Goal: Information Seeking & Learning: Check status

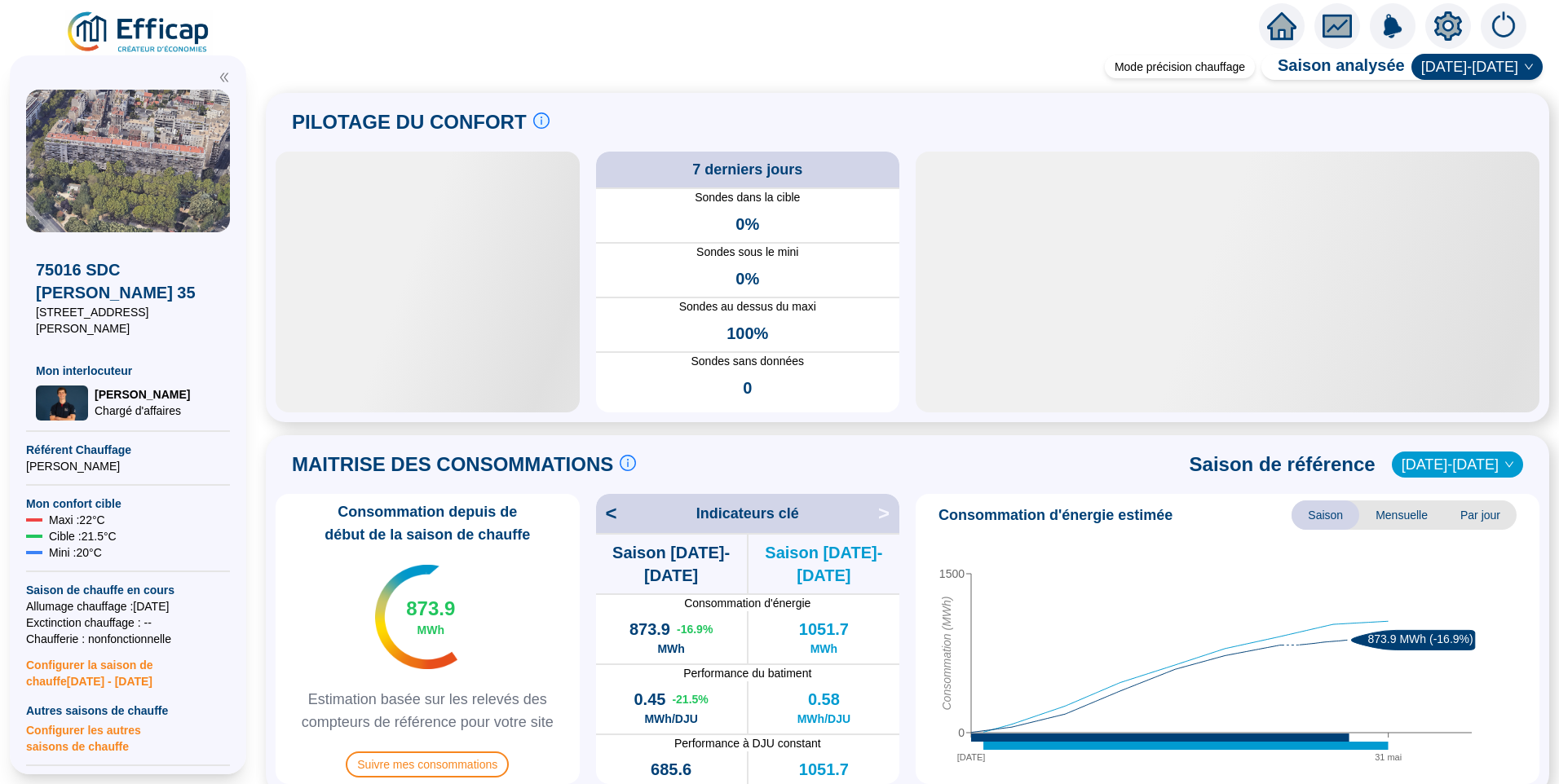
drag, startPoint x: 0, startPoint y: 0, endPoint x: 133, endPoint y: 31, distance: 136.6
click at [133, 31] on img at bounding box center [139, 33] width 147 height 45
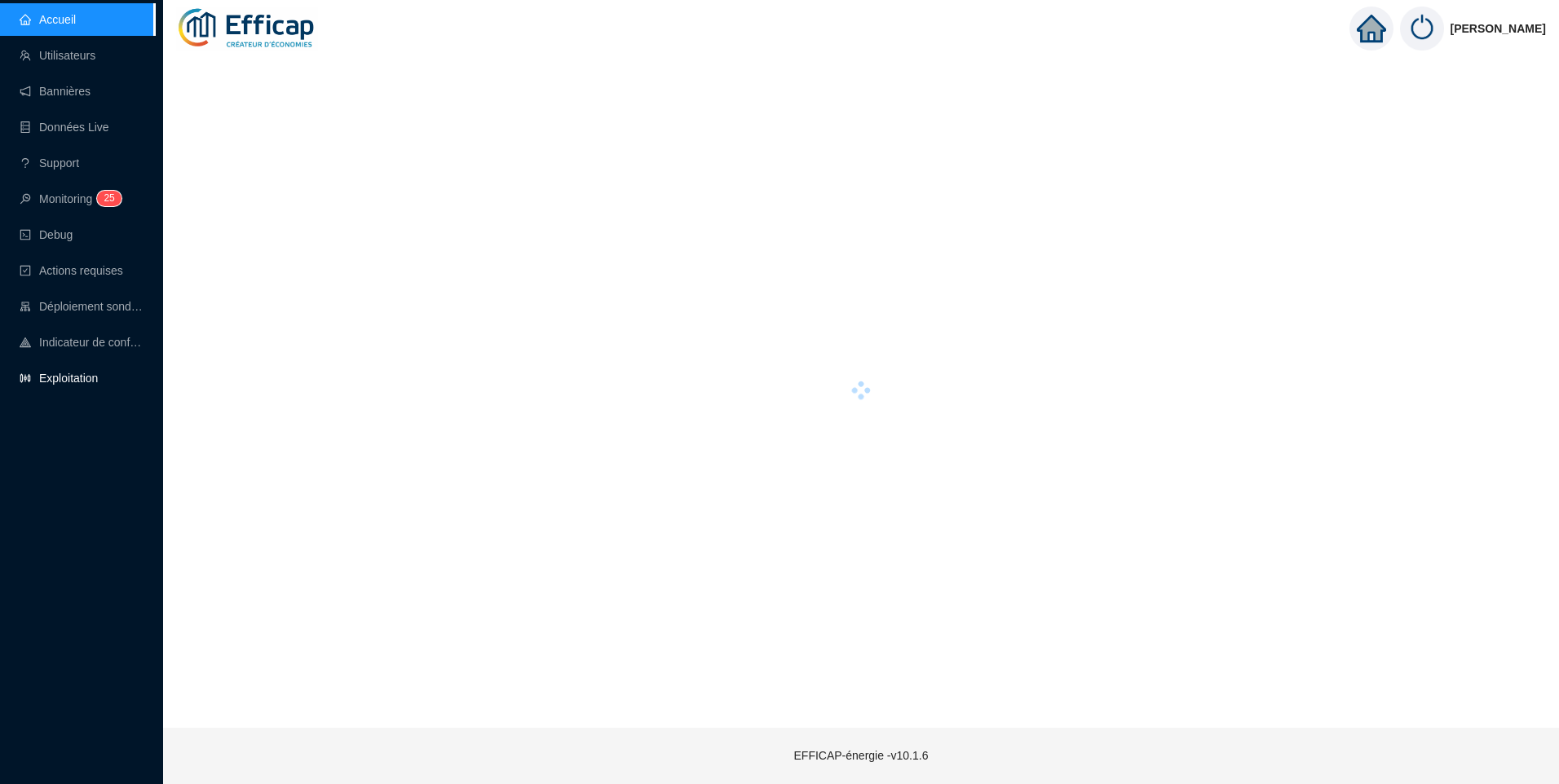
click at [72, 374] on link "Exploitation" at bounding box center [59, 378] width 78 height 13
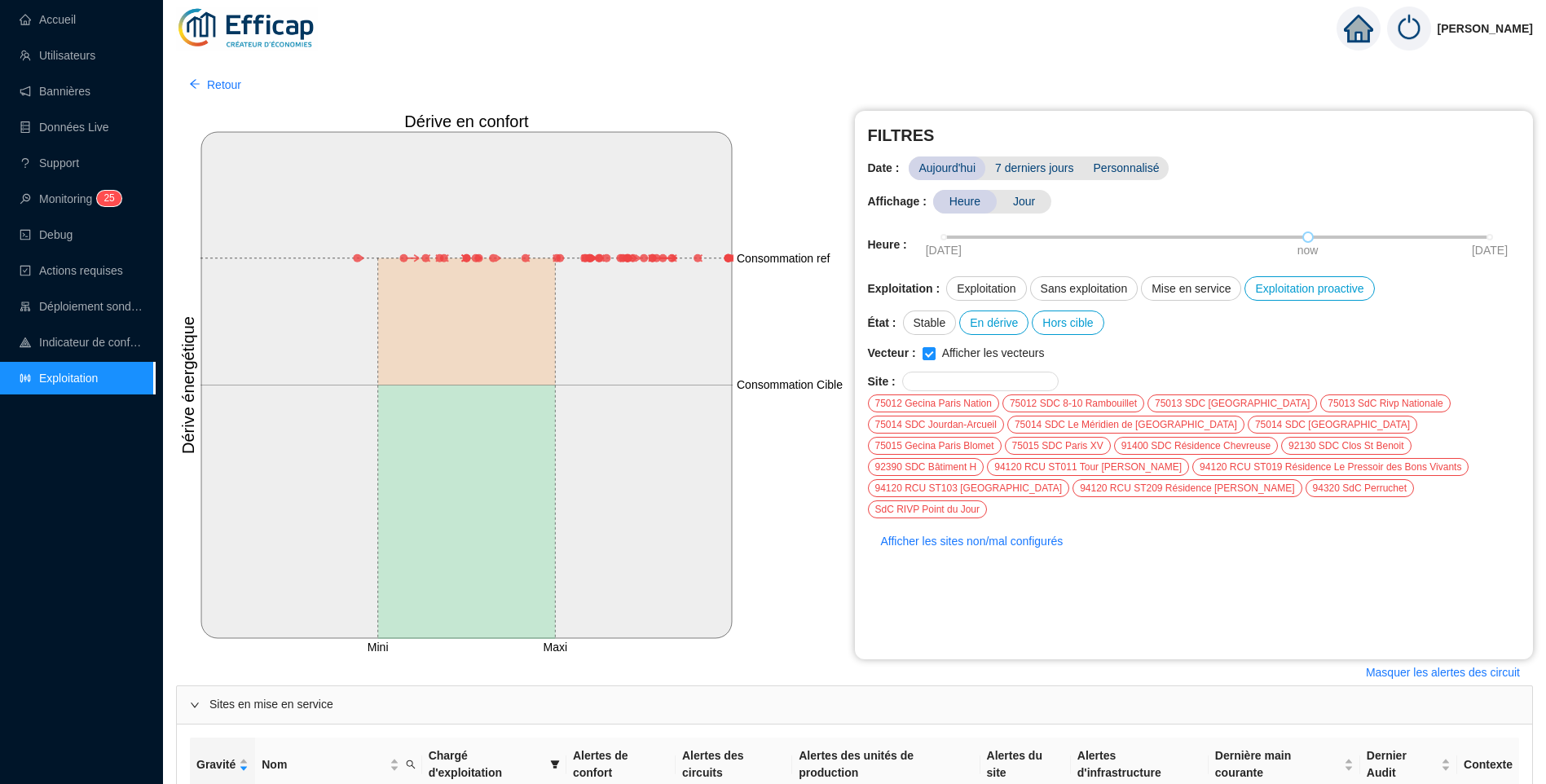
scroll to position [360, 0]
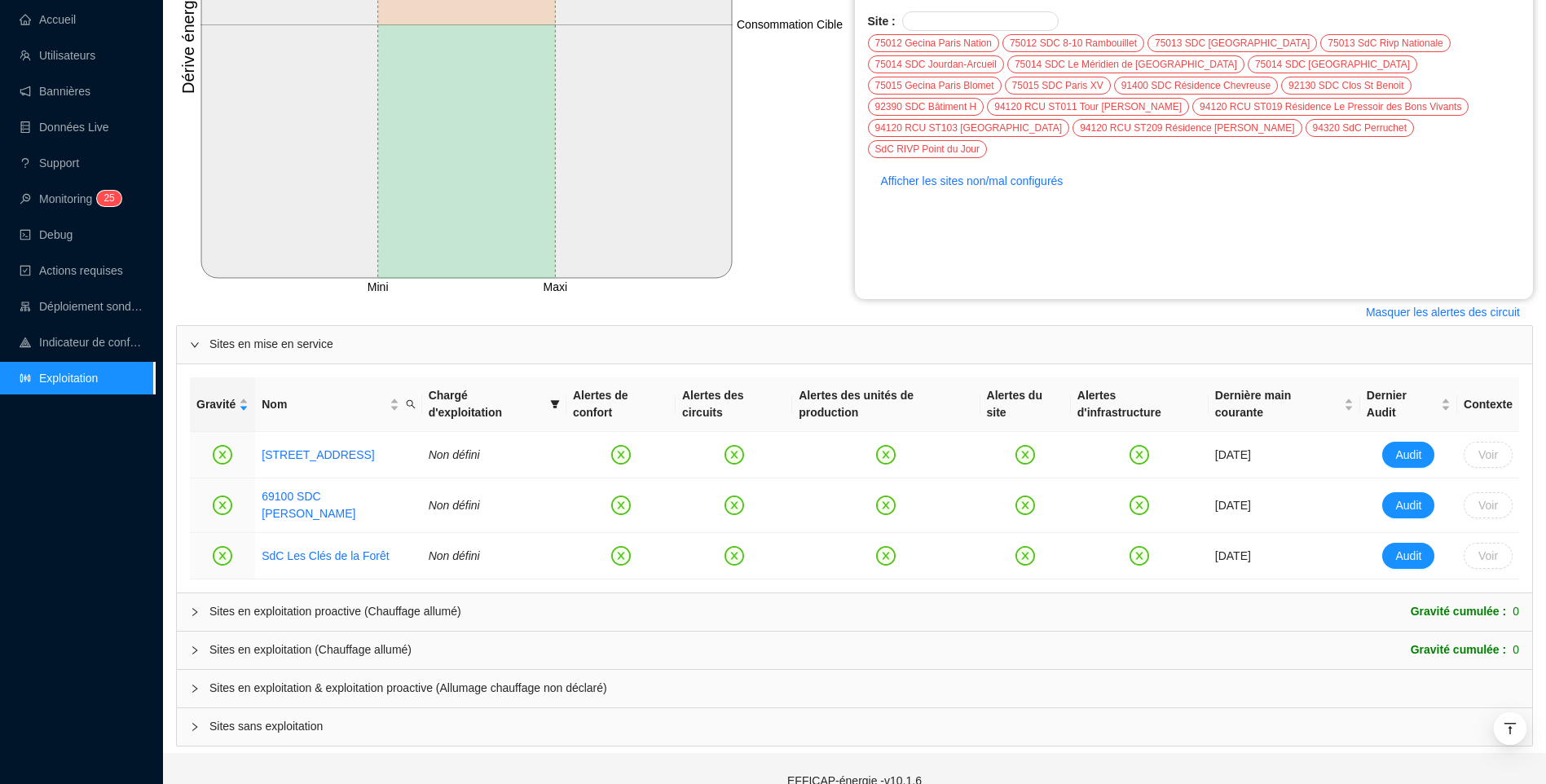
click at [298, 641] on div "Sites en exploitation (Chauffage allumé)" at bounding box center [310, 650] width 202 height 17
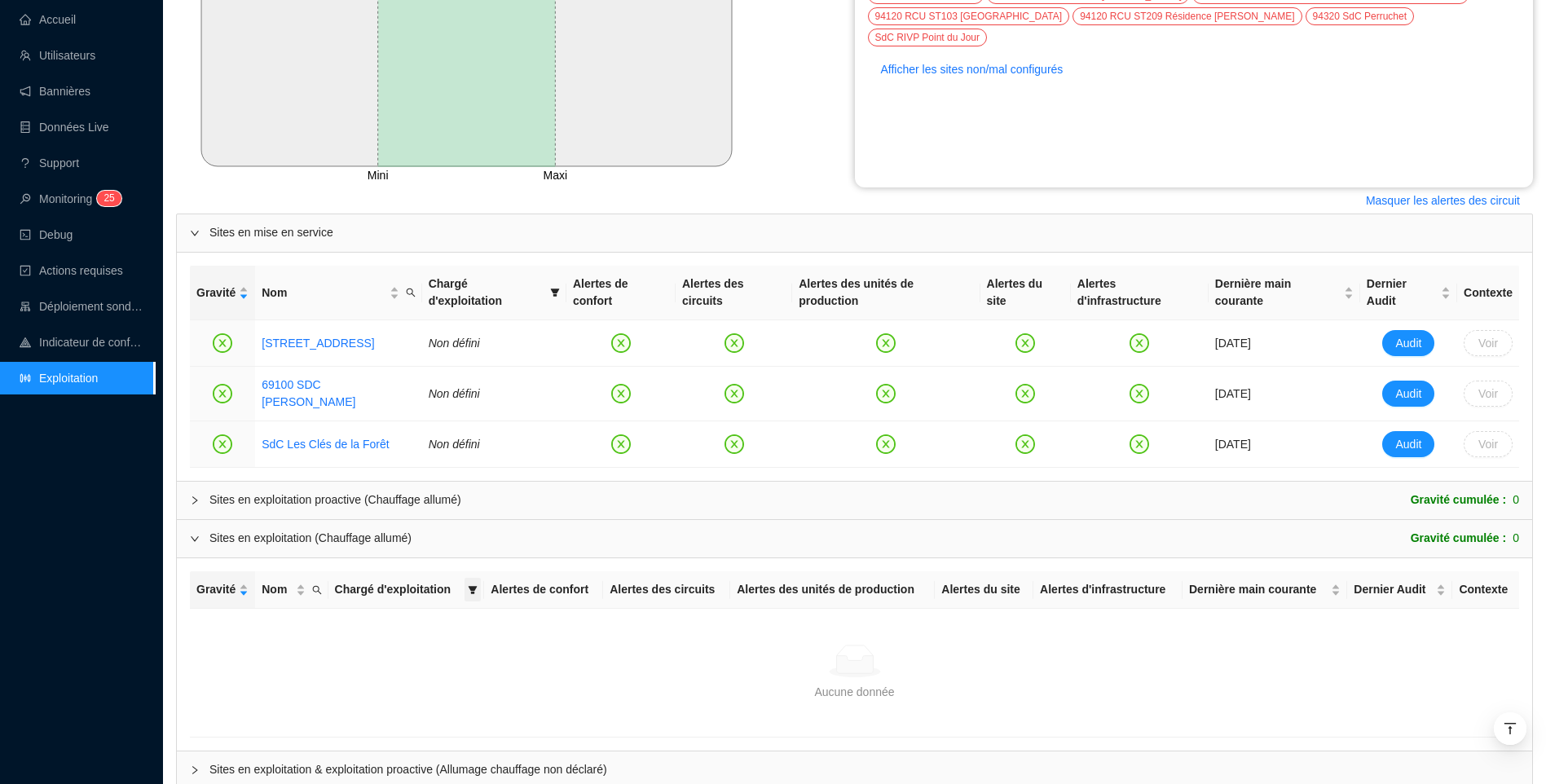
scroll to position [553, 0]
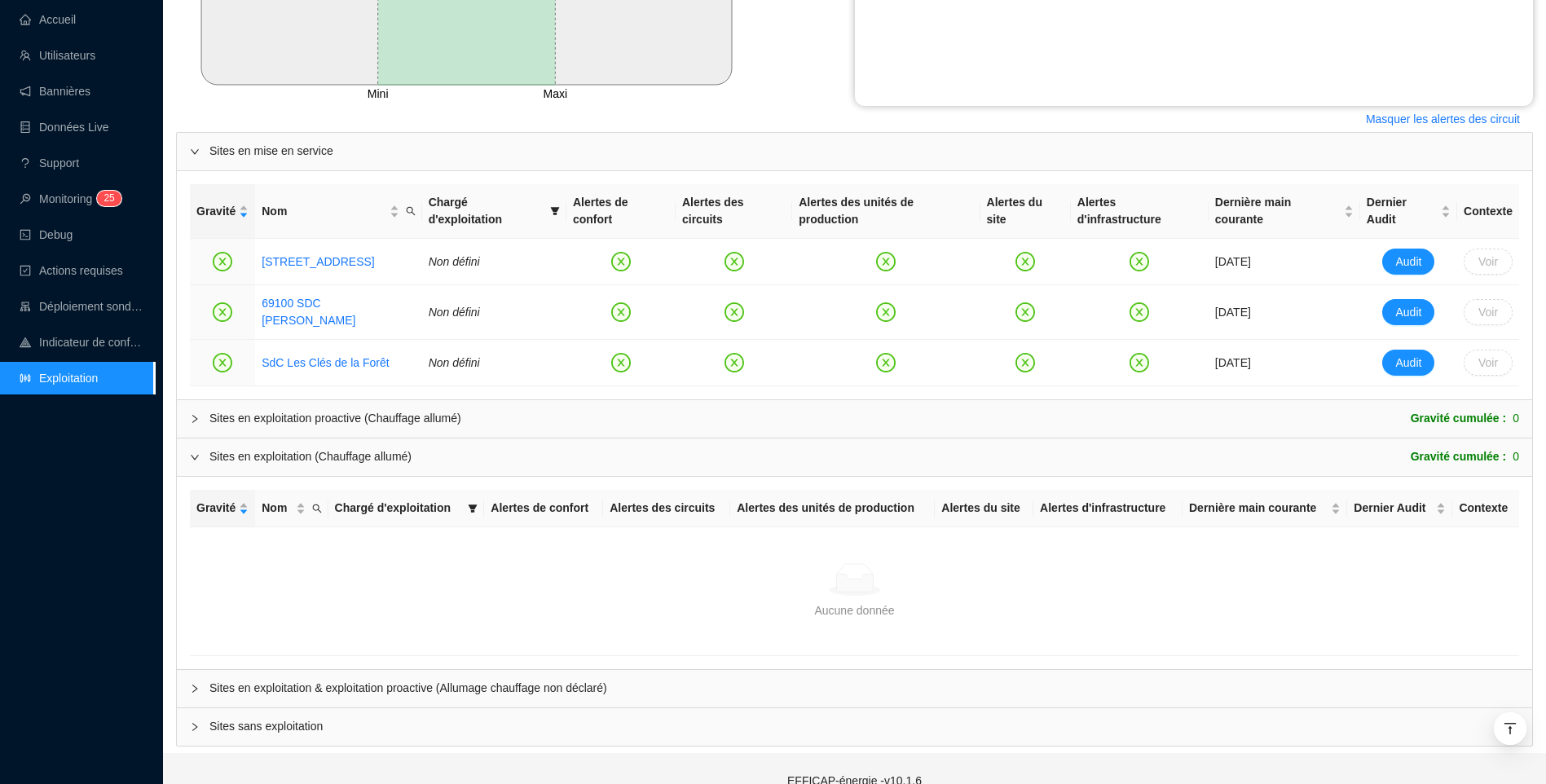
click at [431, 448] on div "Sites en exploitation (Chauffage allumé) Gravité cumulée : 0" at bounding box center [863, 456] width 1310 height 17
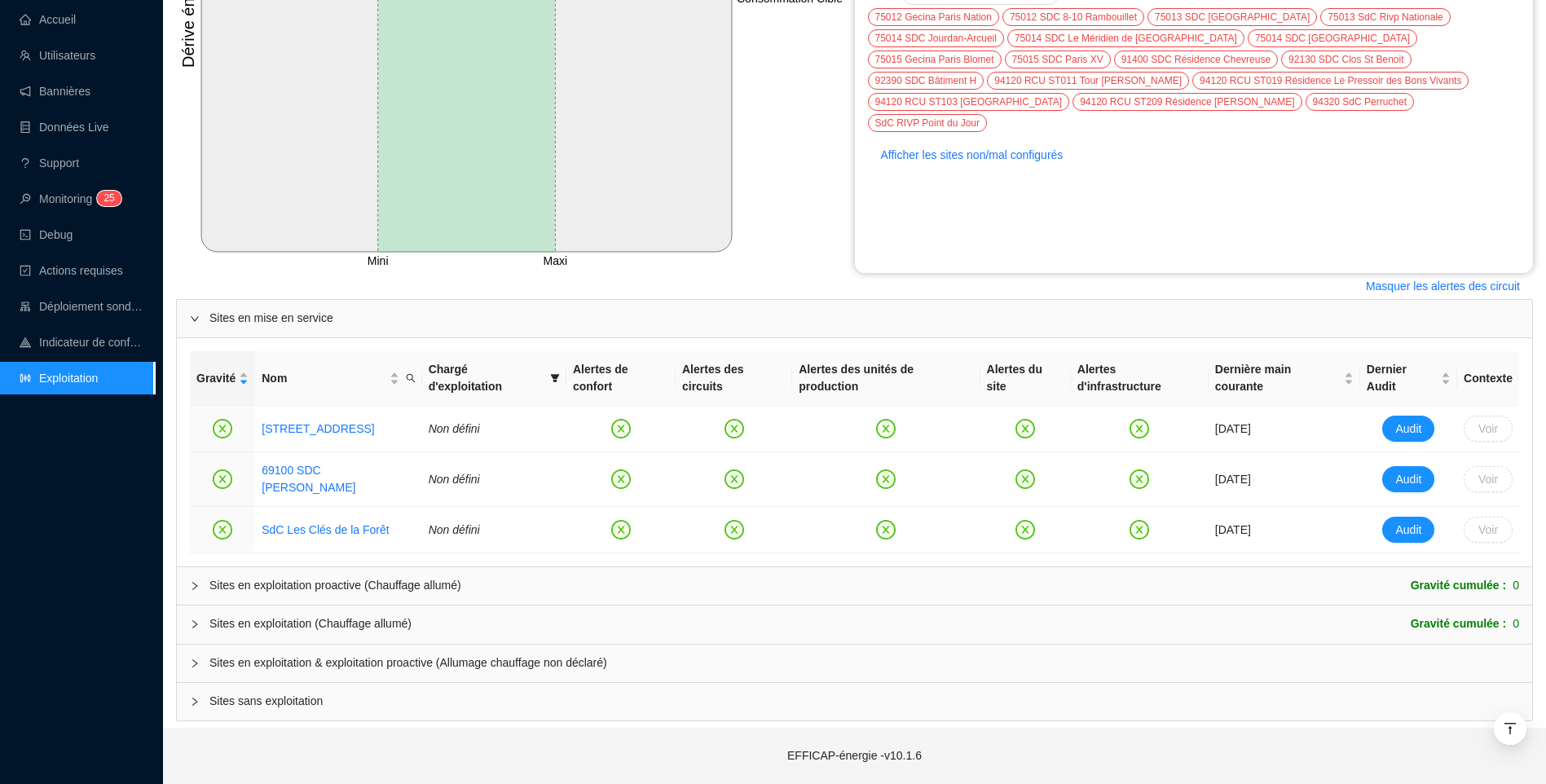
scroll to position [360, 0]
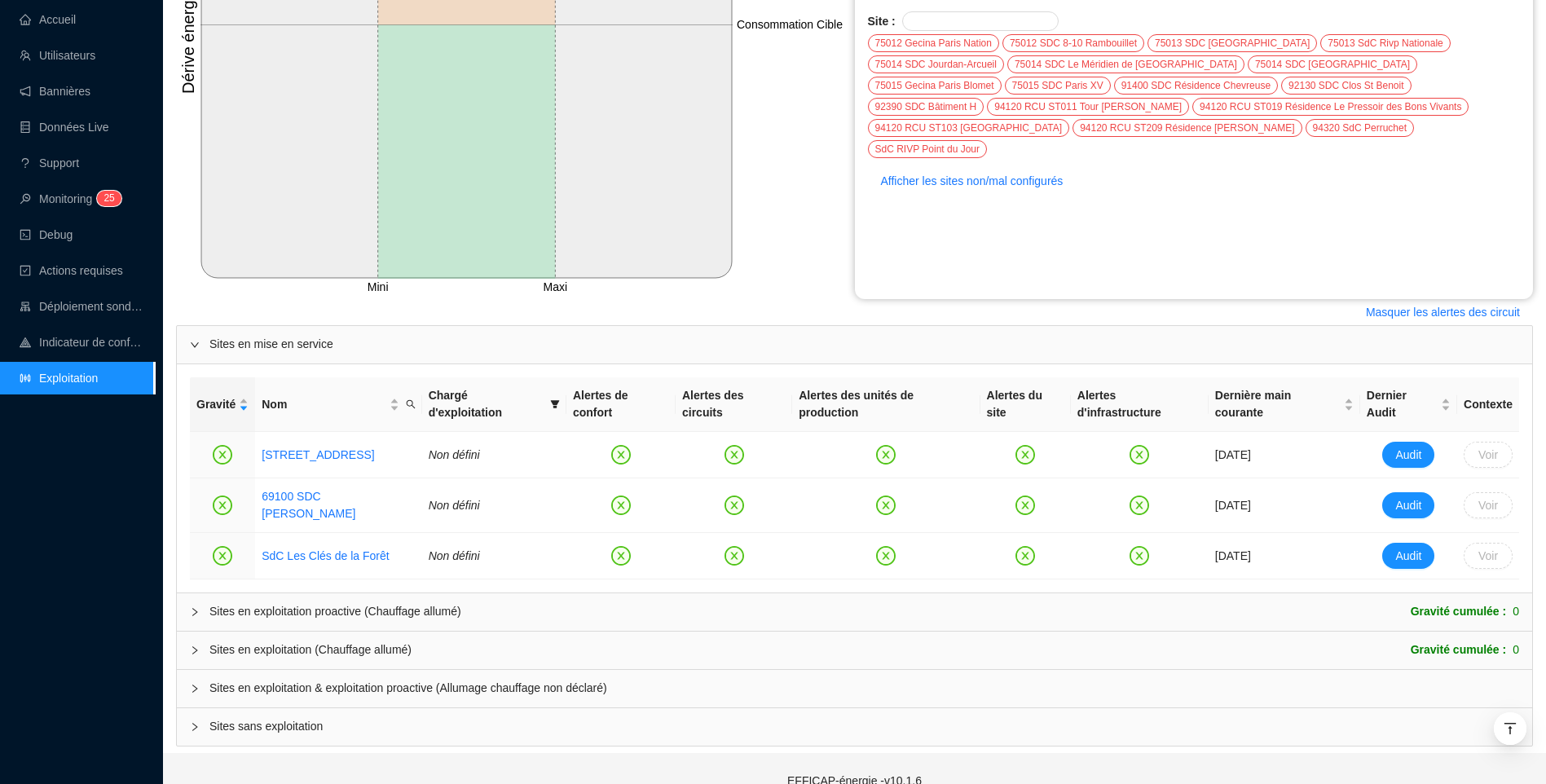
click at [410, 593] on div "Sites en exploitation proactive (Chauffage allumé) Gravité cumulée : 0" at bounding box center [854, 611] width 1355 height 37
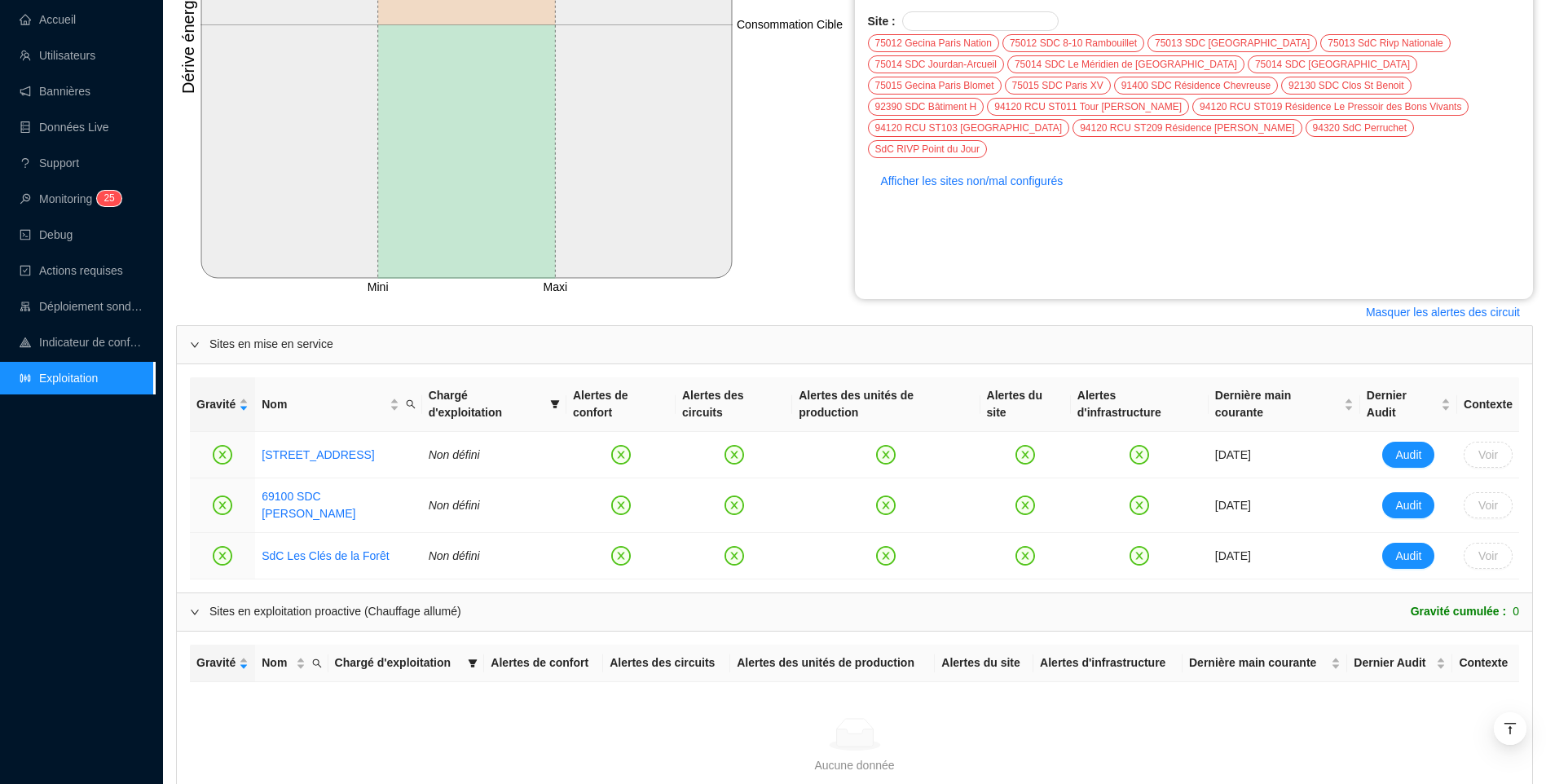
click at [410, 593] on div "Sites en exploitation proactive (Chauffage allumé) Gravité cumulée : 0" at bounding box center [854, 611] width 1355 height 37
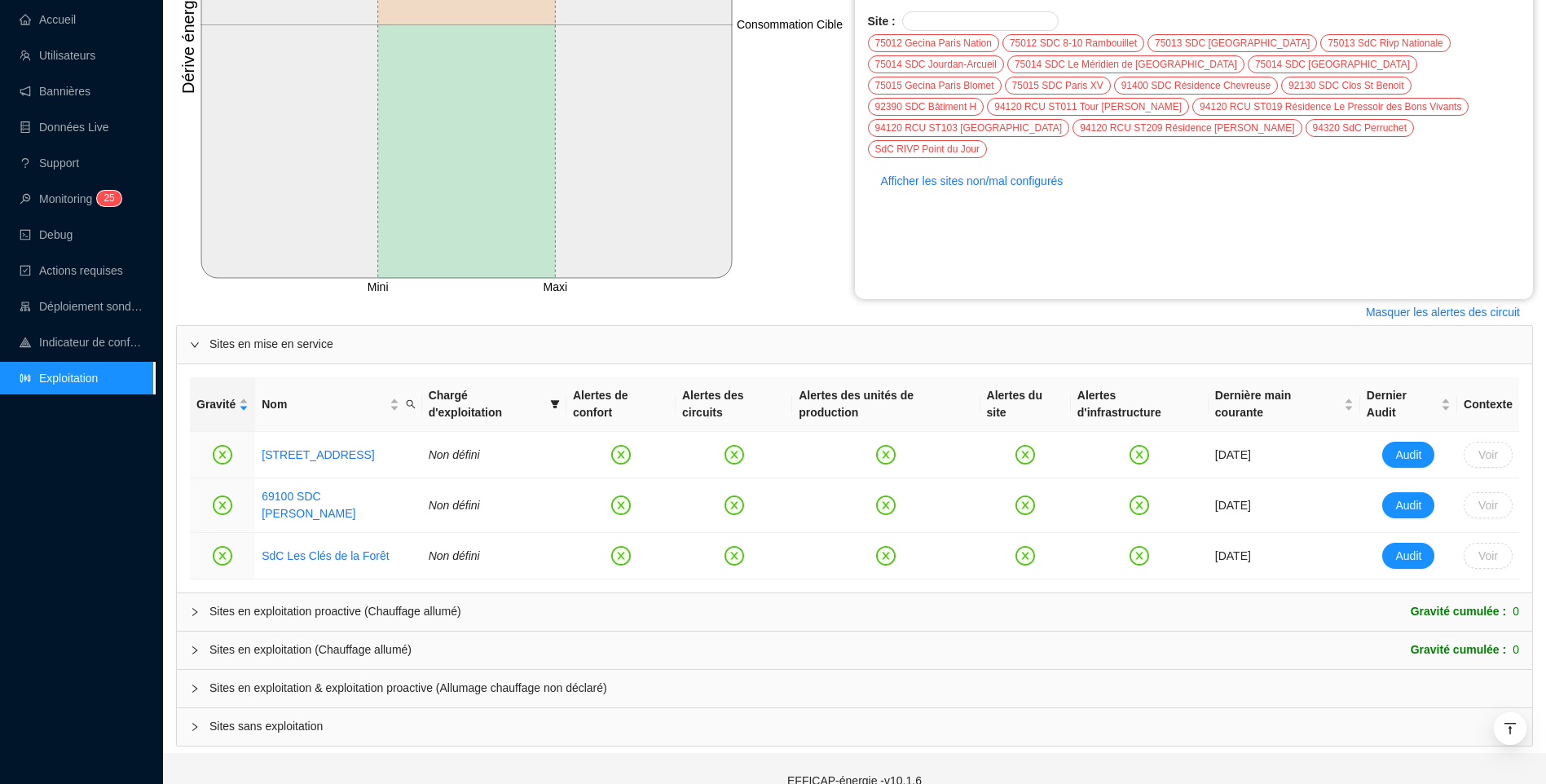
click at [309, 680] on span "Sites en exploitation & exploitation proactive (Allumage chauffage non déclaré)" at bounding box center [863, 688] width 1310 height 17
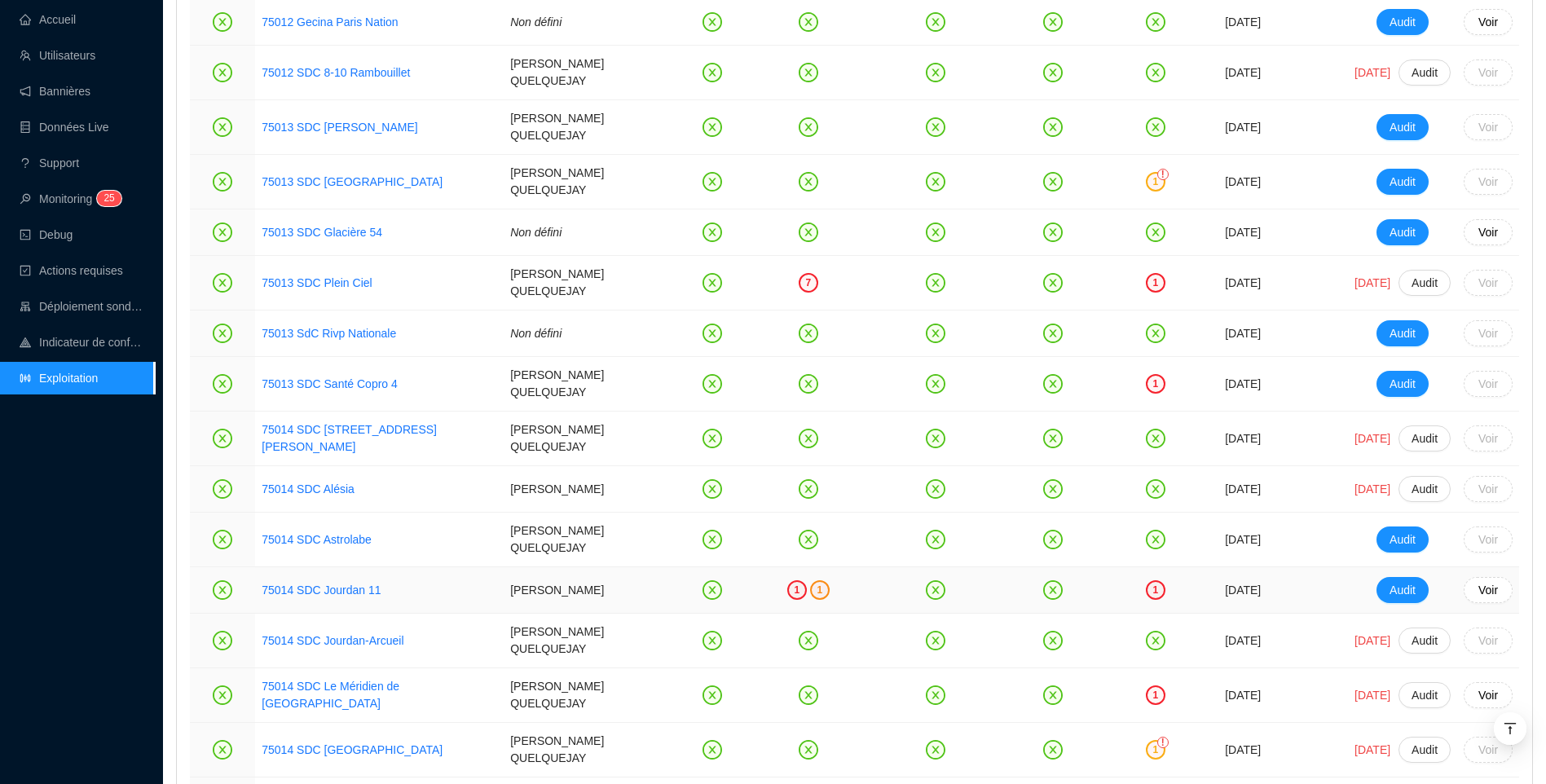
scroll to position [1583, 0]
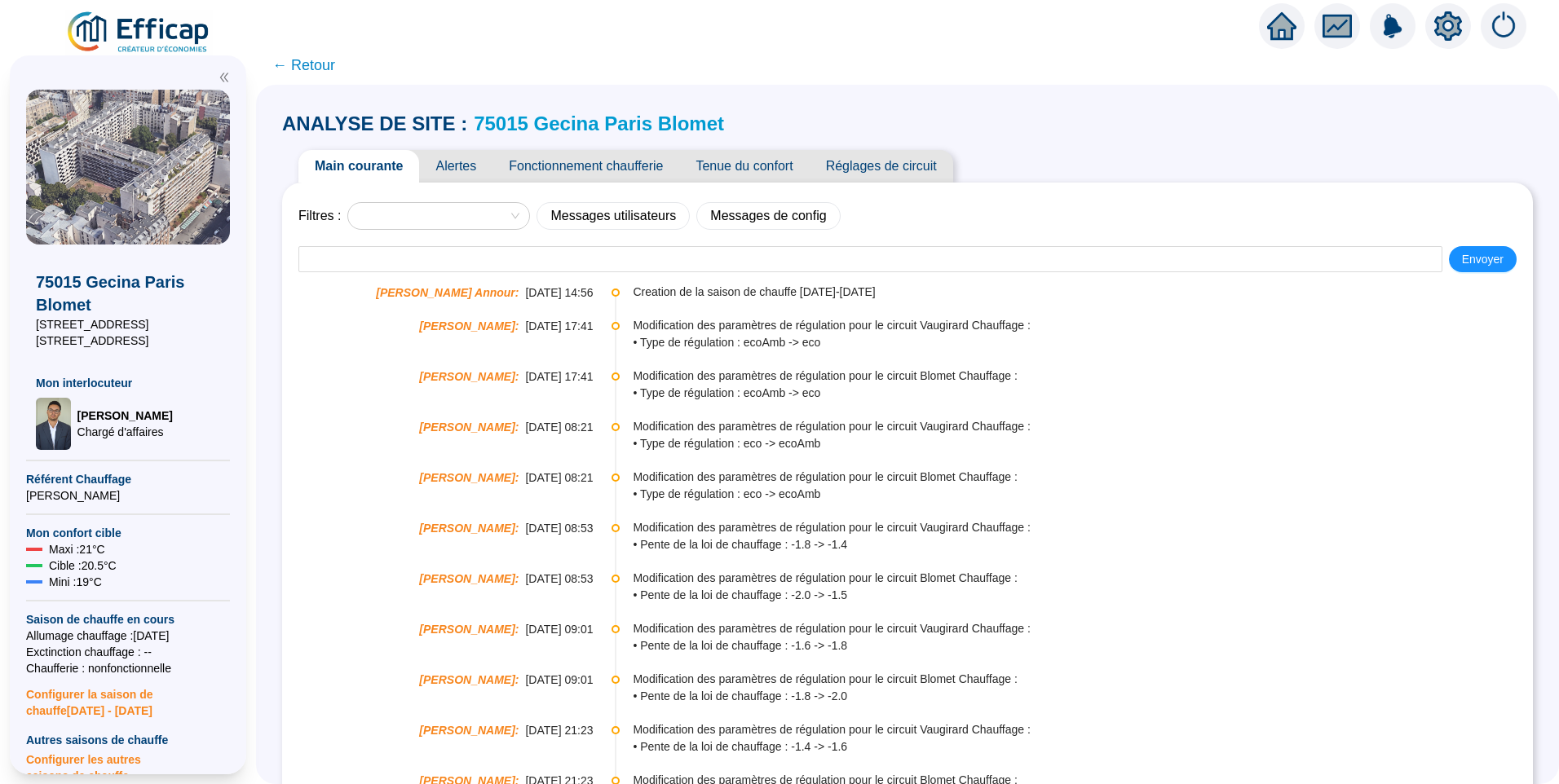
click at [460, 173] on span "Alertes" at bounding box center [455, 166] width 74 height 33
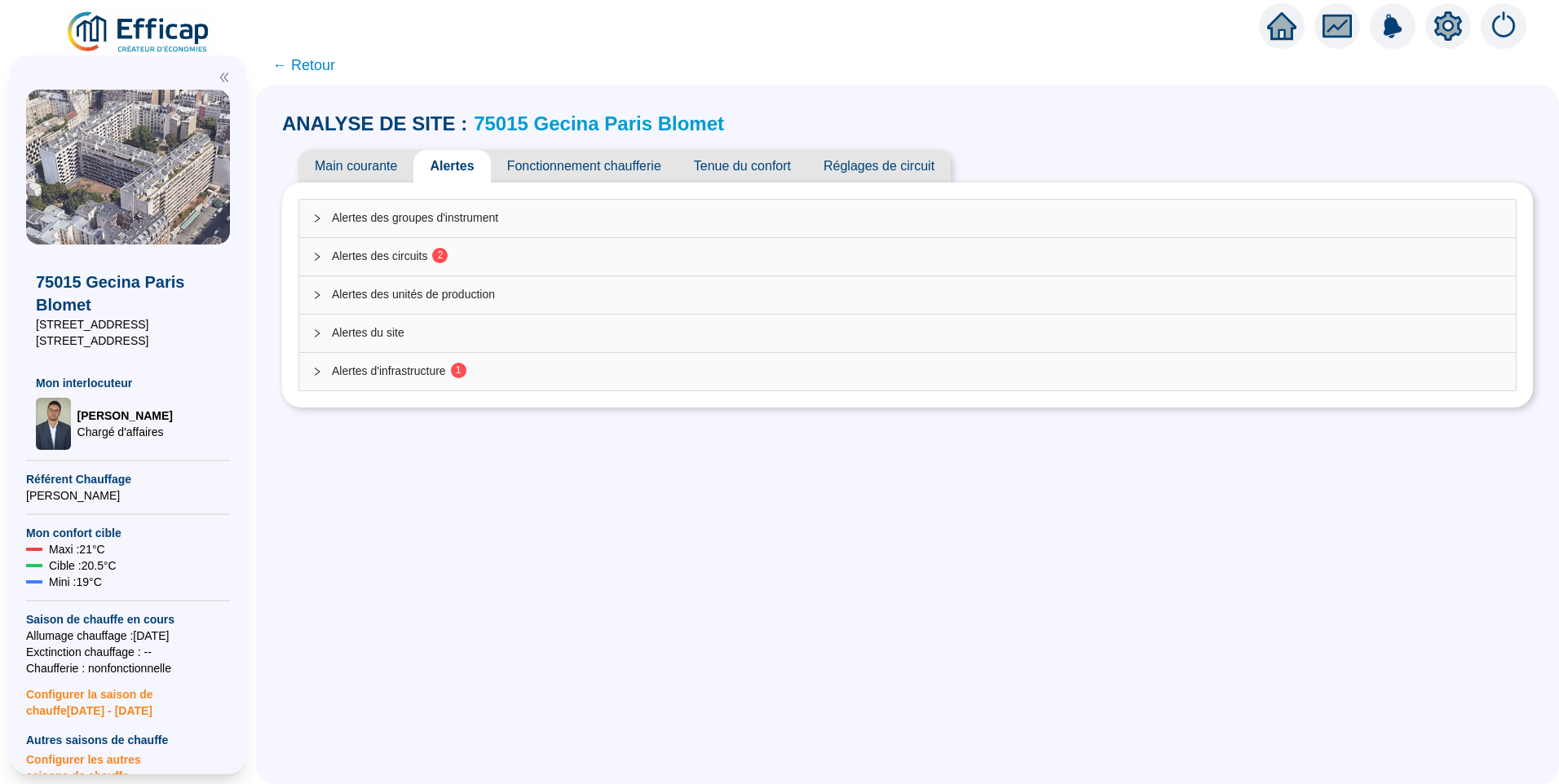
click at [350, 264] on span "Alertes des circuits 2" at bounding box center [917, 256] width 1171 height 17
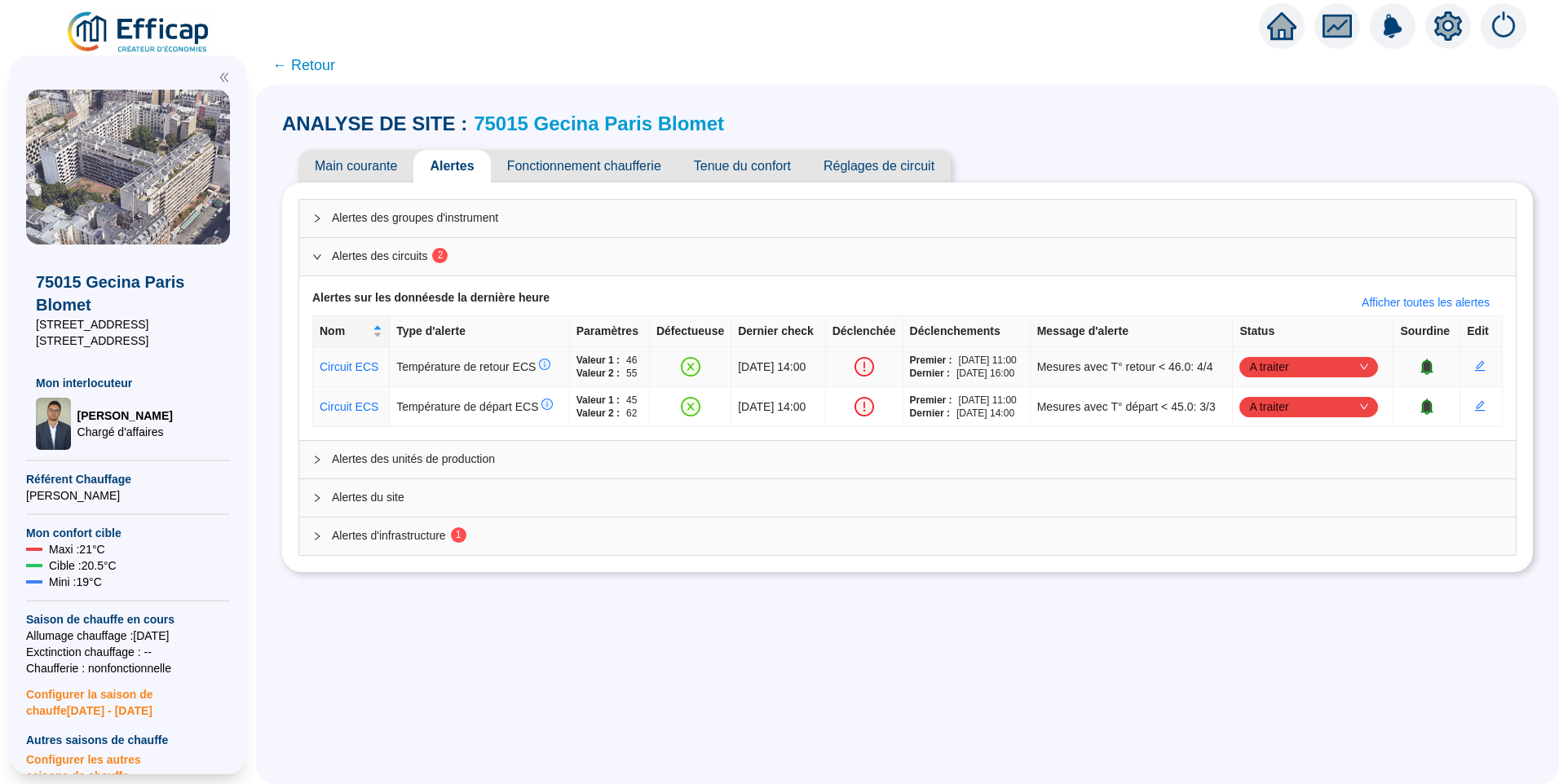
click at [1259, 364] on span "A traiter" at bounding box center [1308, 366] width 119 height 25
click at [1267, 450] on div "Traité" at bounding box center [1311, 449] width 113 height 17
click at [1275, 367] on span "A traiter" at bounding box center [1308, 366] width 119 height 25
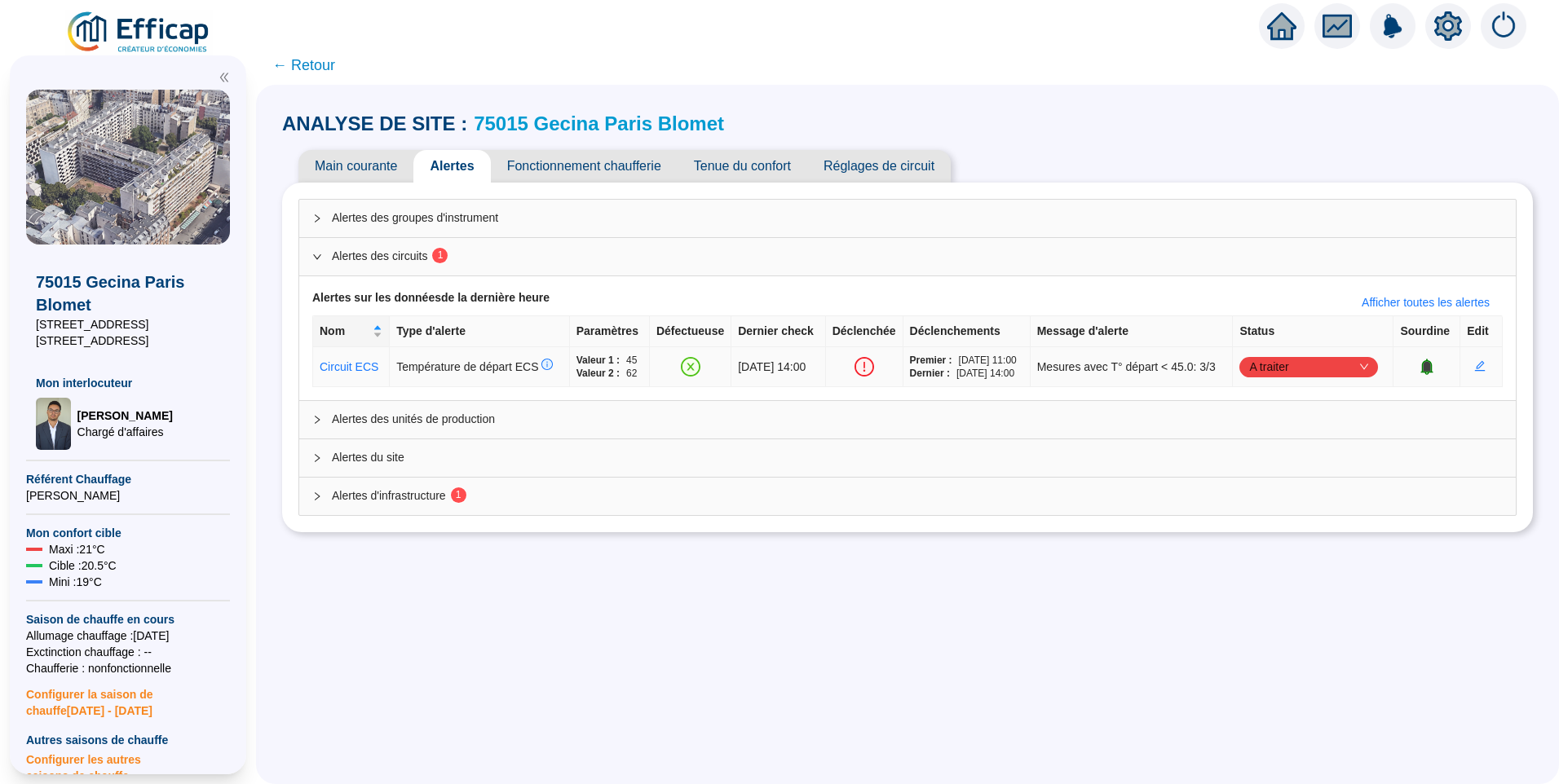
click at [1269, 356] on span "A traiter" at bounding box center [1308, 366] width 119 height 25
click at [1277, 446] on div "Traité" at bounding box center [1311, 449] width 113 height 17
click at [534, 500] on div "Alertes des groupes d'instrument Alertes des circuits 1 Alertes sur les données…" at bounding box center [907, 357] width 1218 height 317
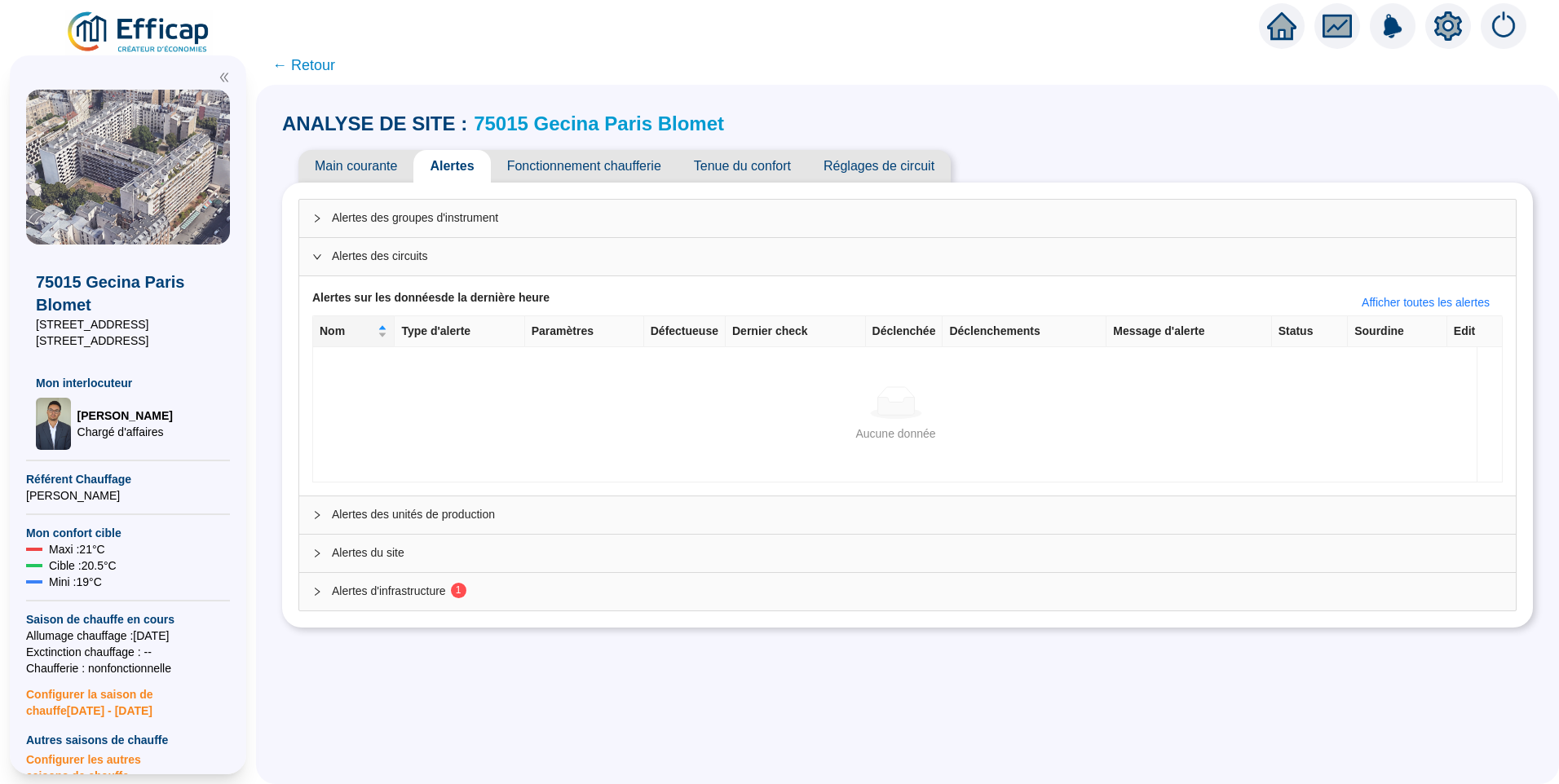
click at [435, 604] on div "Alertes d'infrastructure 1" at bounding box center [907, 590] width 1216 height 37
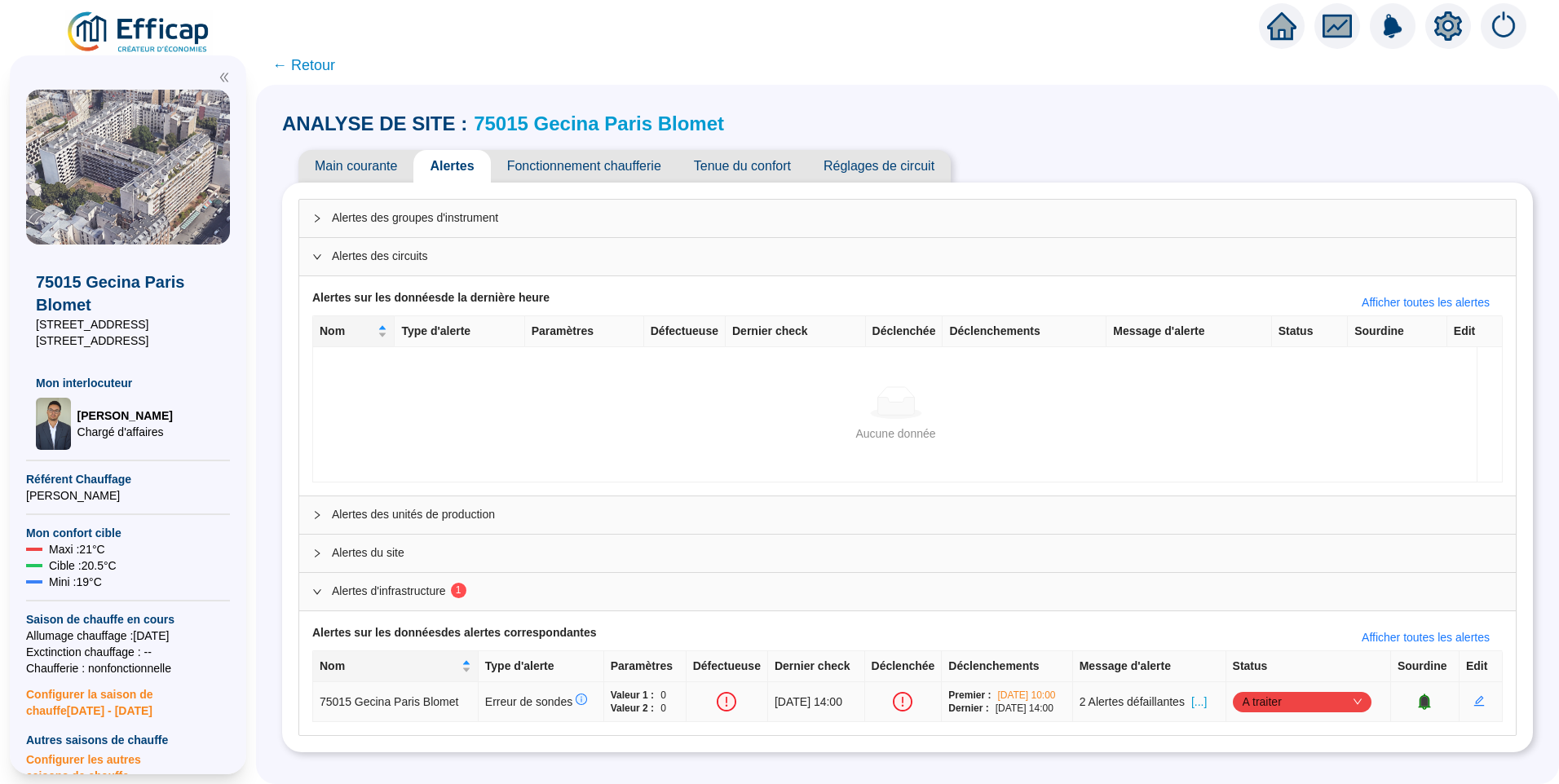
click at [1206, 706] on span "[...]" at bounding box center [1198, 701] width 15 height 17
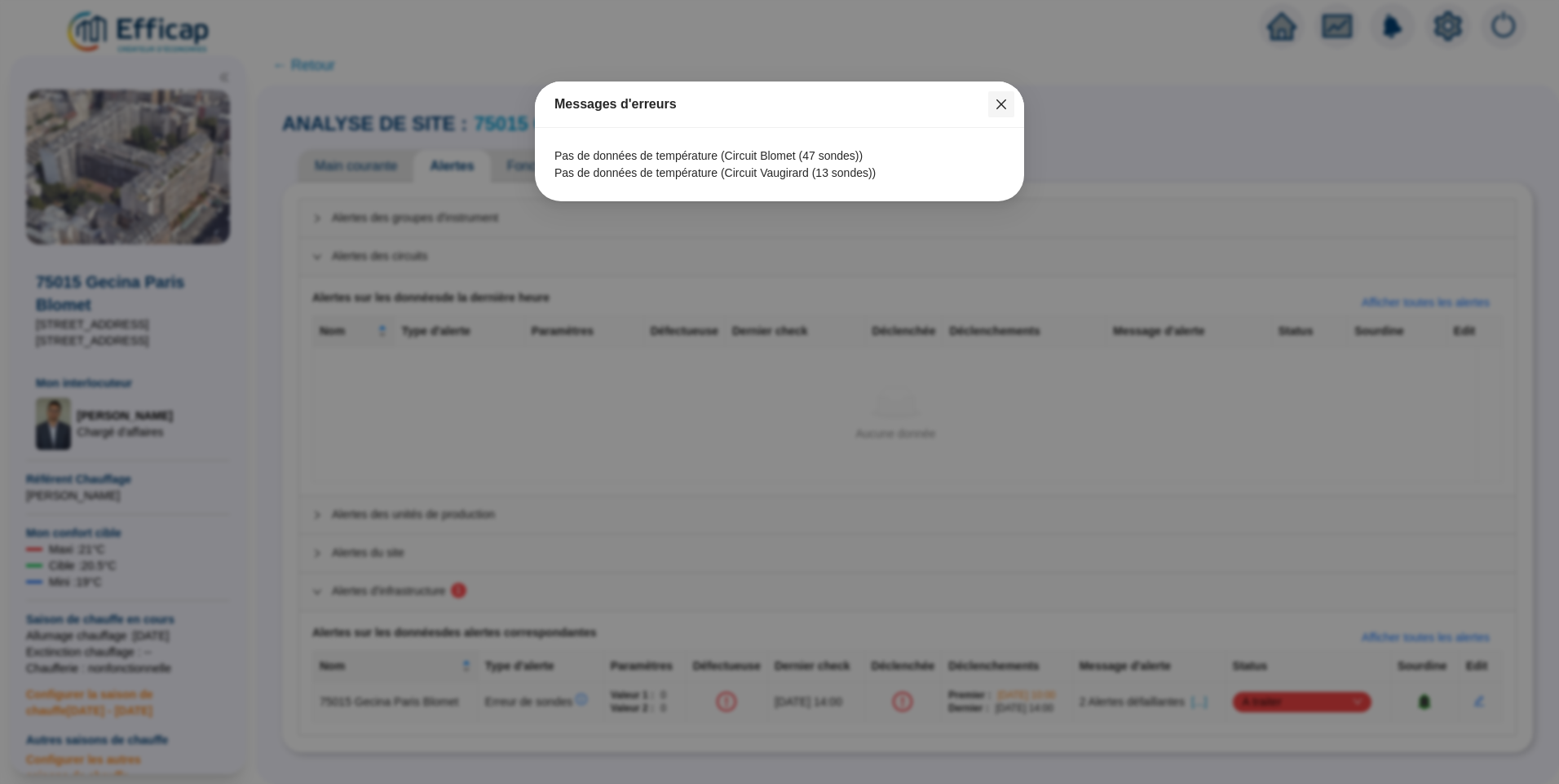
click at [1003, 97] on button "Close" at bounding box center [1001, 104] width 26 height 26
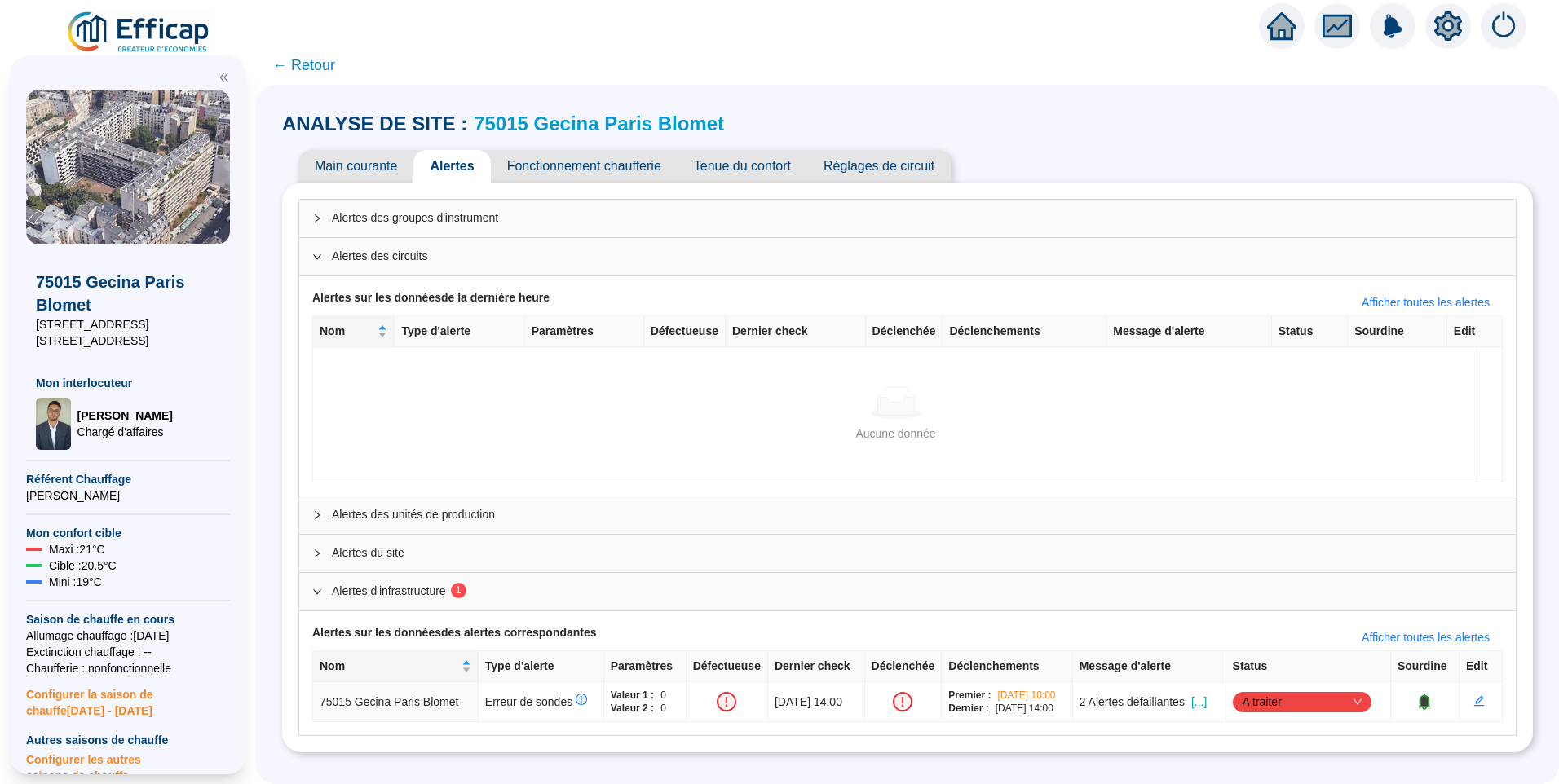
click at [625, 116] on link "75015 Gecina Paris Blomet" at bounding box center [598, 124] width 250 height 22
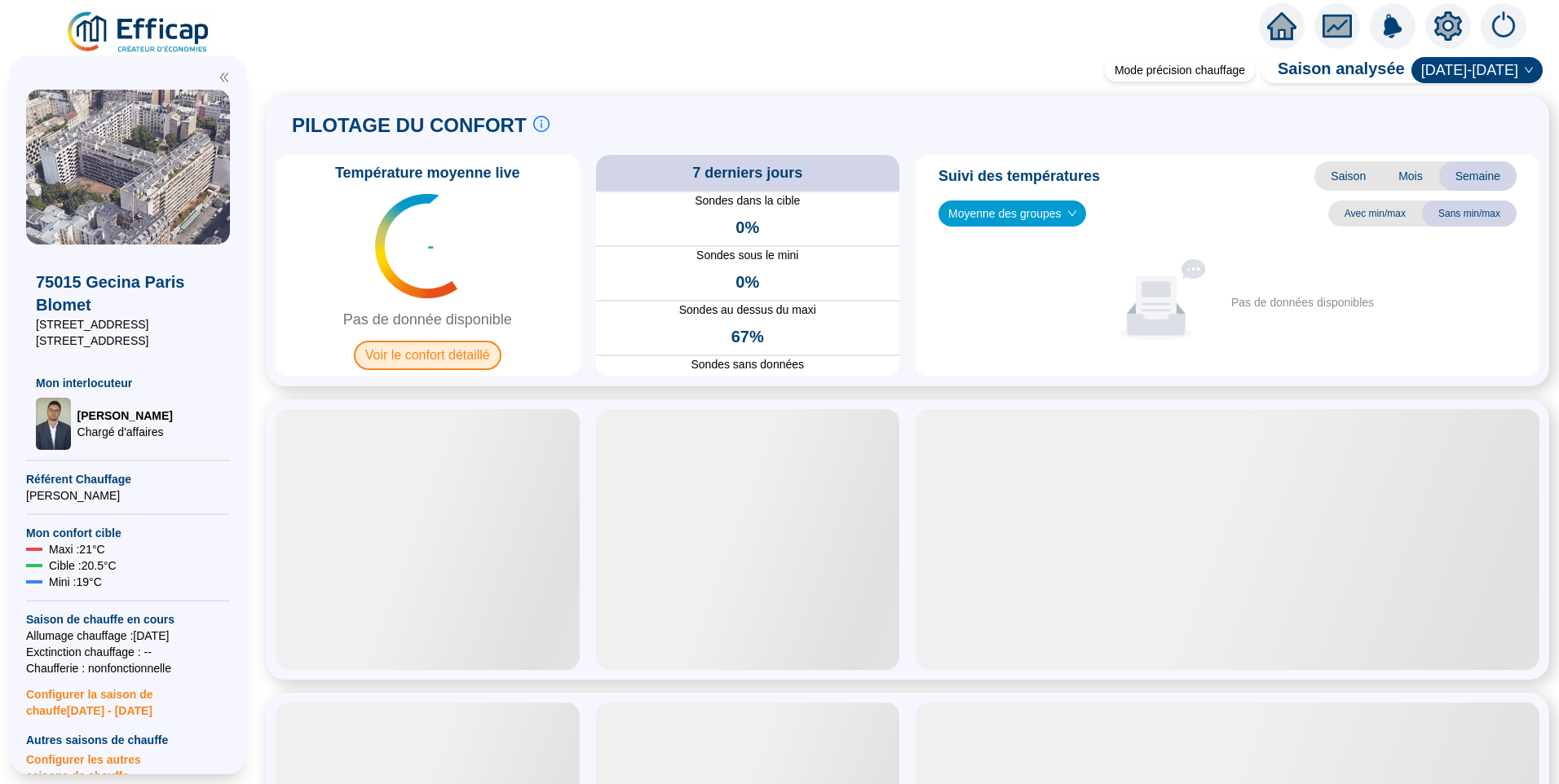
click at [438, 345] on span "Voir le confort détaillé" at bounding box center [427, 355] width 147 height 29
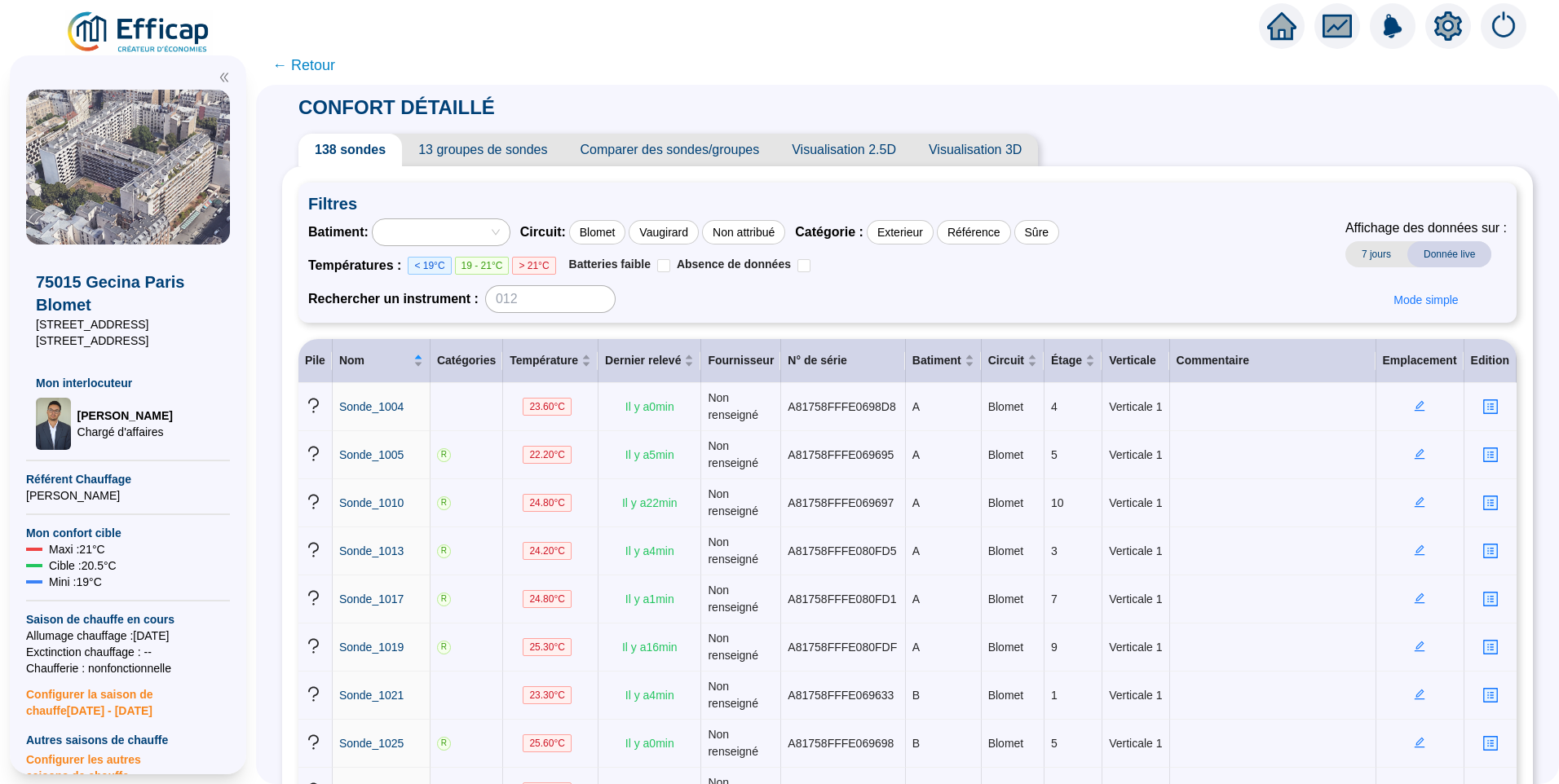
click at [335, 66] on span "← Retour" at bounding box center [304, 65] width 63 height 23
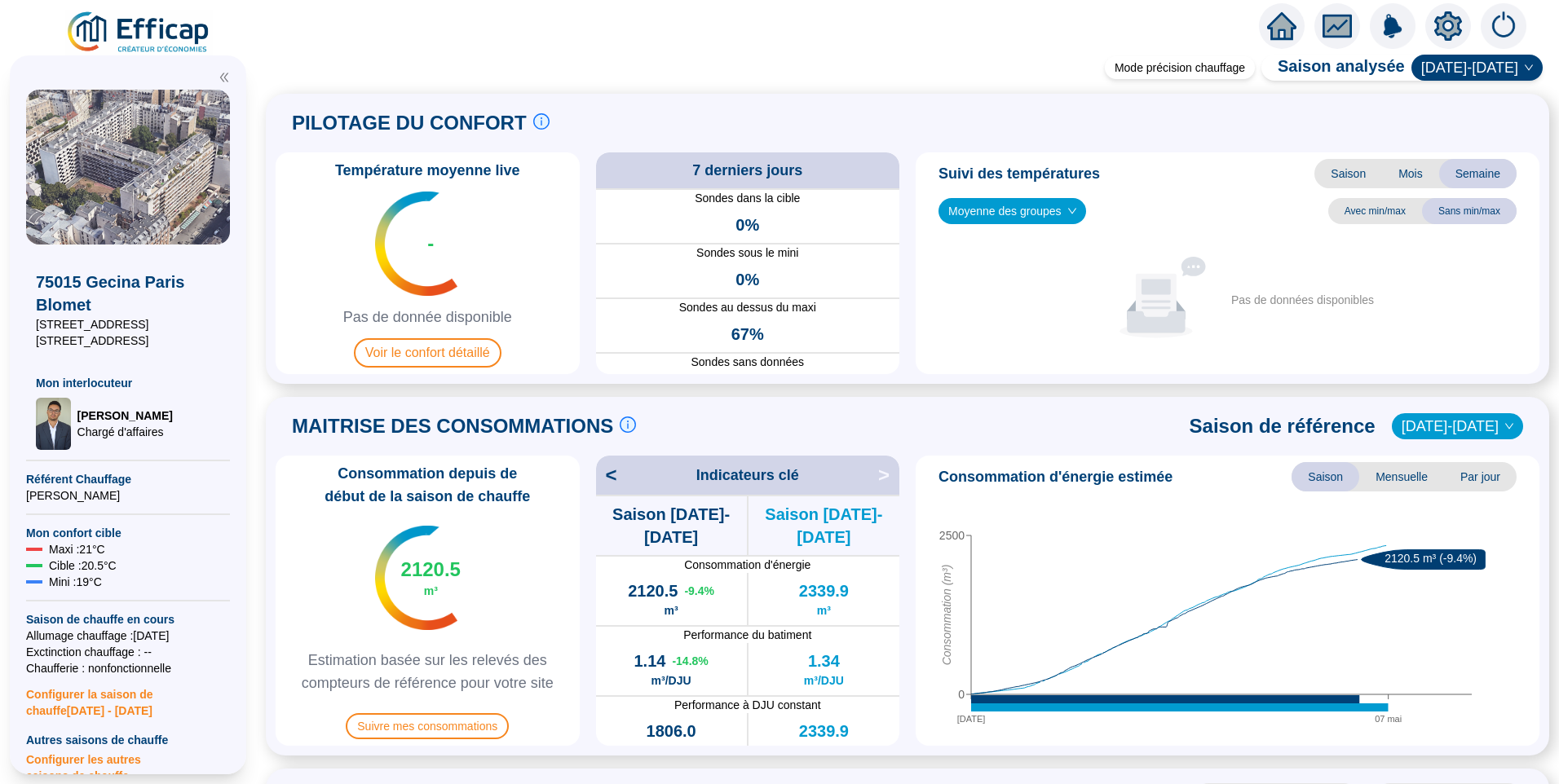
click at [1042, 213] on span "Moyenne des groupes" at bounding box center [1012, 211] width 128 height 25
click at [1016, 279] on div "Circuit Blomet (47 sondes)" at bounding box center [1012, 270] width 140 height 26
click at [1074, 214] on span "Circuit Blomet (47 sondes)" at bounding box center [1023, 211] width 149 height 25
click at [1035, 292] on div "Circuit Vaugirard (13 sondes)" at bounding box center [1022, 296] width 140 height 17
click at [1206, 287] on icon "Aucune donnée" at bounding box center [1155, 298] width 150 height 82
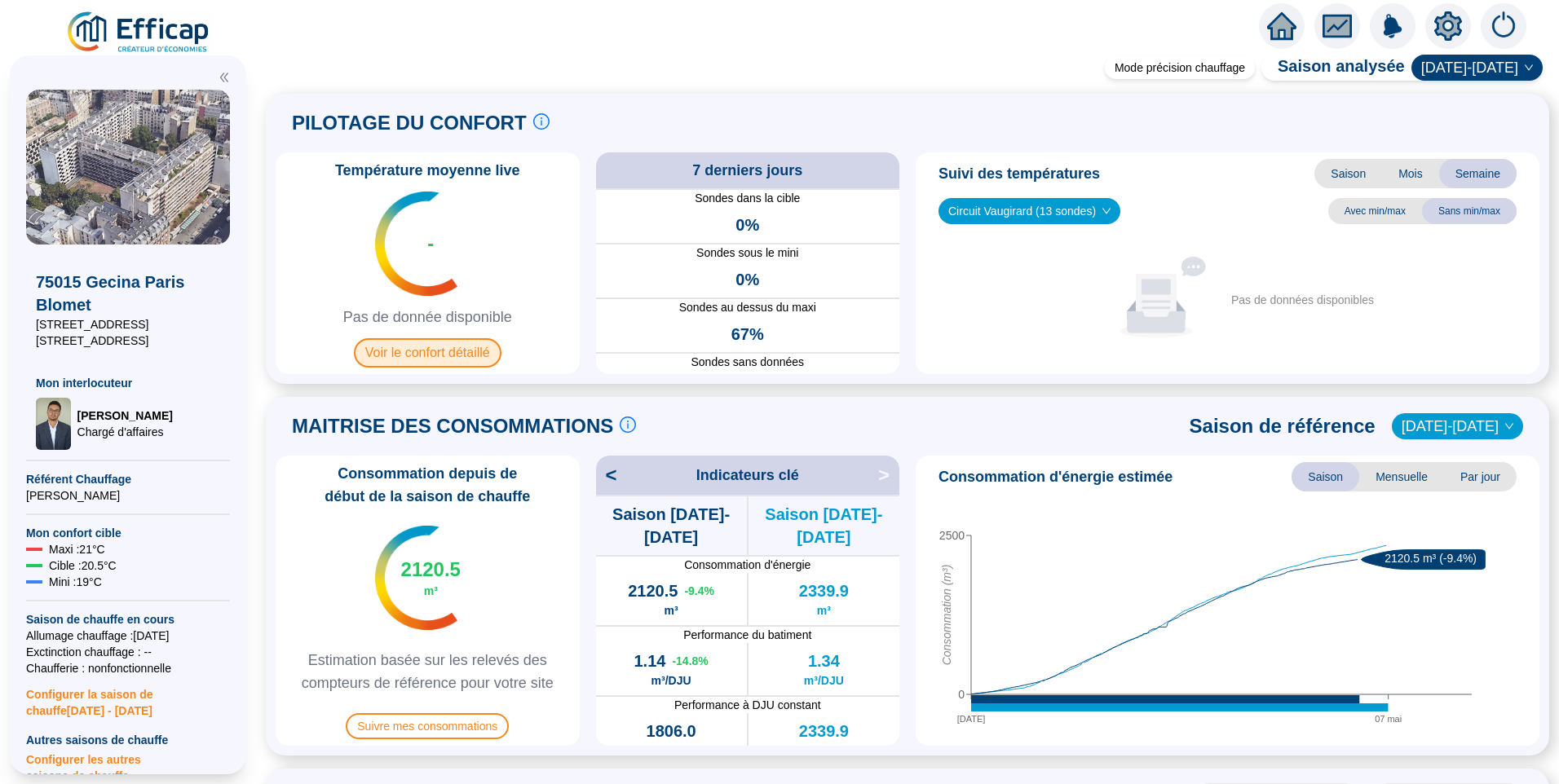
click at [429, 360] on span "Voir le confort détaillé" at bounding box center [427, 352] width 147 height 29
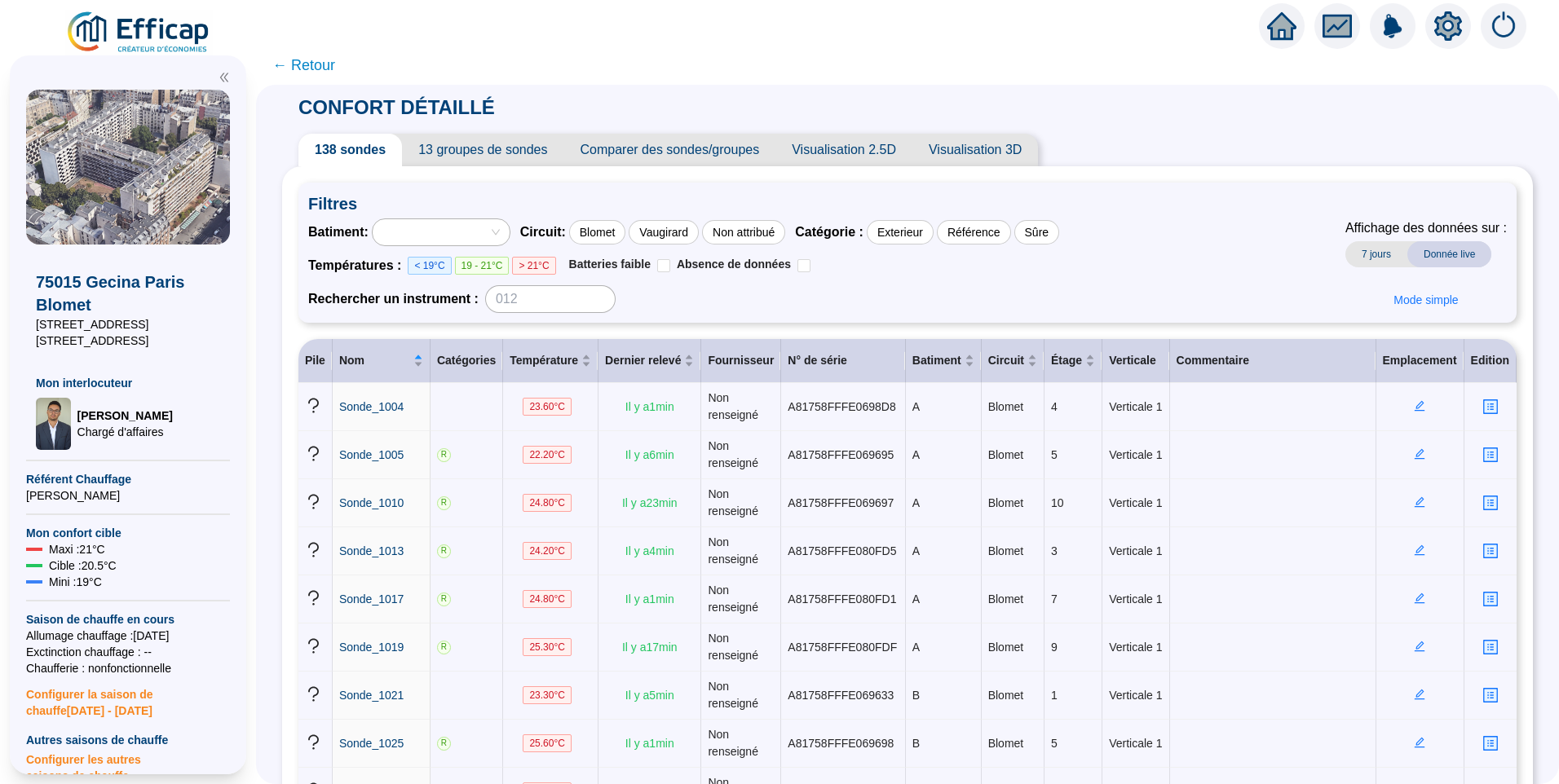
click at [529, 161] on span "13 groupes de sondes" at bounding box center [483, 150] width 162 height 33
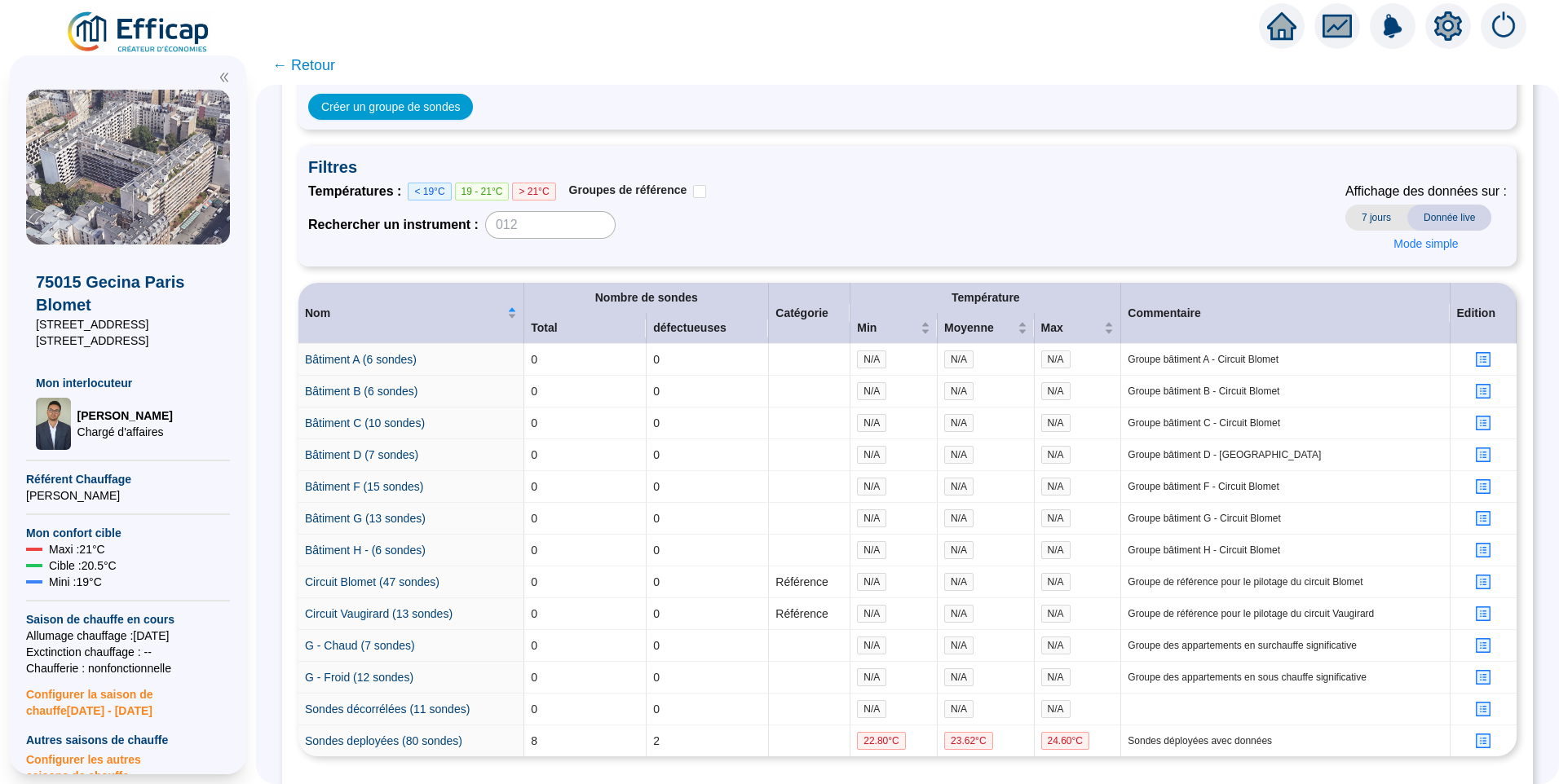
scroll to position [201, 0]
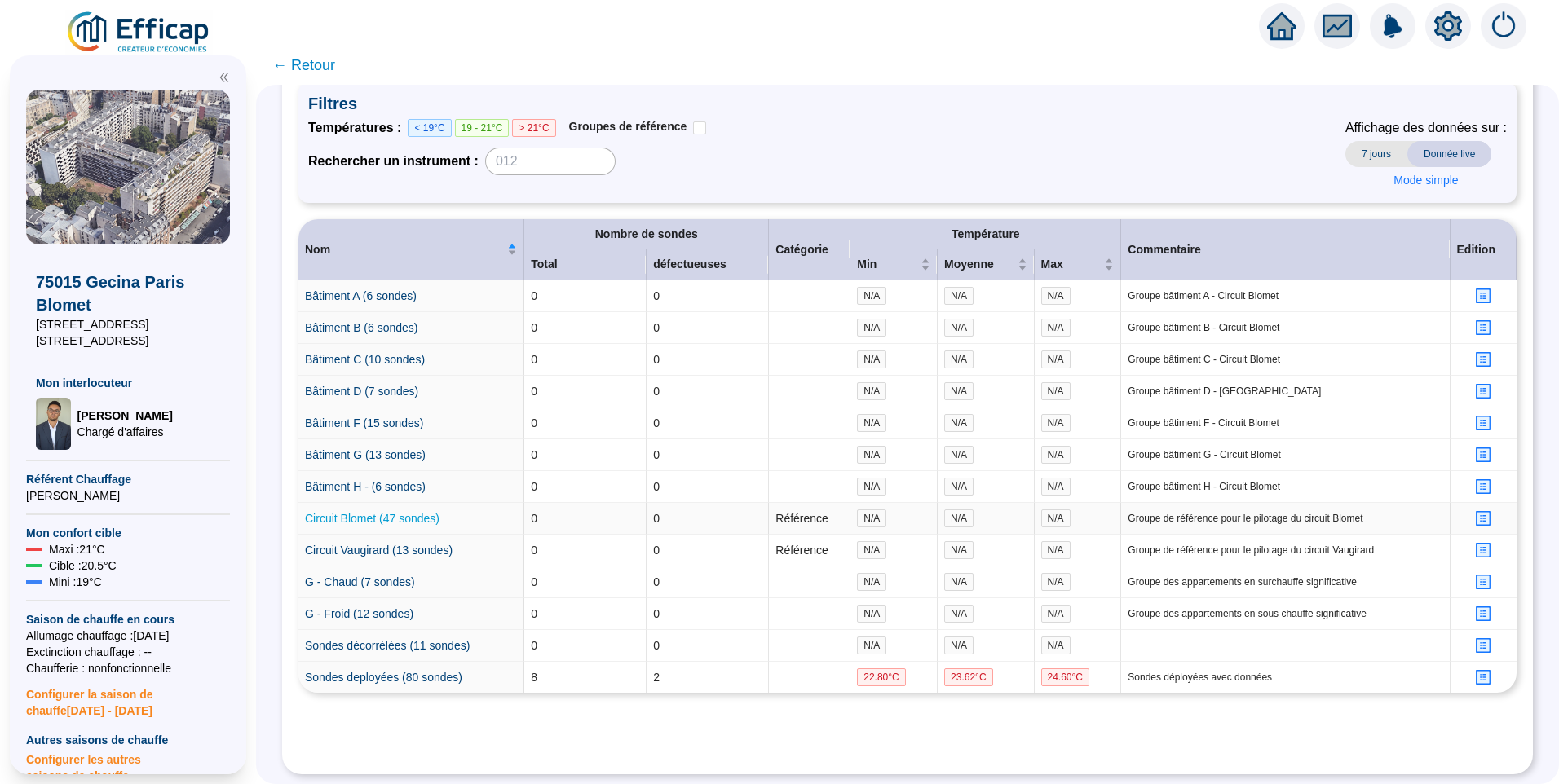
click at [382, 511] on link "Circuit Blomet (47 sondes)" at bounding box center [372, 518] width 135 height 13
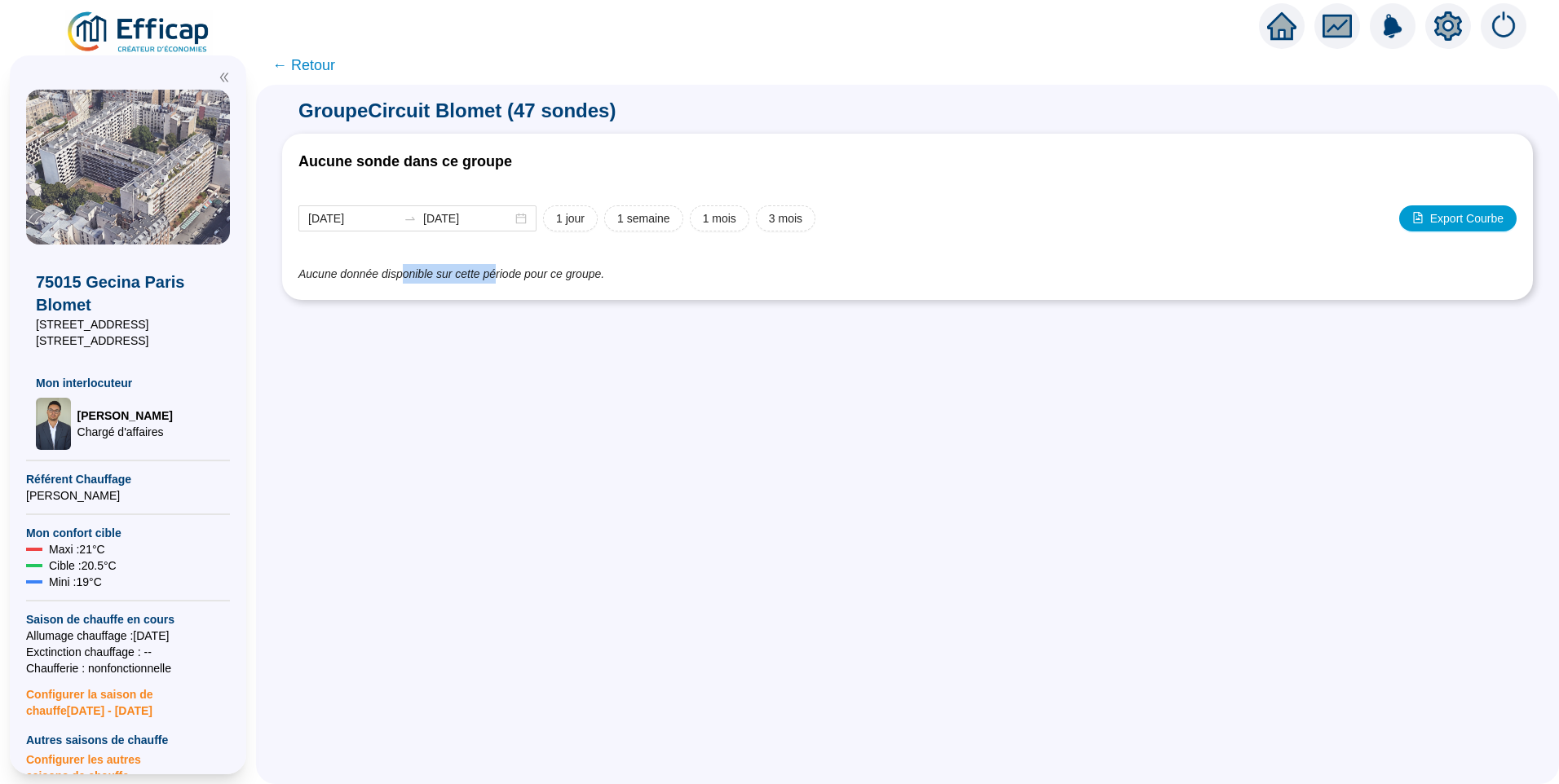
drag, startPoint x: 476, startPoint y: 273, endPoint x: 502, endPoint y: 276, distance: 26.2
click at [502, 276] on span "Aucune donnée disponible sur cette période pour ce groupe." at bounding box center [451, 273] width 305 height 13
click at [570, 270] on span "Aucune donnée disponible sur cette période pour ce groupe." at bounding box center [451, 273] width 305 height 13
click at [322, 61] on span "← Retour" at bounding box center [304, 65] width 63 height 23
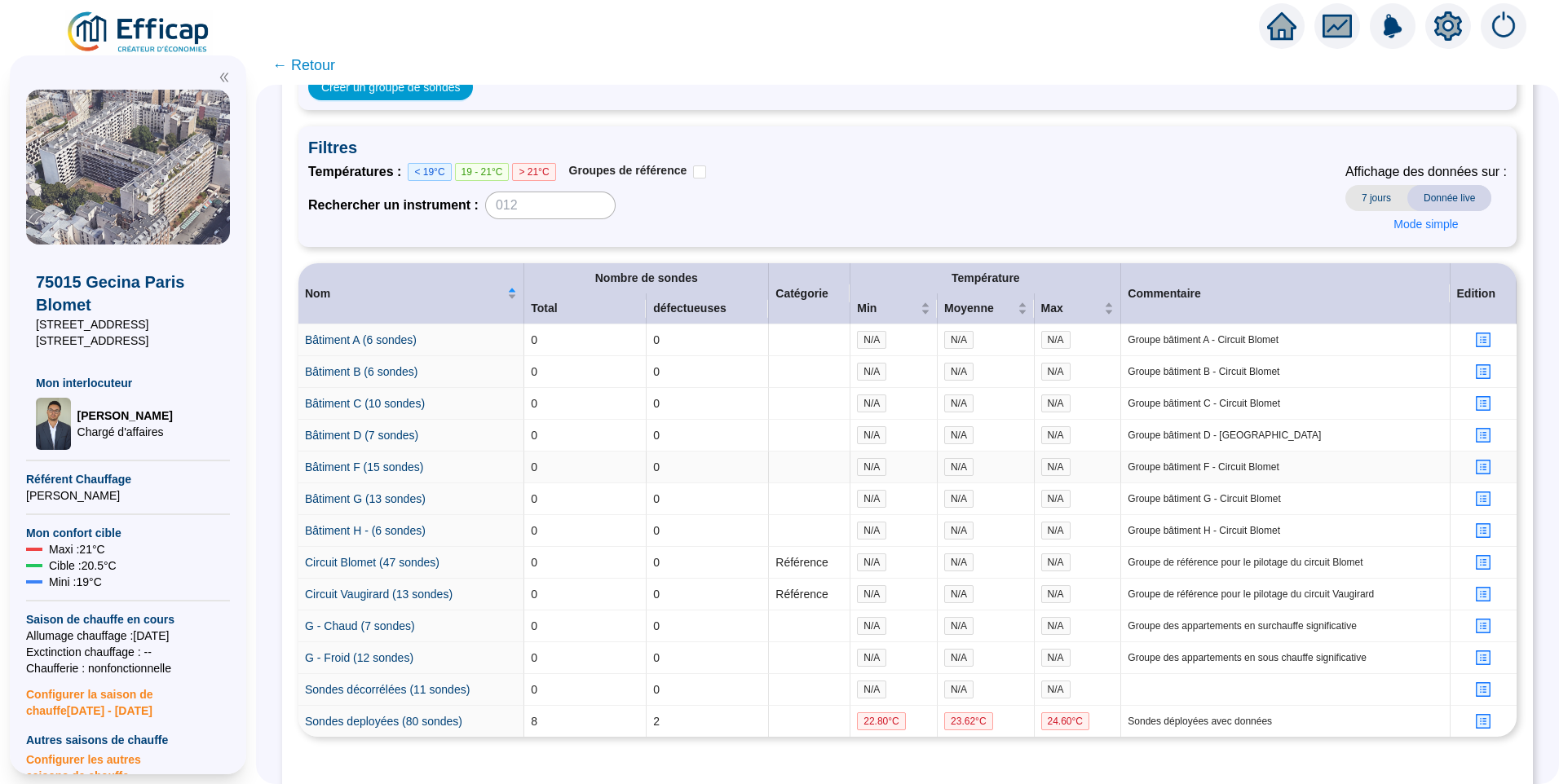
scroll to position [119, 0]
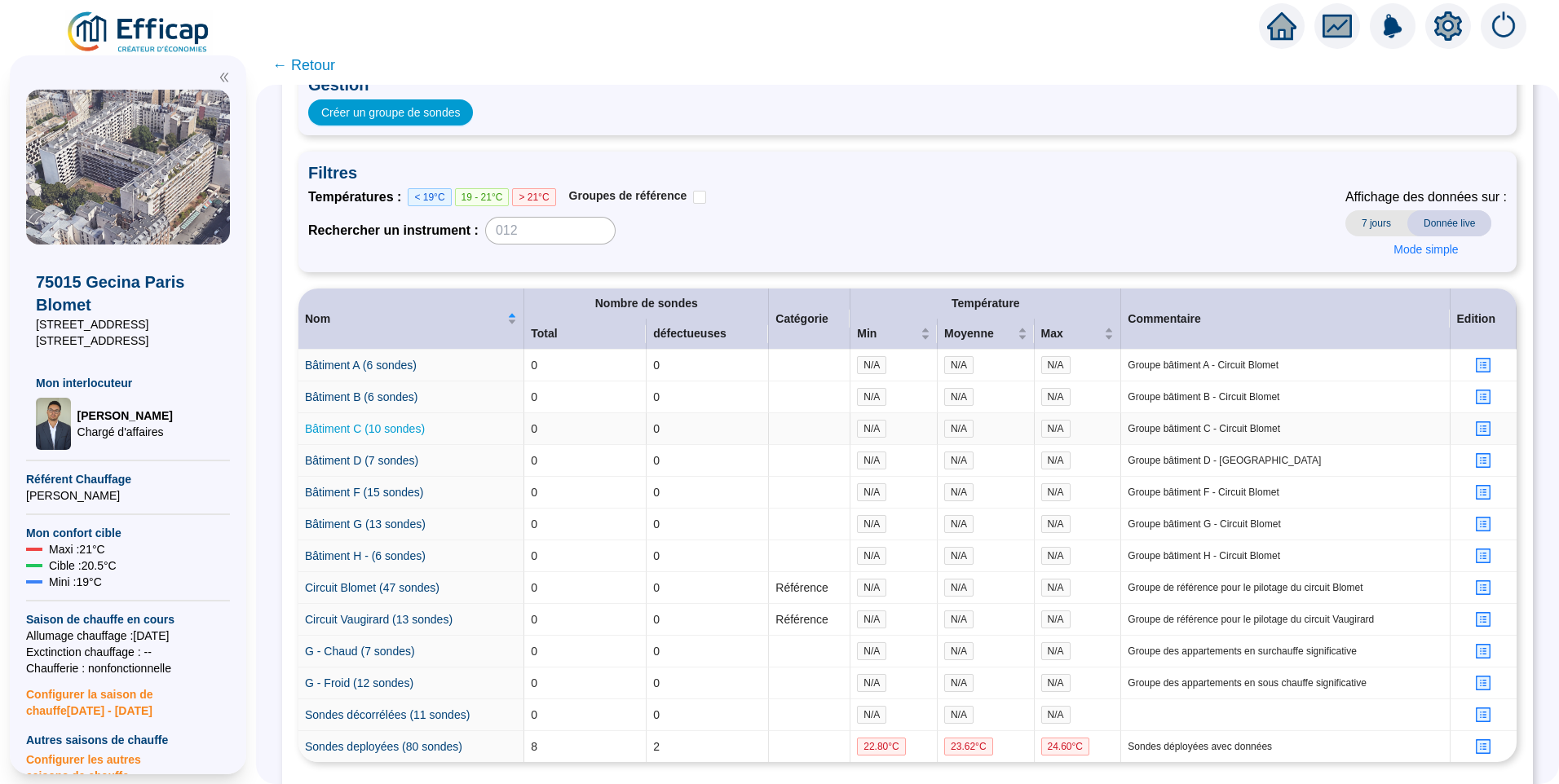
click at [399, 431] on link "Bâtiment C (10 sondes)" at bounding box center [365, 429] width 120 height 13
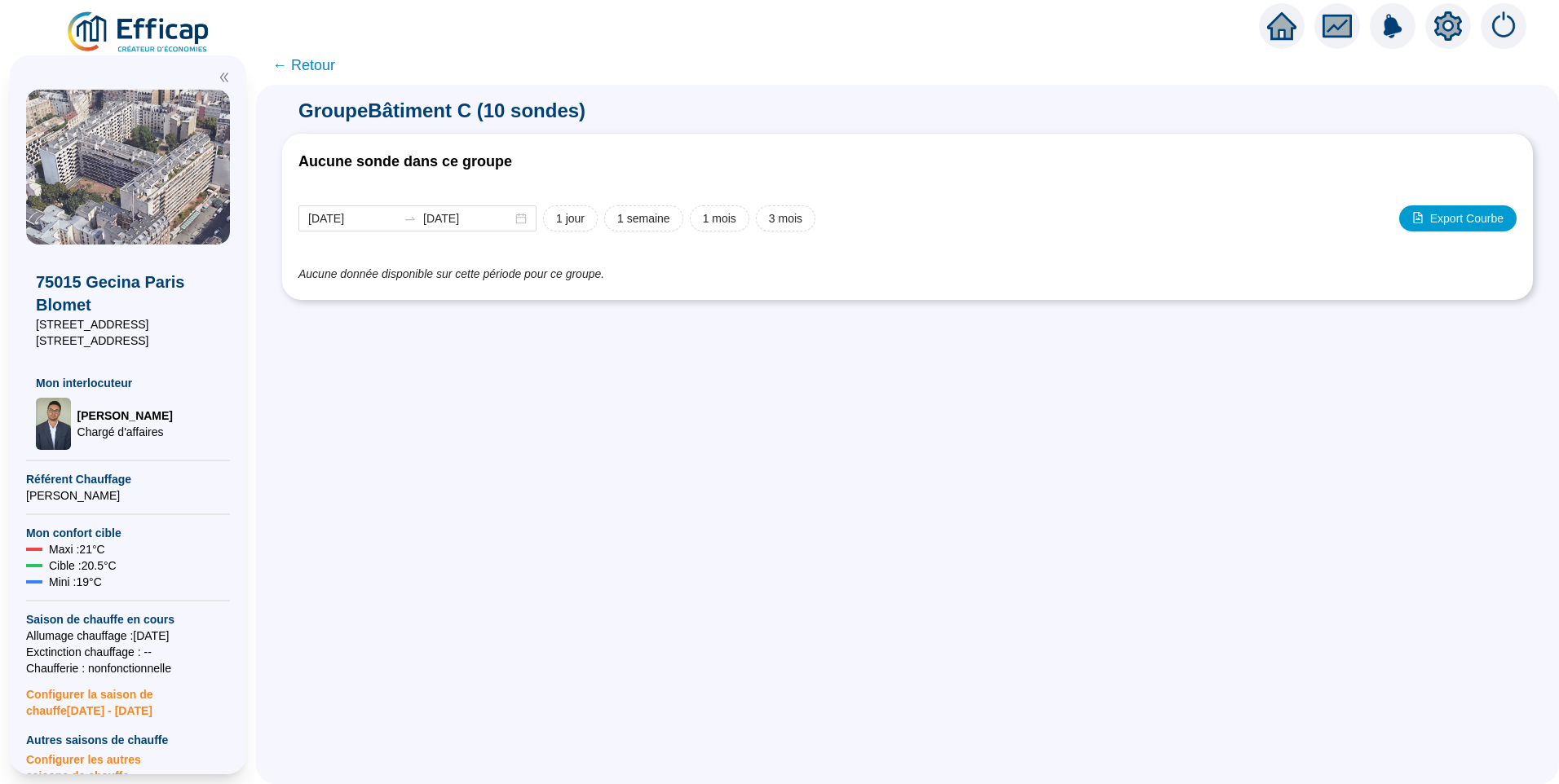
click at [309, 69] on span "← Retour" at bounding box center [304, 65] width 63 height 23
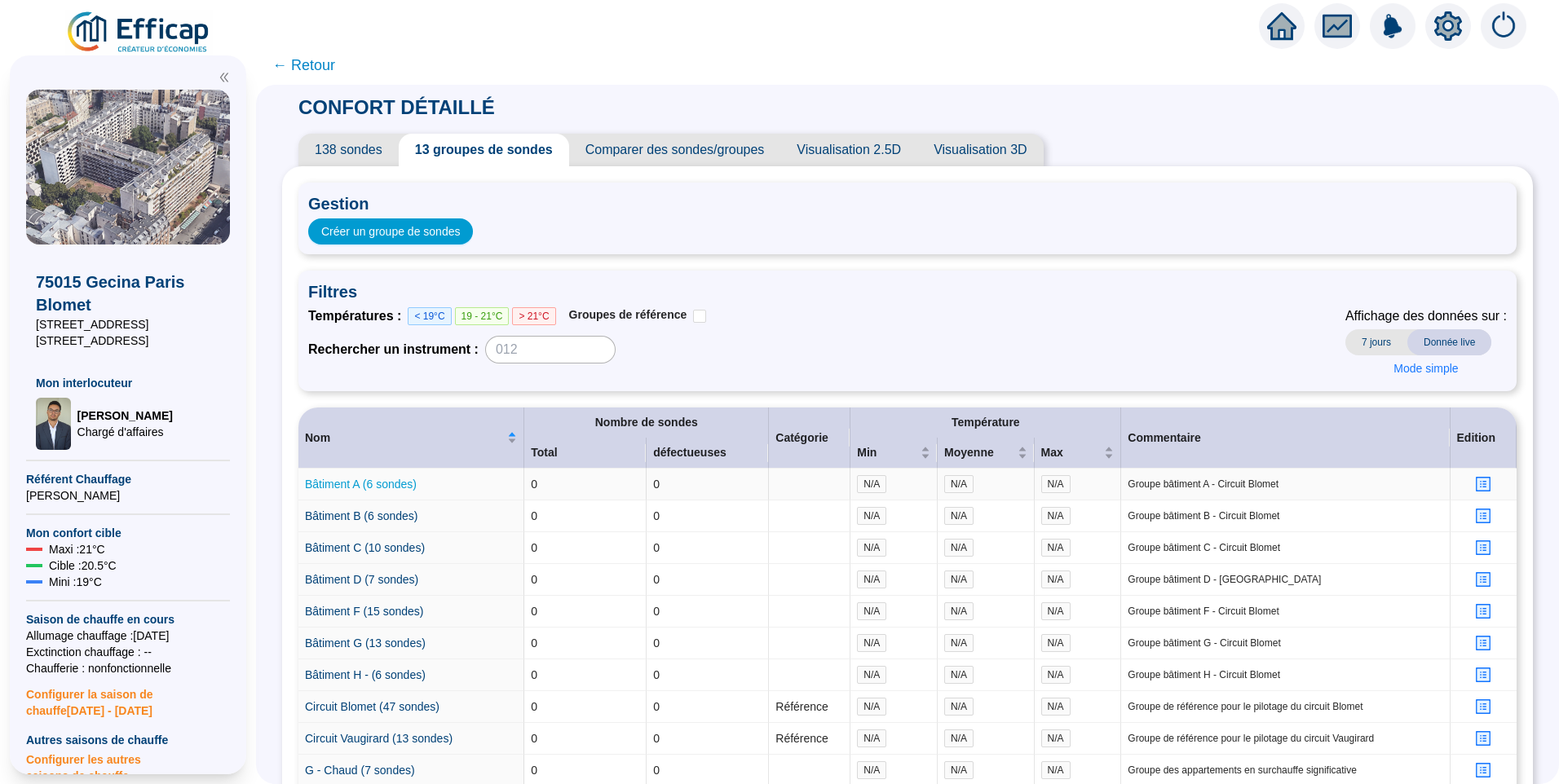
click at [384, 484] on link "Bâtiment A (6 sondes)" at bounding box center [360, 484] width 112 height 13
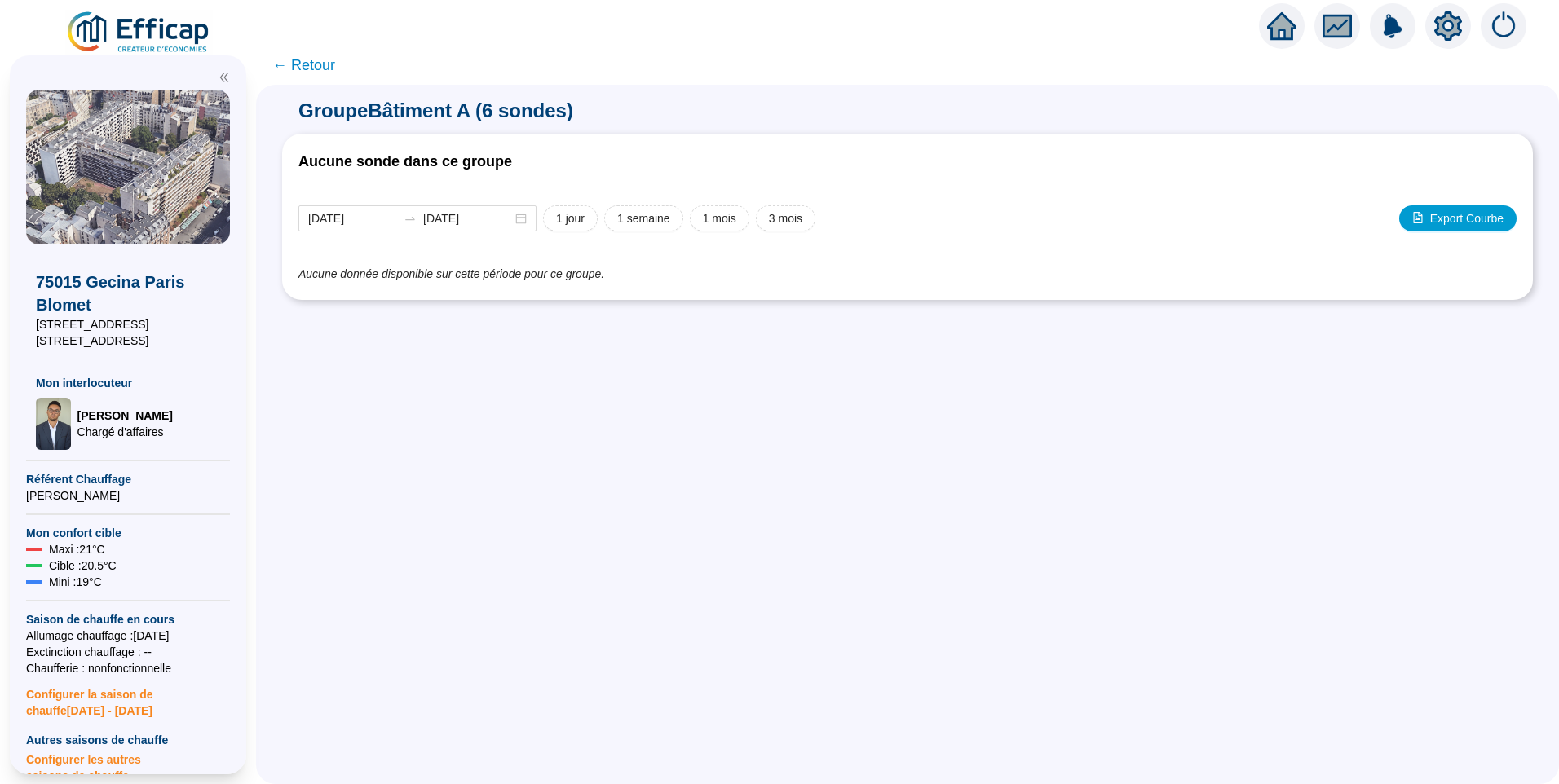
click at [328, 65] on span "← Retour" at bounding box center [304, 65] width 63 height 23
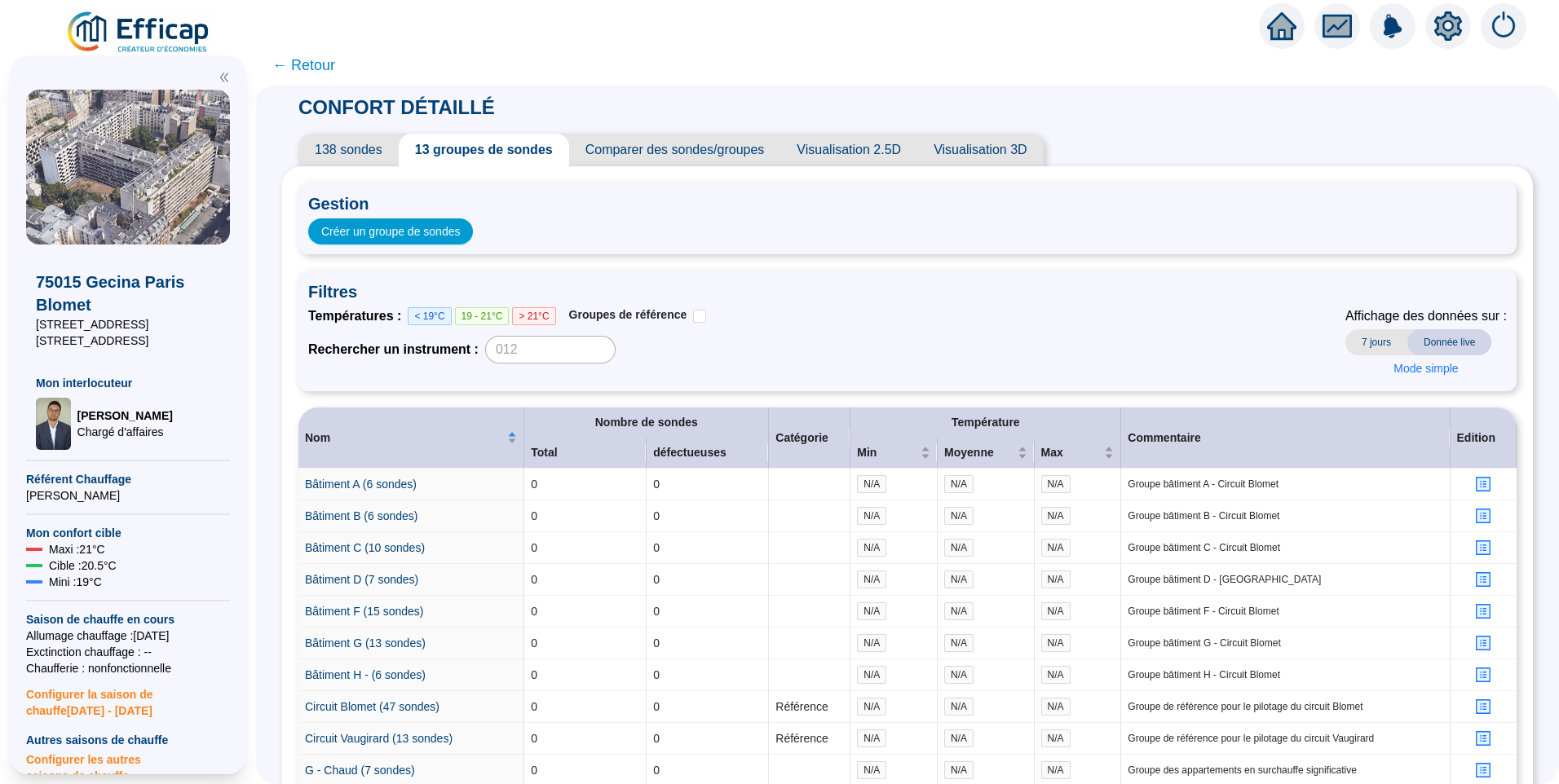
click at [345, 138] on span "138 sondes" at bounding box center [348, 150] width 100 height 33
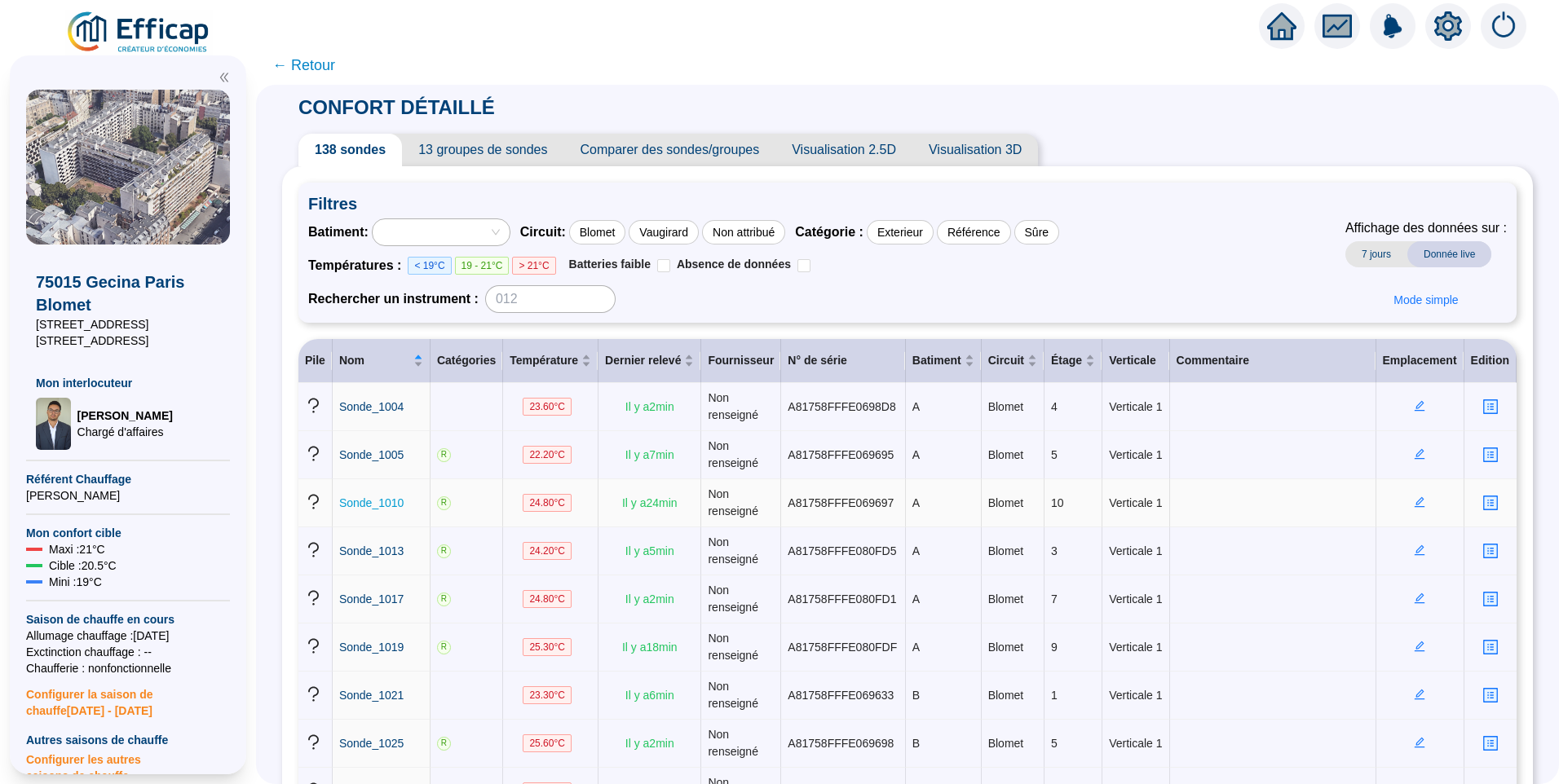
click at [370, 507] on span "Sonde_1010" at bounding box center [371, 502] width 65 height 13
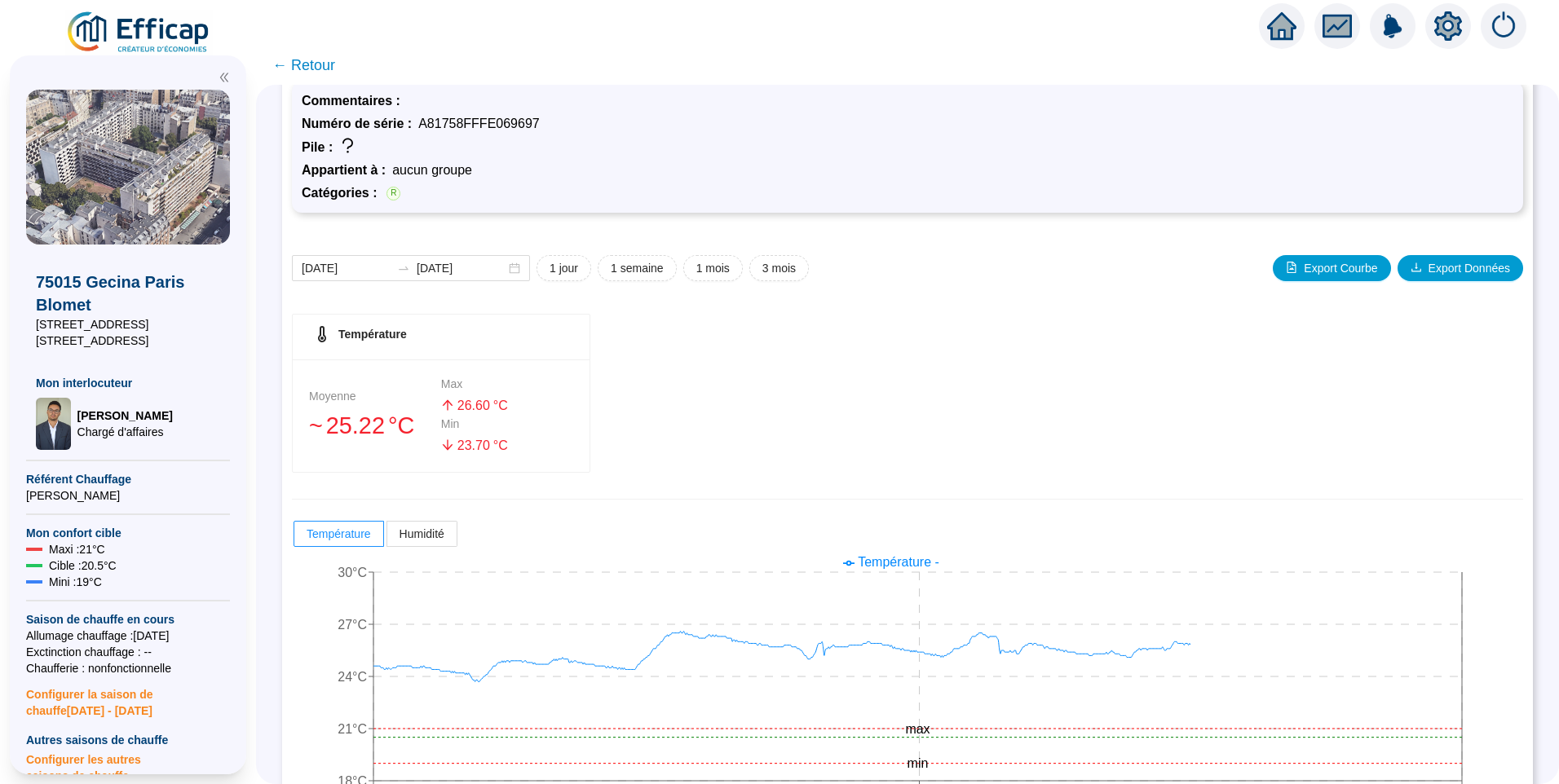
scroll to position [109, 0]
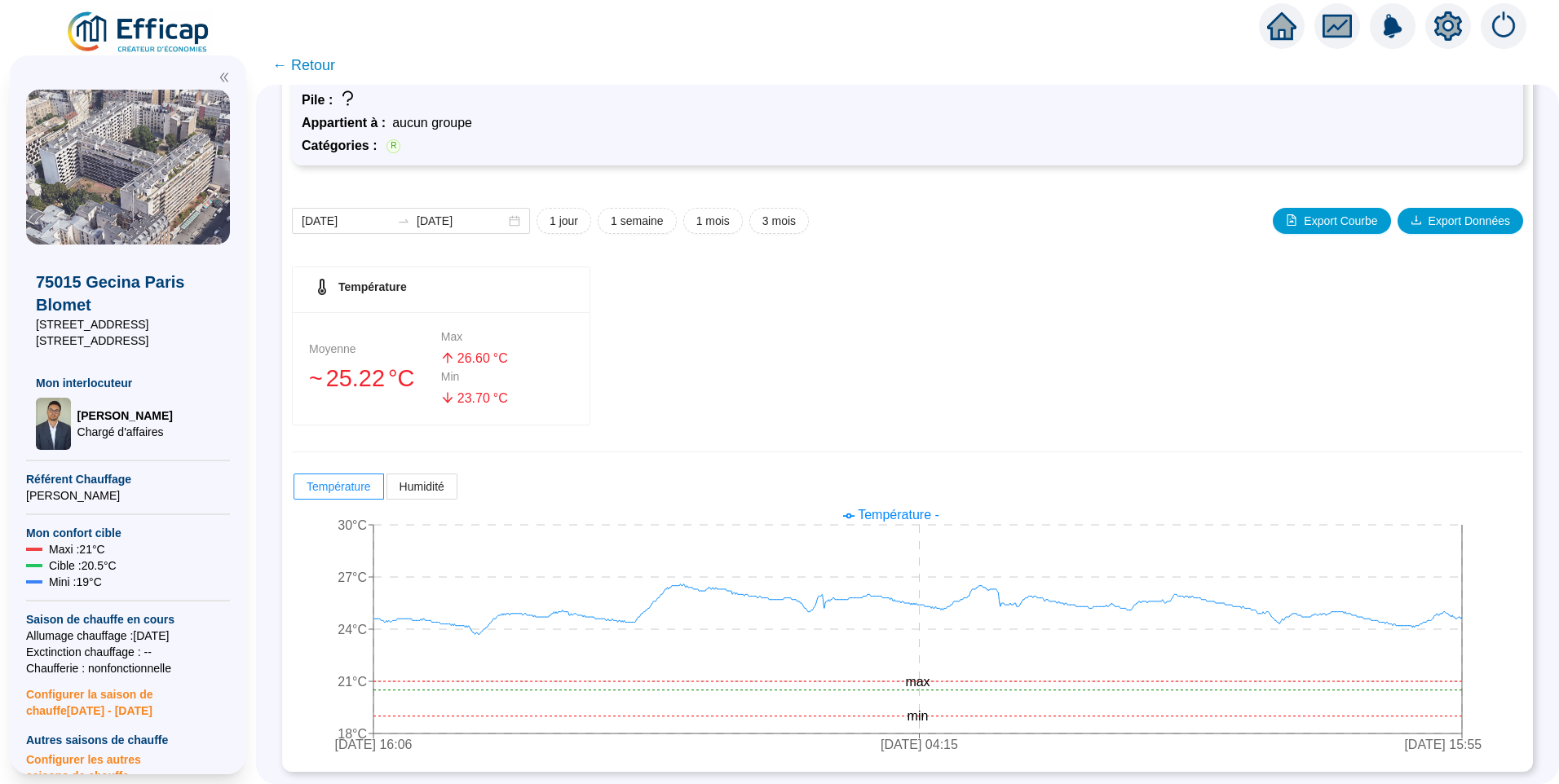
click at [313, 67] on span "← Retour" at bounding box center [304, 65] width 63 height 23
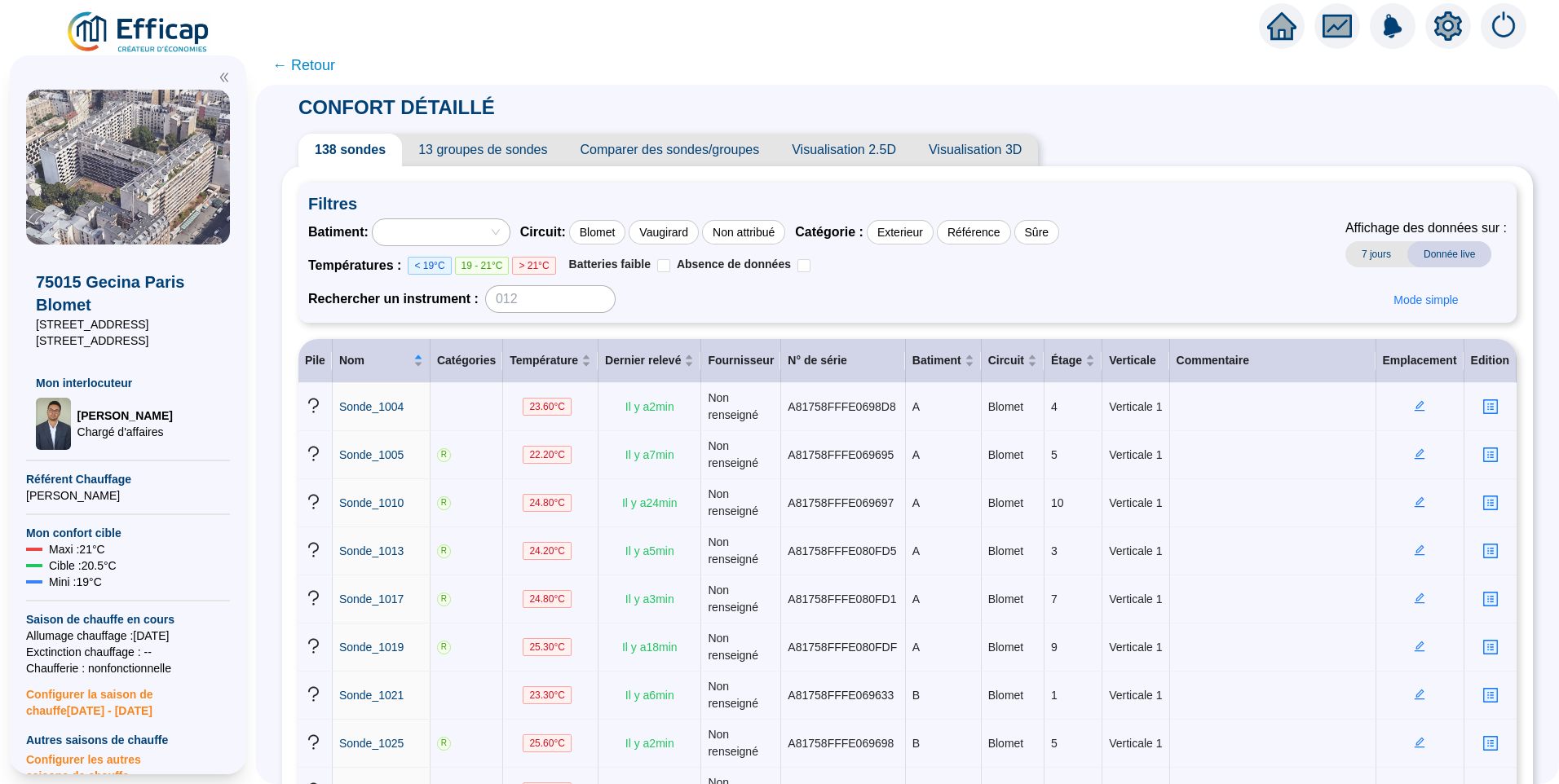
click at [495, 151] on span "13 groupes de sondes" at bounding box center [483, 150] width 162 height 33
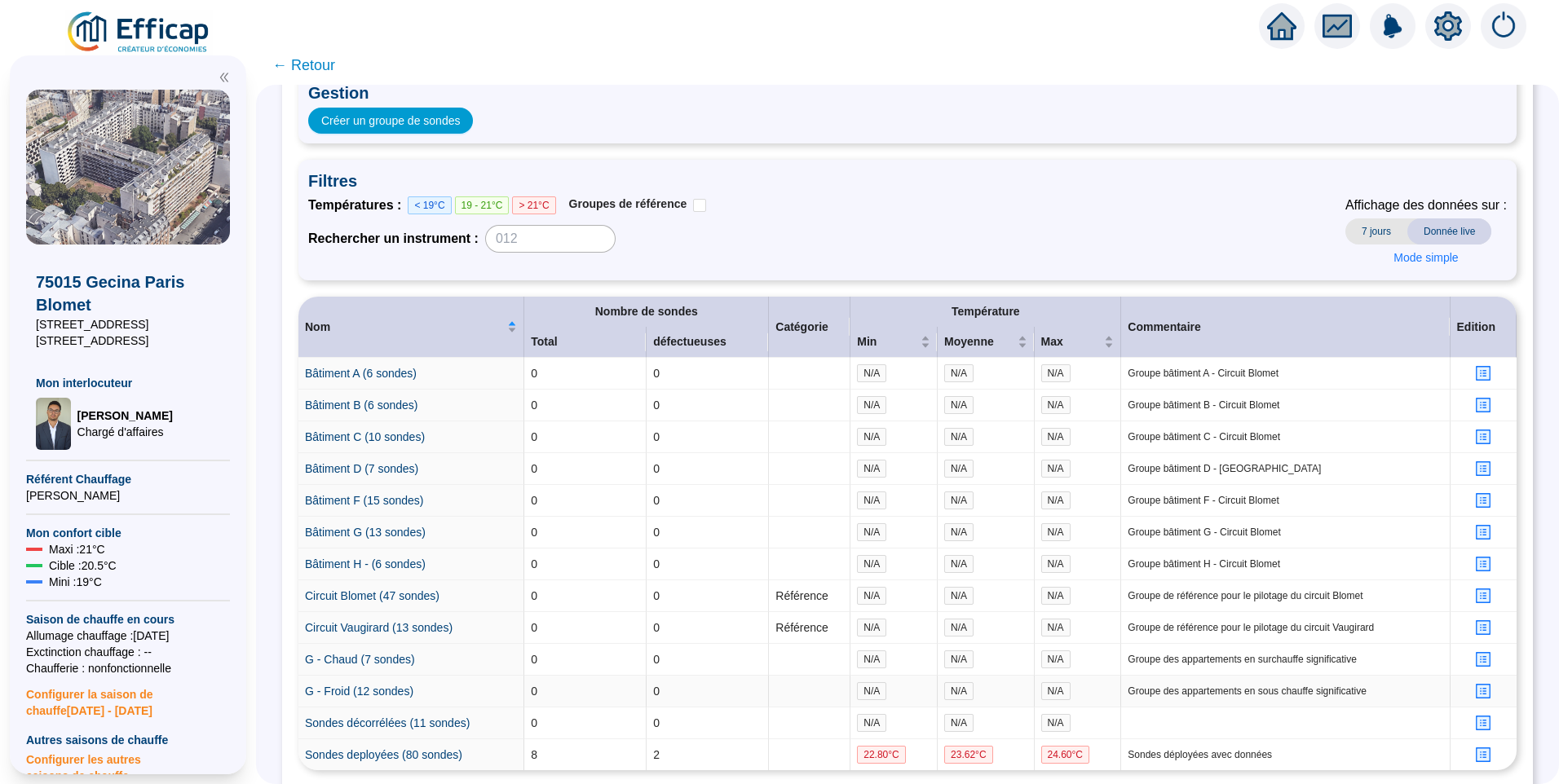
scroll to position [201, 0]
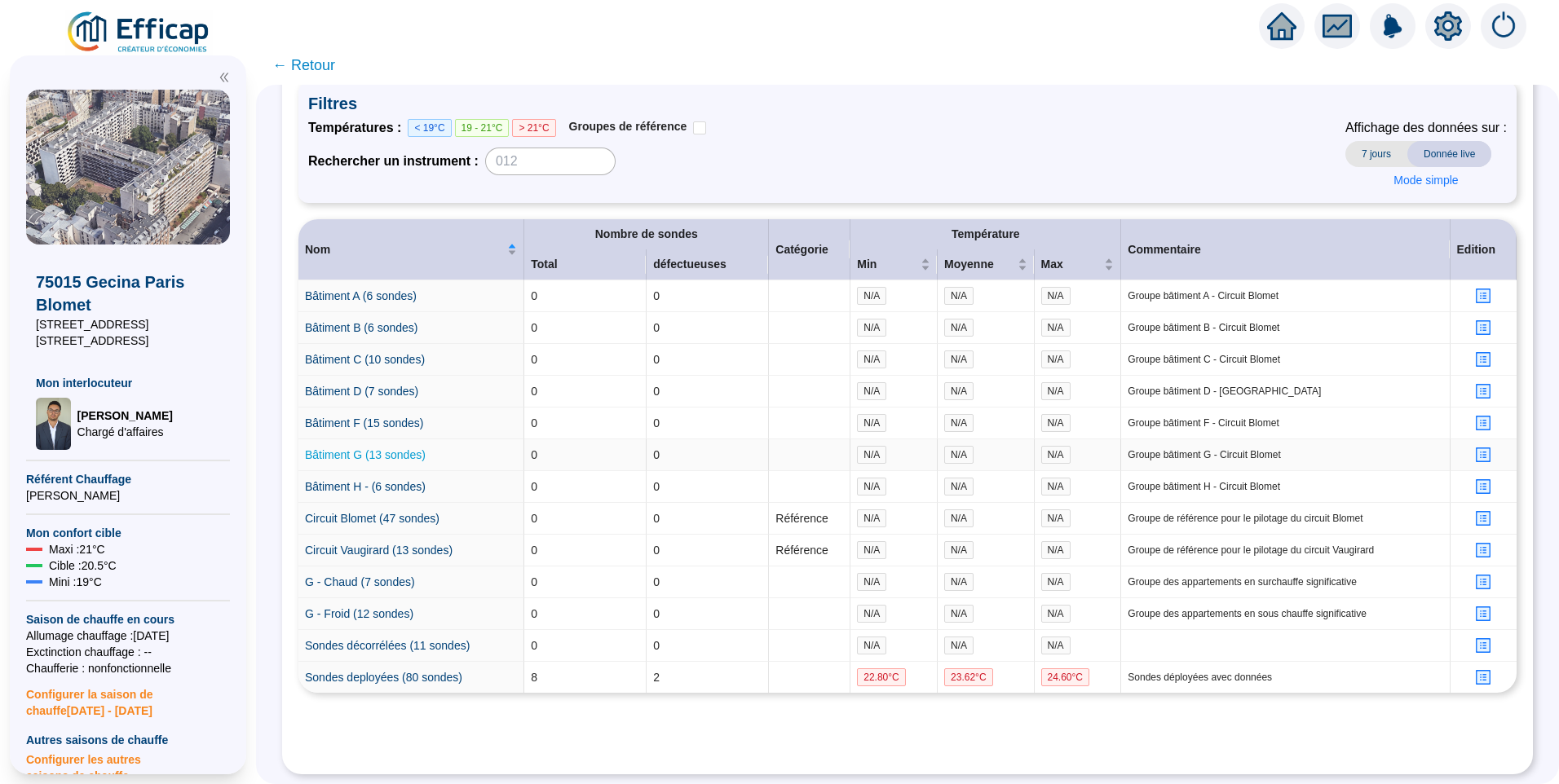
click at [367, 448] on link "Bâtiment G (13 sondes)" at bounding box center [365, 454] width 121 height 13
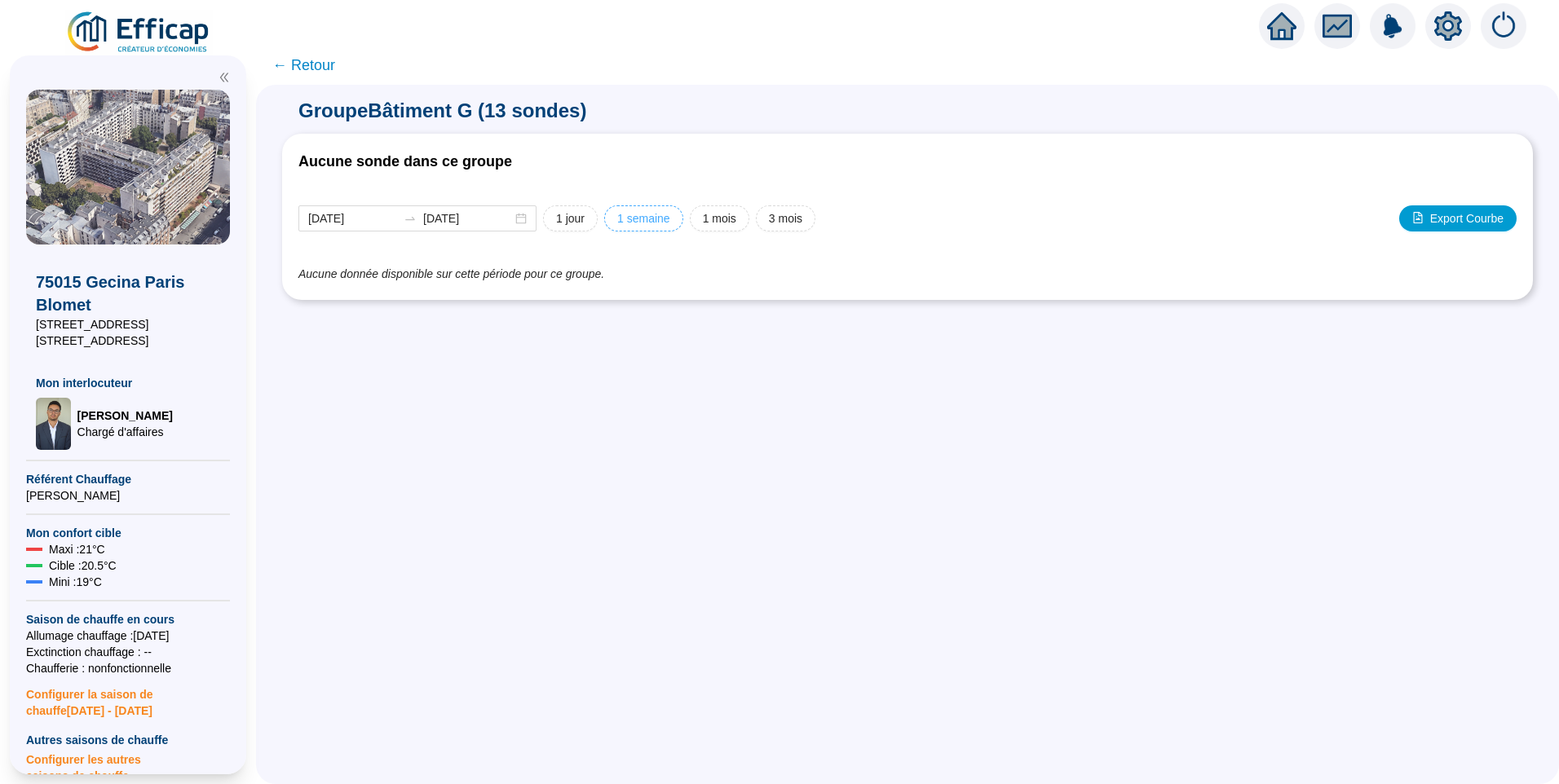
click at [656, 217] on span "1 semaine" at bounding box center [644, 218] width 53 height 17
click at [506, 218] on input "2025-09-12" at bounding box center [467, 218] width 89 height 17
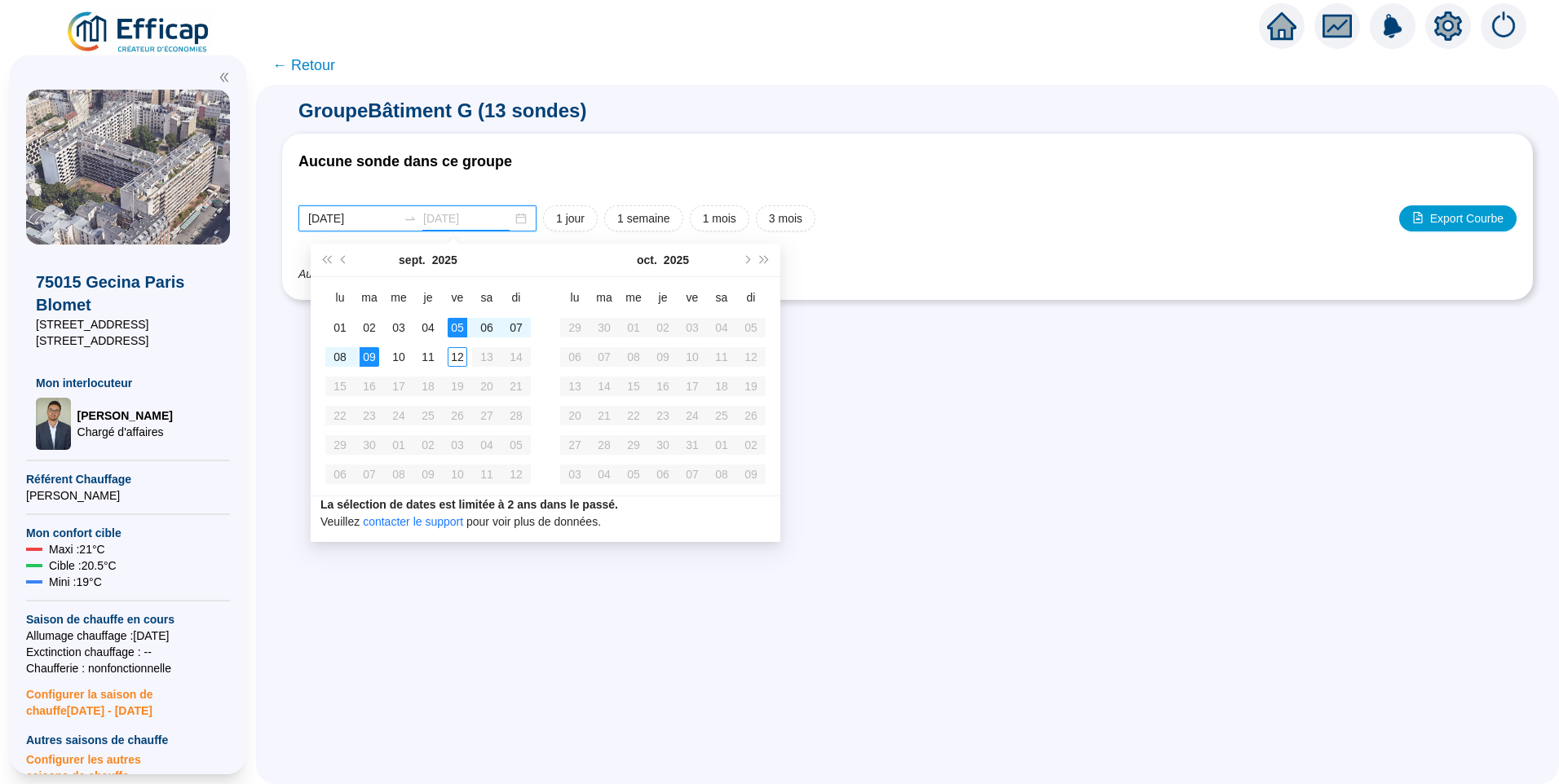
type input "2025-09-09"
click at [375, 352] on div "09" at bounding box center [370, 357] width 20 height 20
type input "[DATE]"
click at [1211, 360] on div "Groupe Bâtiment G (13 sondes) Aucune sonde dans ce groupe 2025-09-05 2025-09-09…" at bounding box center [907, 434] width 1303 height 700
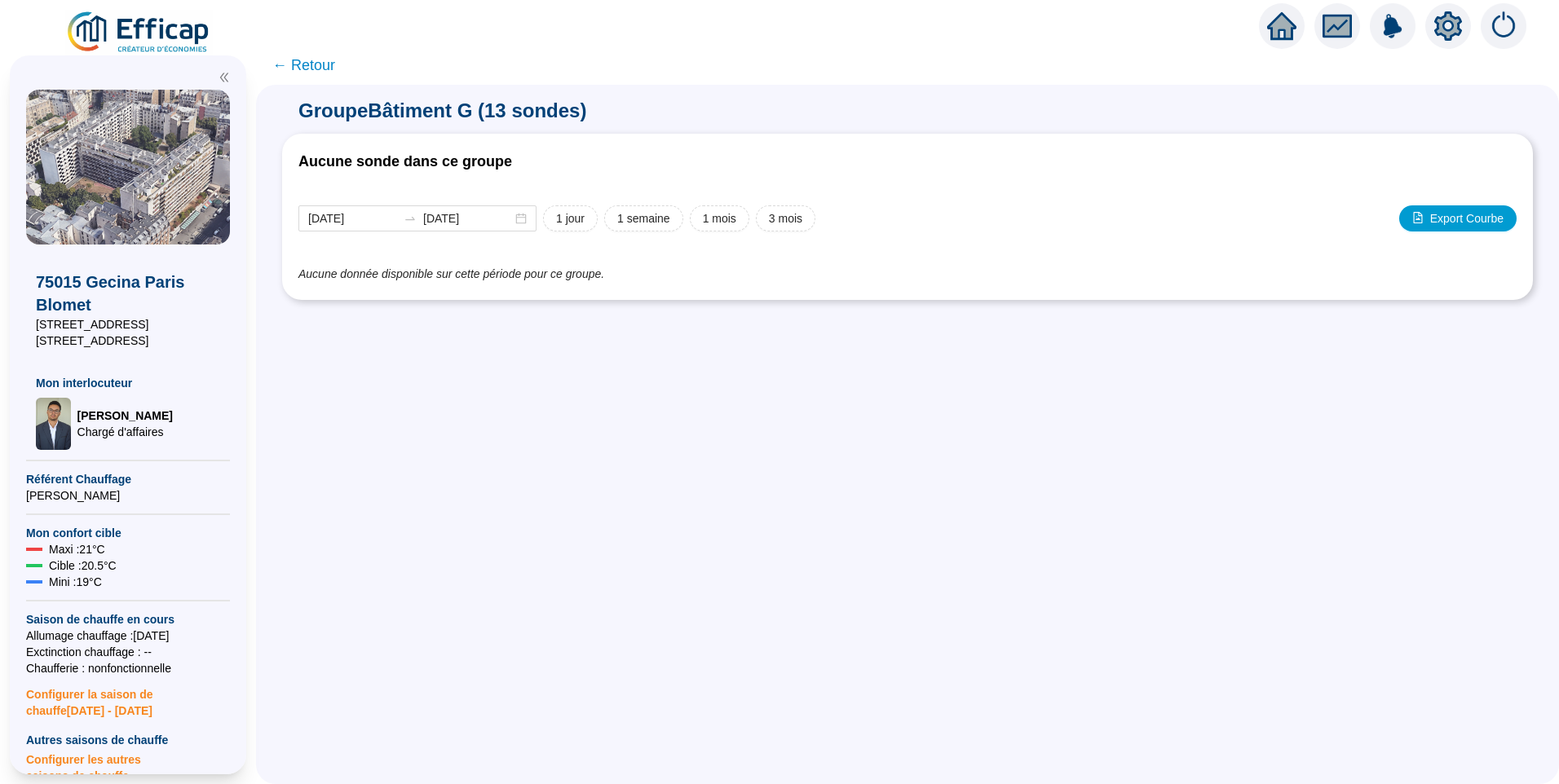
click at [423, 282] on div "Aucune donnée disponible sur cette période pour ce groupe." at bounding box center [907, 274] width 1218 height 20
click at [384, 223] on input "[DATE]" at bounding box center [353, 218] width 89 height 17
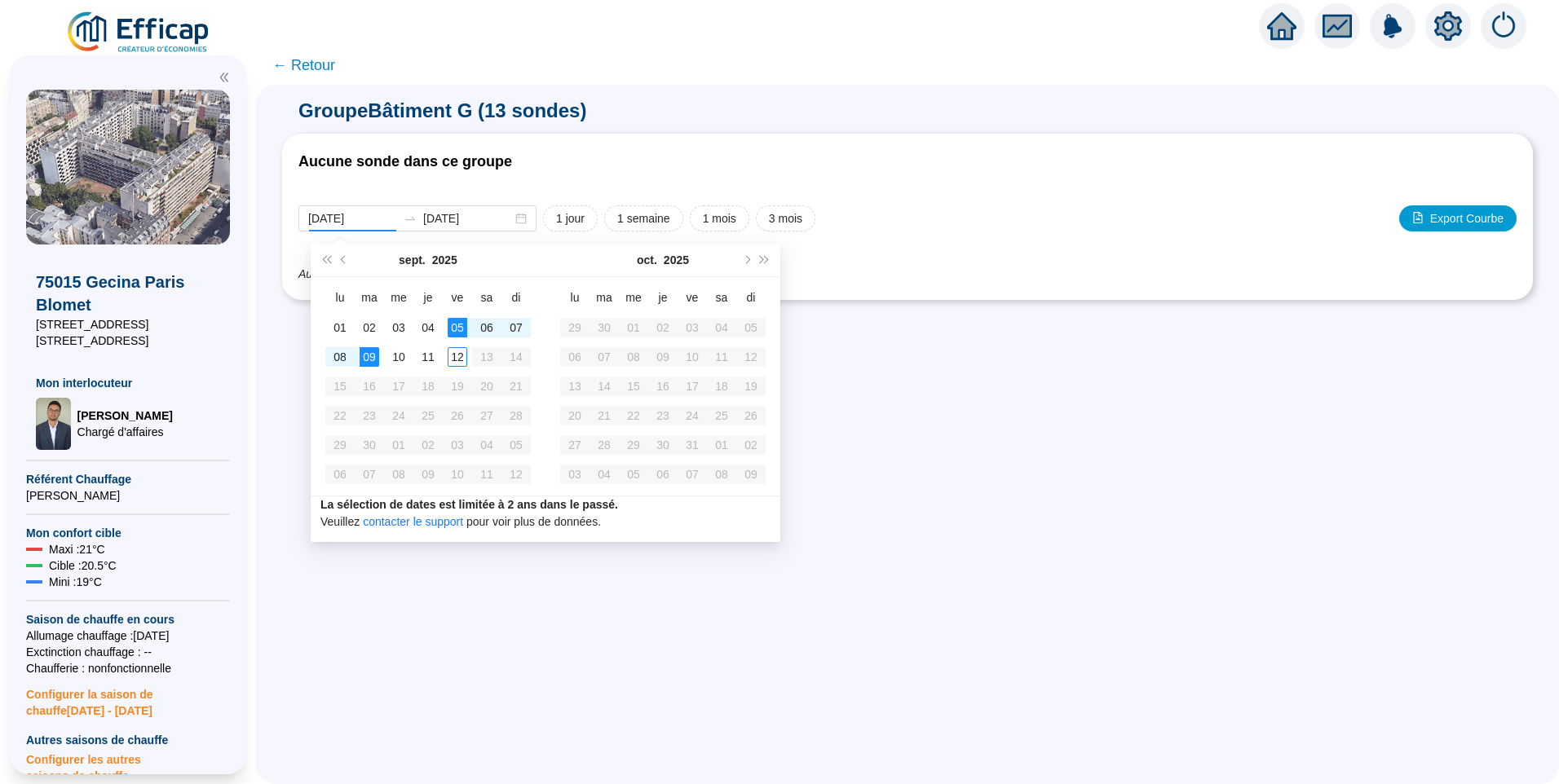
click at [1229, 387] on div "Groupe Bâtiment G (13 sondes) Aucune sonde dans ce groupe 2025-09-05 2025-09-09…" at bounding box center [907, 434] width 1303 height 700
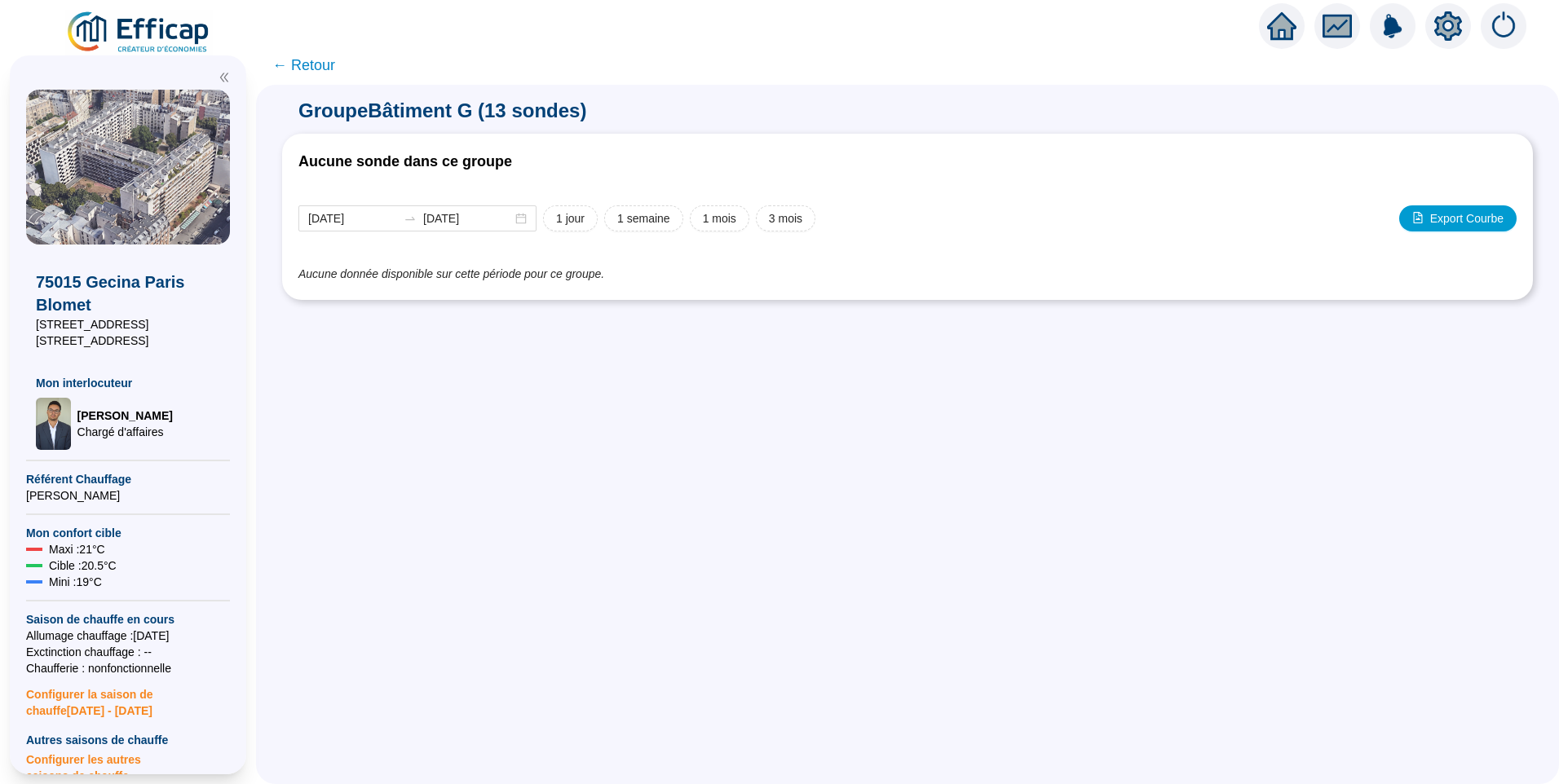
drag, startPoint x: 304, startPoint y: 67, endPoint x: 315, endPoint y: 67, distance: 11.0
click at [305, 67] on span "← Retour" at bounding box center [304, 65] width 63 height 23
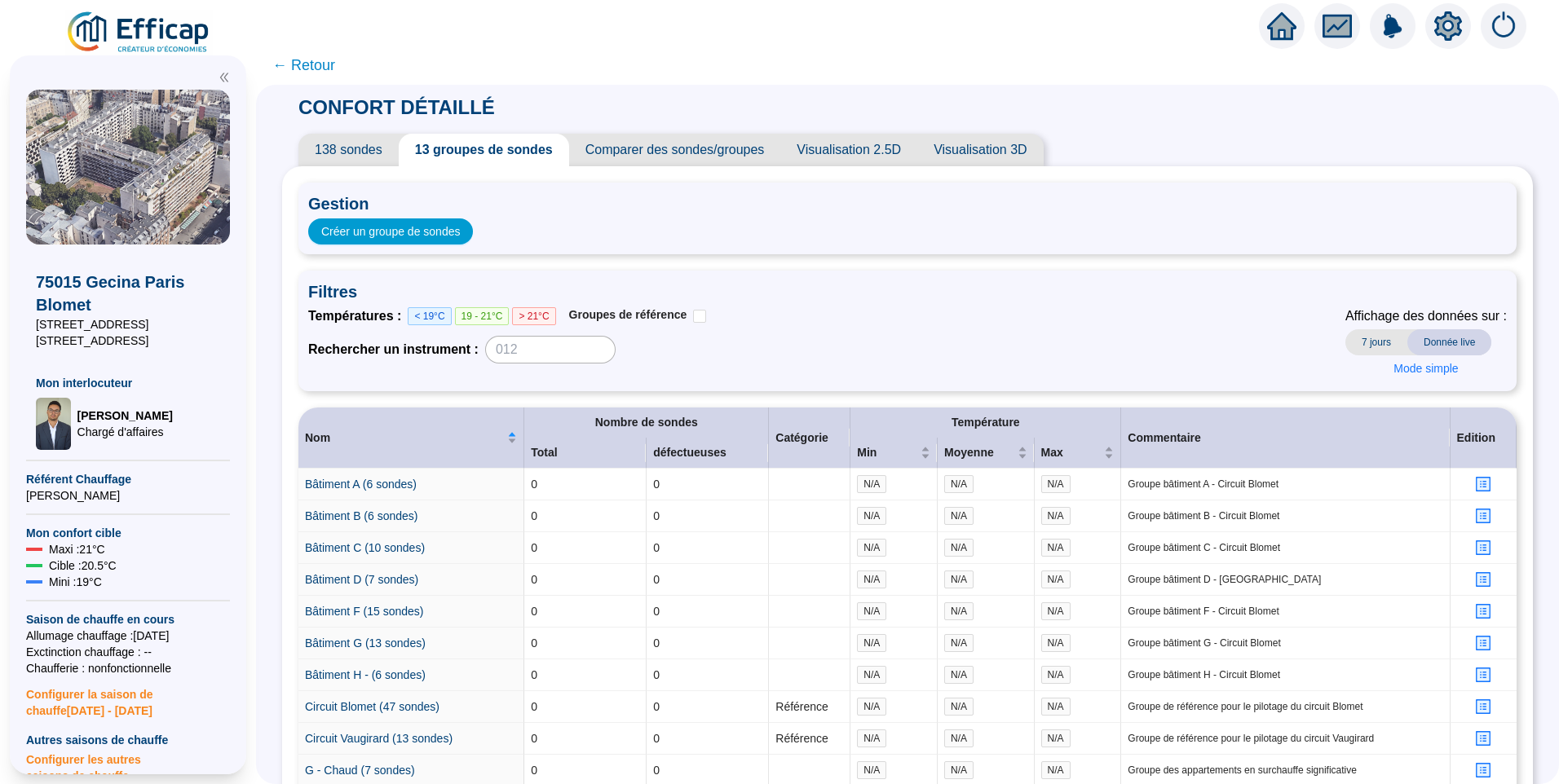
click at [362, 153] on span "138 sondes" at bounding box center [348, 150] width 100 height 33
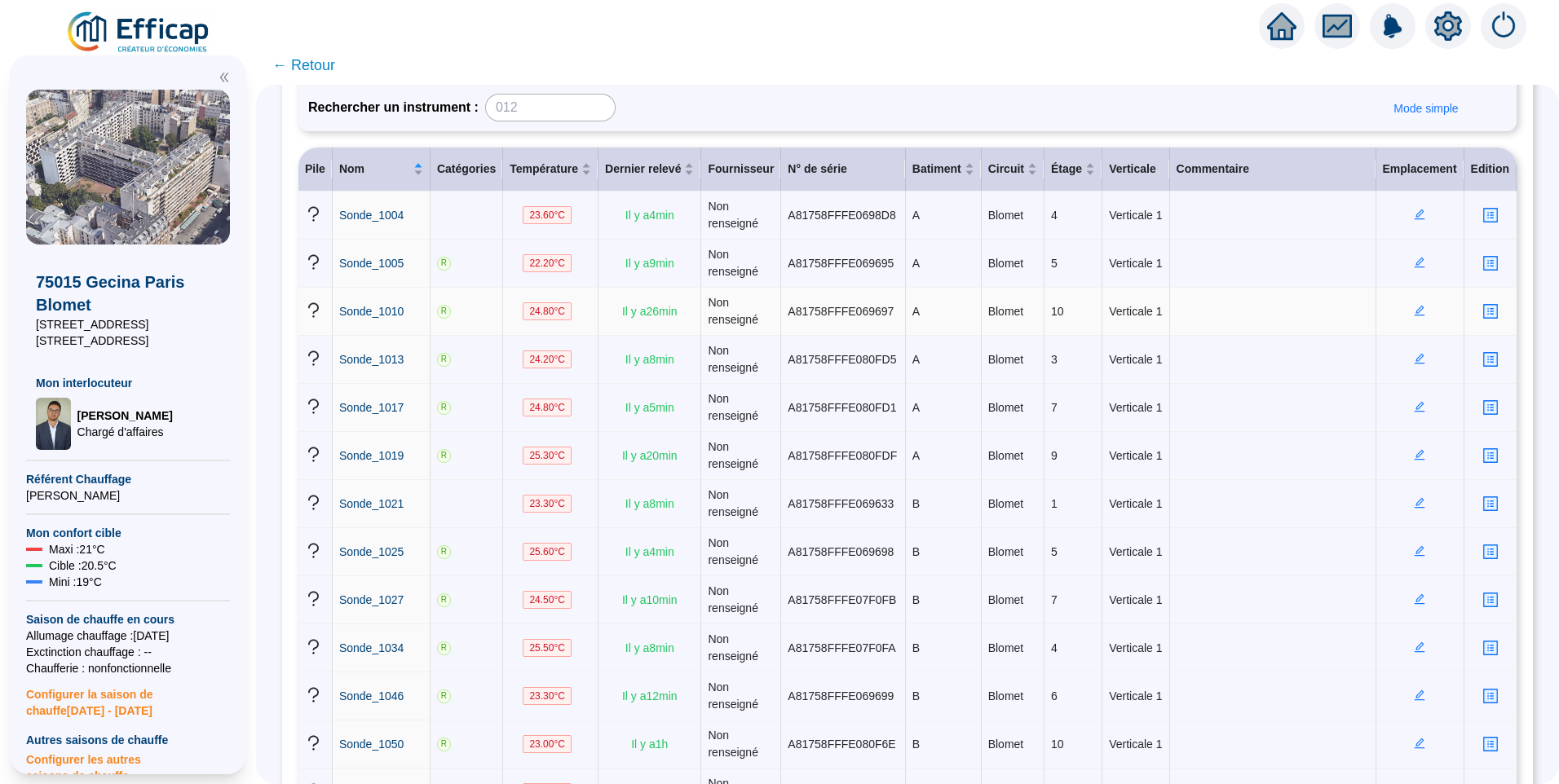
scroll to position [163, 0]
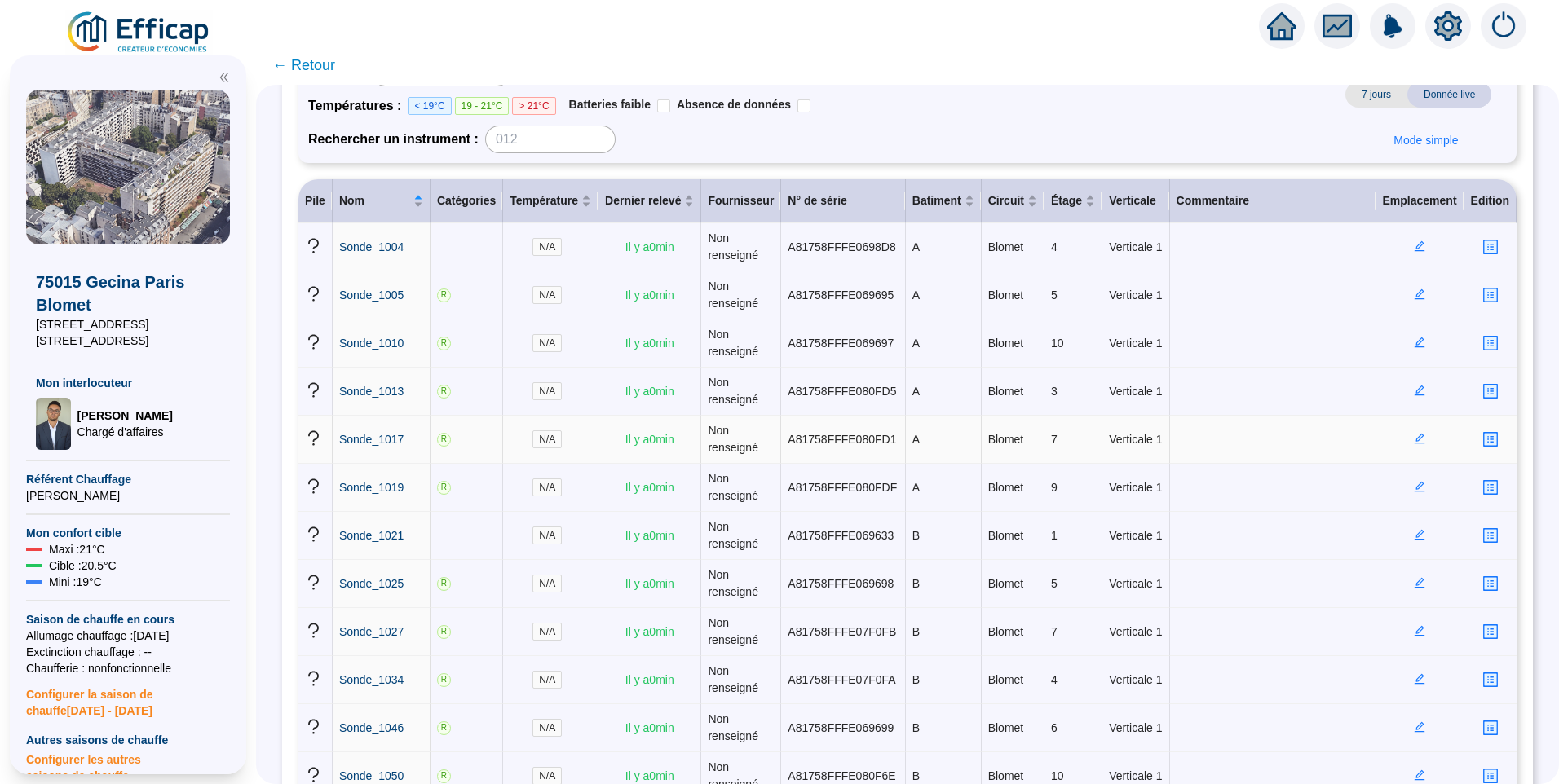
scroll to position [489, 0]
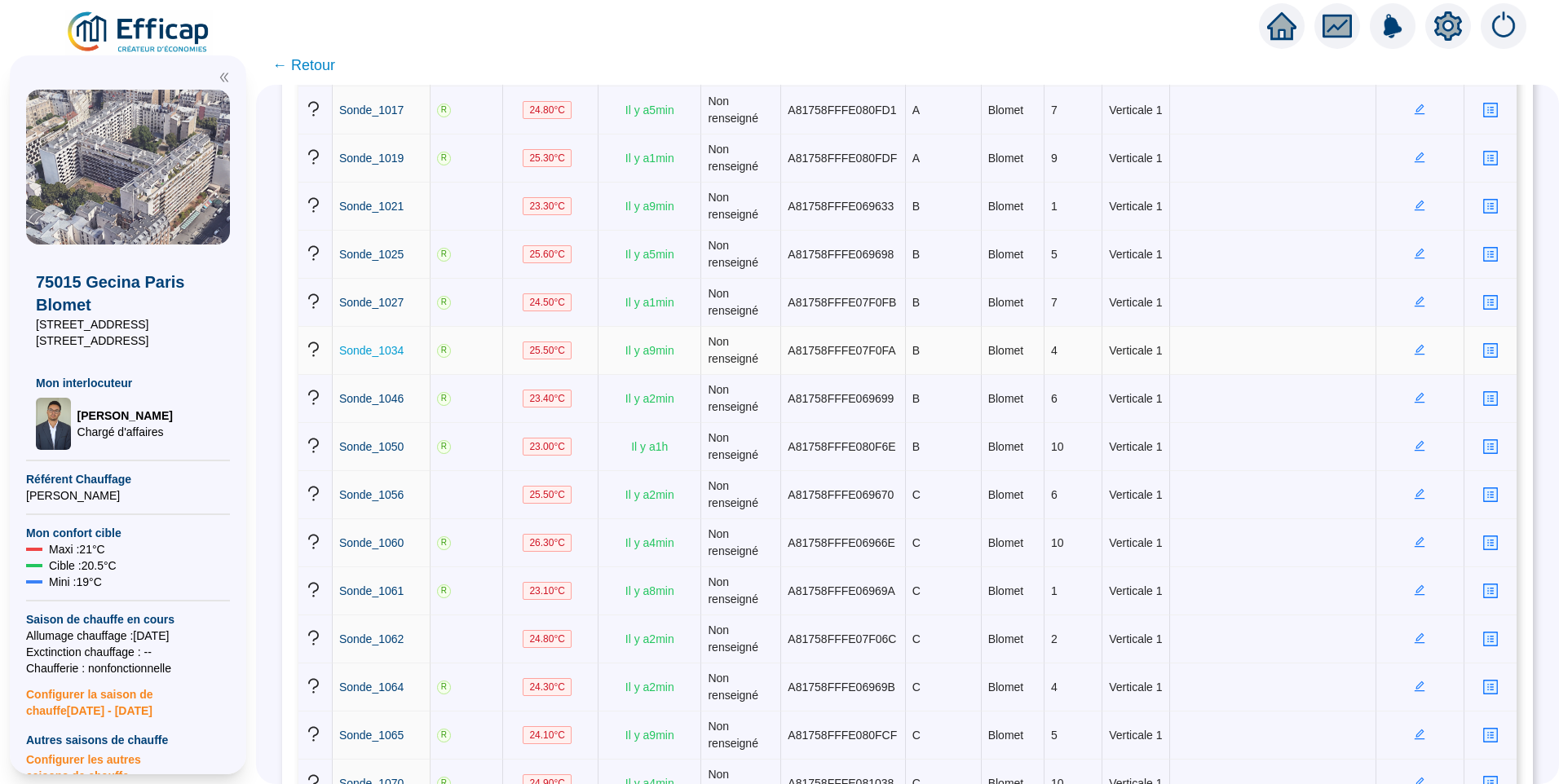
click at [375, 357] on span "Sonde_1034" at bounding box center [371, 350] width 65 height 13
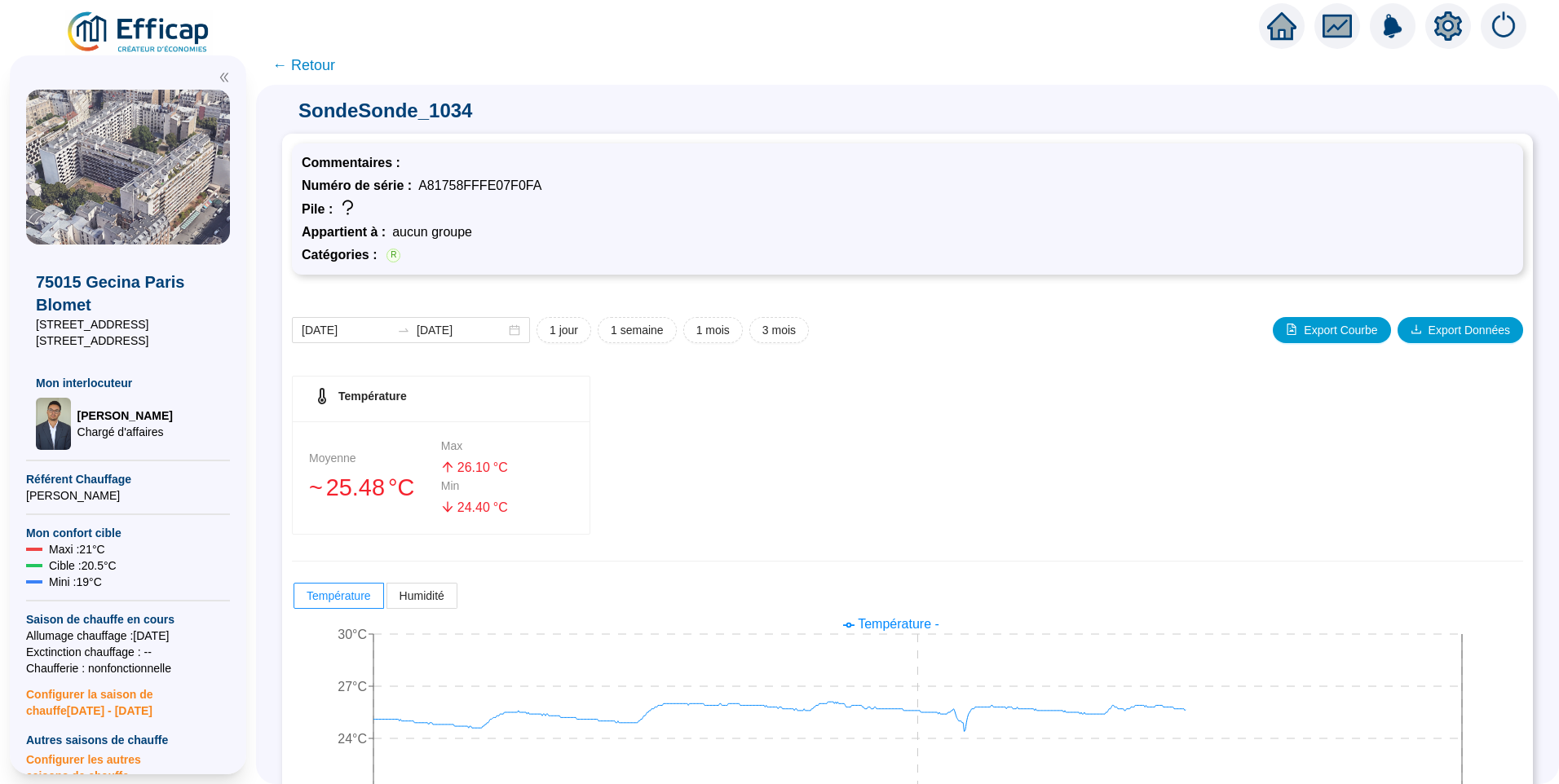
scroll to position [109, 0]
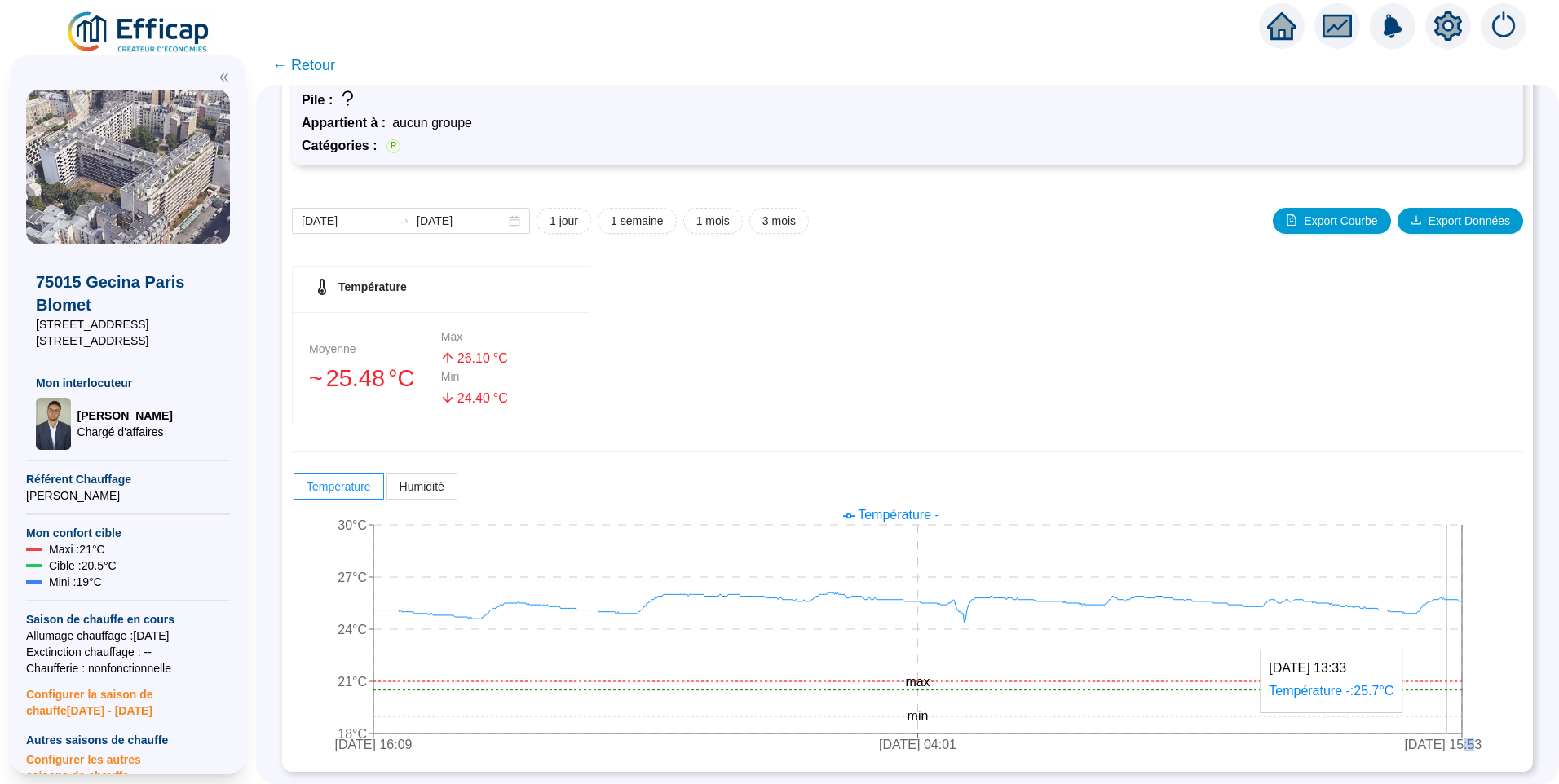
click at [1459, 608] on icon "[DATE] 16:09 [DATE] 04:01 [DATE] 15:53 18°C 21°C 24°C 27°C 30°C min max" at bounding box center [894, 631] width 1206 height 261
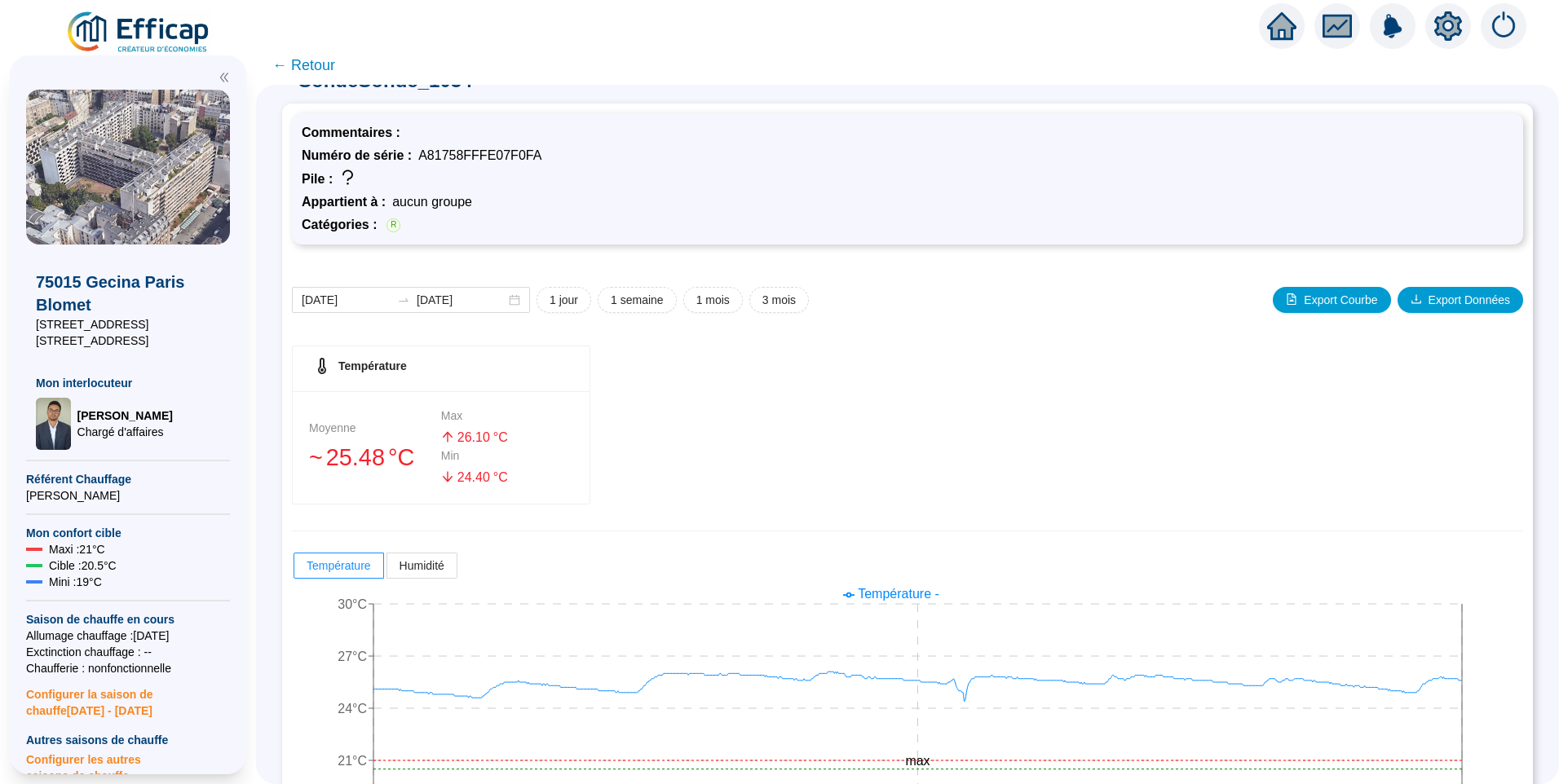
scroll to position [0, 0]
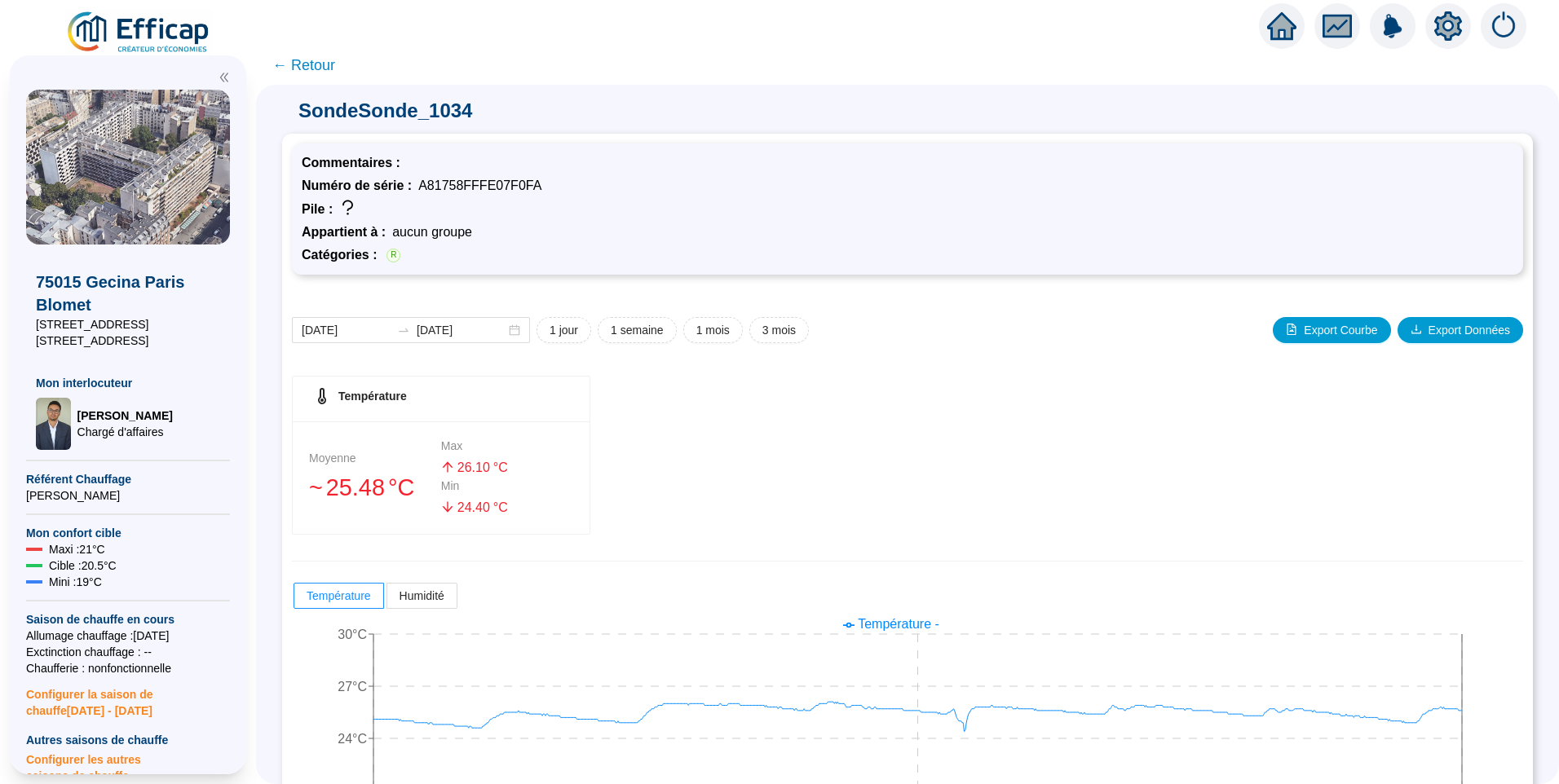
click at [316, 66] on span "← Retour" at bounding box center [304, 65] width 63 height 23
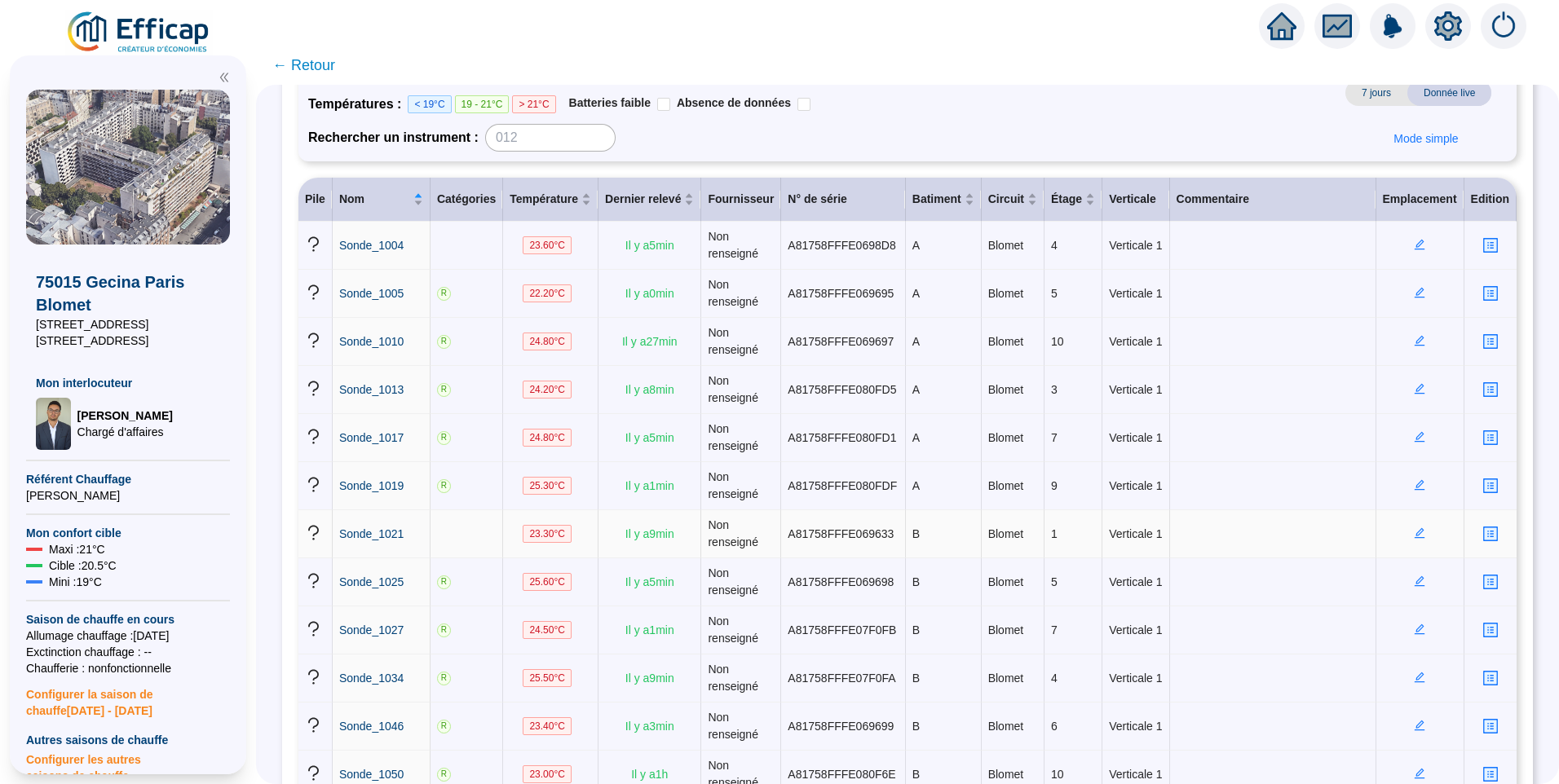
scroll to position [163, 0]
drag, startPoint x: 643, startPoint y: 485, endPoint x: 660, endPoint y: 483, distance: 17.1
click at [660, 483] on span "Il y a 1 min" at bounding box center [650, 484] width 49 height 13
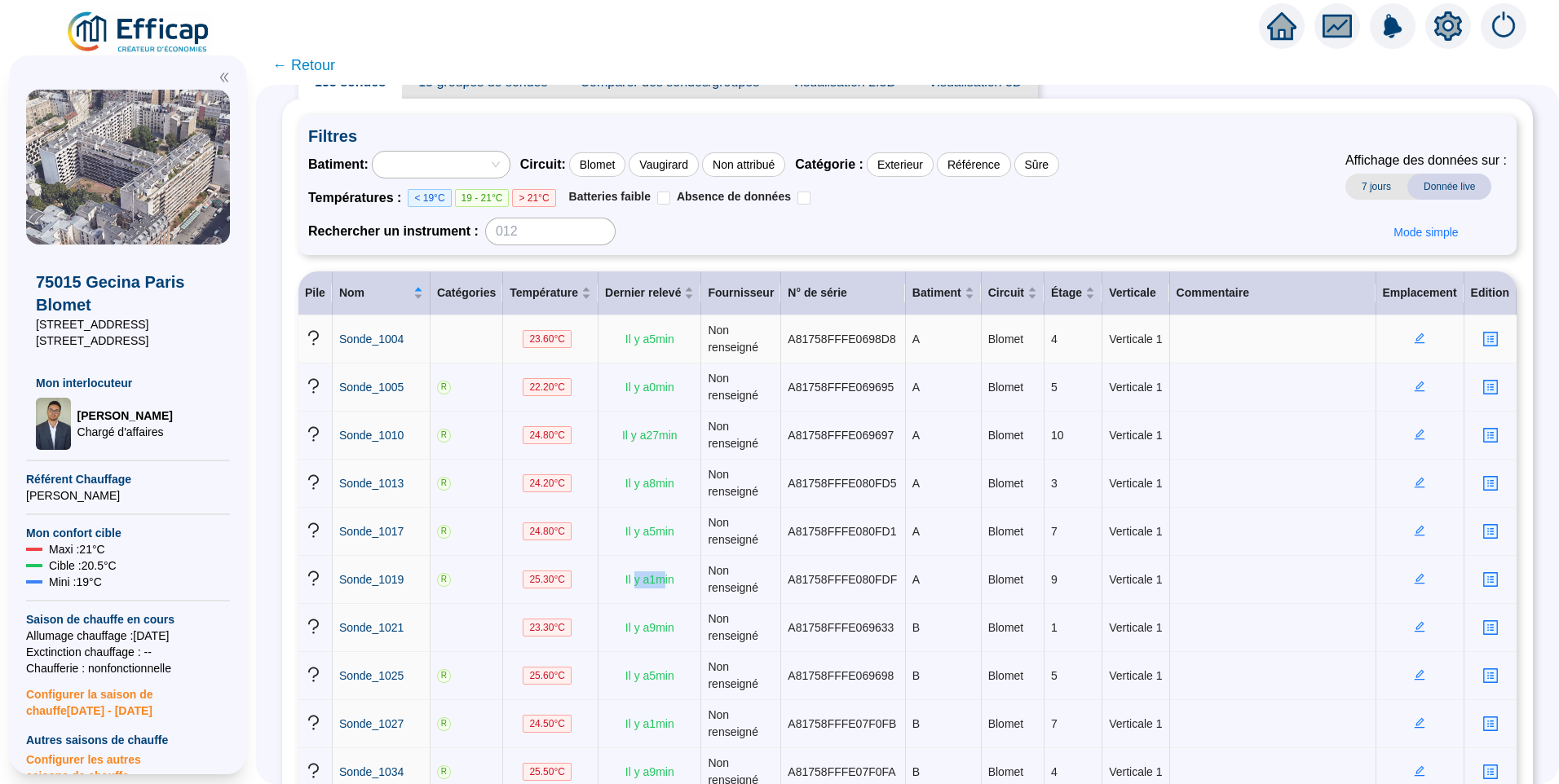
scroll to position [0, 0]
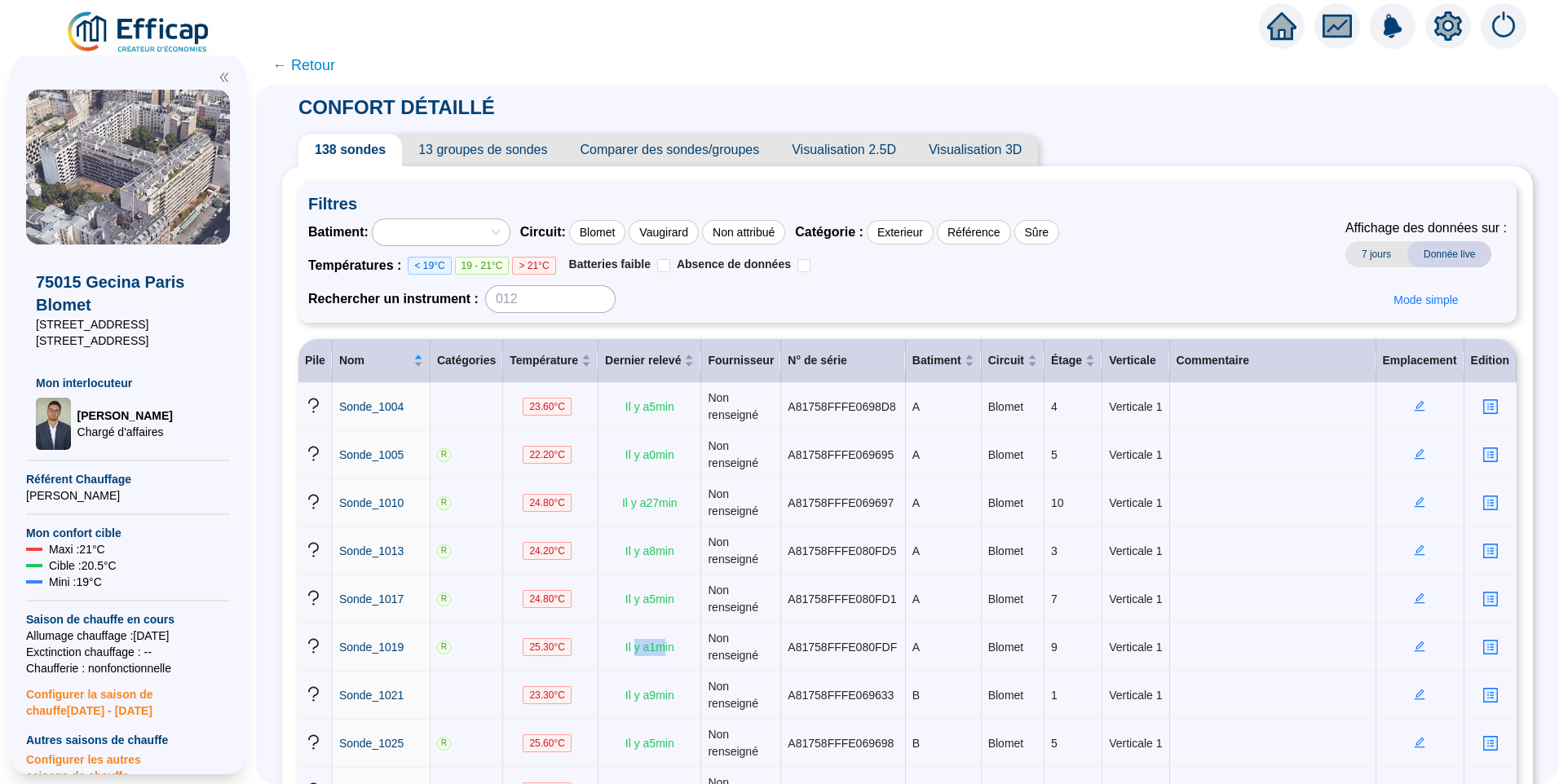
click at [171, 36] on img at bounding box center [139, 33] width 147 height 45
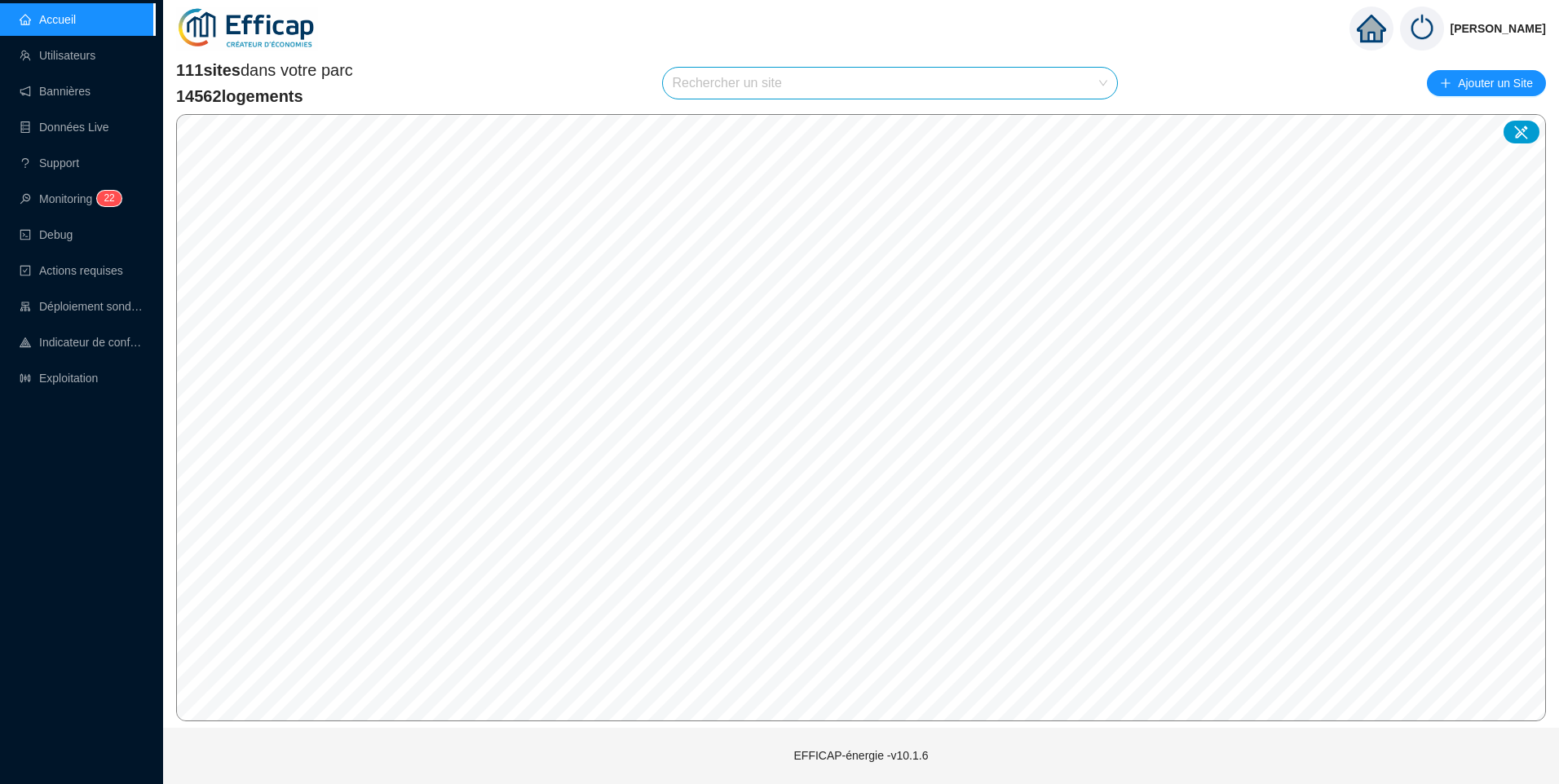
click at [760, 74] on input "search" at bounding box center [883, 83] width 421 height 31
type input "gecina"
click at [828, 124] on div "75012 Gecina Paris Nation" at bounding box center [893, 122] width 429 height 25
click at [905, 81] on span "75012 Gecina Paris Nation" at bounding box center [890, 83] width 435 height 31
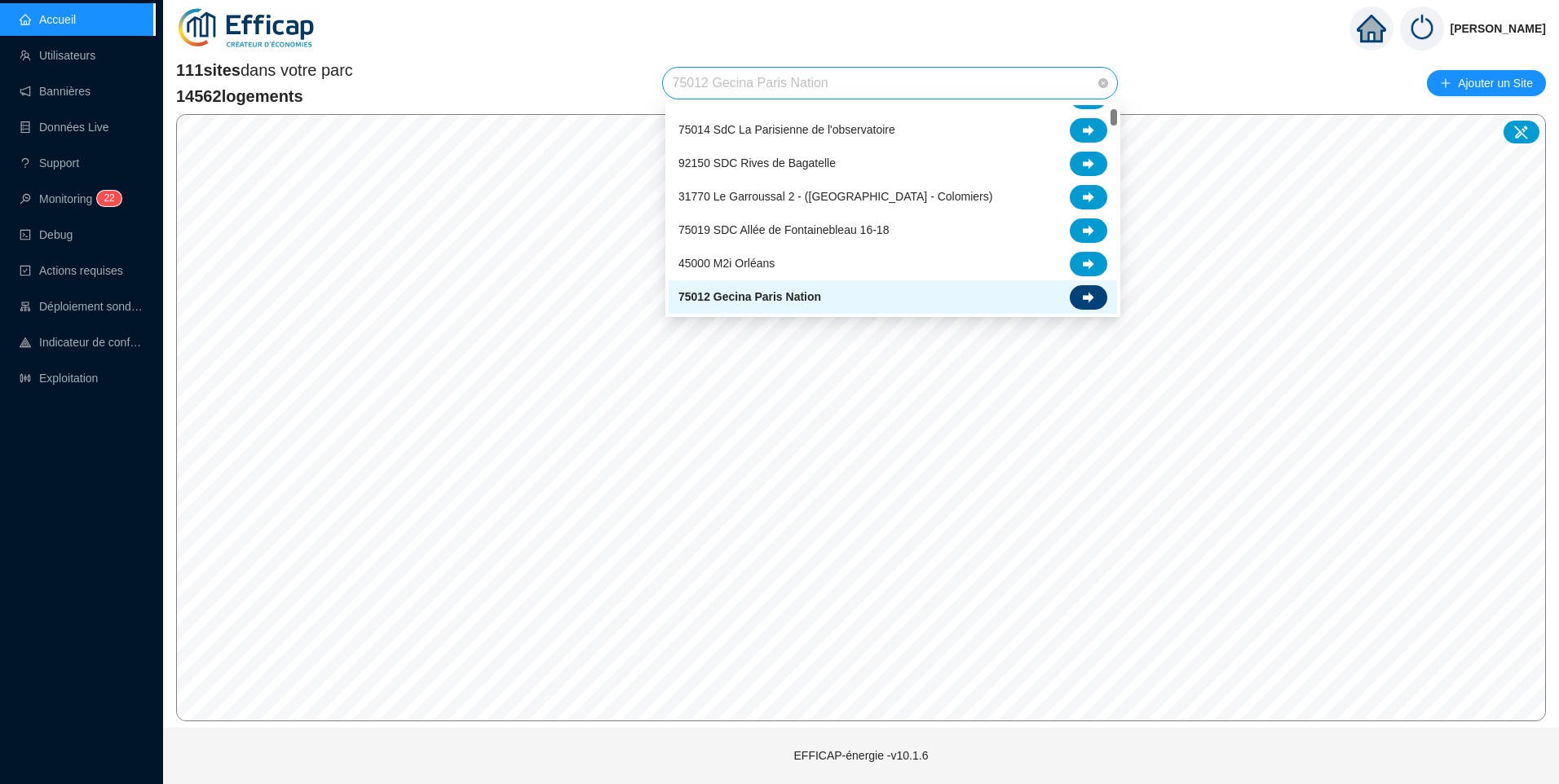
click at [1096, 294] on div at bounding box center [1088, 297] width 37 height 25
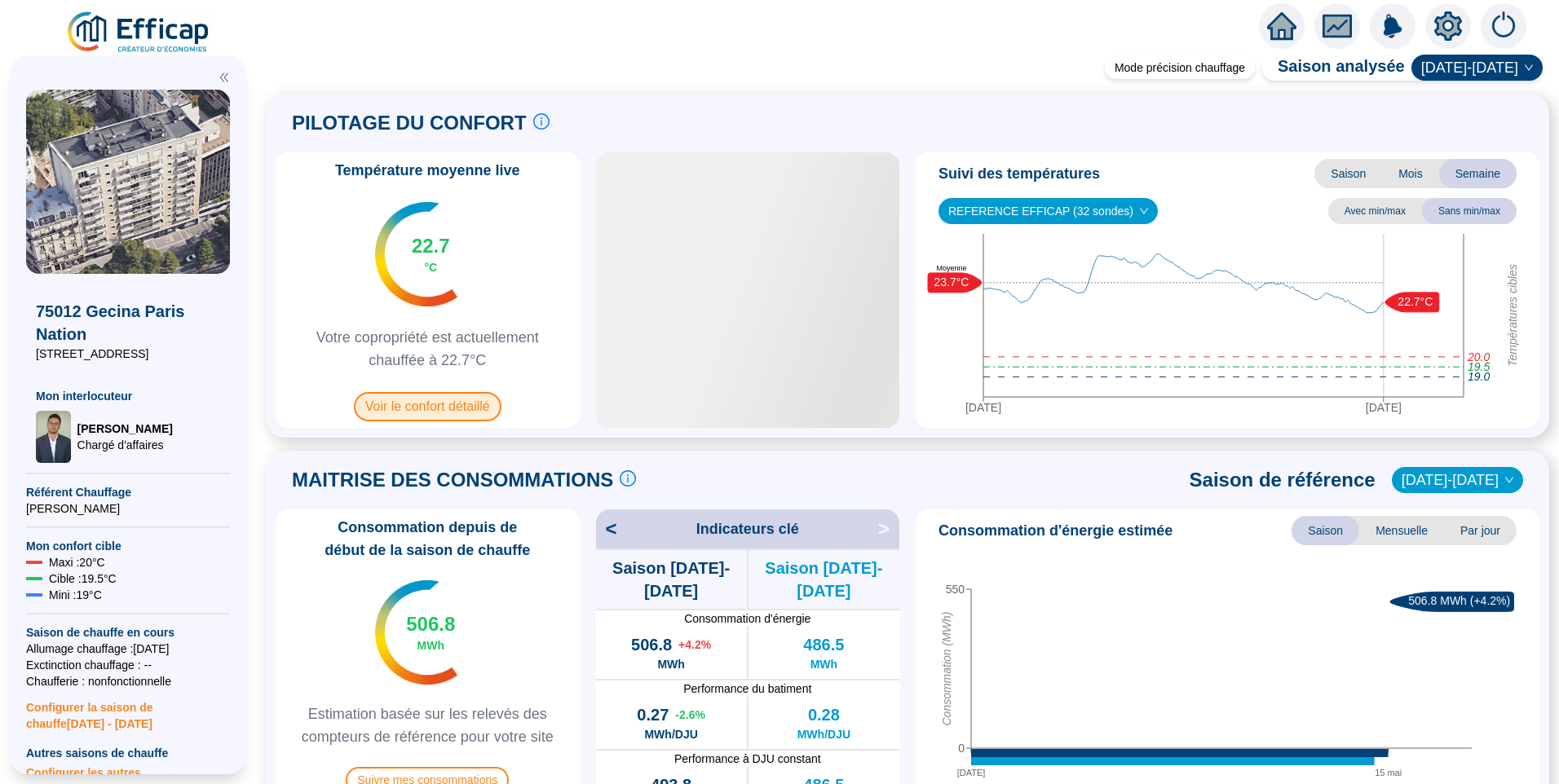
click at [488, 412] on span "Voir le confort détaillé" at bounding box center [427, 406] width 147 height 29
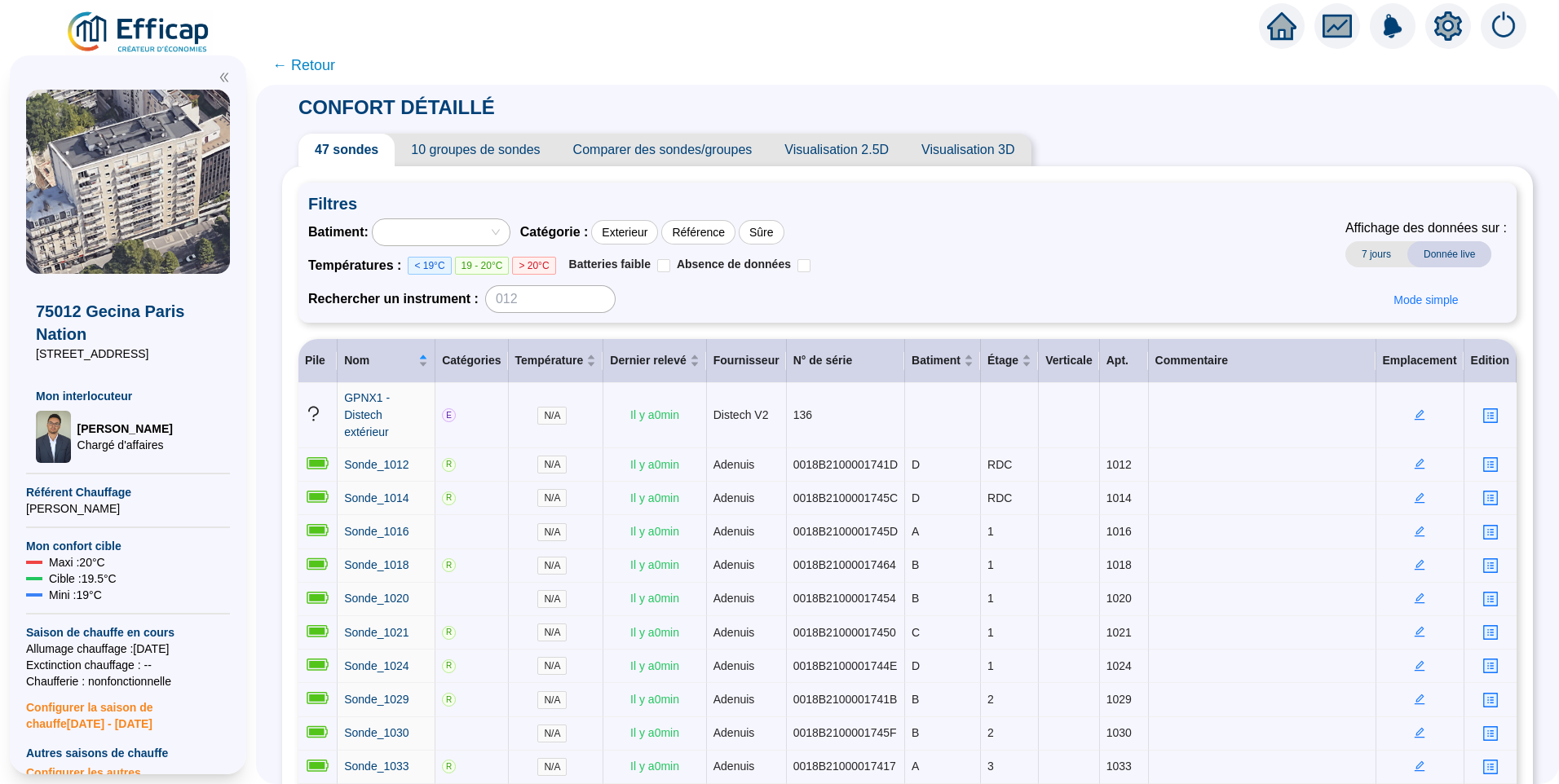
click at [457, 146] on span "10 groupes de sondes" at bounding box center [475, 150] width 162 height 33
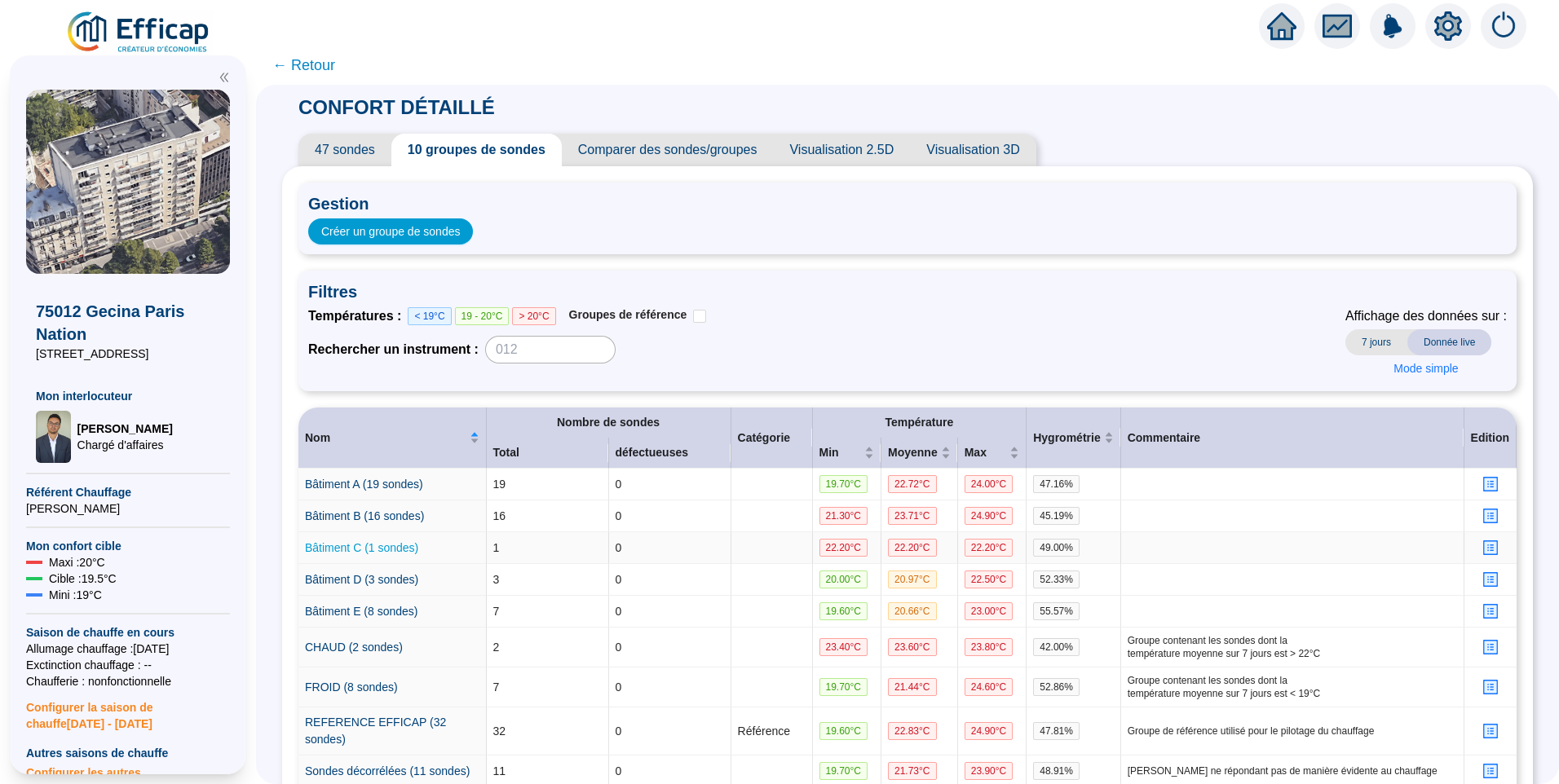
click at [360, 542] on link "Bâtiment C (1 sondes)" at bounding box center [361, 548] width 114 height 13
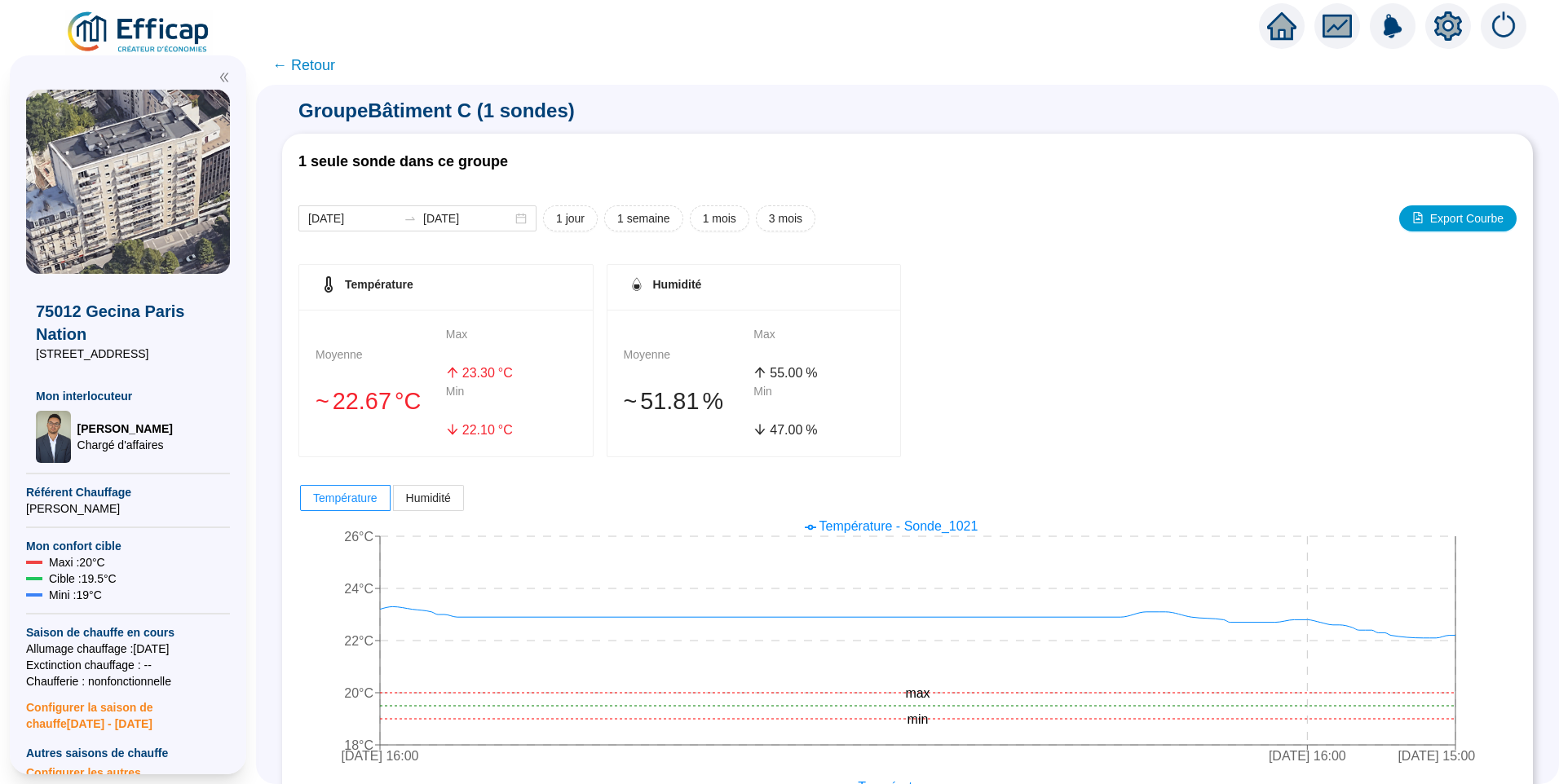
click at [324, 72] on span "← Retour" at bounding box center [304, 65] width 63 height 23
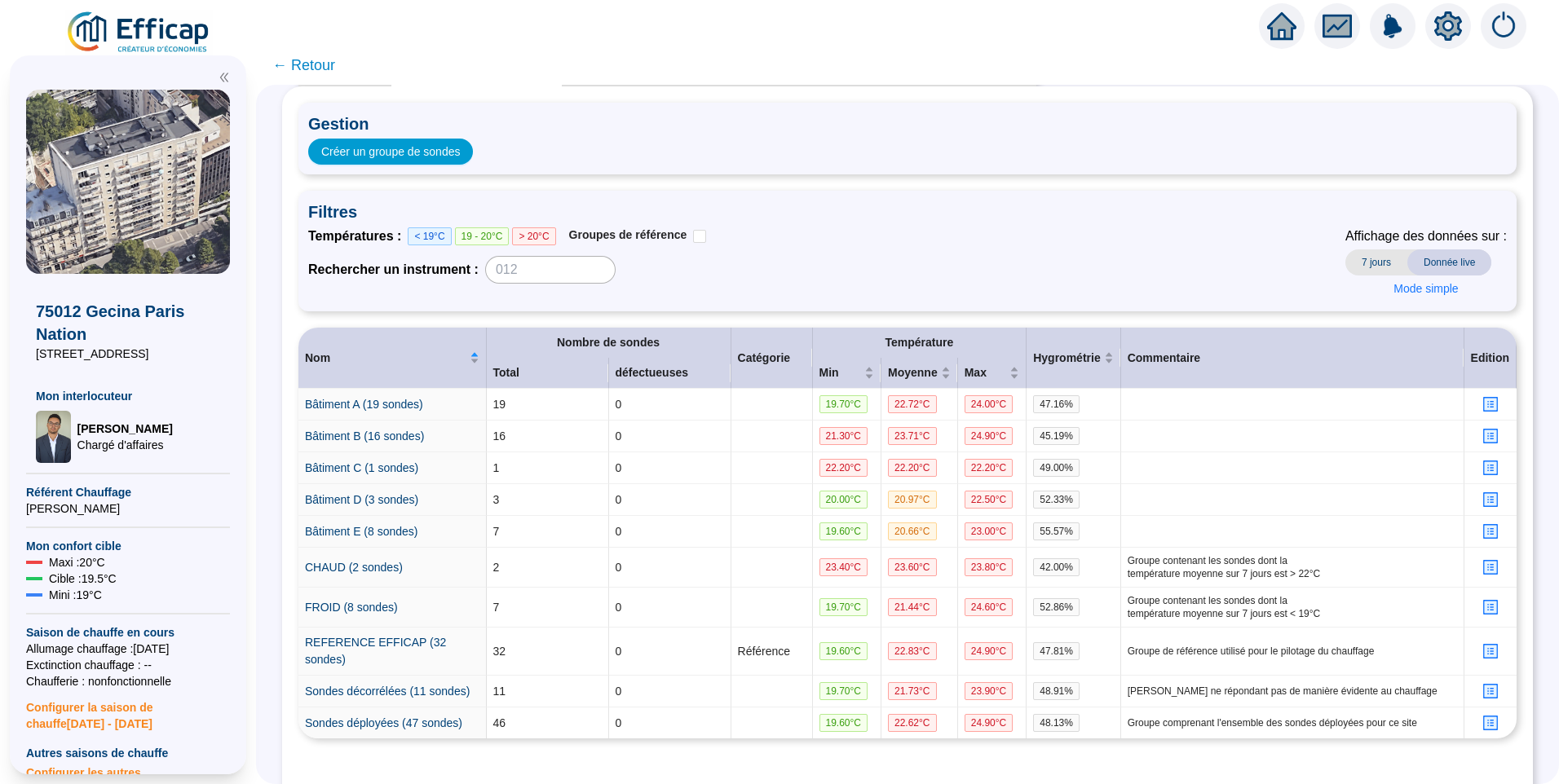
scroll to position [154, 0]
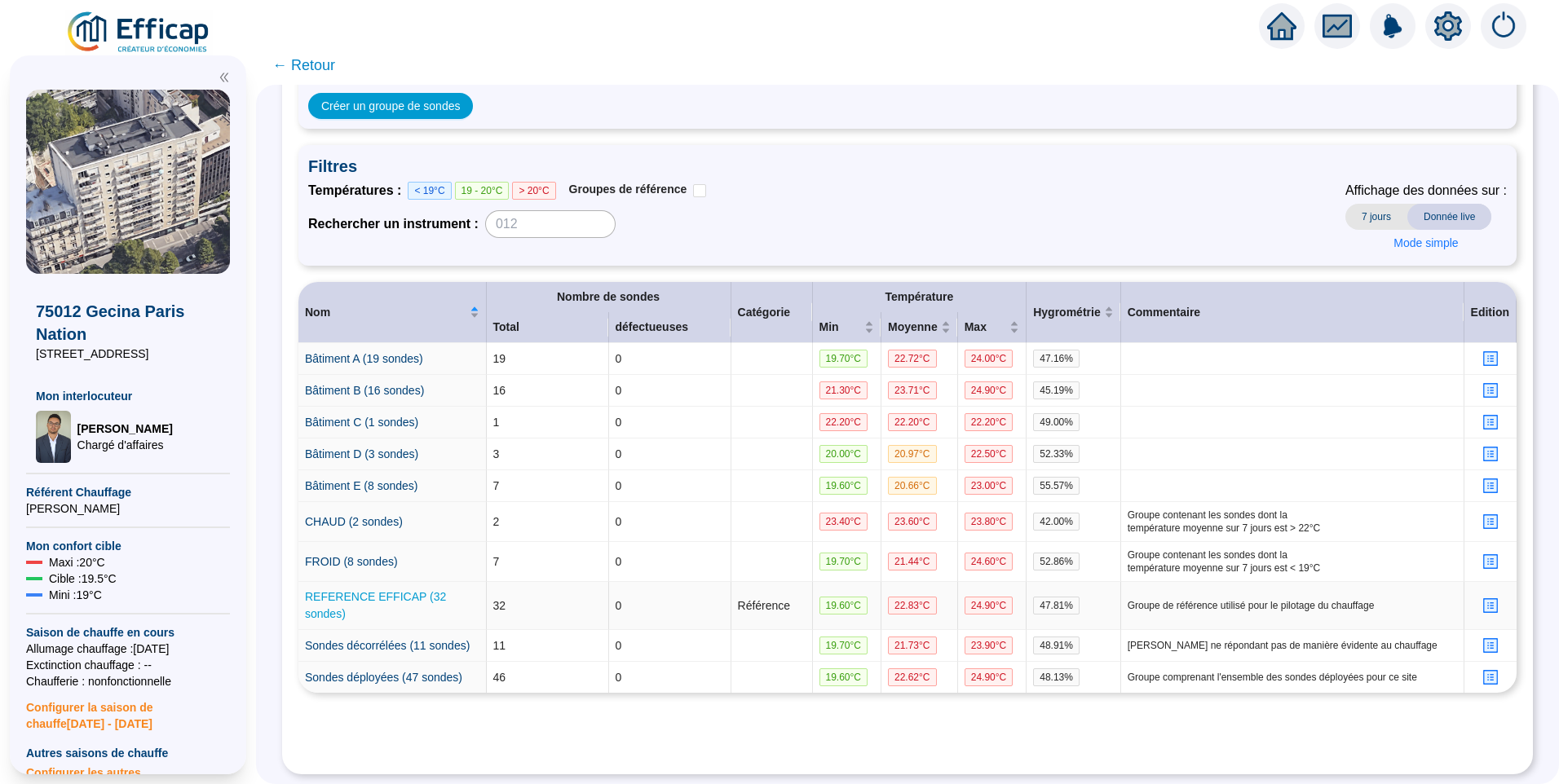
click at [372, 590] on link "REFERENCE EFFICAP (32 sondes)" at bounding box center [375, 604] width 141 height 30
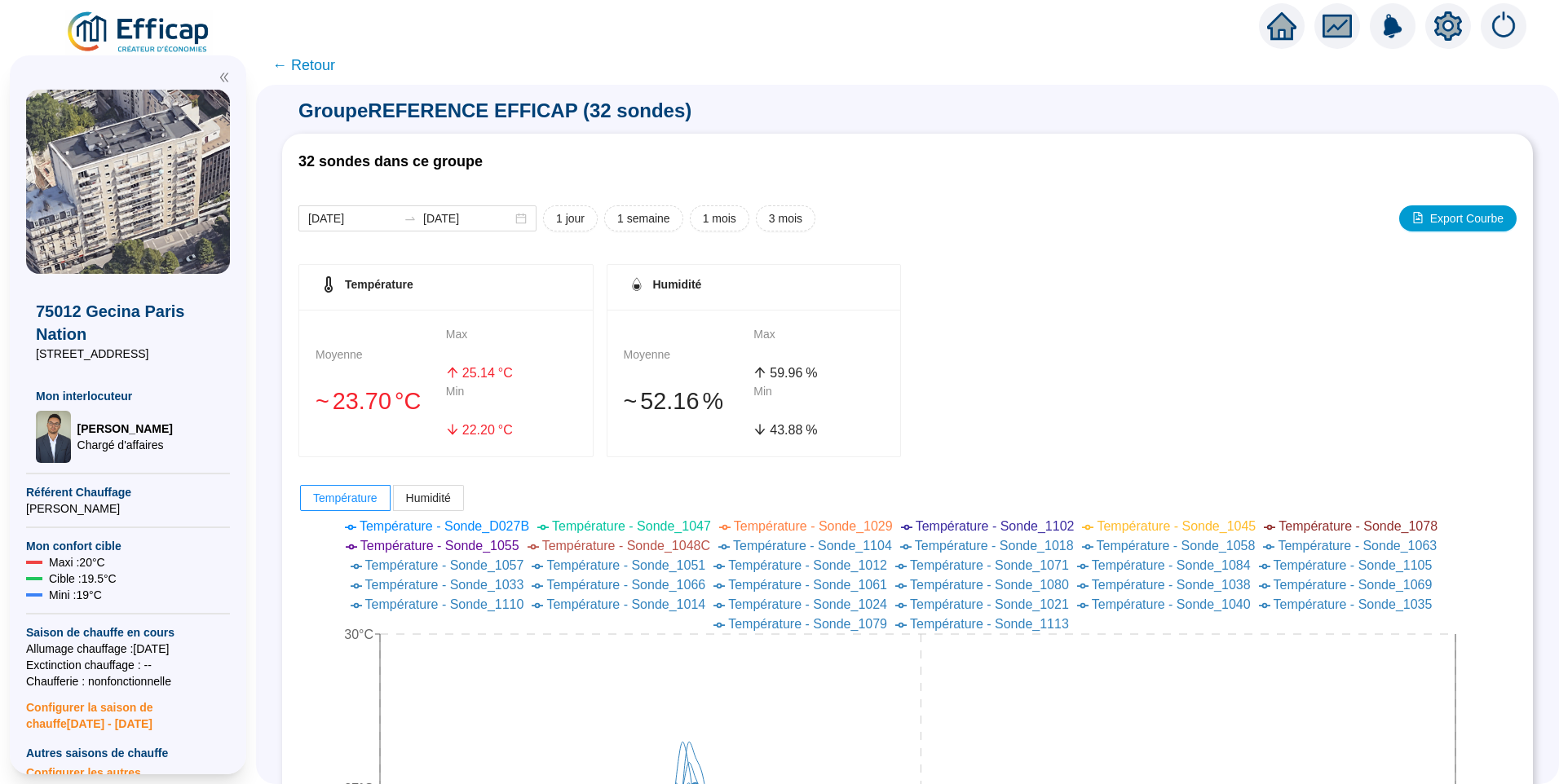
click at [327, 69] on span "← Retour" at bounding box center [304, 65] width 63 height 23
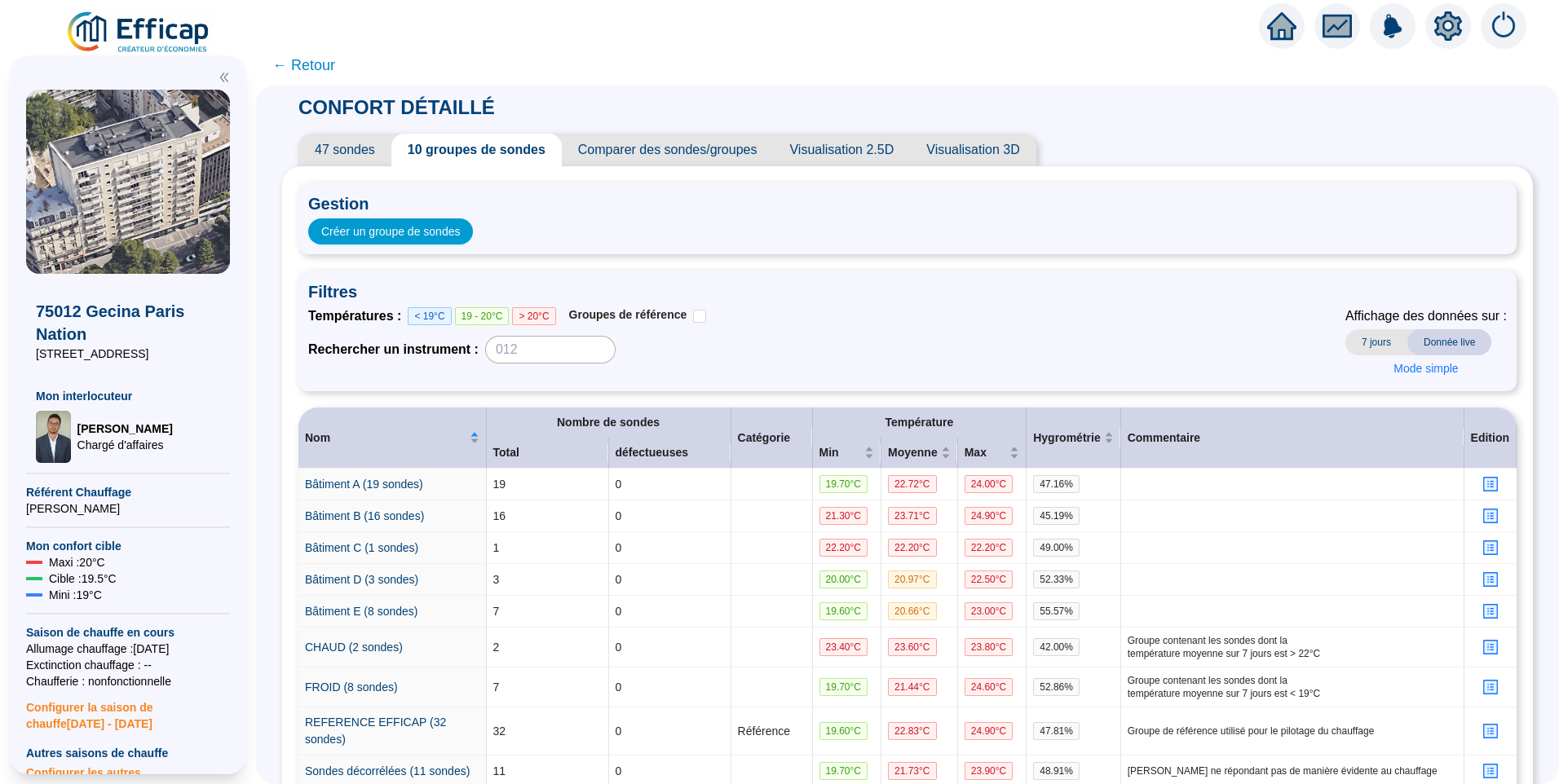
click at [324, 63] on span "← Retour" at bounding box center [304, 65] width 63 height 23
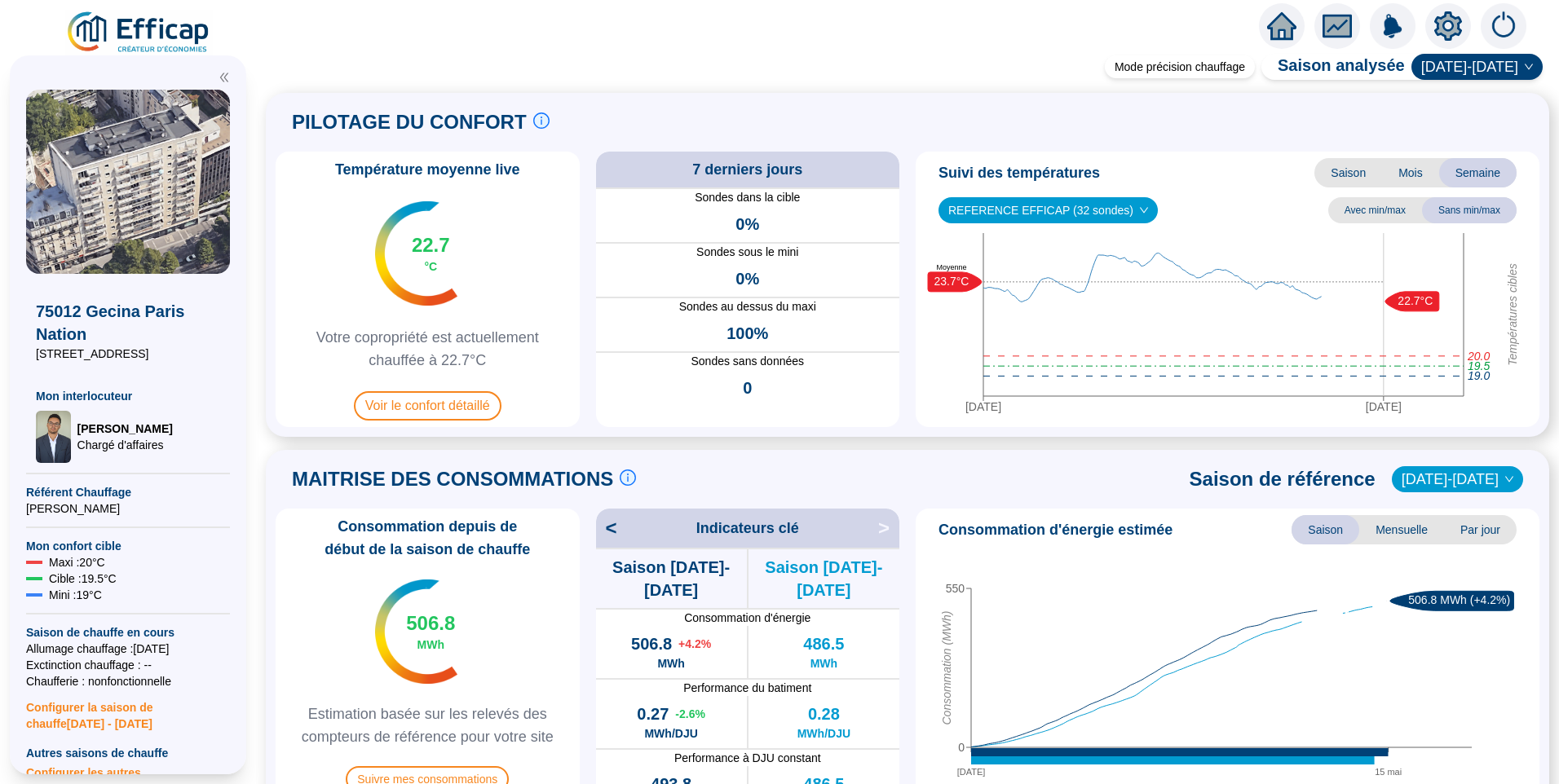
scroll to position [571, 0]
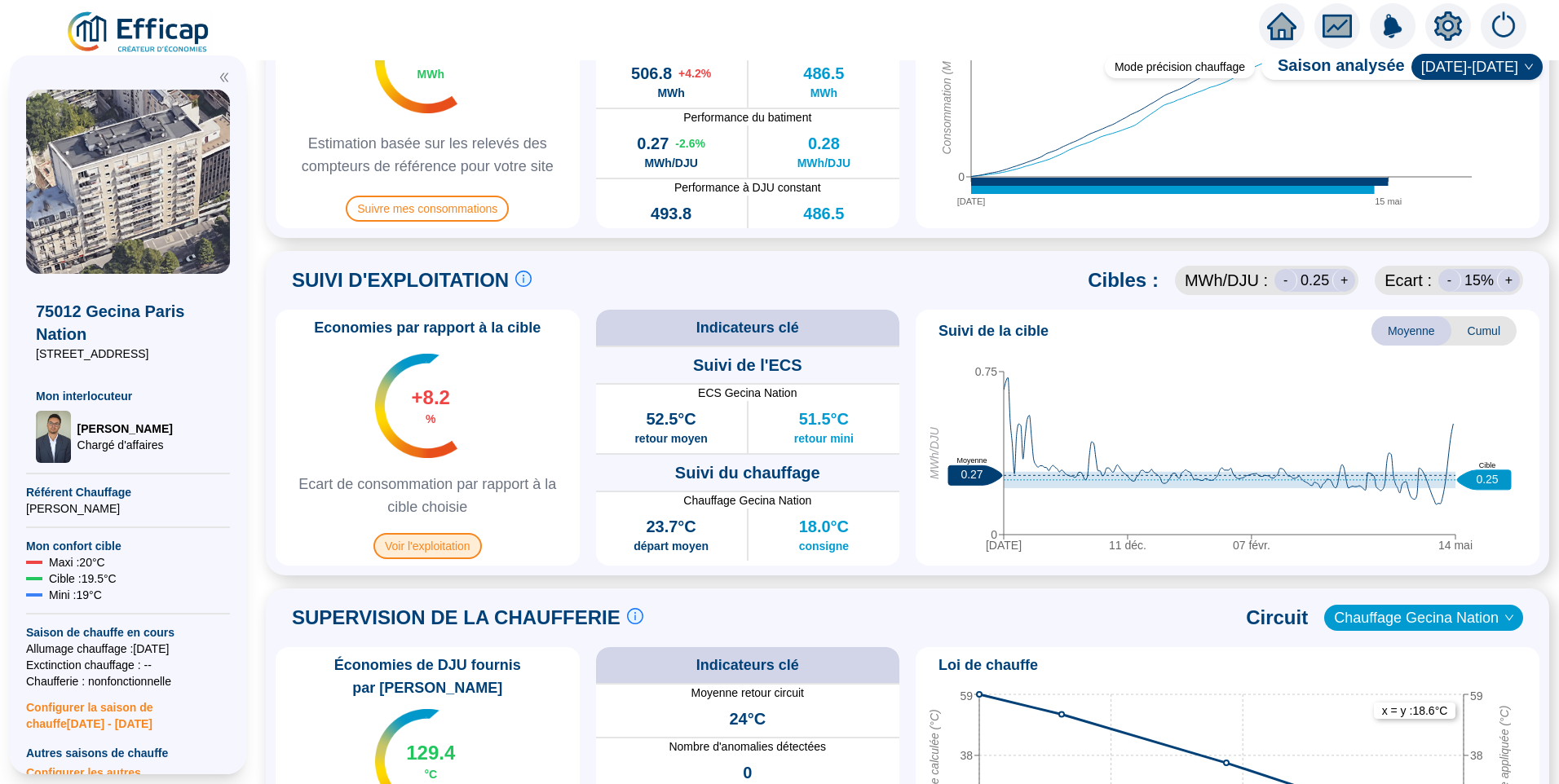
click at [456, 552] on span "Voir l'exploitation" at bounding box center [427, 546] width 108 height 26
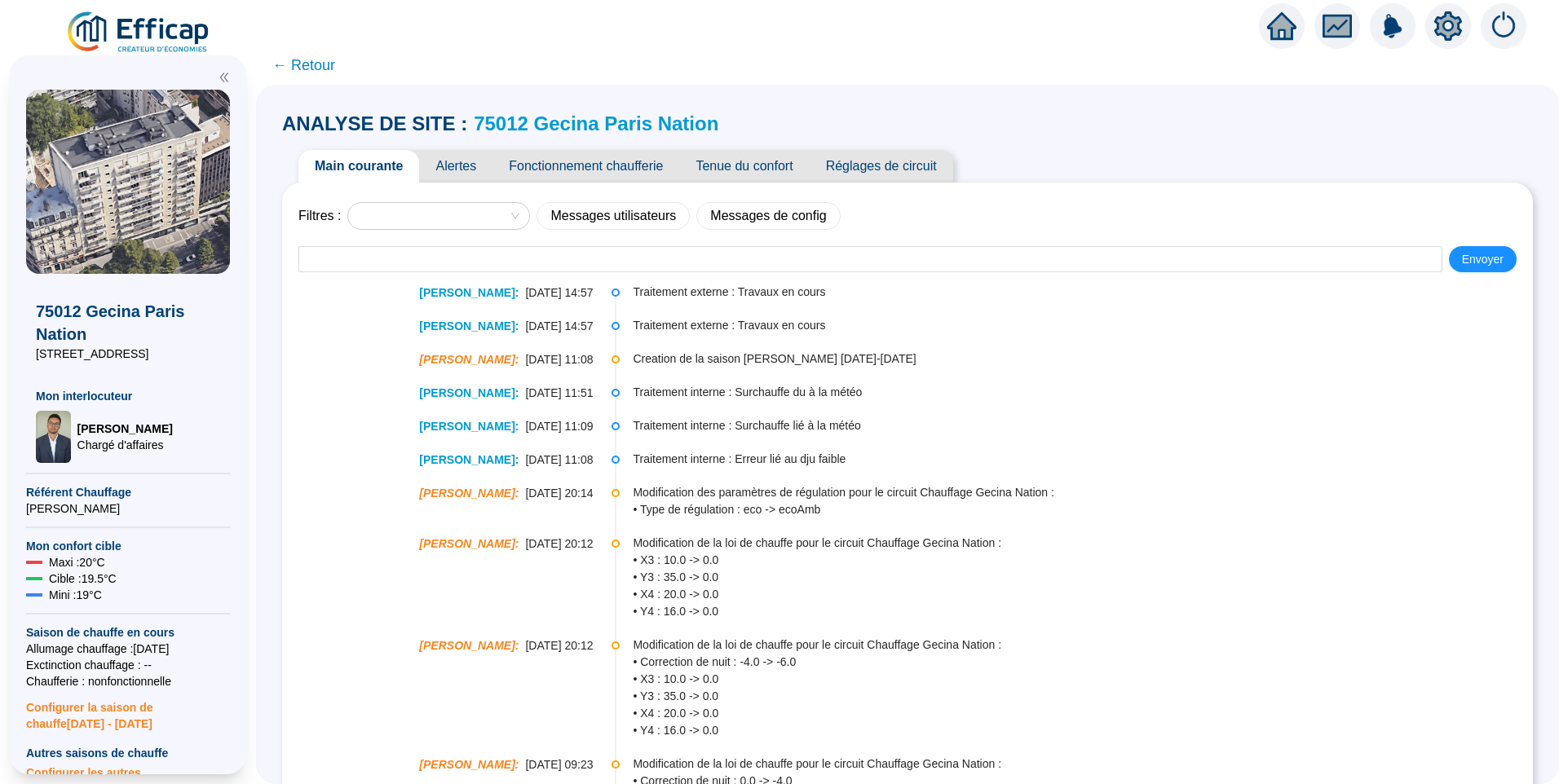
click at [471, 170] on span "Alertes" at bounding box center [455, 166] width 74 height 33
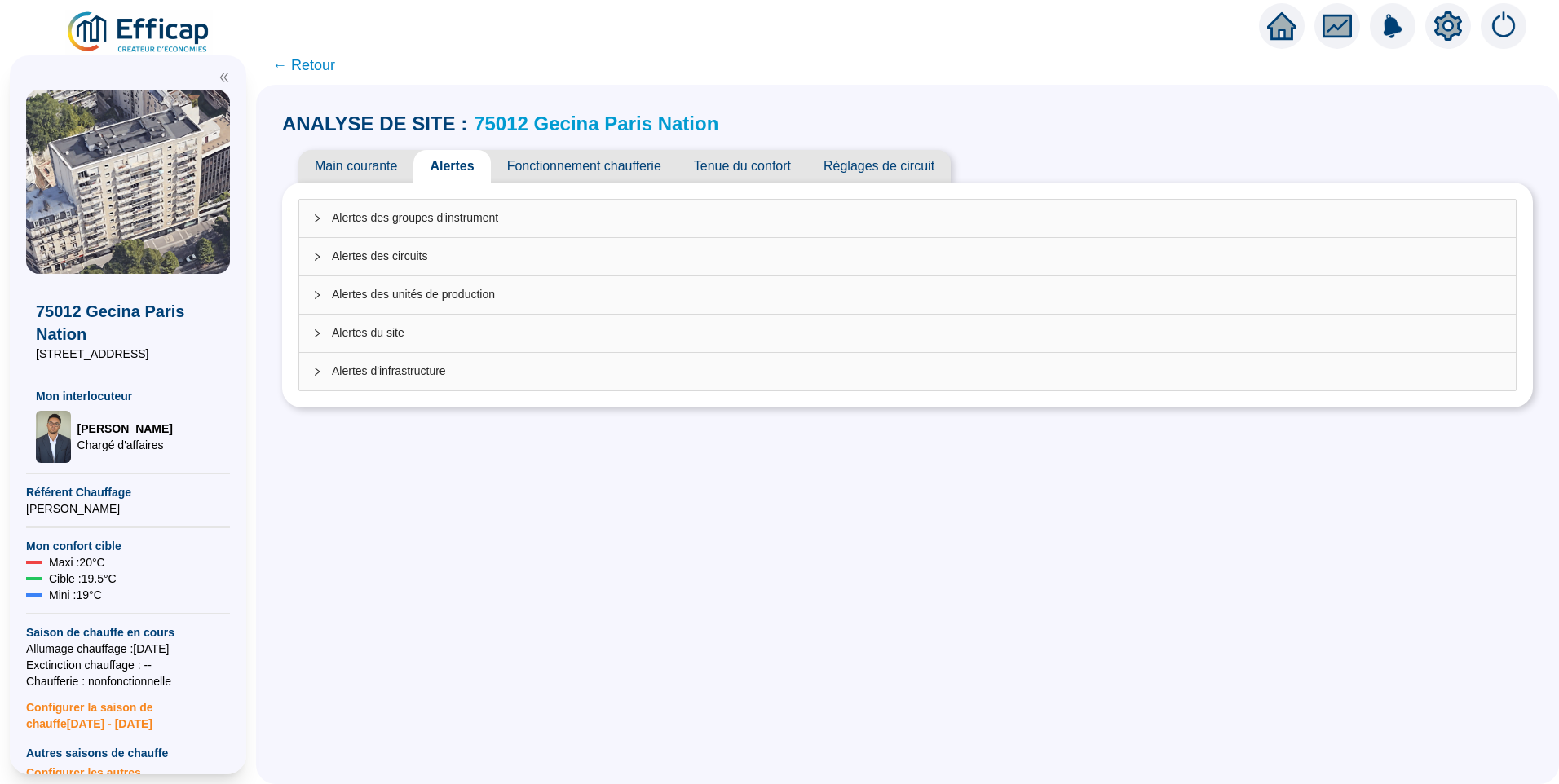
click at [469, 364] on span "Alertes d'infrastructure" at bounding box center [917, 371] width 1171 height 17
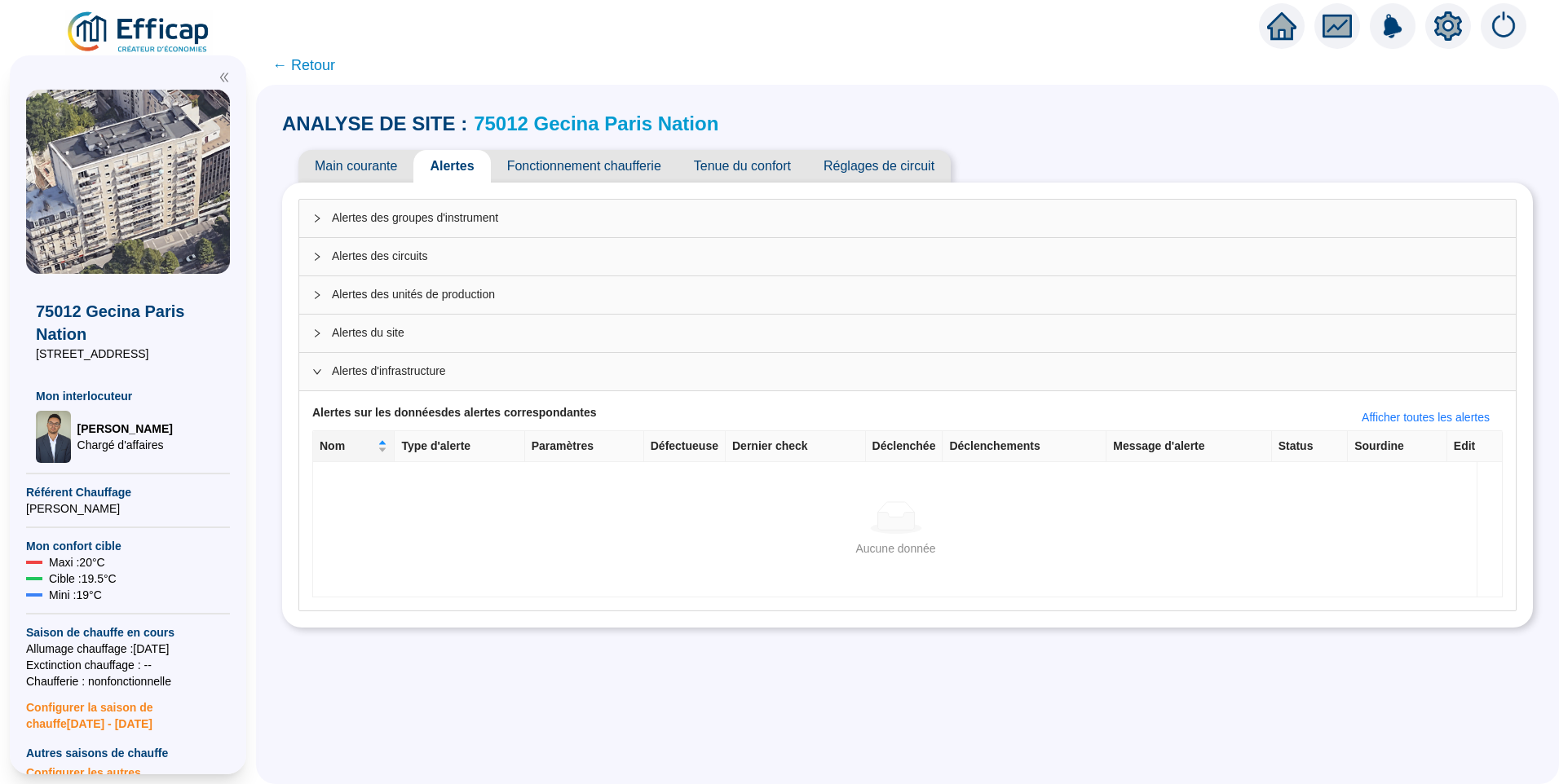
click at [315, 61] on span "← Retour" at bounding box center [304, 65] width 63 height 23
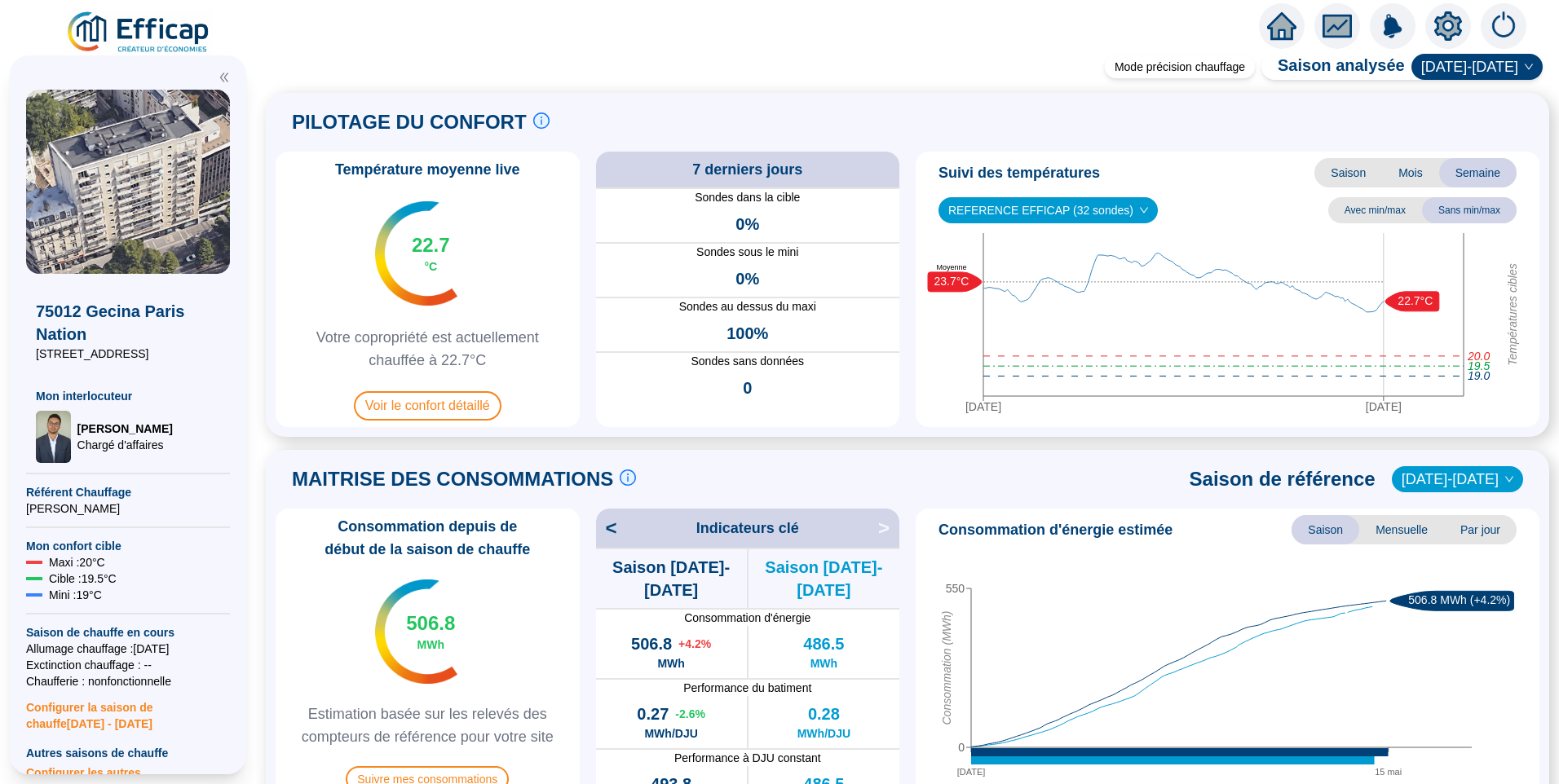
click at [158, 25] on img at bounding box center [139, 33] width 147 height 45
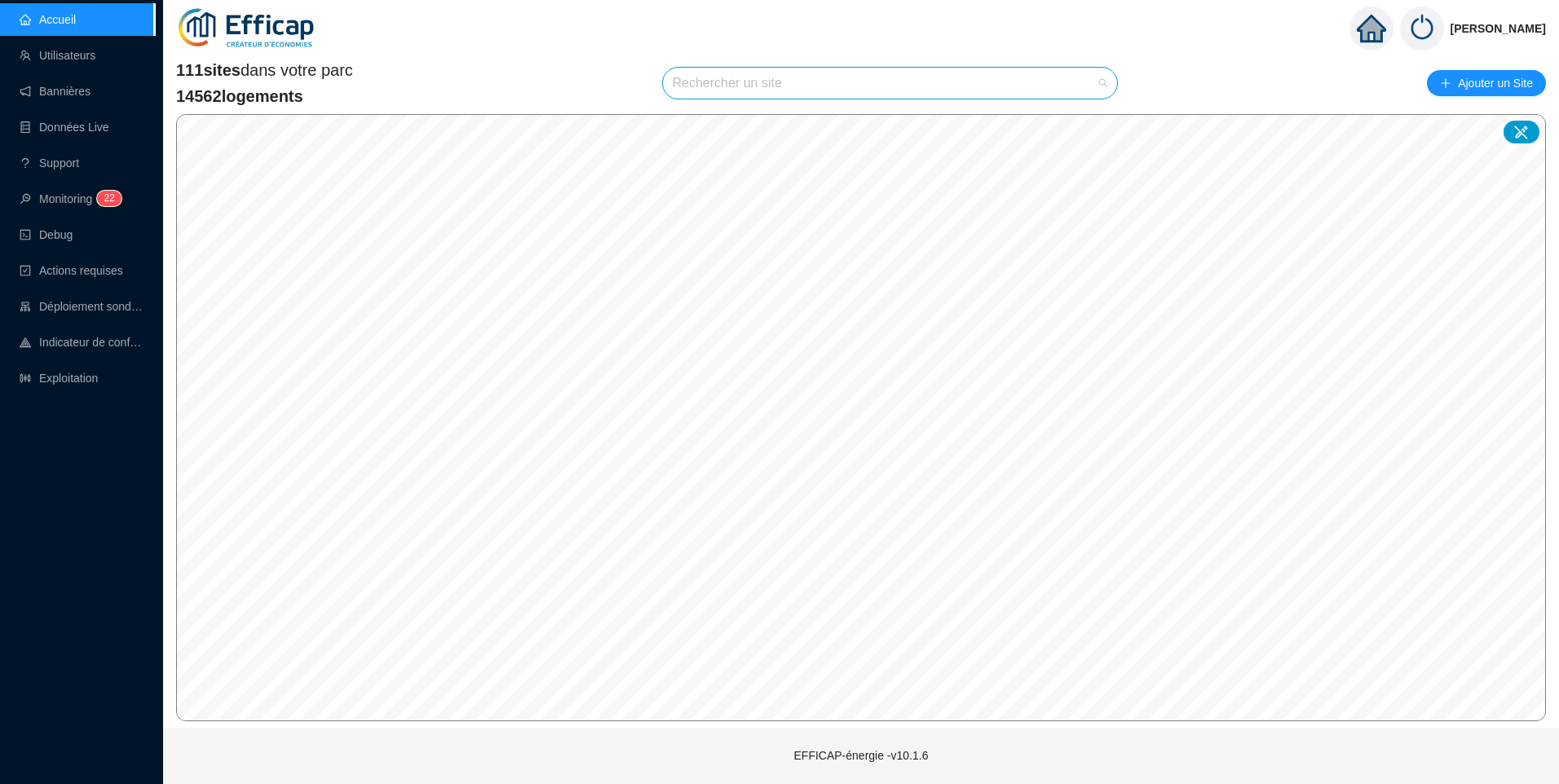
click at [779, 75] on input "search" at bounding box center [883, 83] width 421 height 31
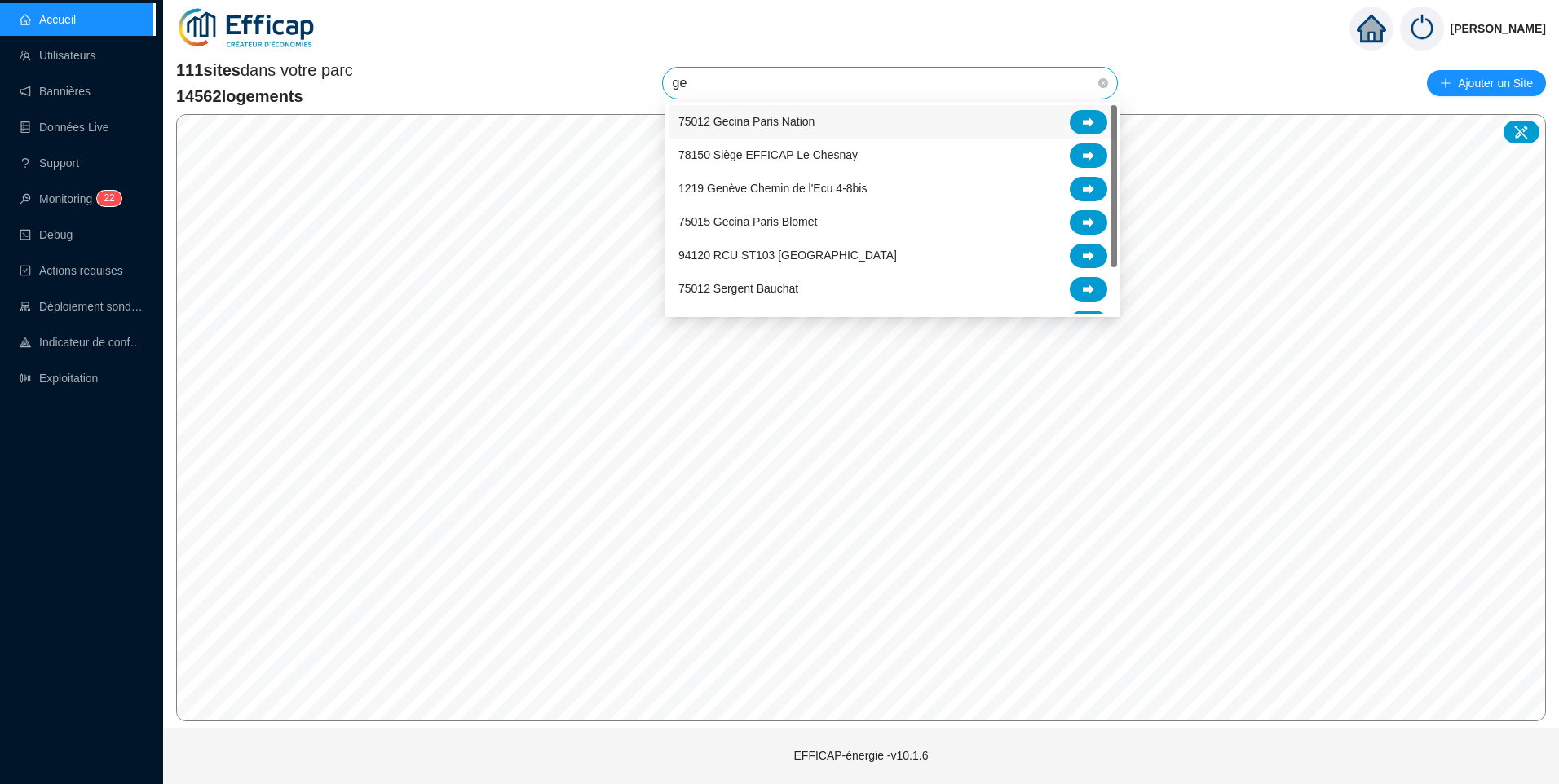
type input "gec"
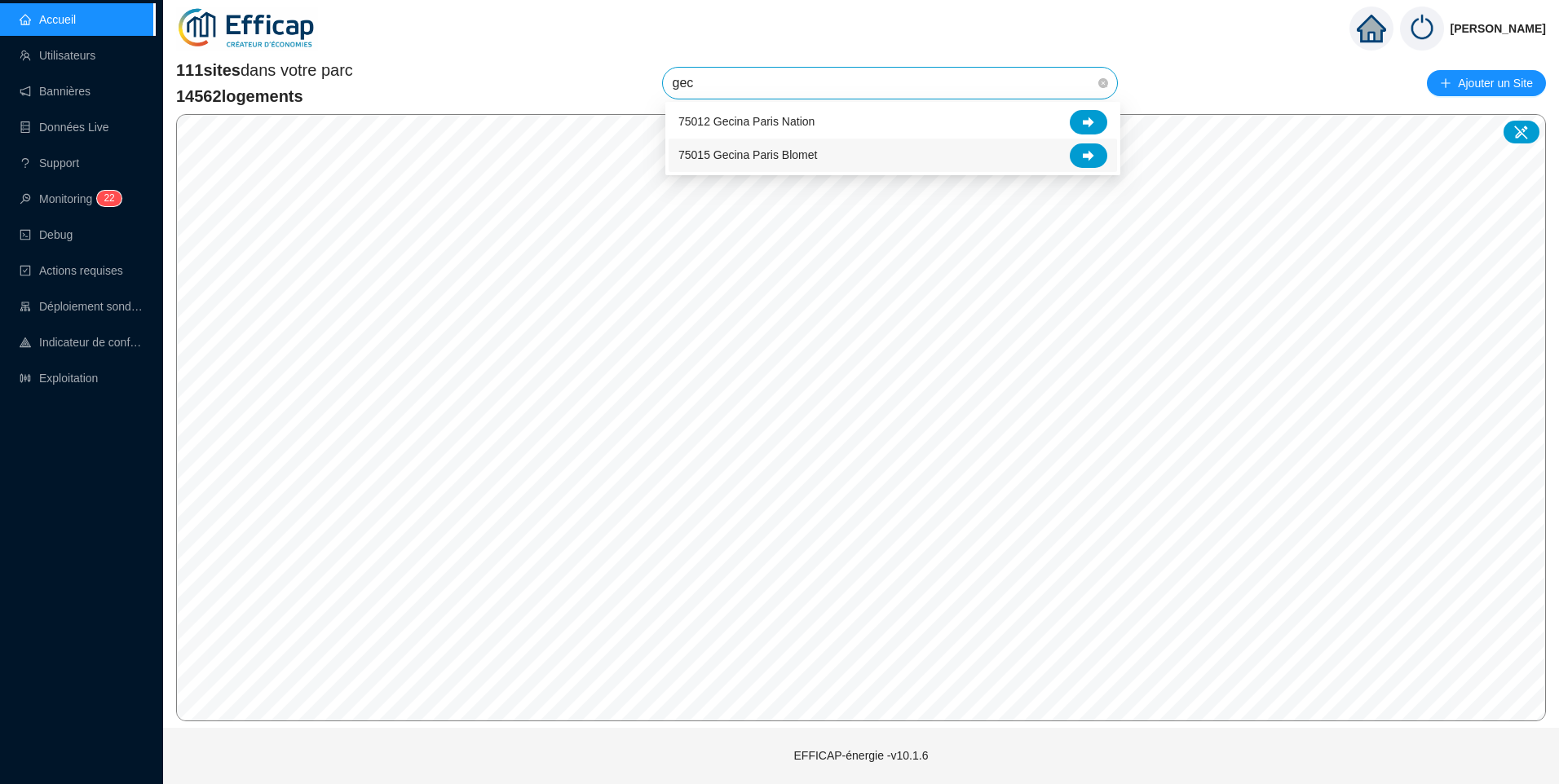
click at [790, 155] on span "75015 Gecina Paris Blomet" at bounding box center [747, 154] width 138 height 17
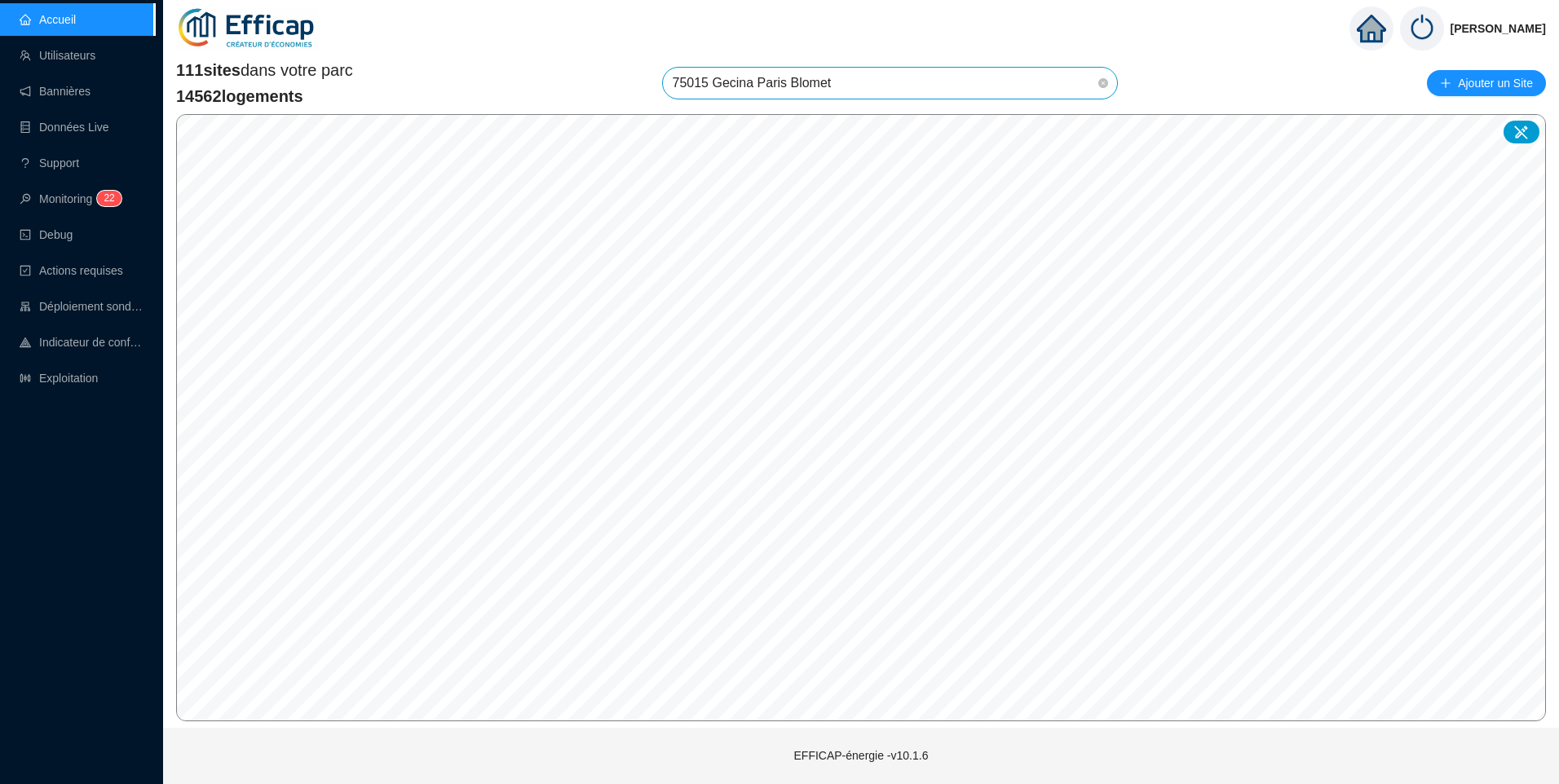
click at [895, 74] on span "75015 Gecina Paris Blomet" at bounding box center [890, 83] width 435 height 31
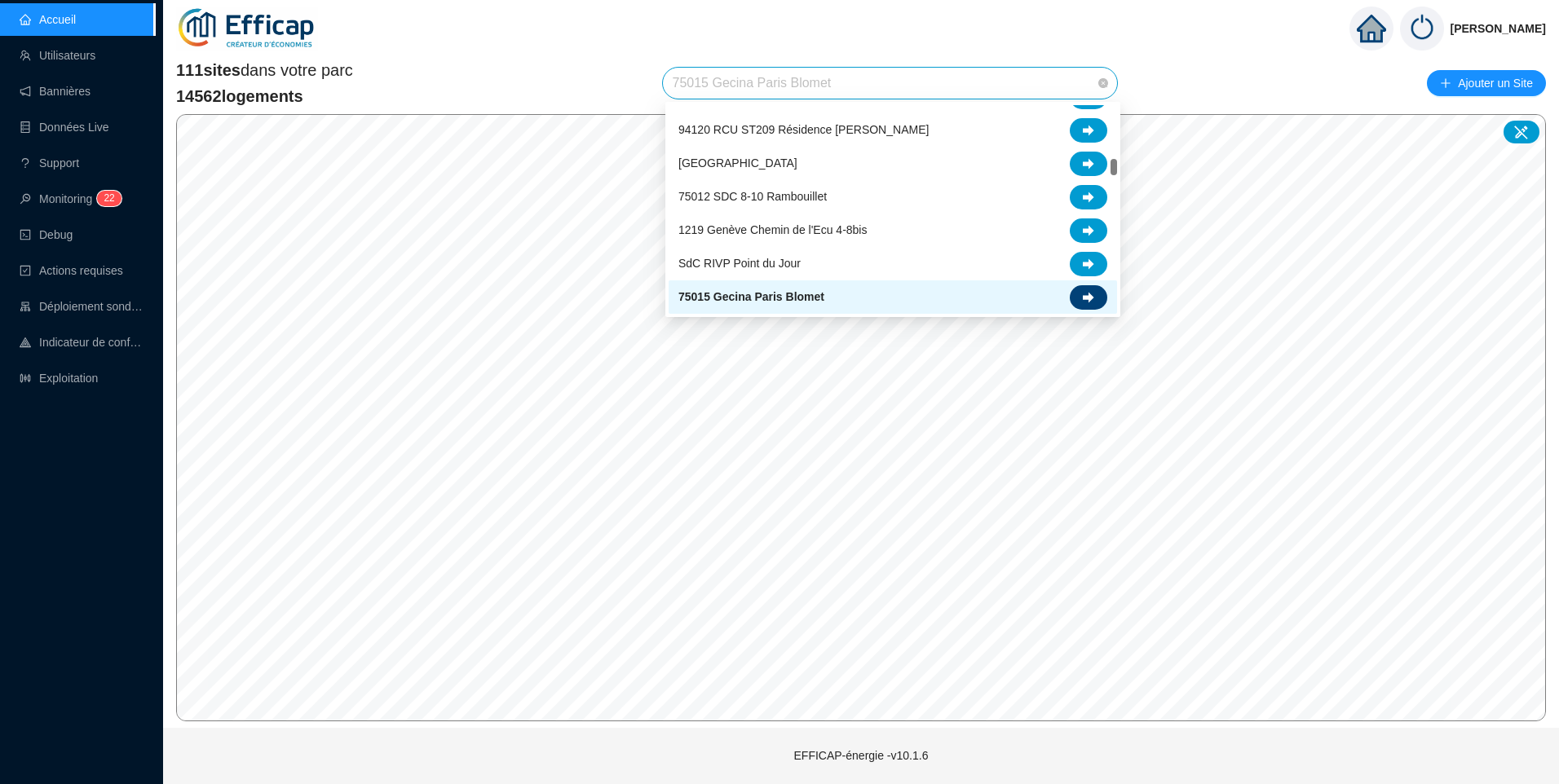
click at [1097, 294] on div at bounding box center [1088, 297] width 37 height 25
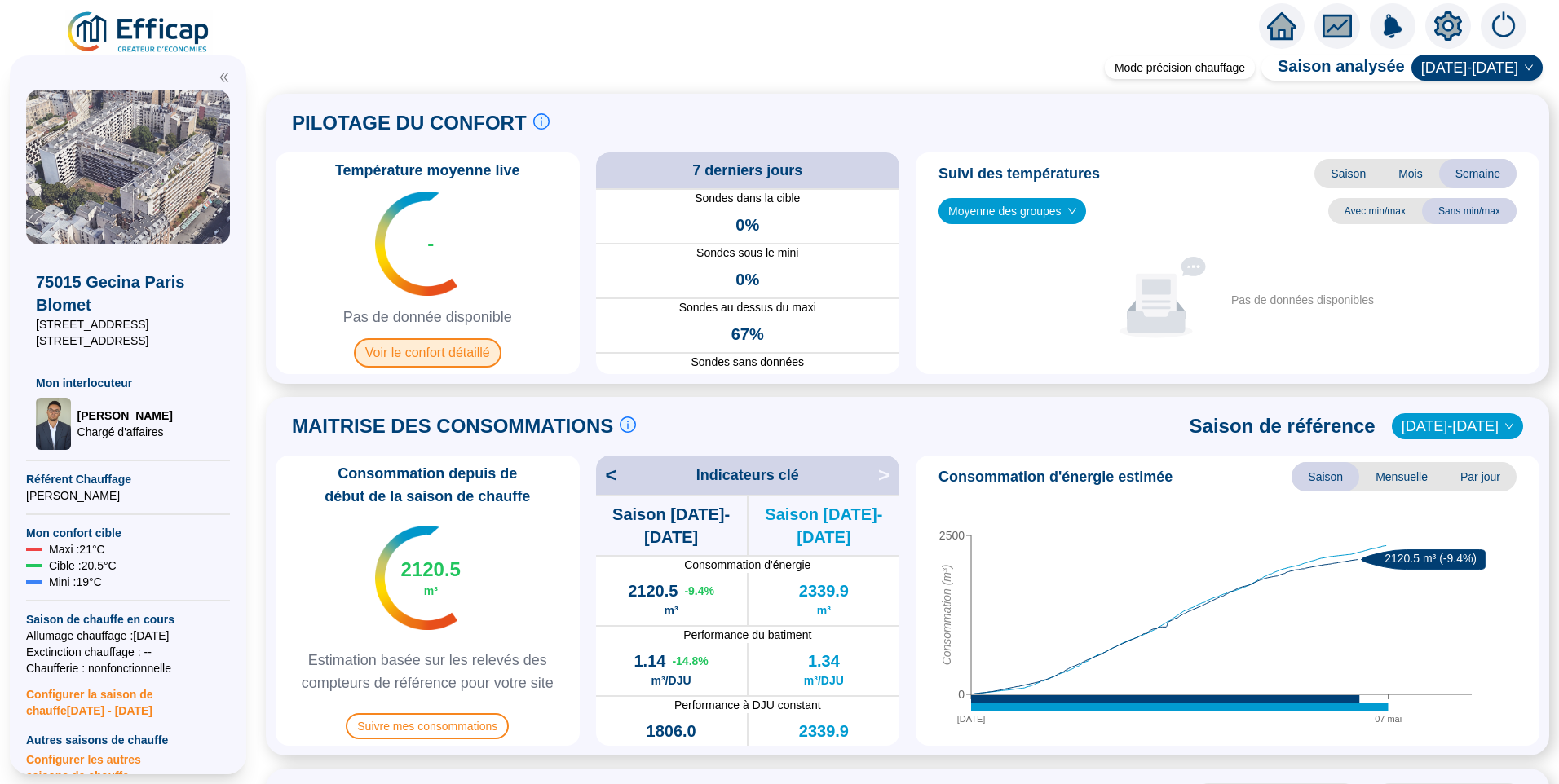
click at [449, 347] on span "Voir le confort détaillé" at bounding box center [427, 352] width 147 height 29
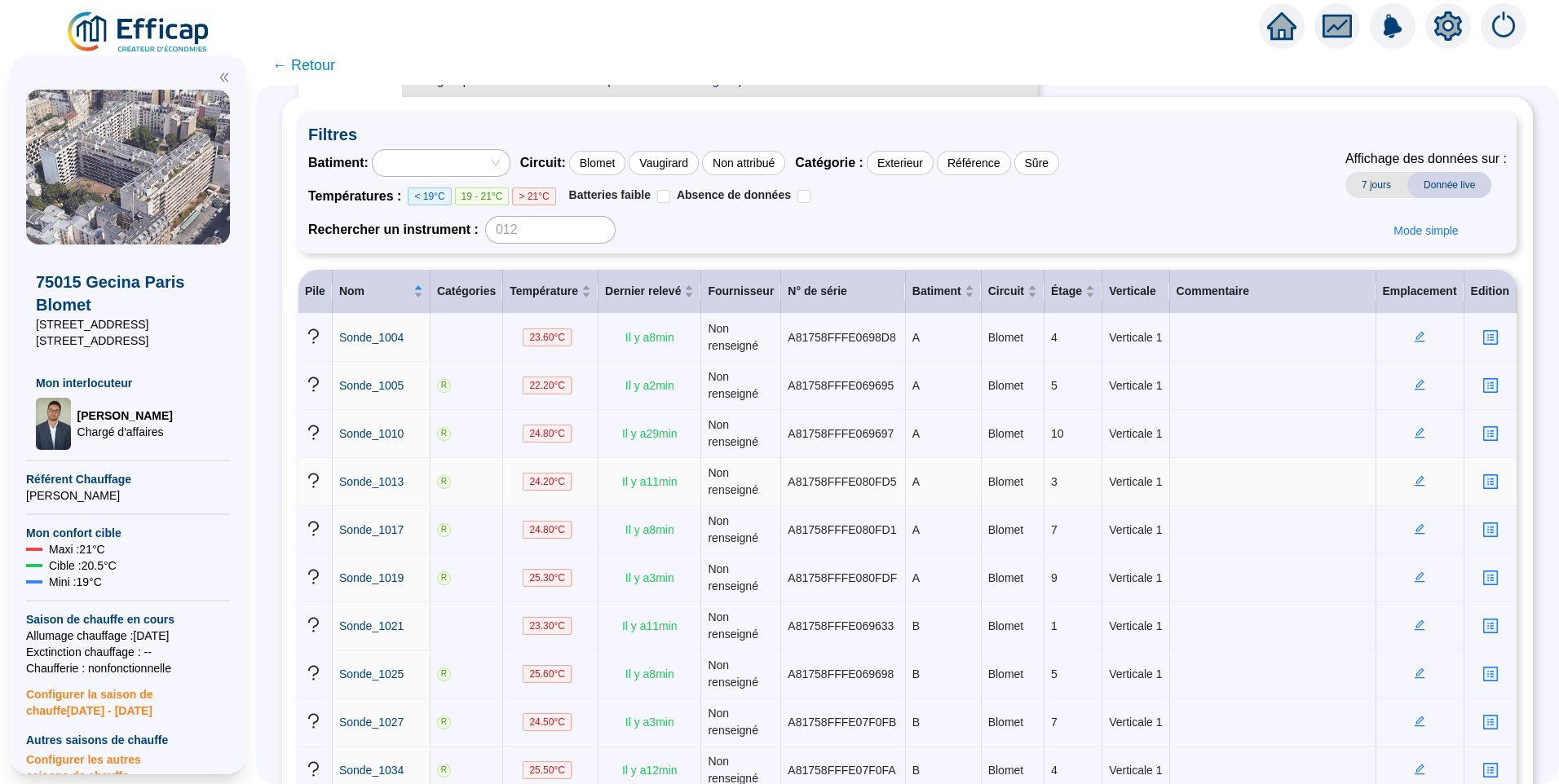
scroll to position [163, 0]
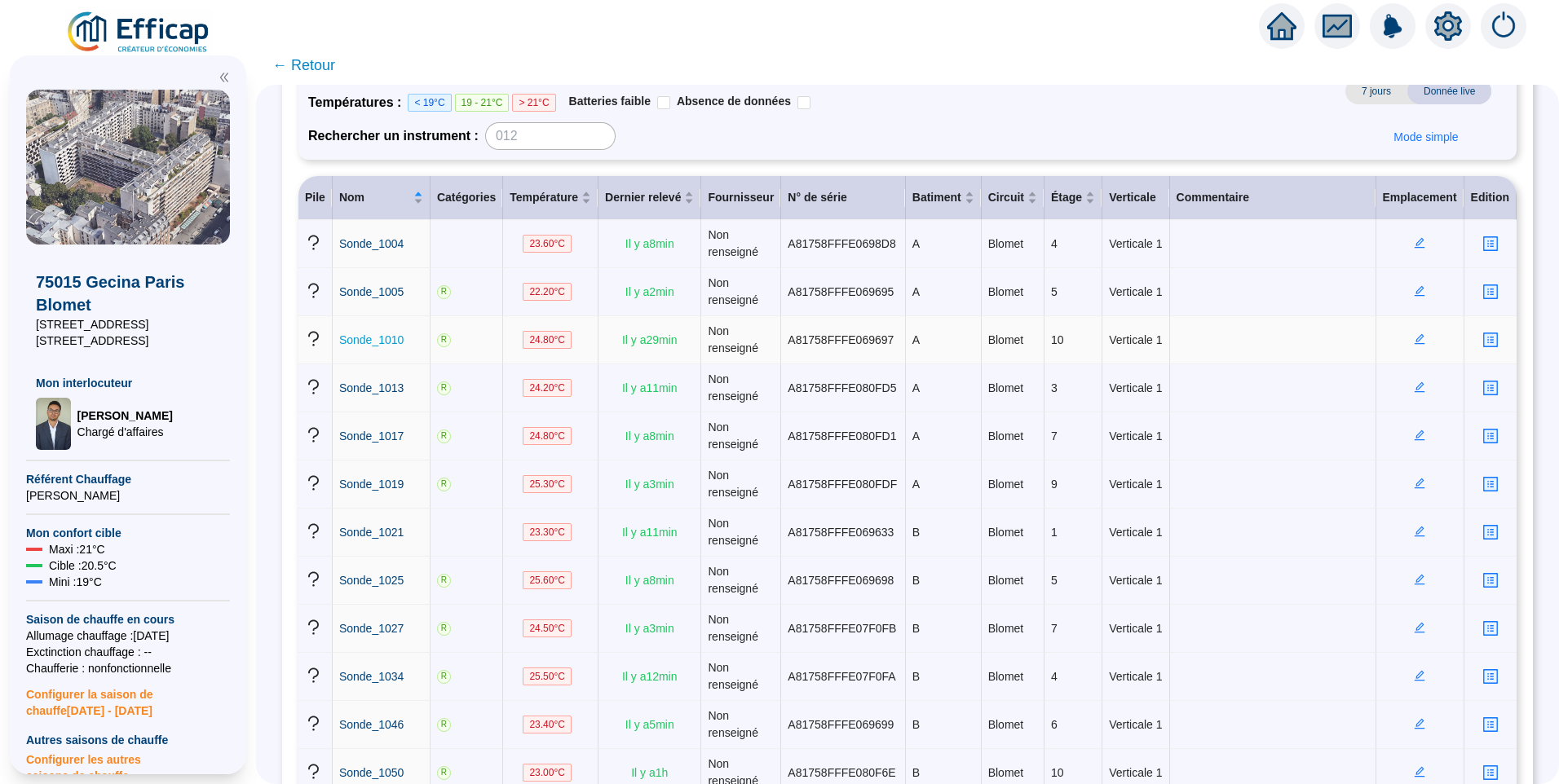
click at [377, 336] on span "Sonde_1010" at bounding box center [371, 340] width 65 height 13
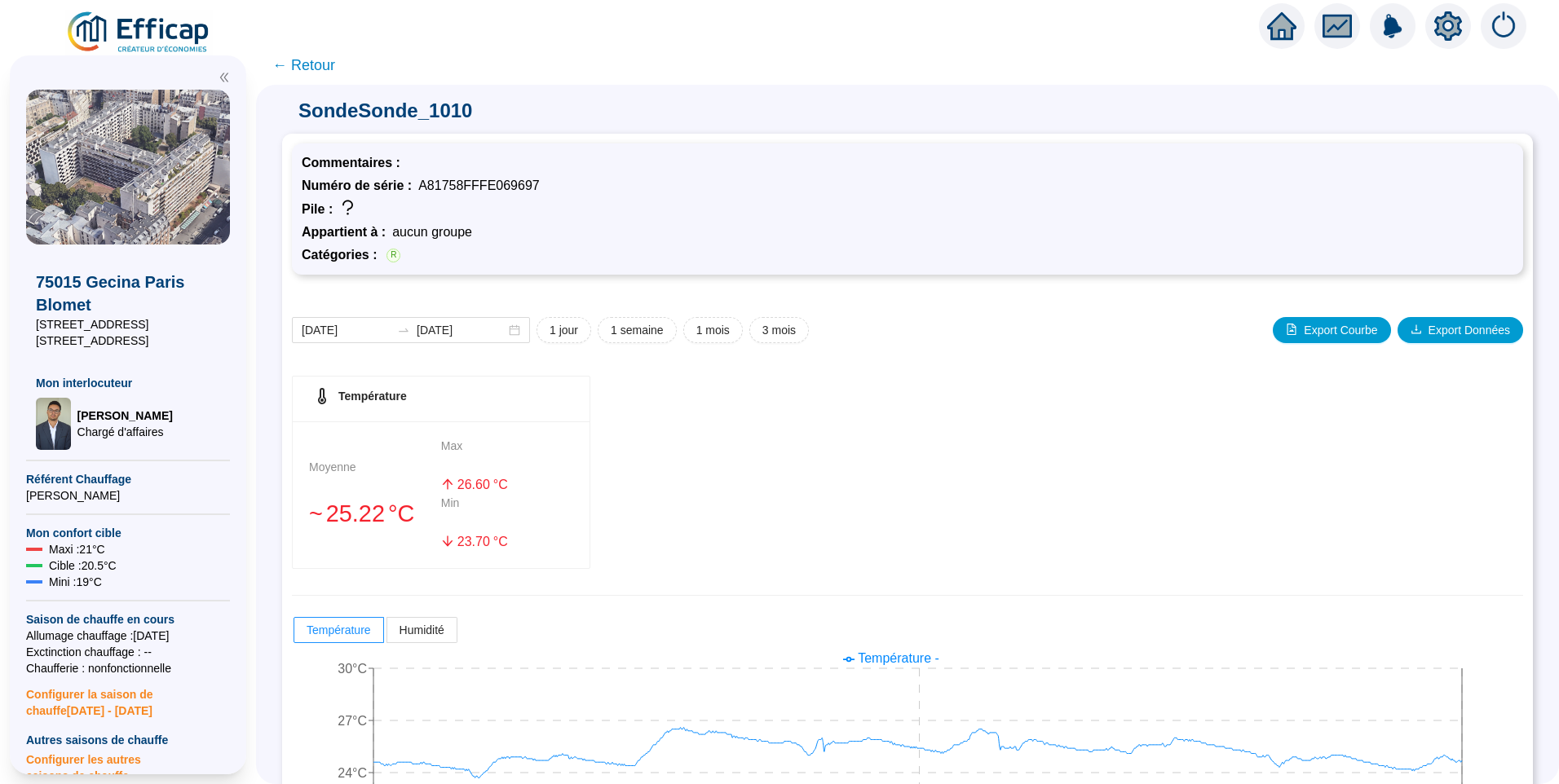
click at [346, 67] on span "← Retour" at bounding box center [907, 65] width 1303 height 39
click at [328, 66] on span "← Retour" at bounding box center [304, 65] width 63 height 23
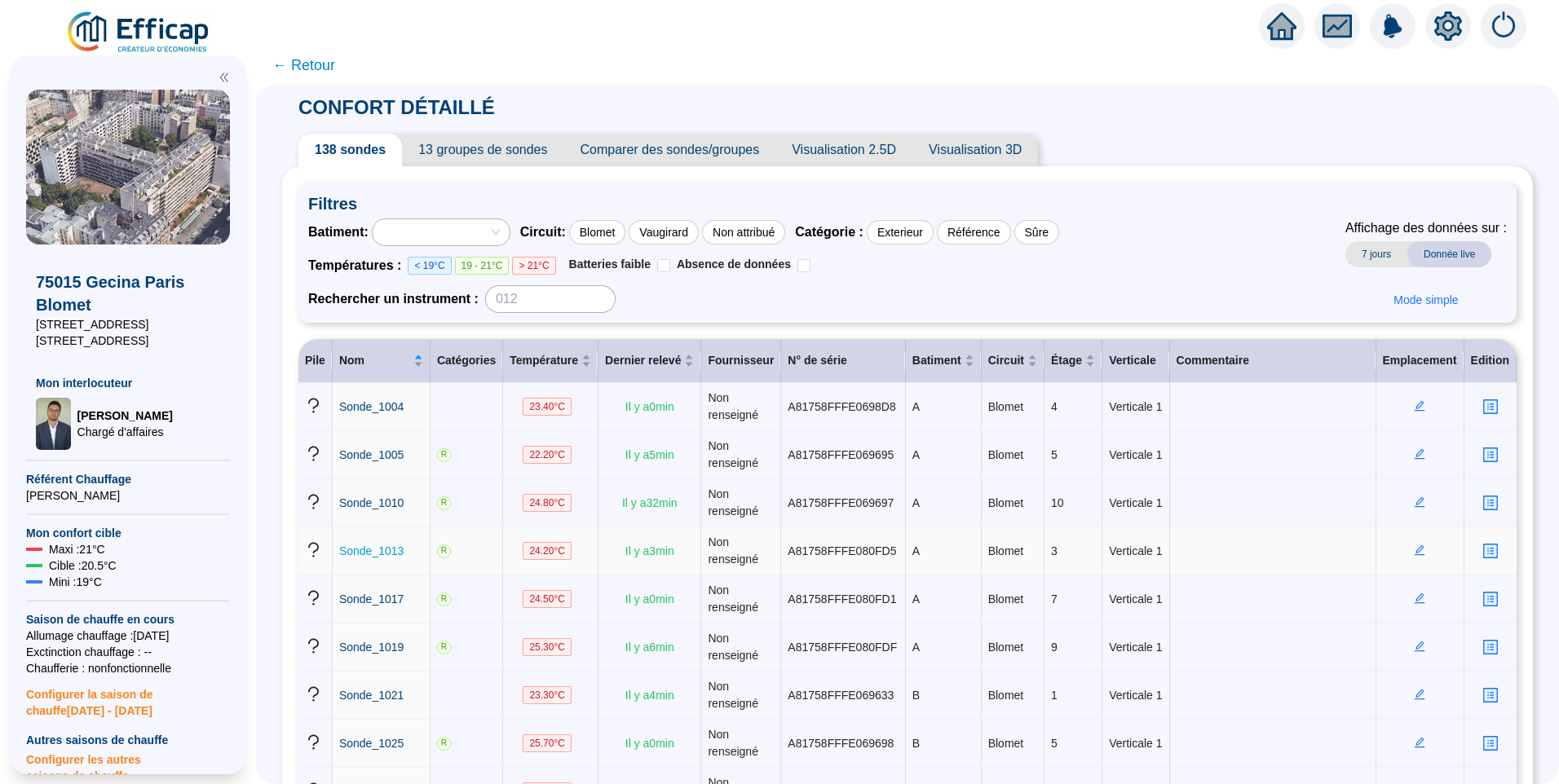
click at [371, 553] on span "Sonde_1013" at bounding box center [371, 551] width 65 height 13
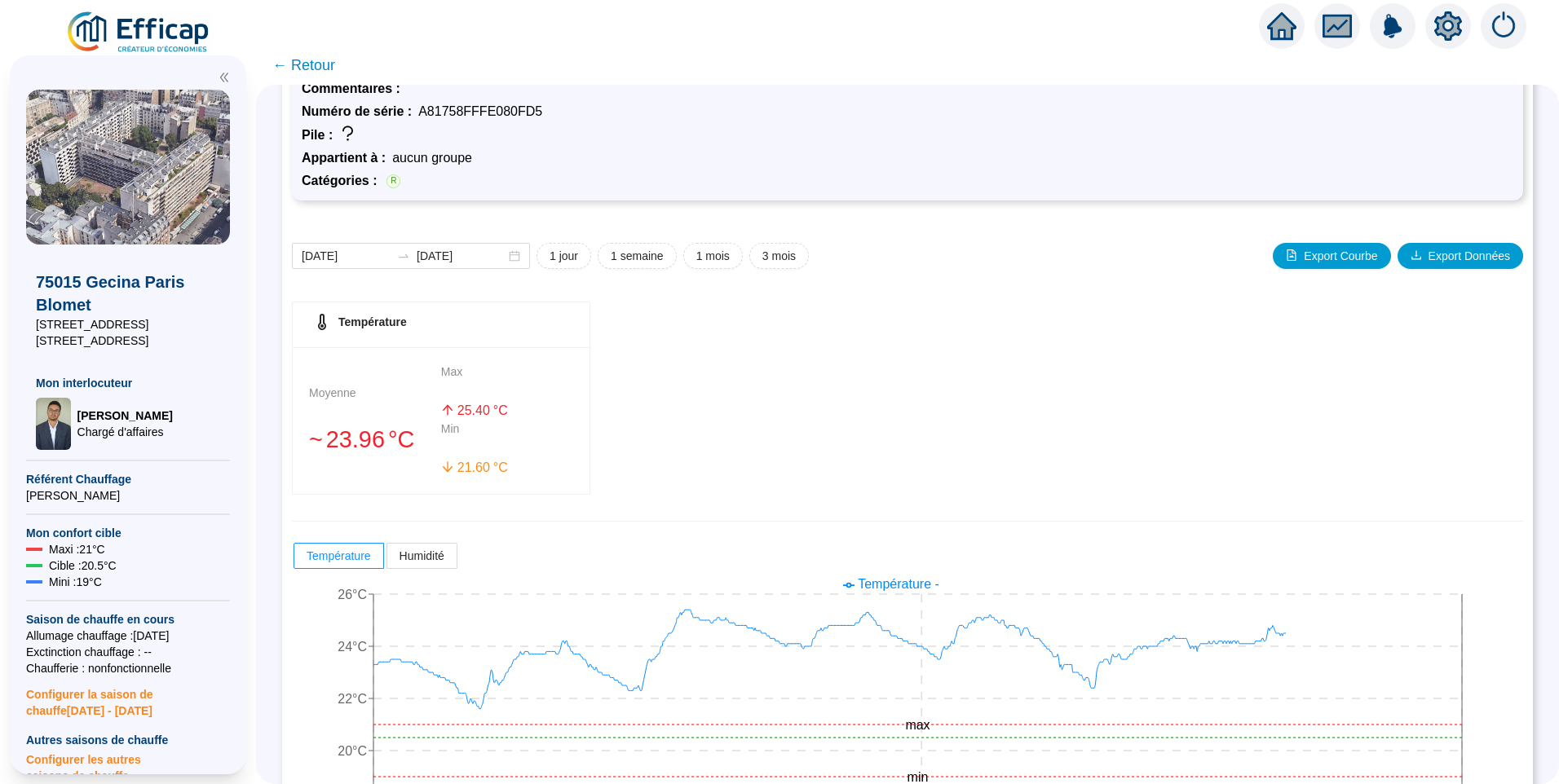
scroll to position [144, 0]
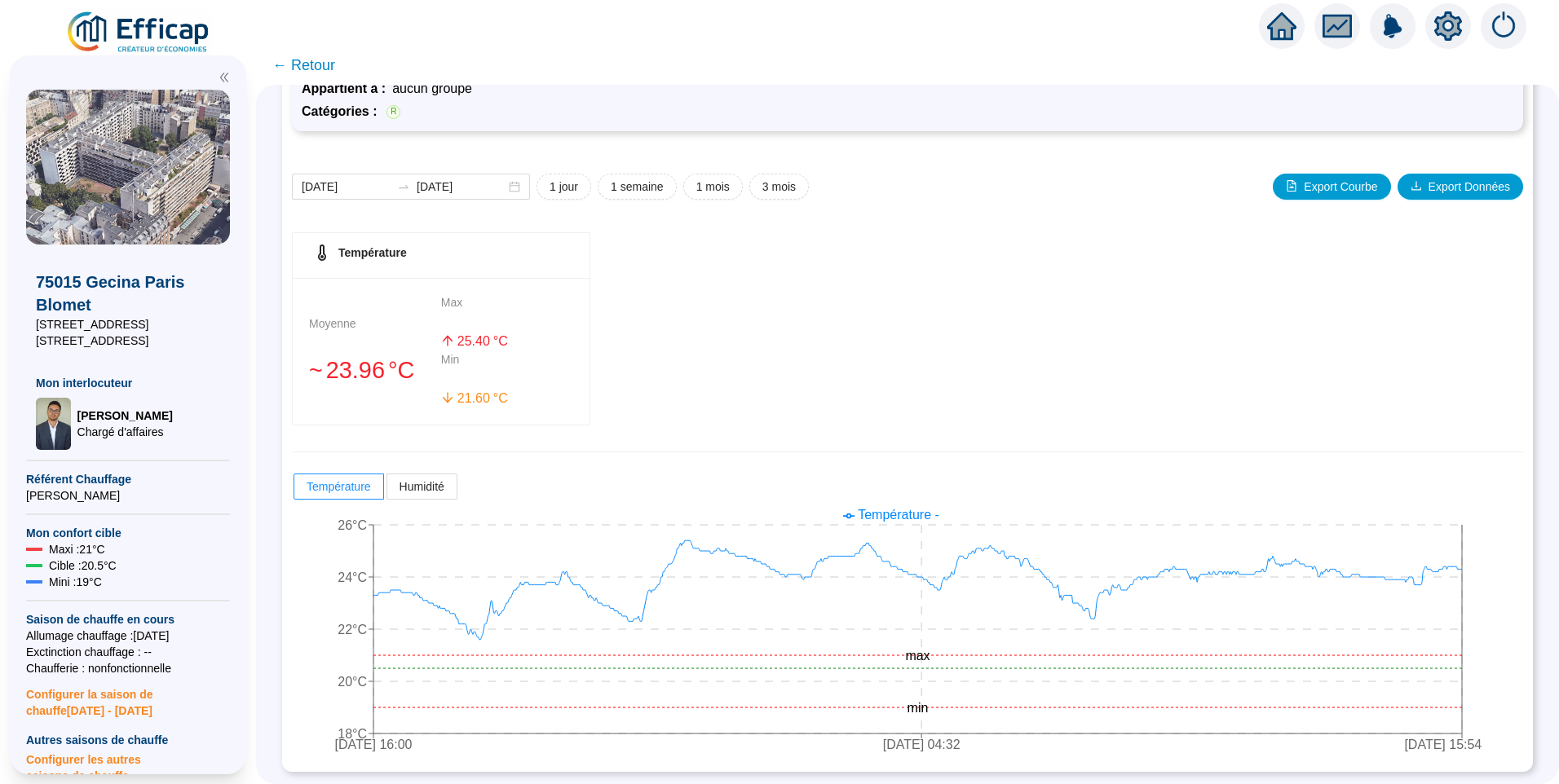
click at [335, 74] on span "← Retour" at bounding box center [304, 65] width 63 height 23
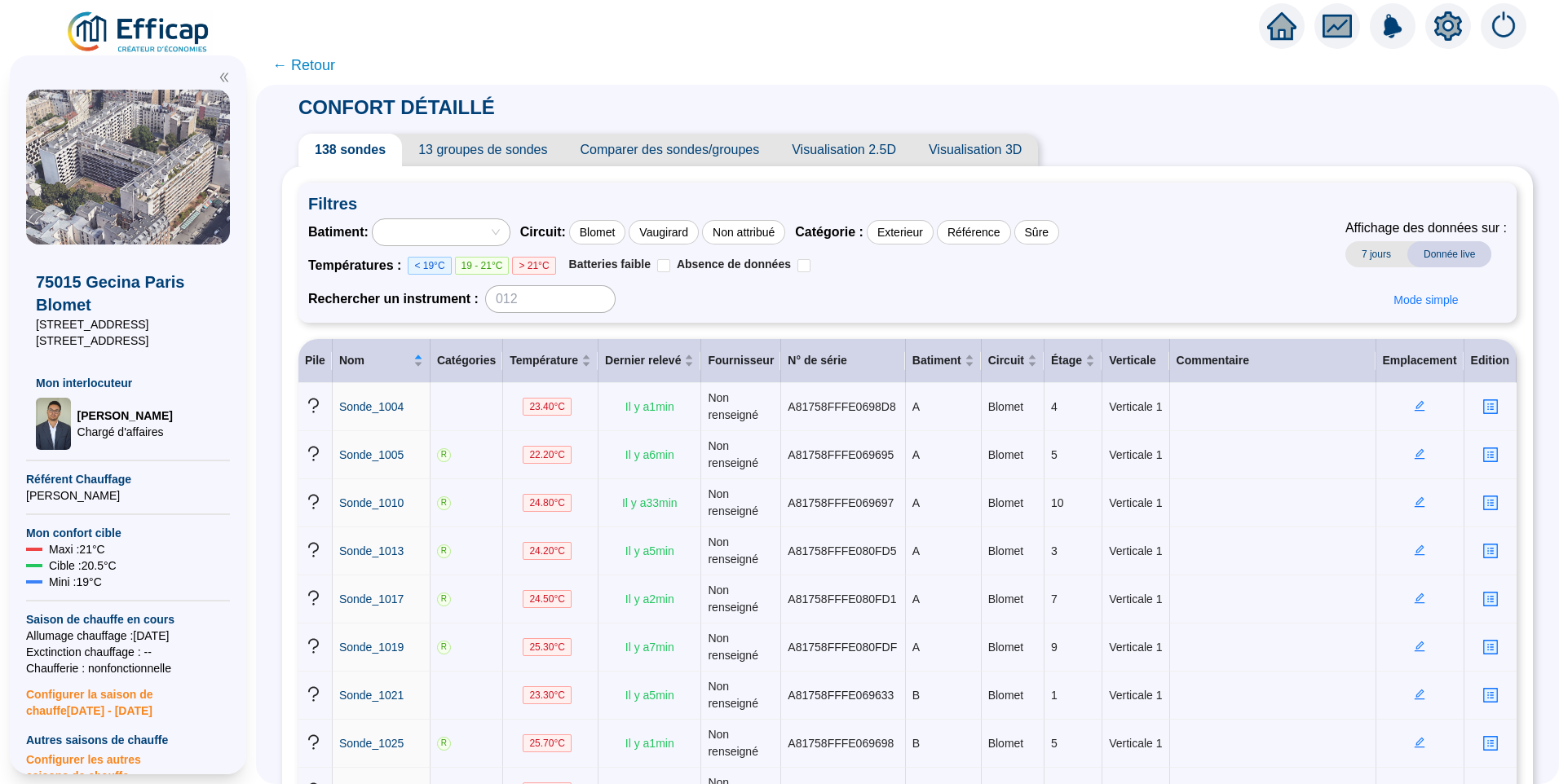
click at [166, 20] on img at bounding box center [139, 33] width 147 height 45
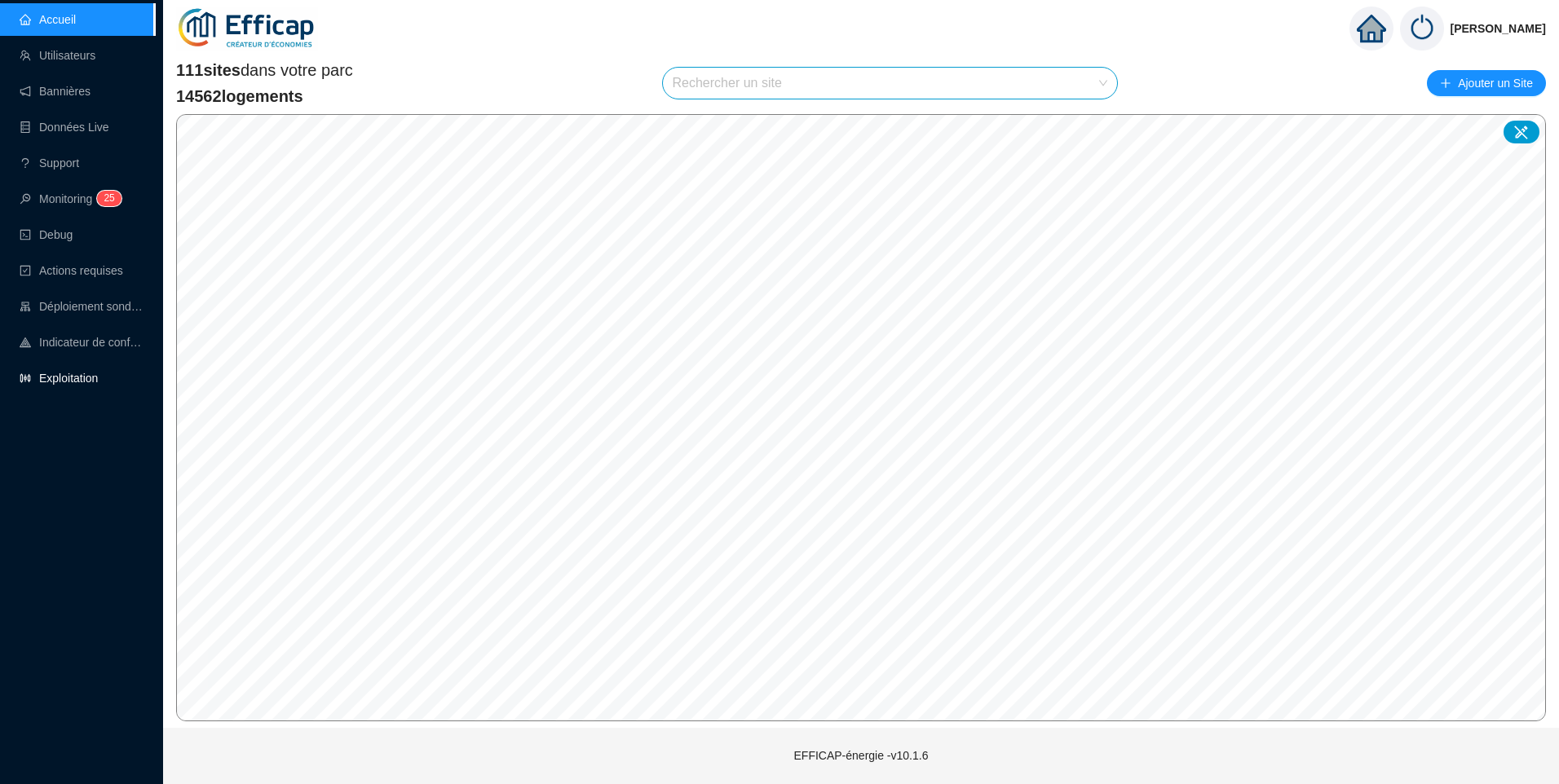
click at [66, 372] on link "Exploitation" at bounding box center [59, 378] width 78 height 13
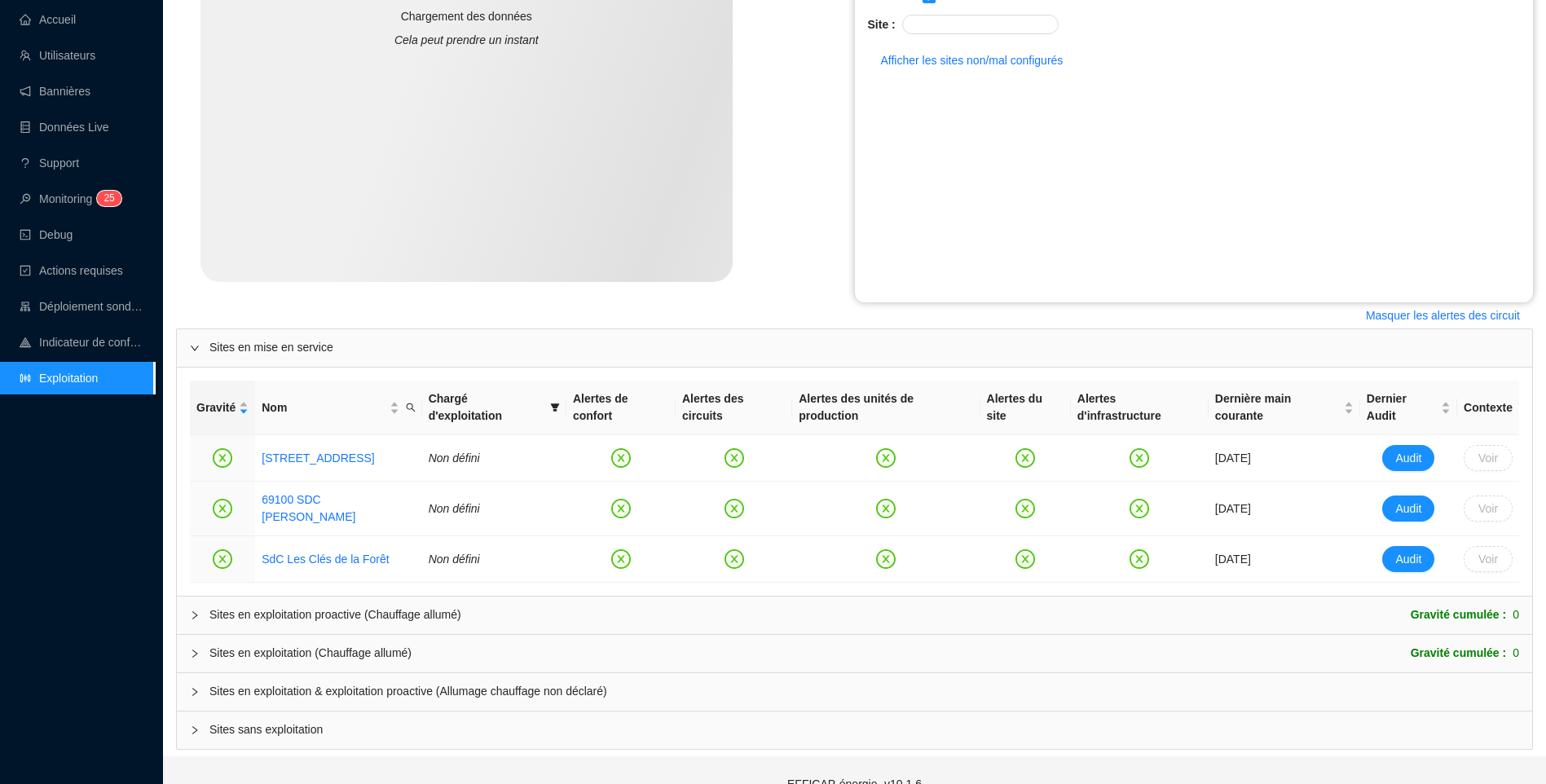
scroll to position [360, 0]
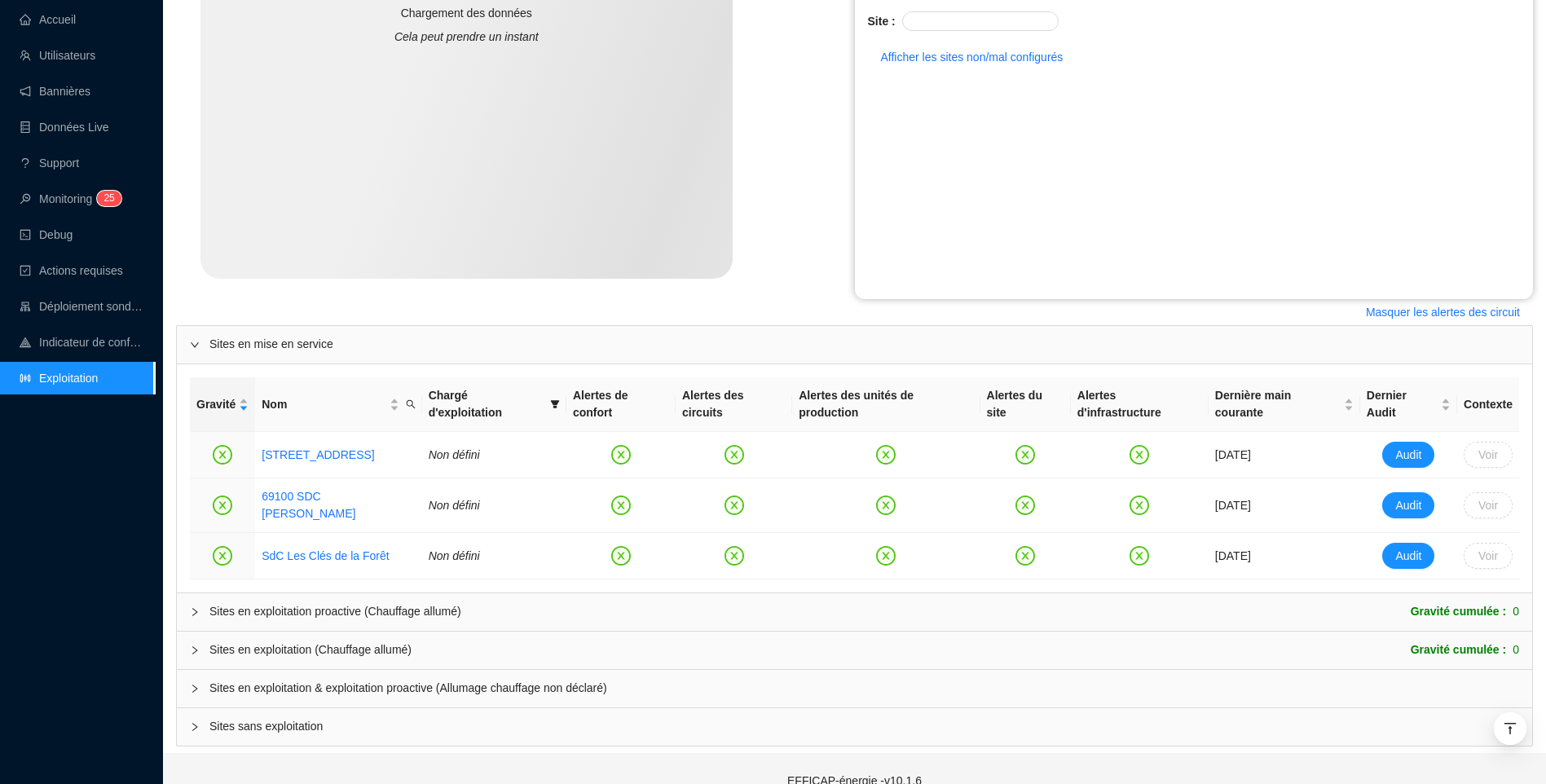
drag, startPoint x: 264, startPoint y: 663, endPoint x: 496, endPoint y: 499, distance: 284.1
click at [265, 680] on span "Sites en exploitation & exploitation proactive (Allumage chauffage non déclaré)" at bounding box center [863, 688] width 1310 height 17
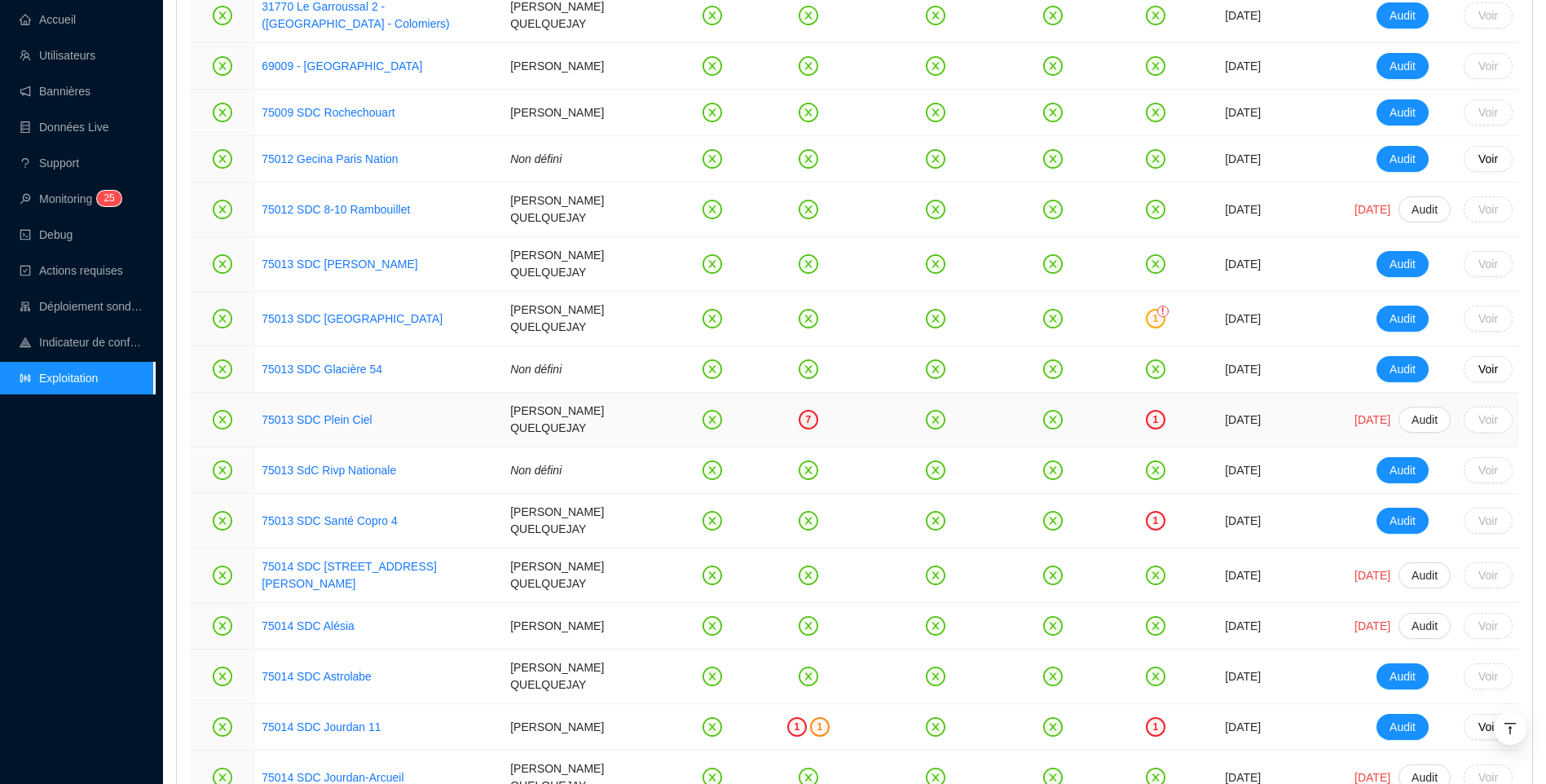
scroll to position [1338, 0]
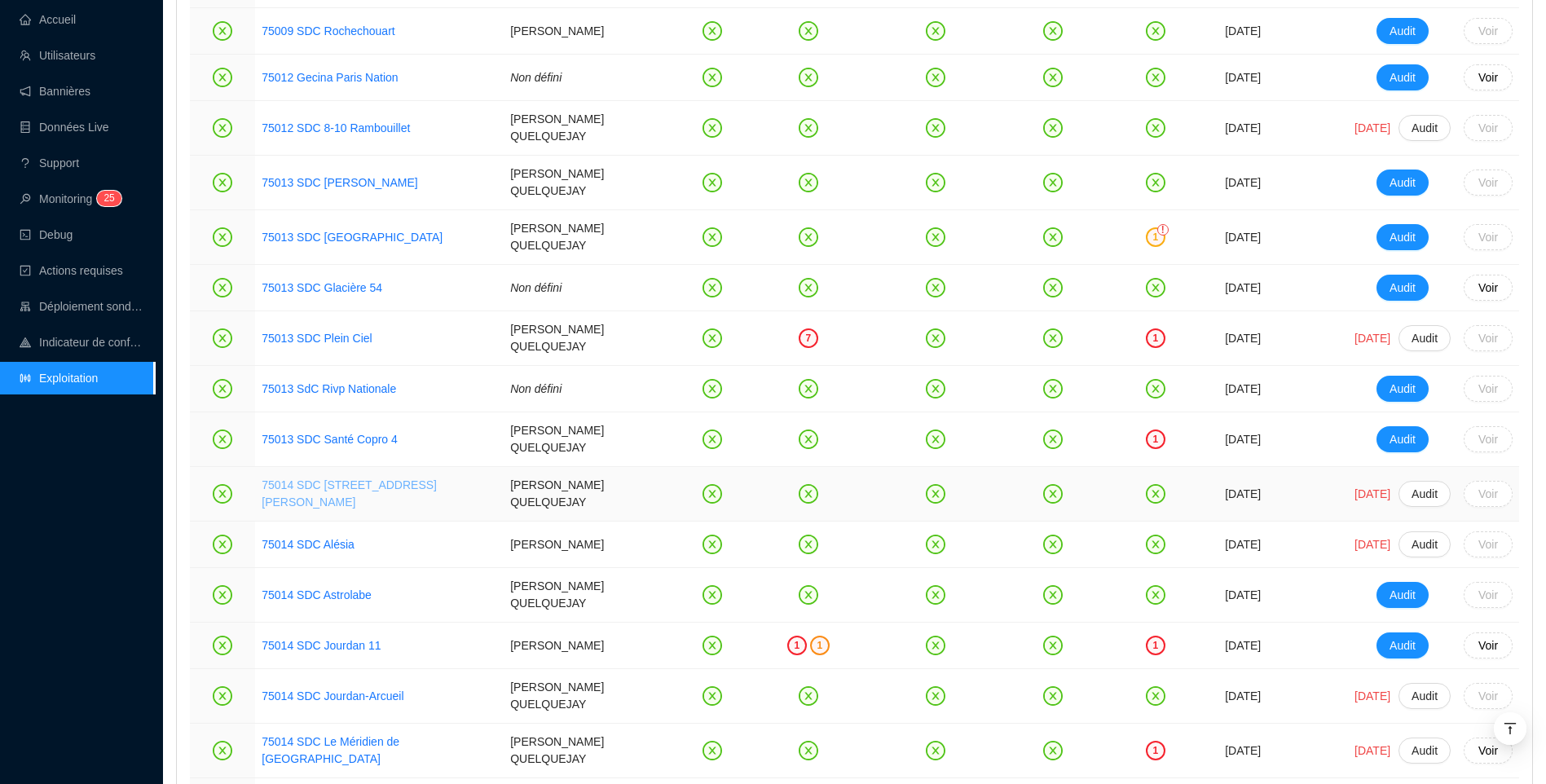
click at [320, 478] on link "75014 SDC 116 Av Gal Leclerc" at bounding box center [349, 492] width 175 height 30
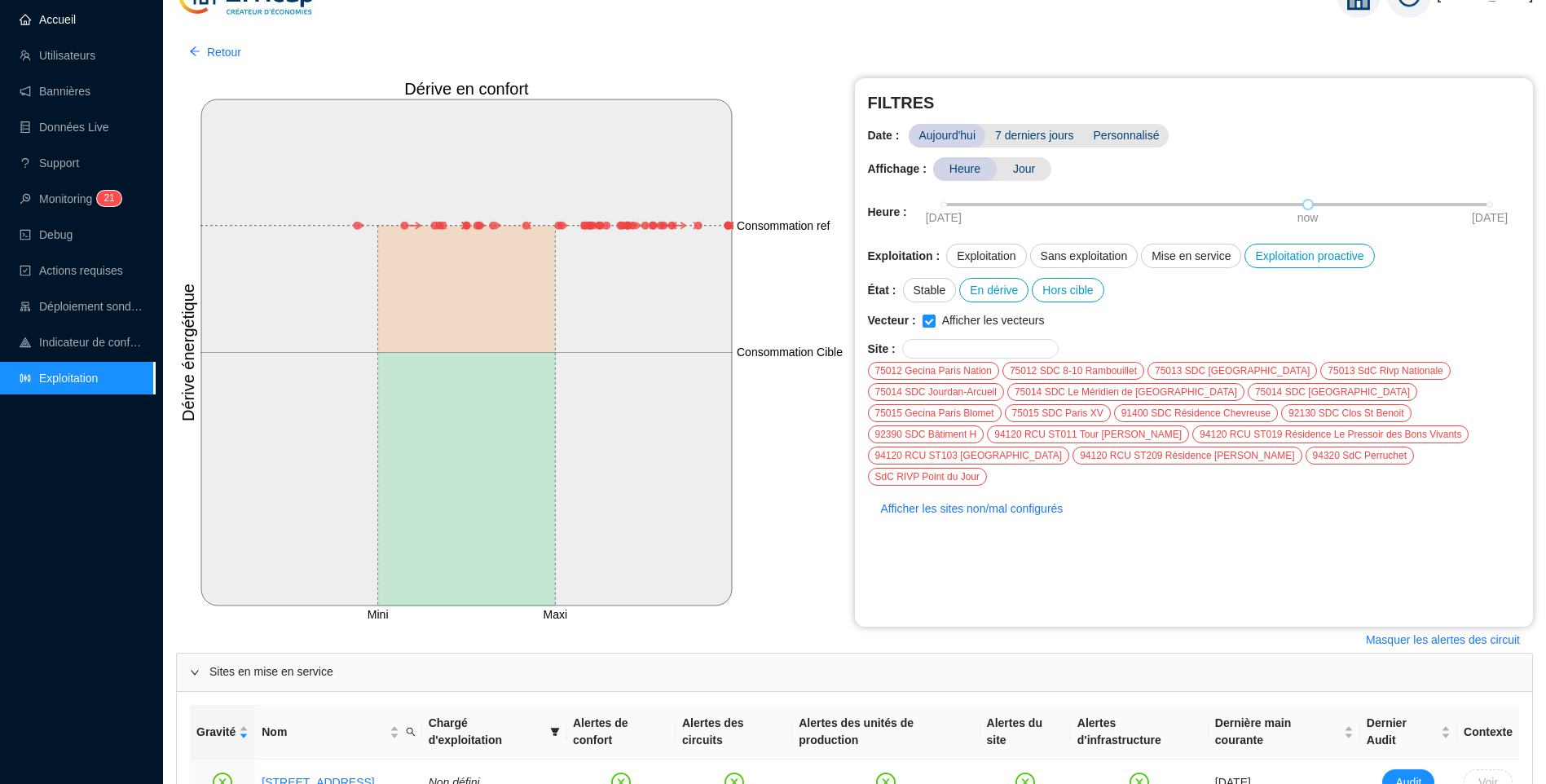
click at [56, 24] on link "Accueil" at bounding box center [48, 19] width 56 height 13
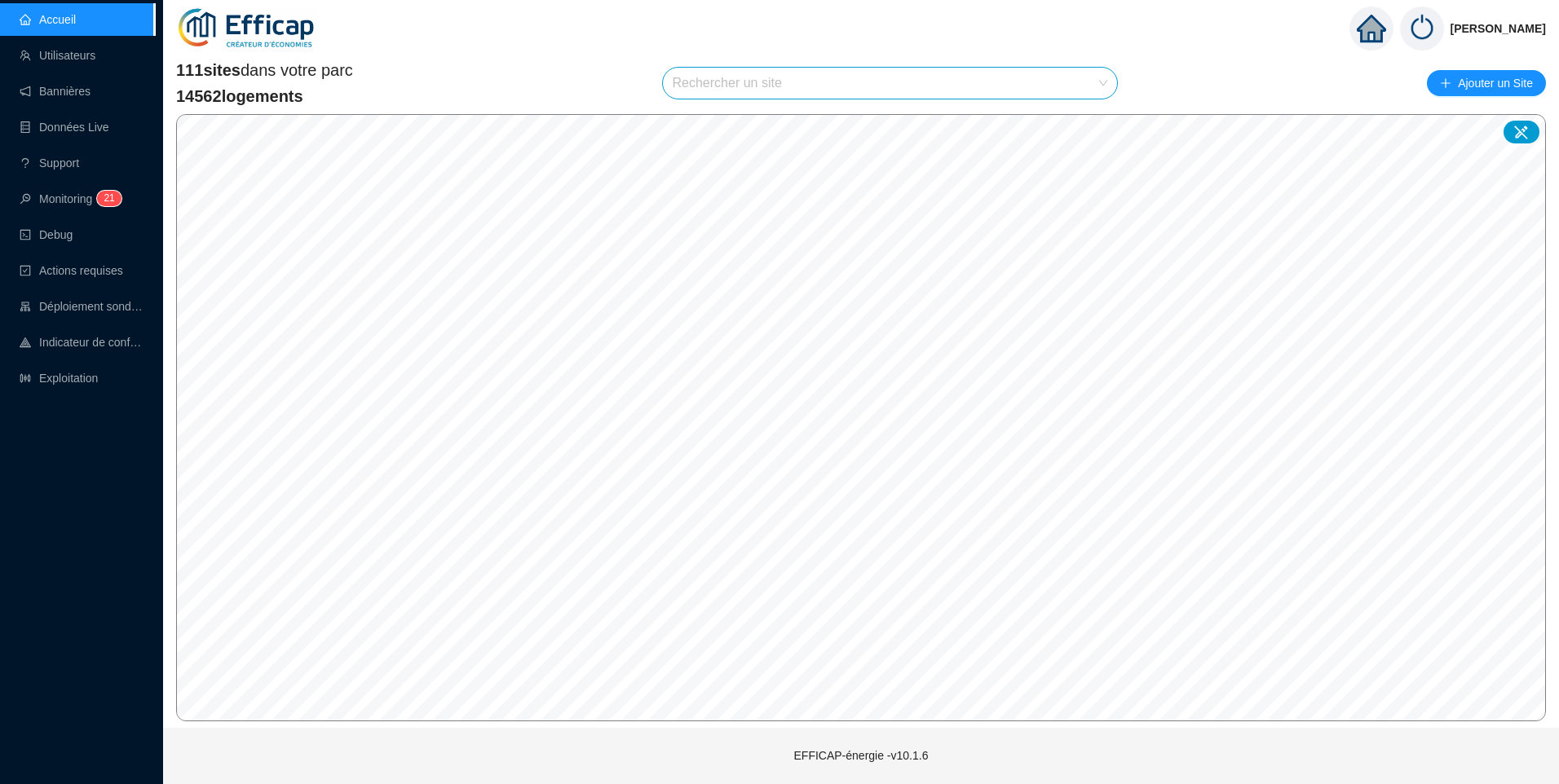
click at [745, 85] on input "search" at bounding box center [883, 83] width 421 height 31
type input "blomet"
click at [891, 80] on span "75015 Gecina Paris Blomet" at bounding box center [890, 83] width 435 height 31
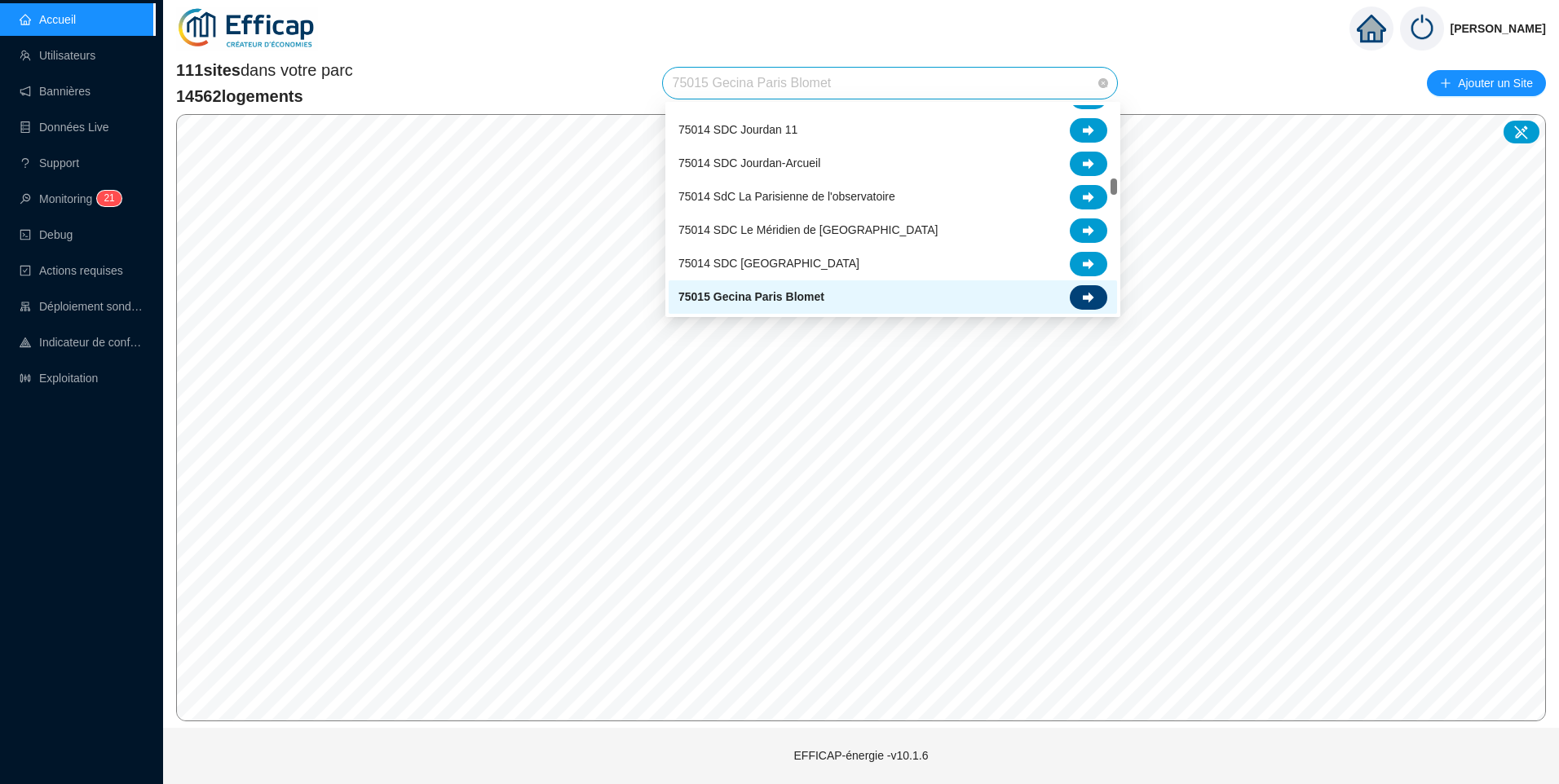
click at [1084, 302] on icon at bounding box center [1088, 297] width 12 height 12
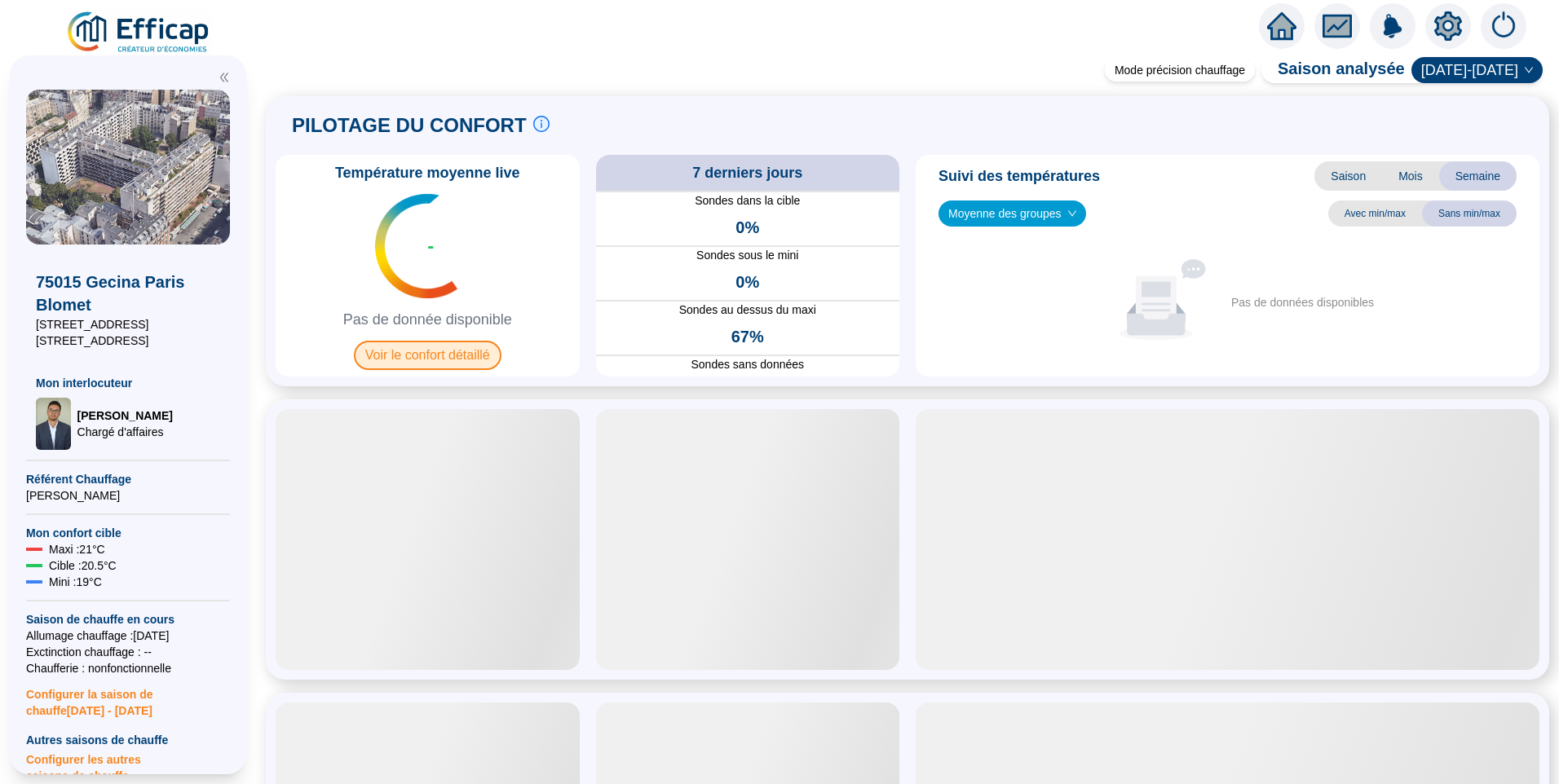
click at [477, 350] on span "Voir le confort détaillé" at bounding box center [427, 355] width 147 height 29
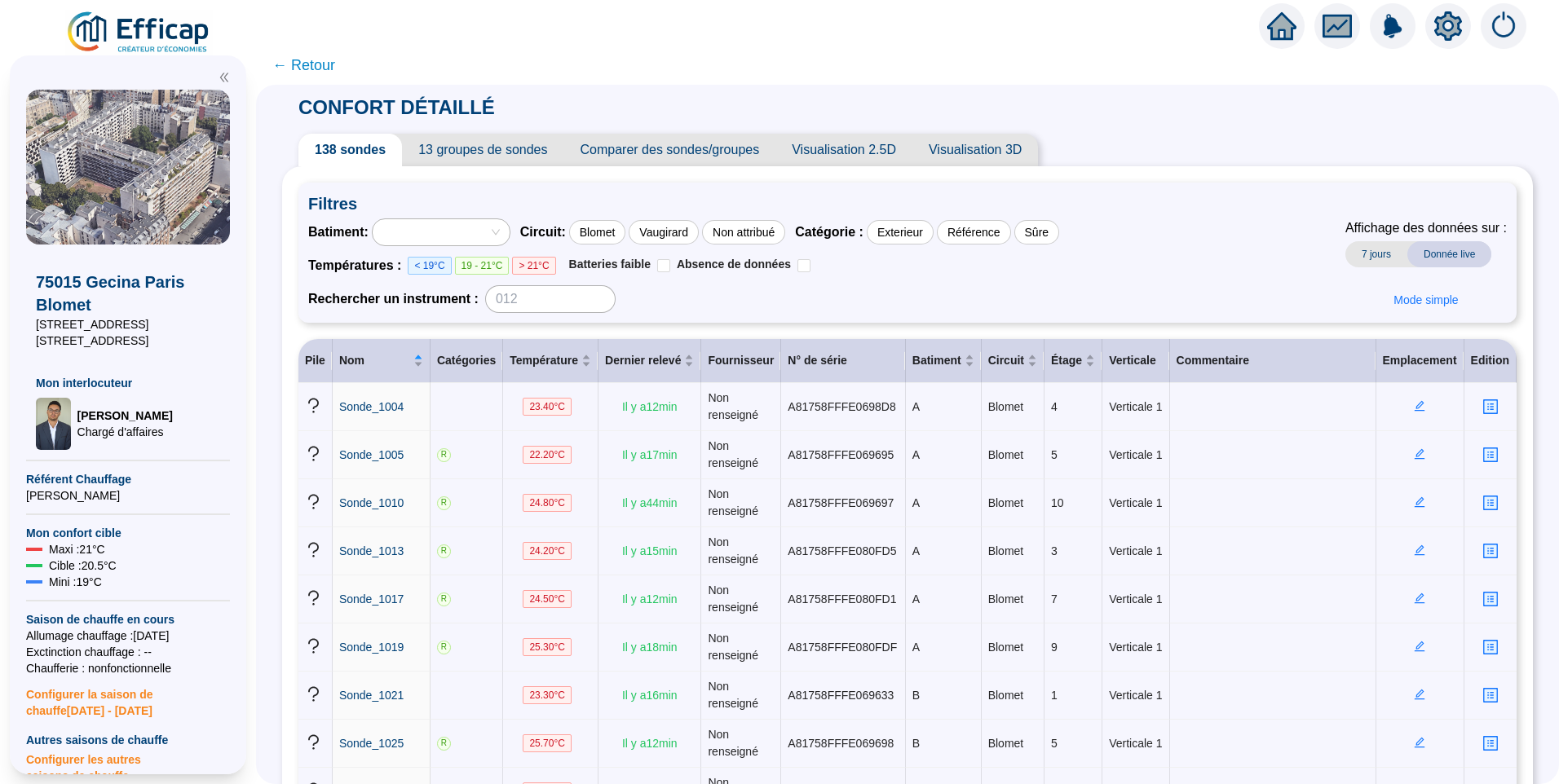
click at [485, 146] on span "13 groupes de sondes" at bounding box center [483, 150] width 162 height 33
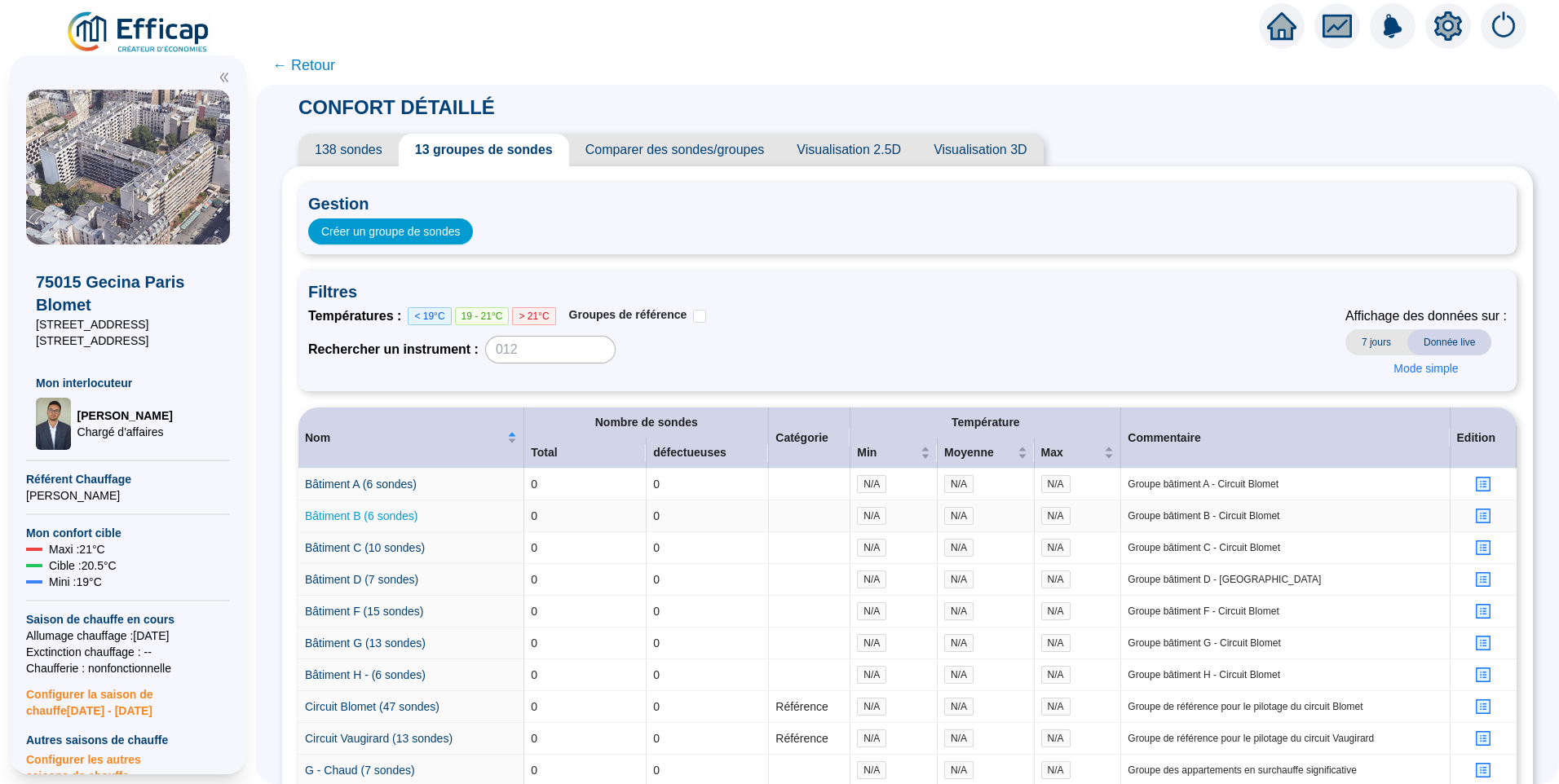
click at [365, 511] on link "Bâtiment B (6 sondes)" at bounding box center [361, 516] width 114 height 13
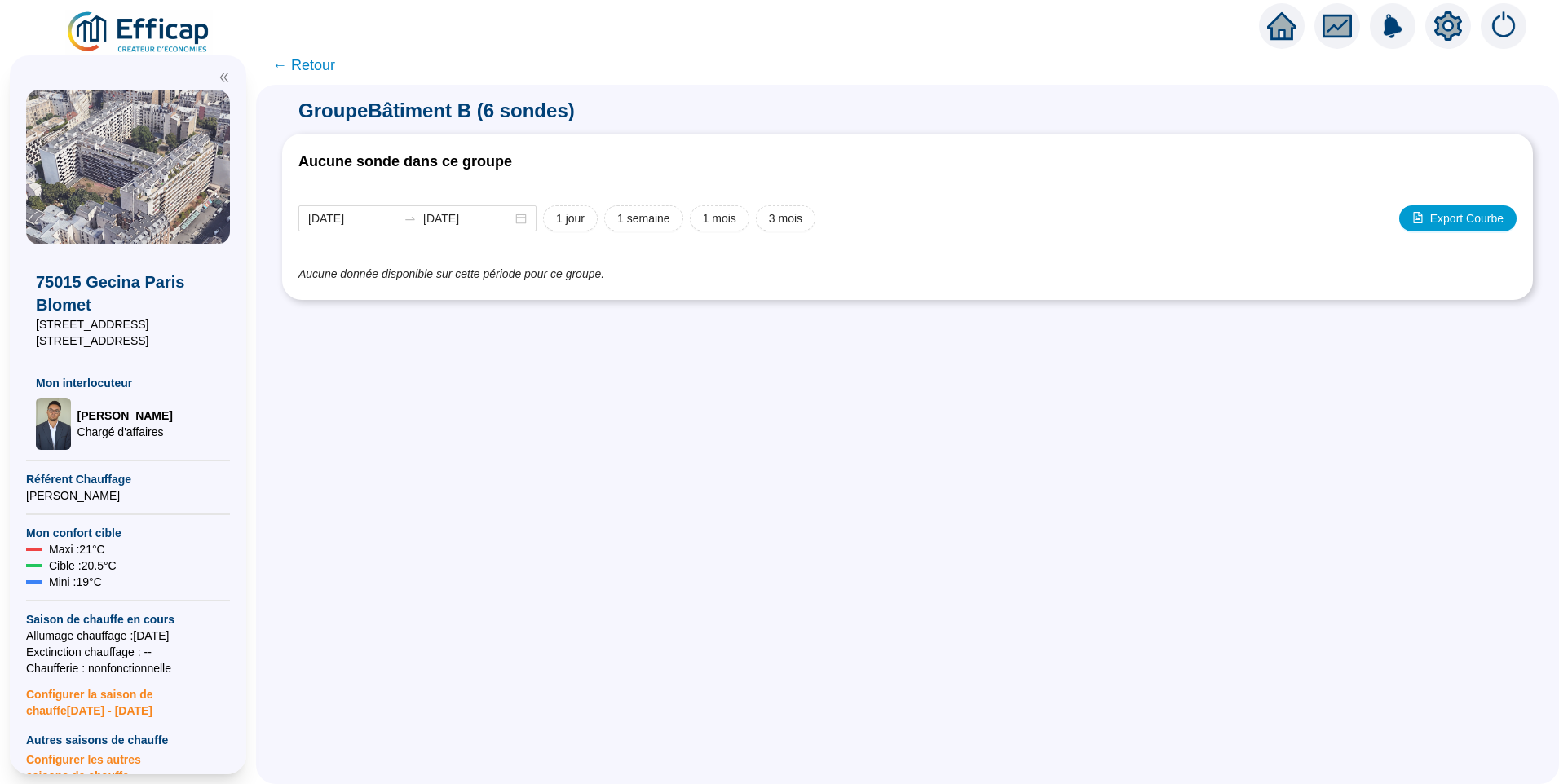
click at [307, 68] on span "← Retour" at bounding box center [304, 65] width 63 height 23
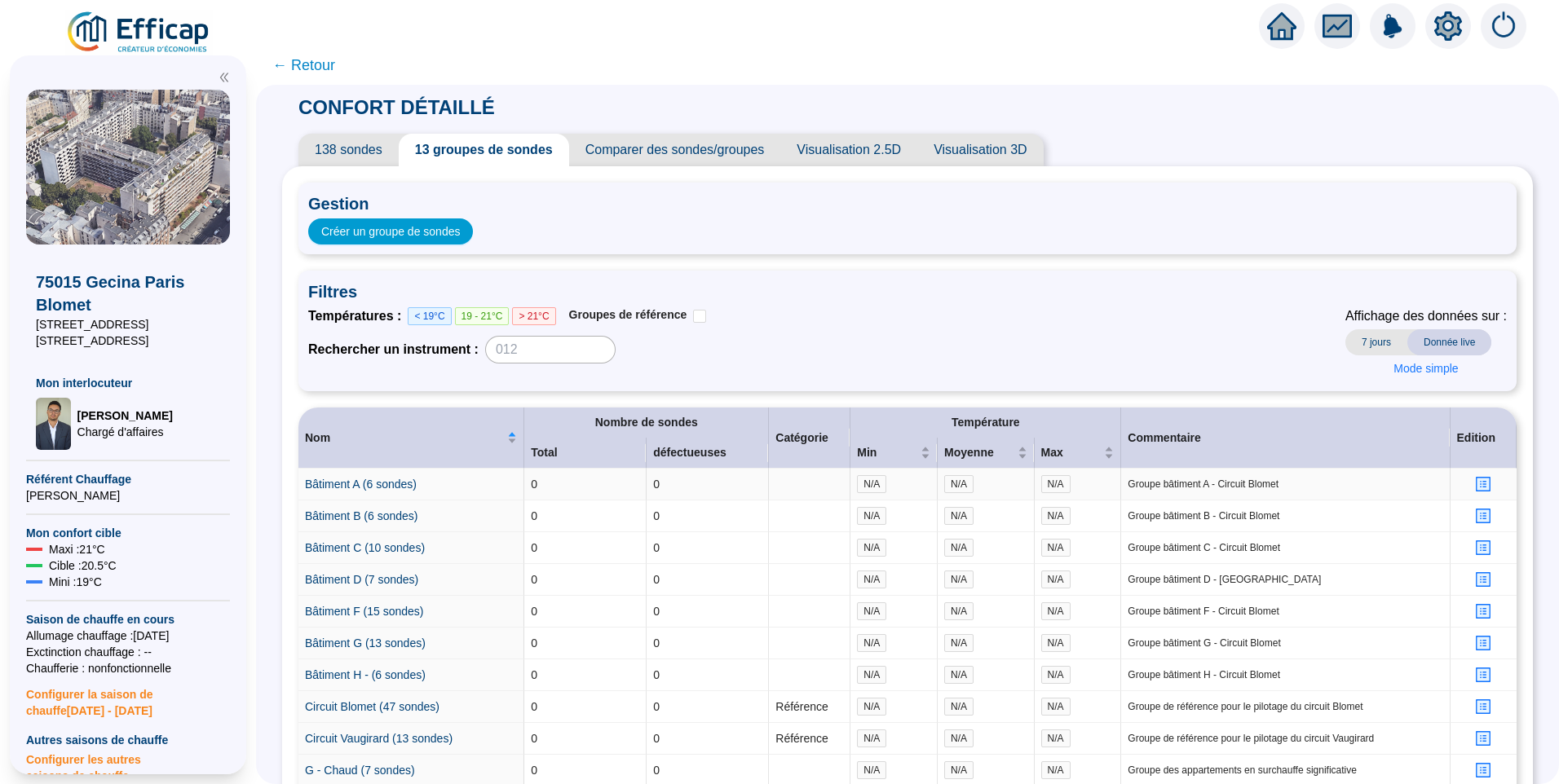
scroll to position [201, 0]
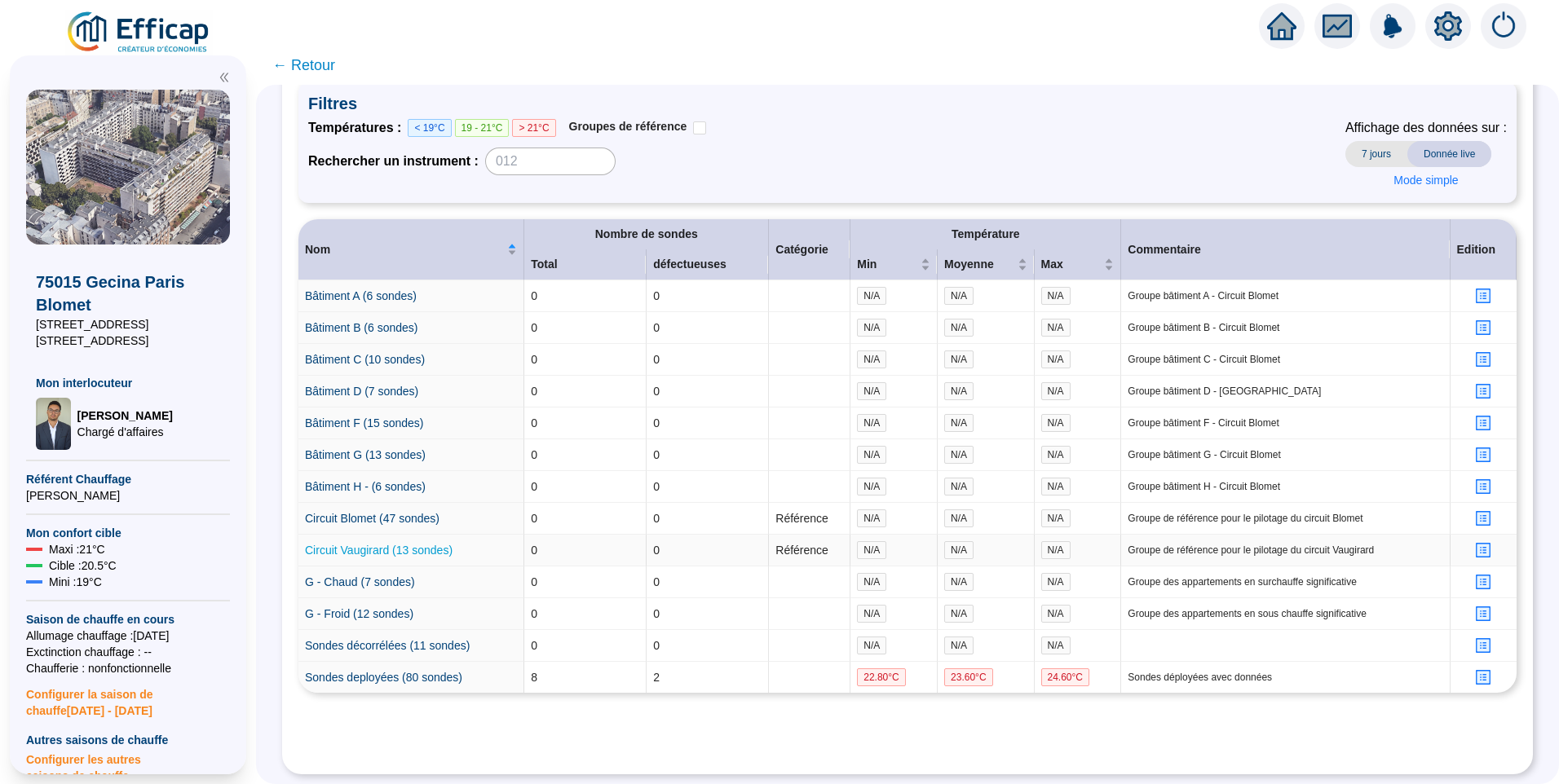
click at [376, 543] on link "Circuit Vaugirard (13 sondes)" at bounding box center [378, 550] width 147 height 13
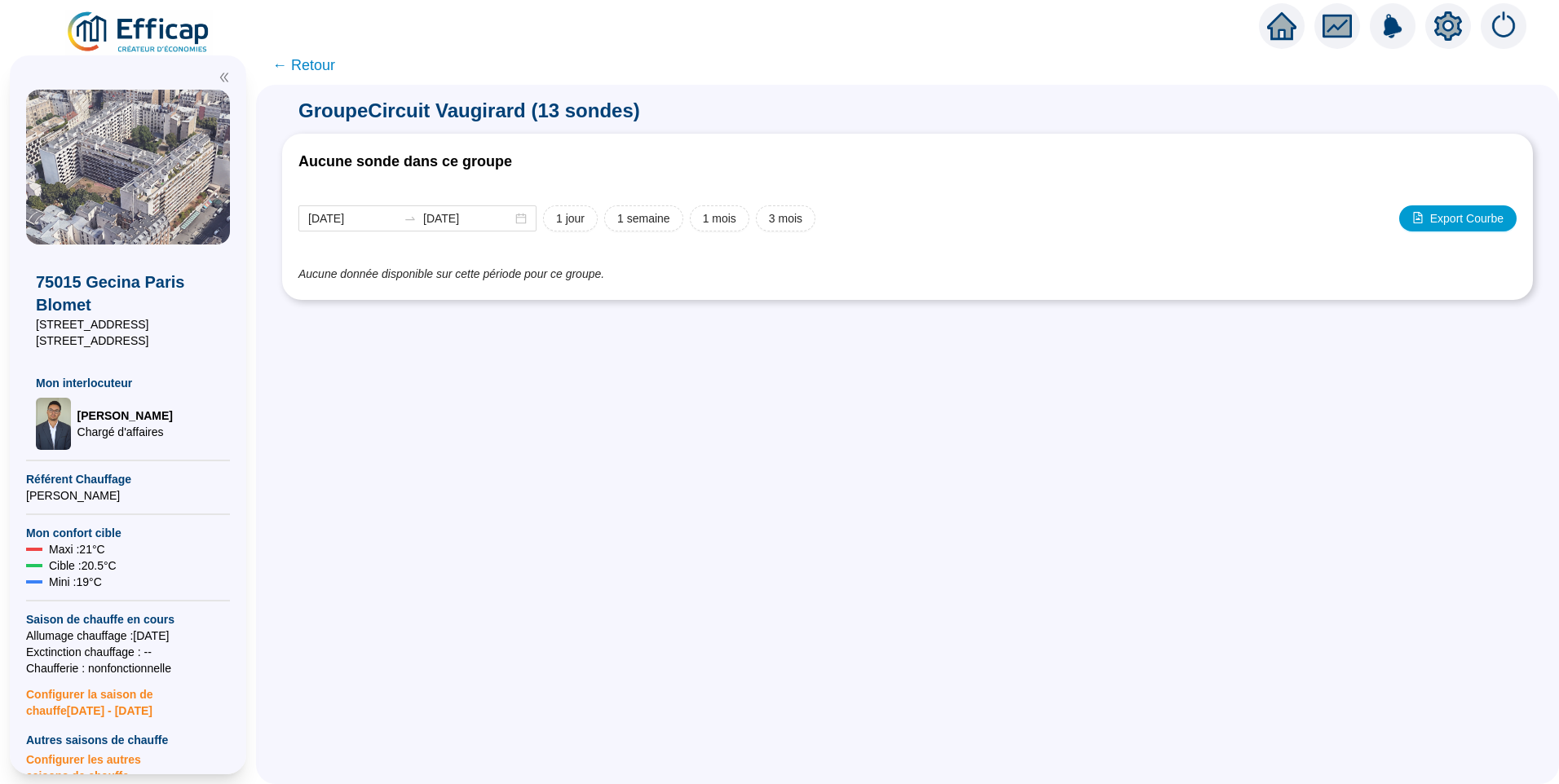
click at [323, 58] on span "← Retour" at bounding box center [304, 65] width 63 height 23
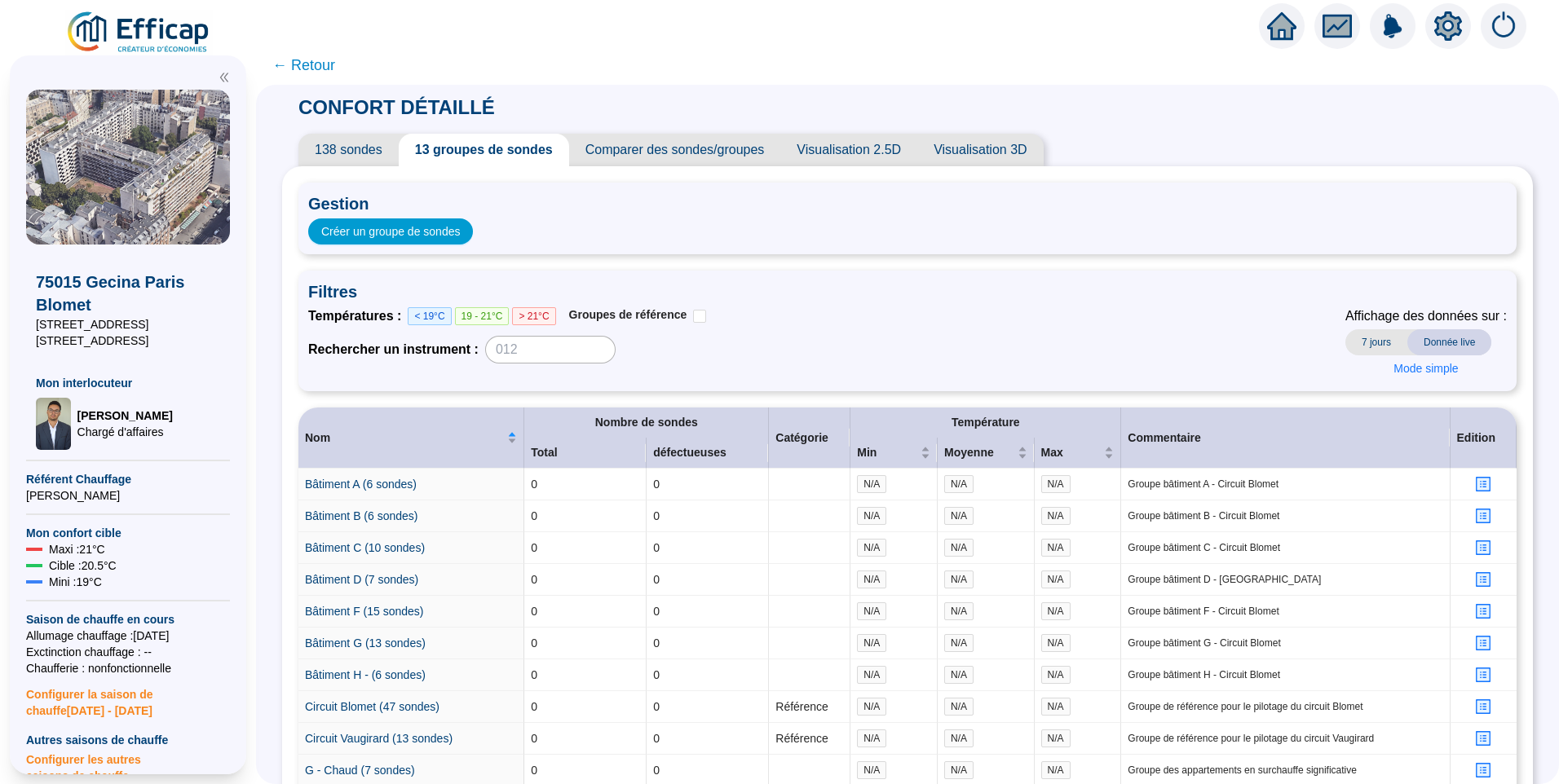
click at [345, 144] on span "138 sondes" at bounding box center [348, 150] width 100 height 33
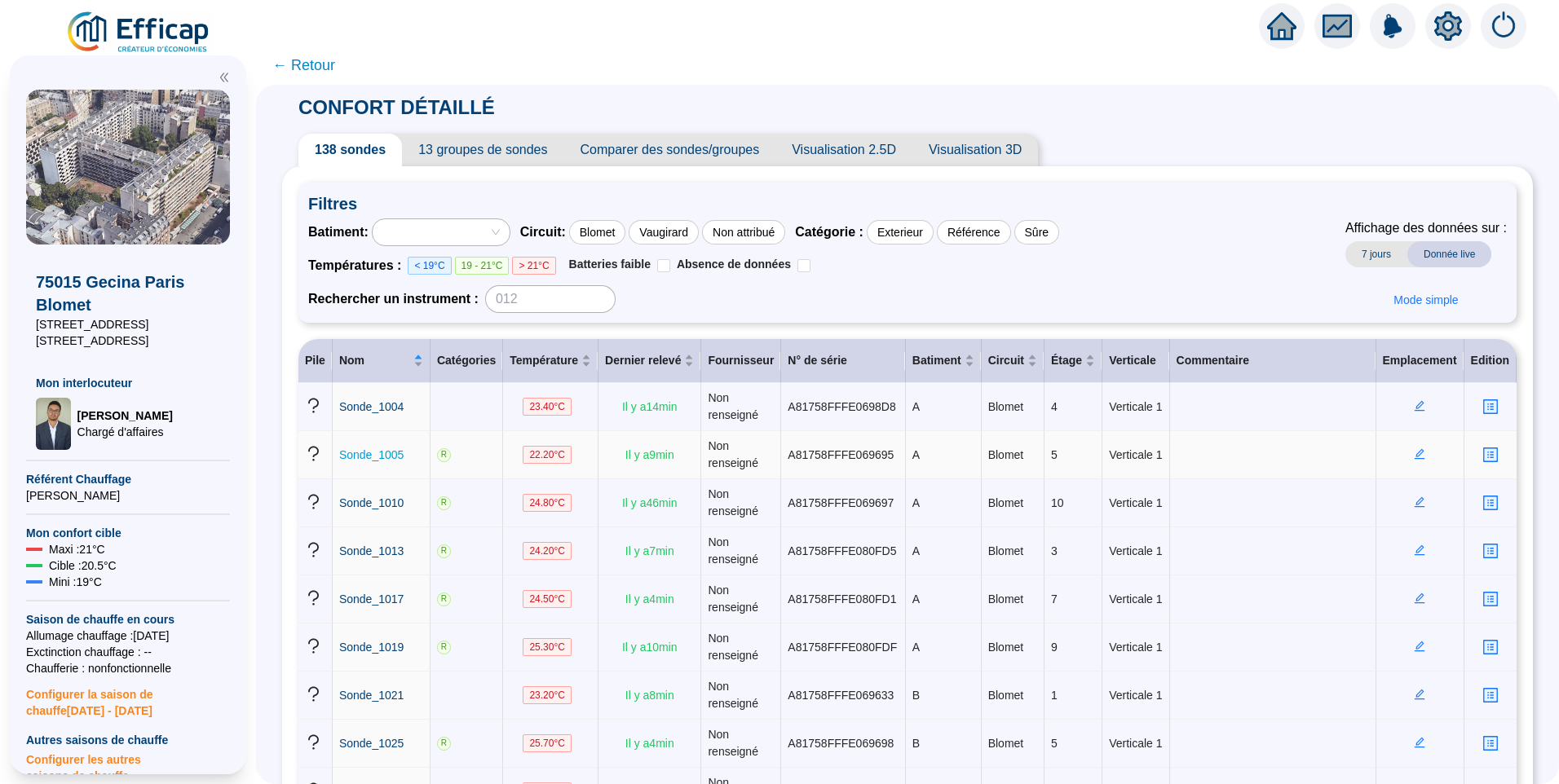
click at [365, 454] on span "Sonde_1005" at bounding box center [371, 454] width 65 height 13
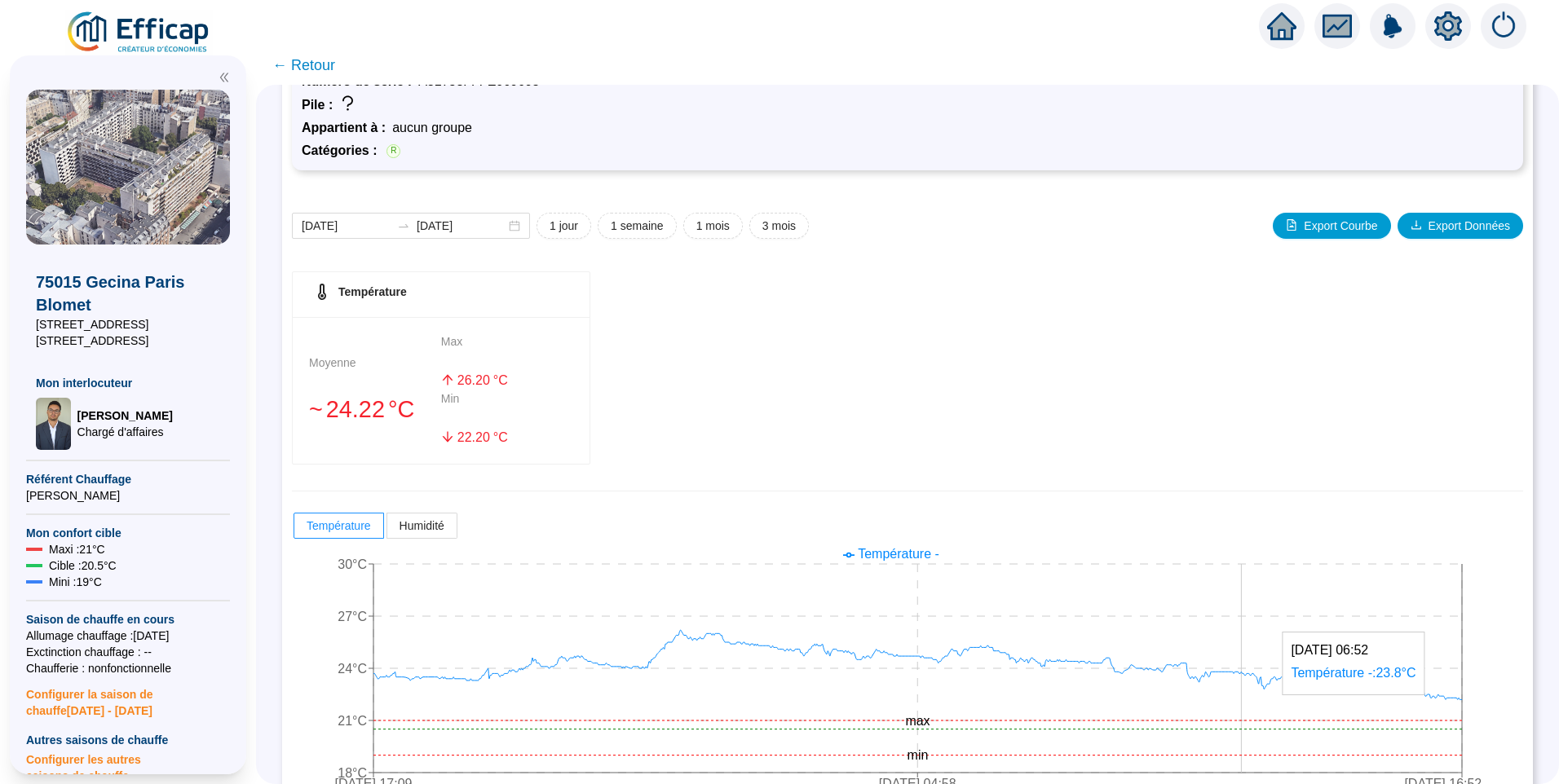
scroll to position [144, 0]
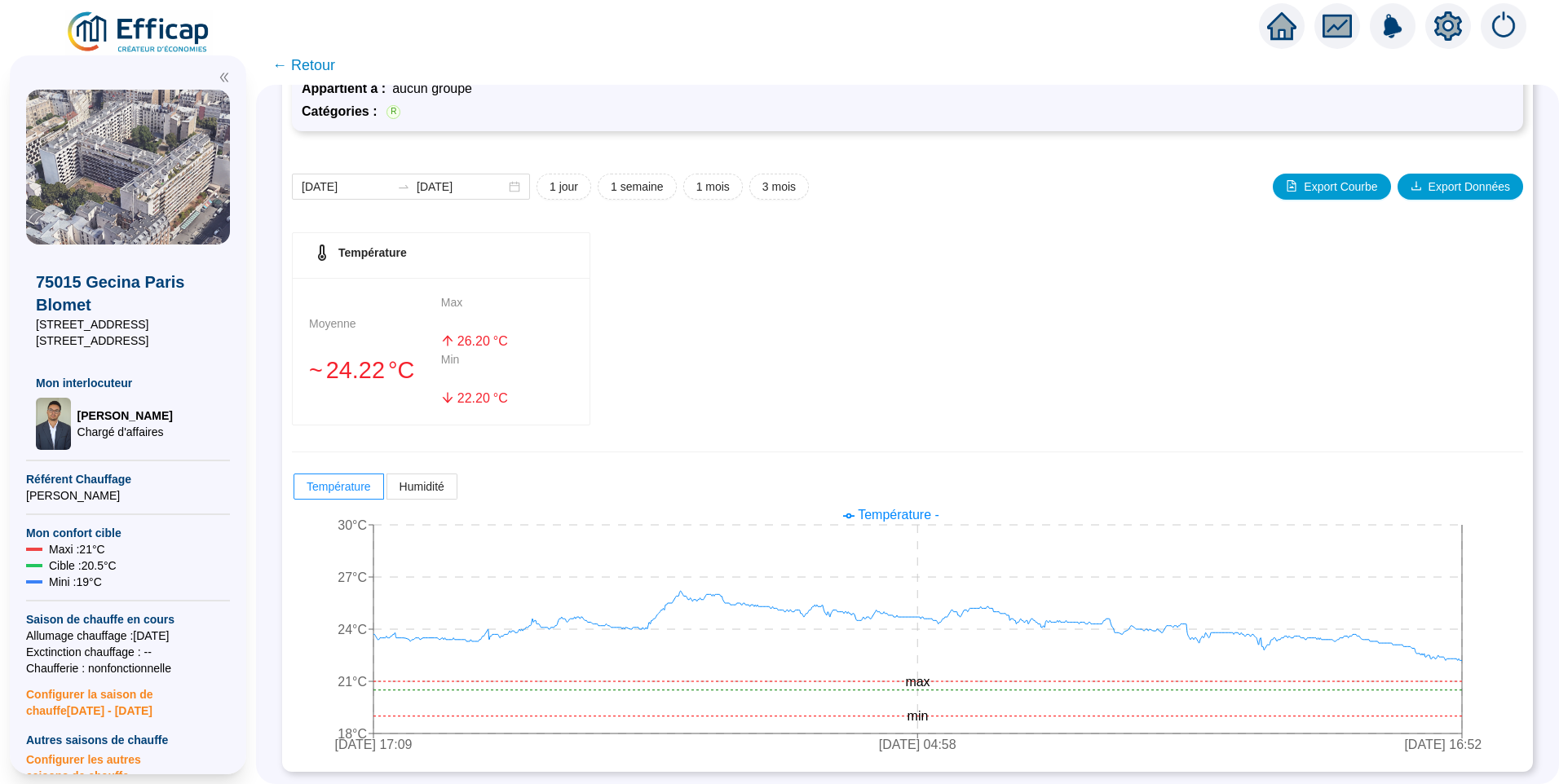
click at [318, 73] on span "← Retour" at bounding box center [304, 65] width 63 height 23
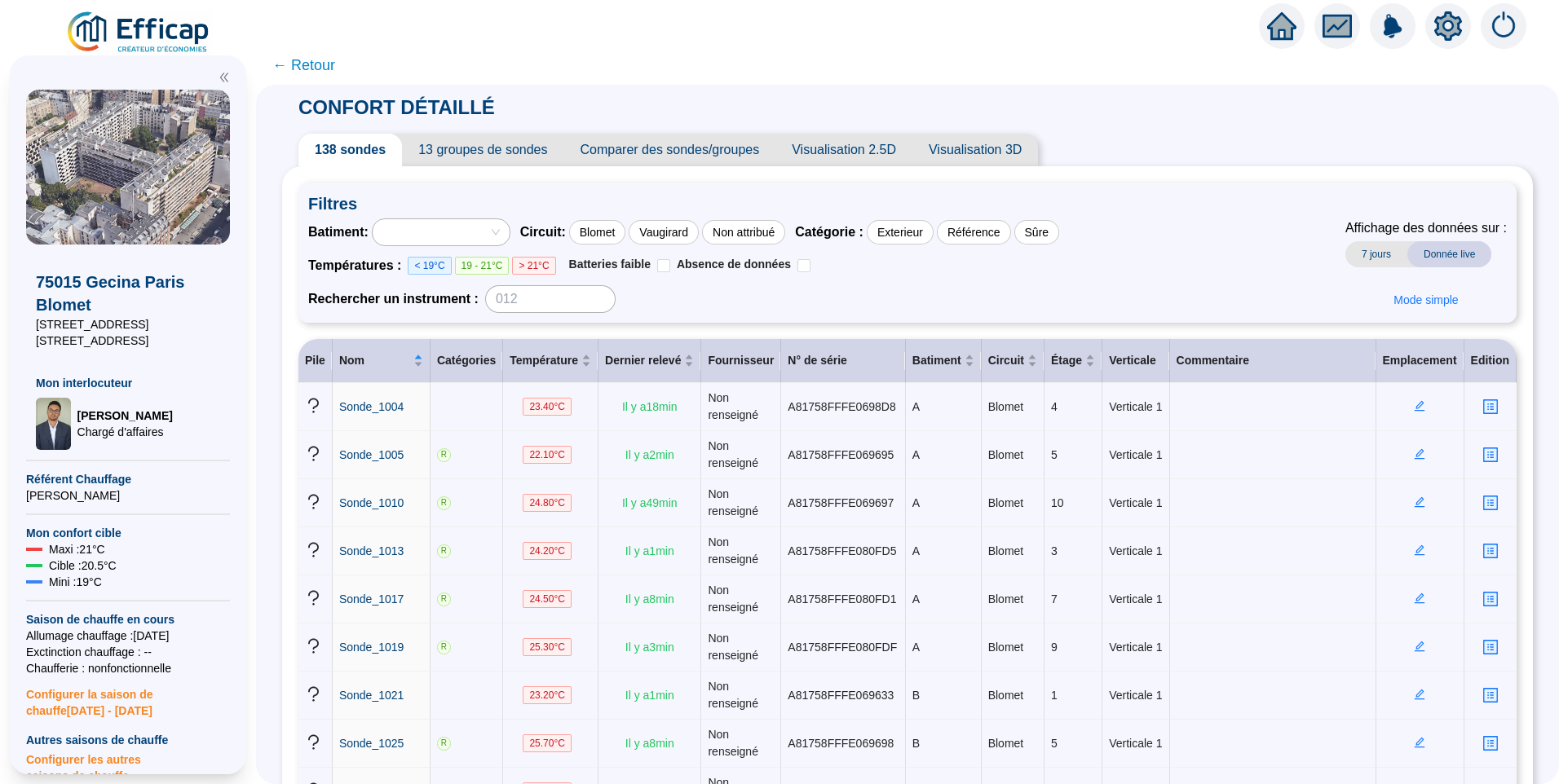
click at [335, 74] on span "← Retour" at bounding box center [304, 65] width 63 height 23
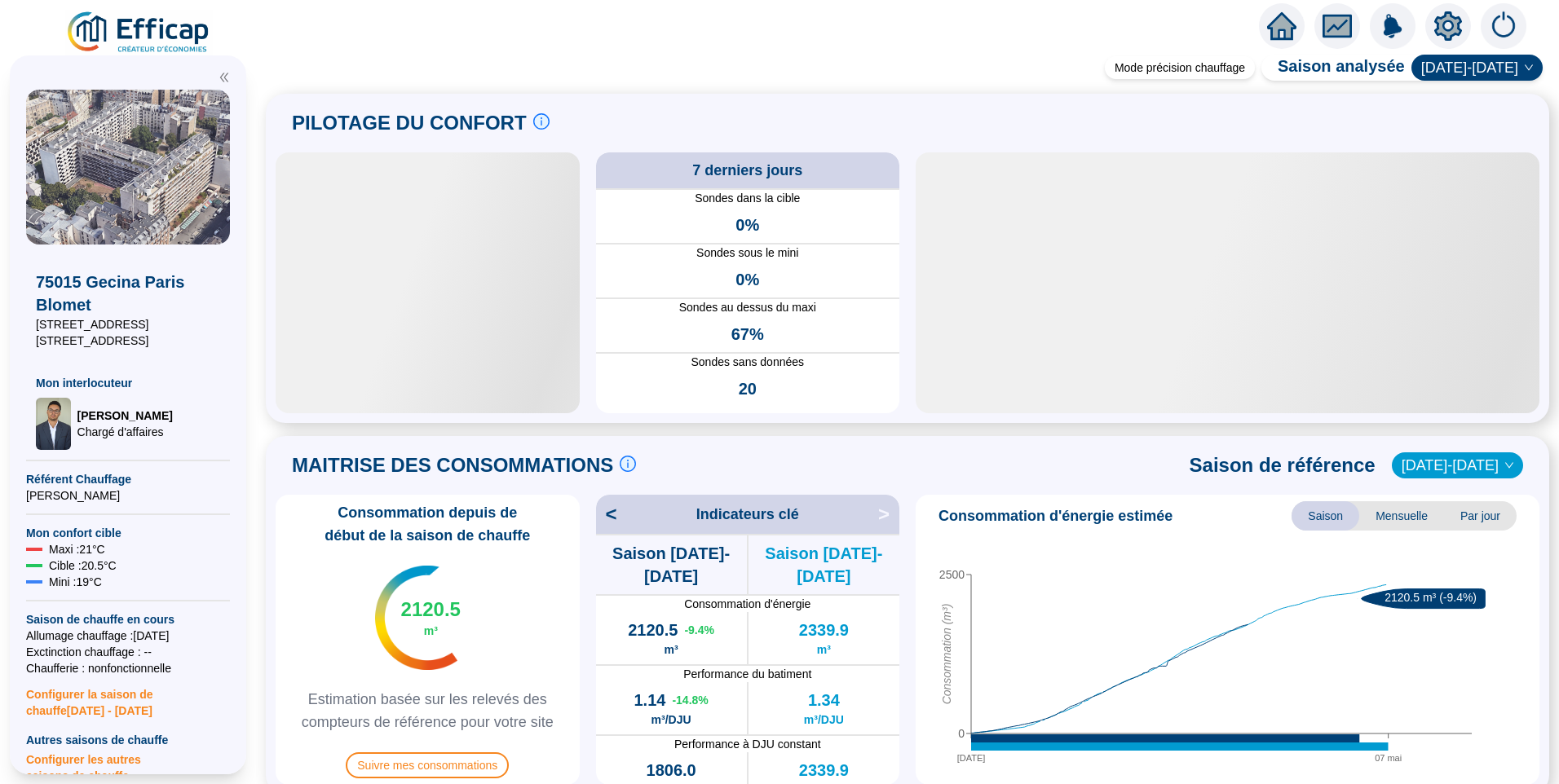
scroll to position [407, 0]
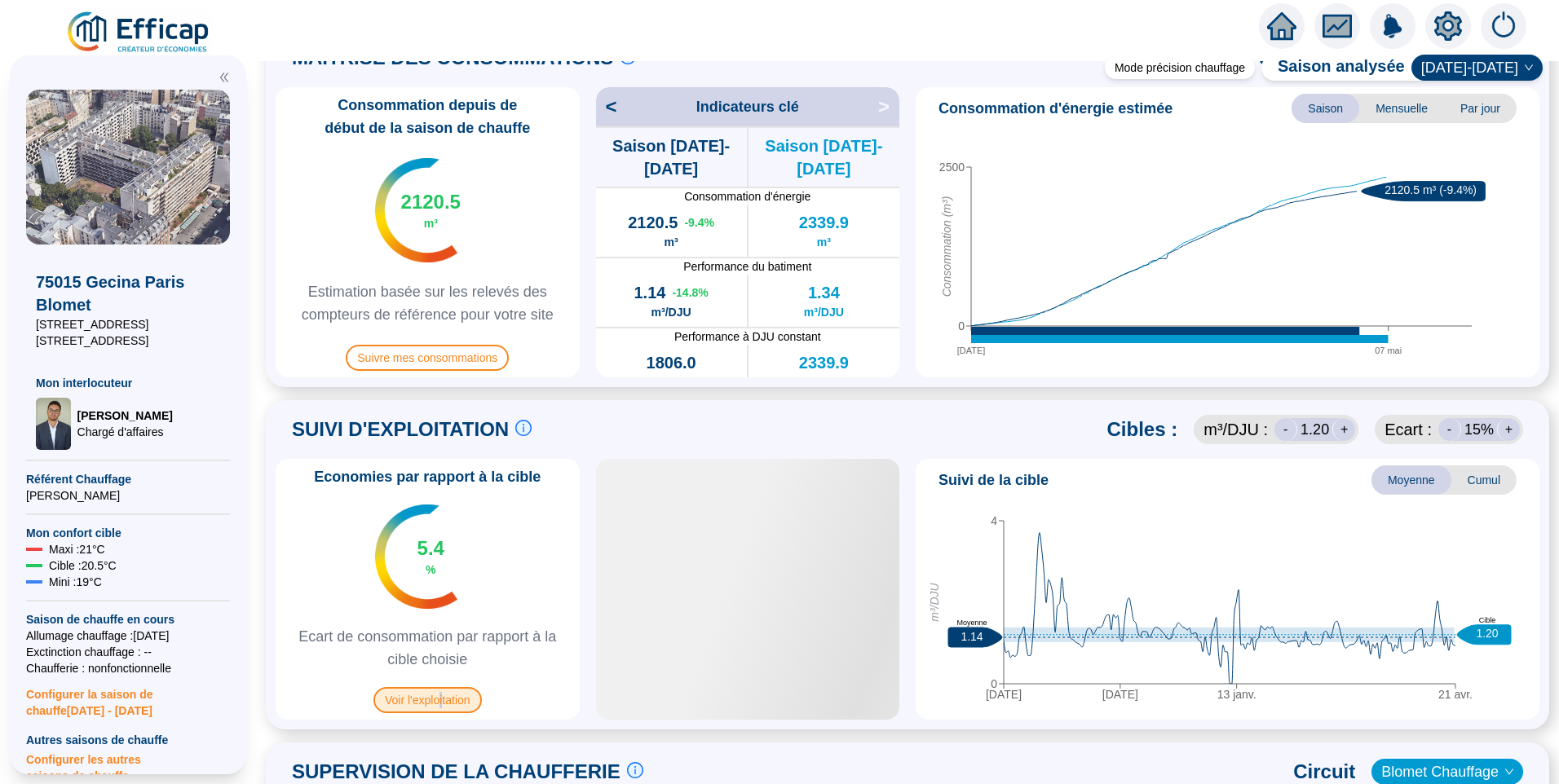
click at [450, 700] on span "Voir l'exploitation" at bounding box center [427, 700] width 108 height 26
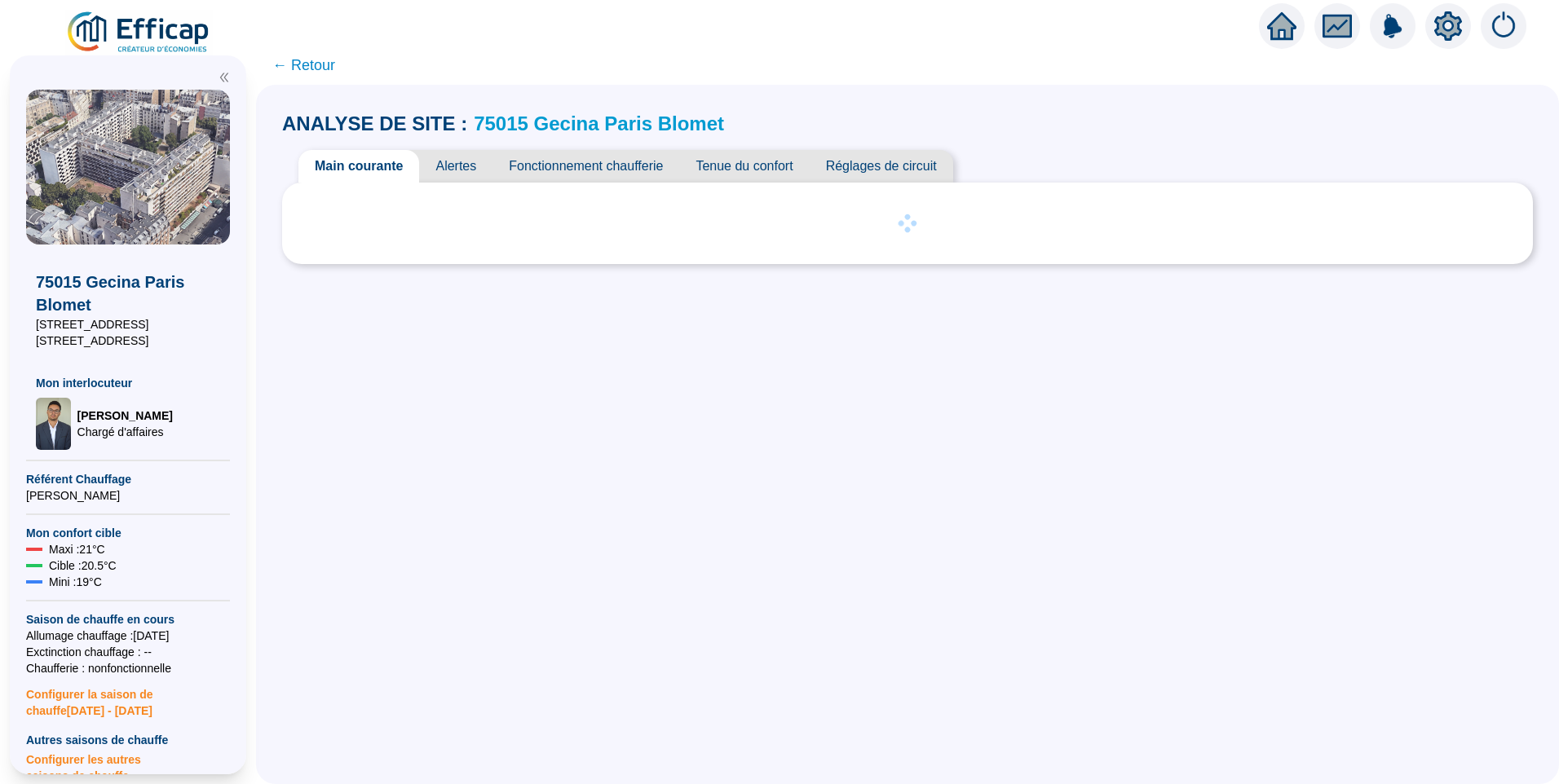
click at [460, 161] on span "Alertes" at bounding box center [455, 166] width 74 height 33
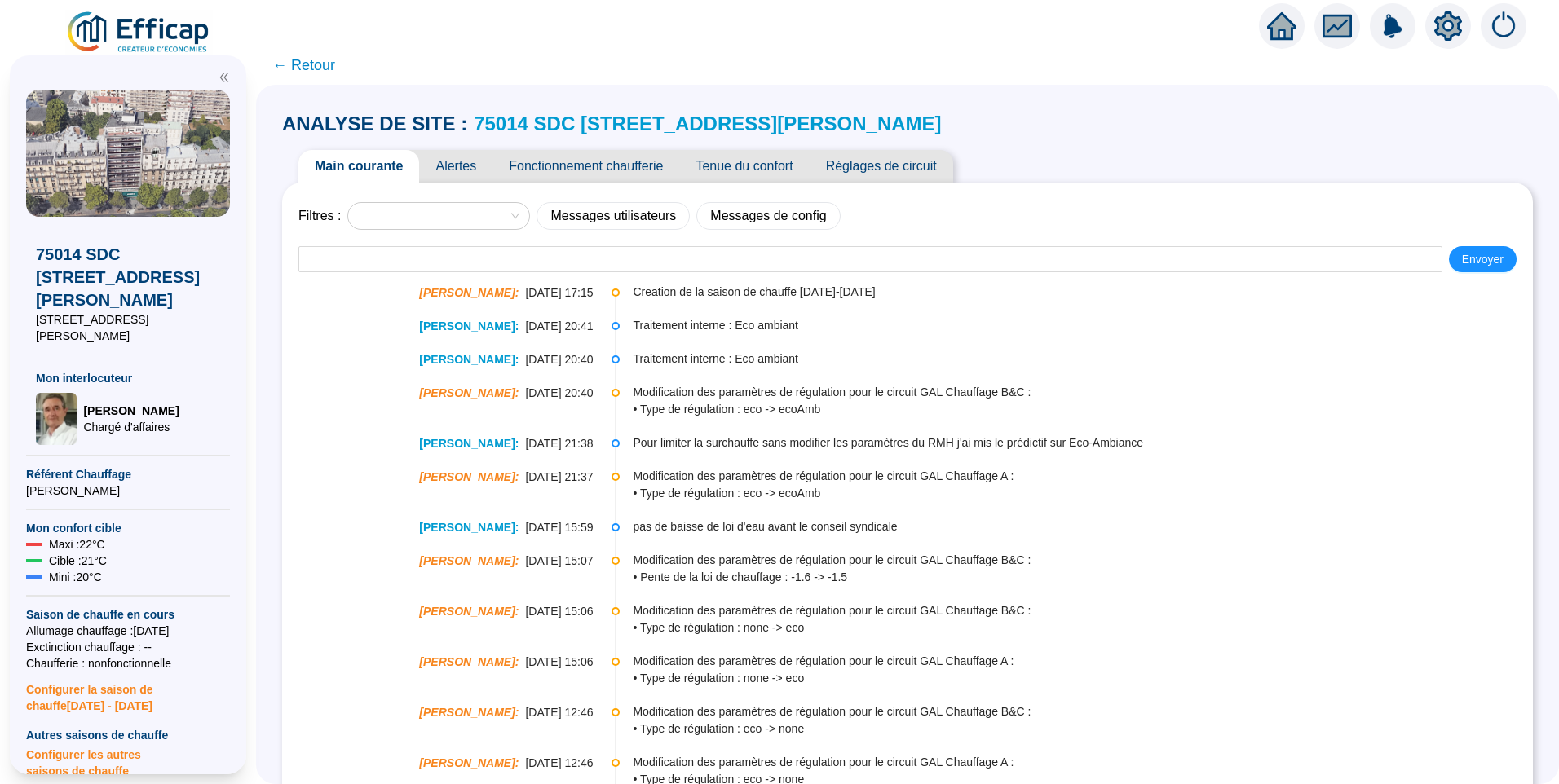
click at [635, 120] on link "75014 SDC [STREET_ADDRESS][PERSON_NAME]" at bounding box center [707, 124] width 467 height 22
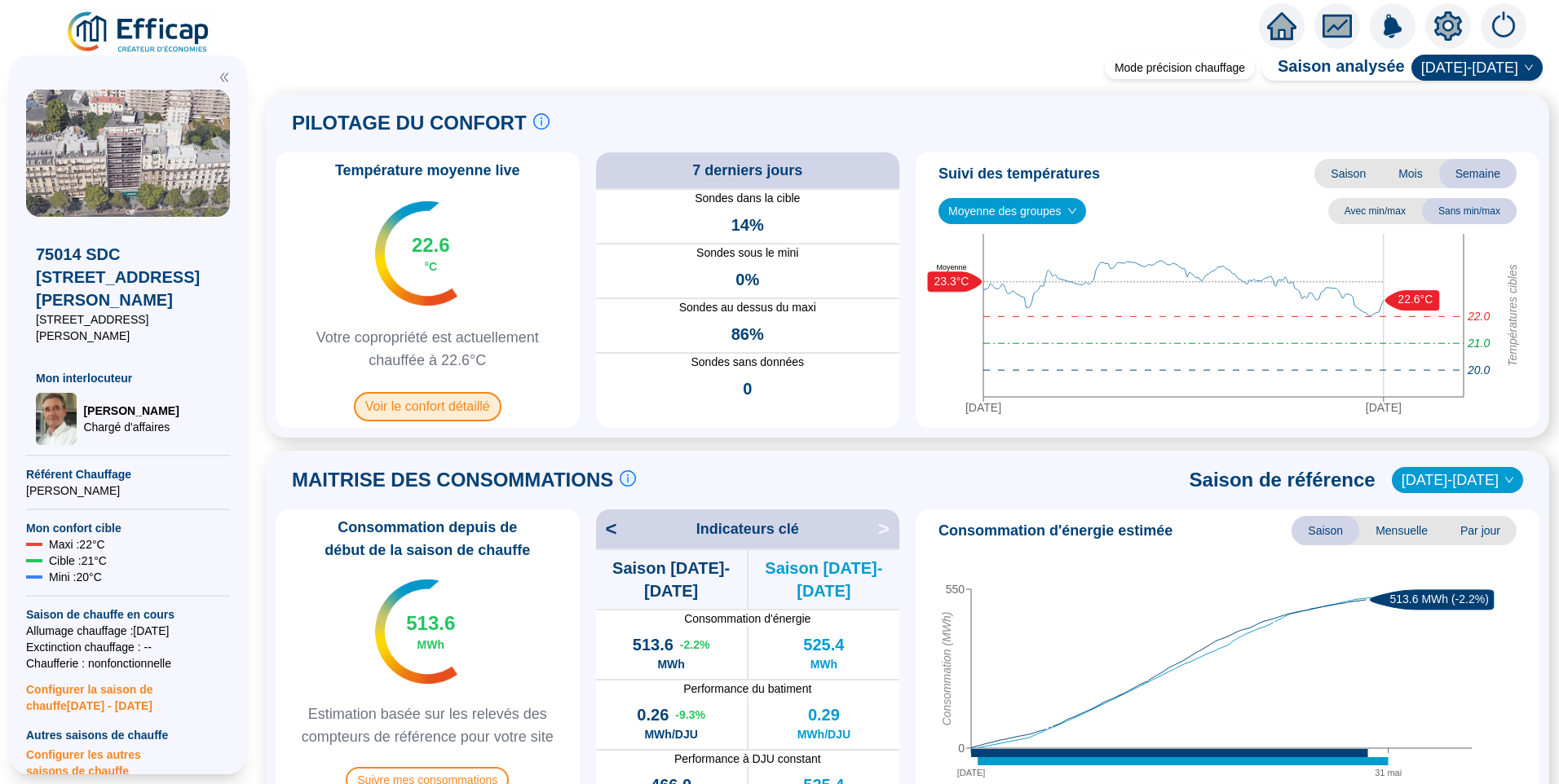
click at [425, 409] on span "Voir le confort détaillé" at bounding box center [427, 406] width 147 height 29
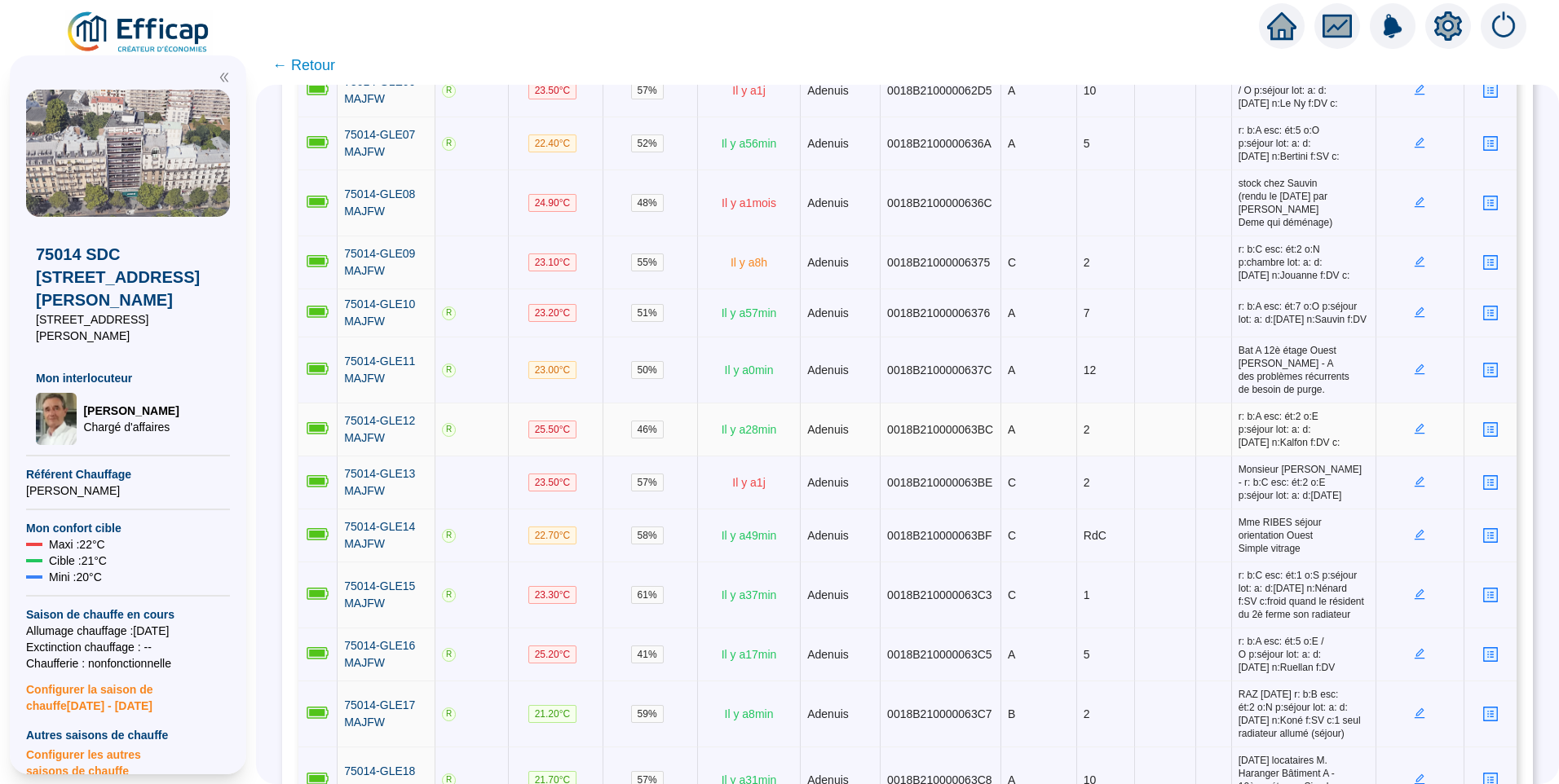
scroll to position [49, 0]
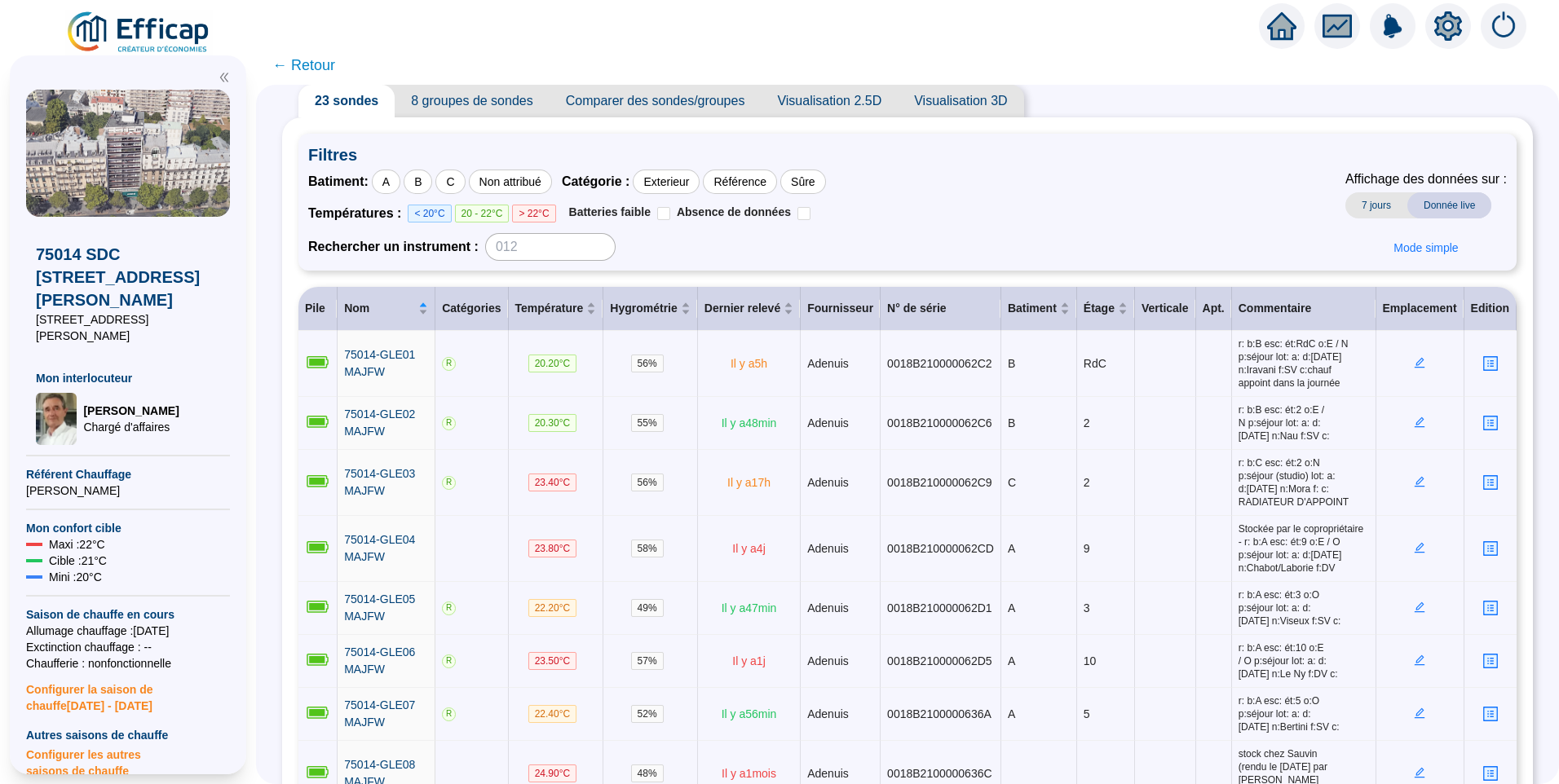
click at [488, 99] on span "8 groupes de sondes" at bounding box center [472, 101] width 155 height 33
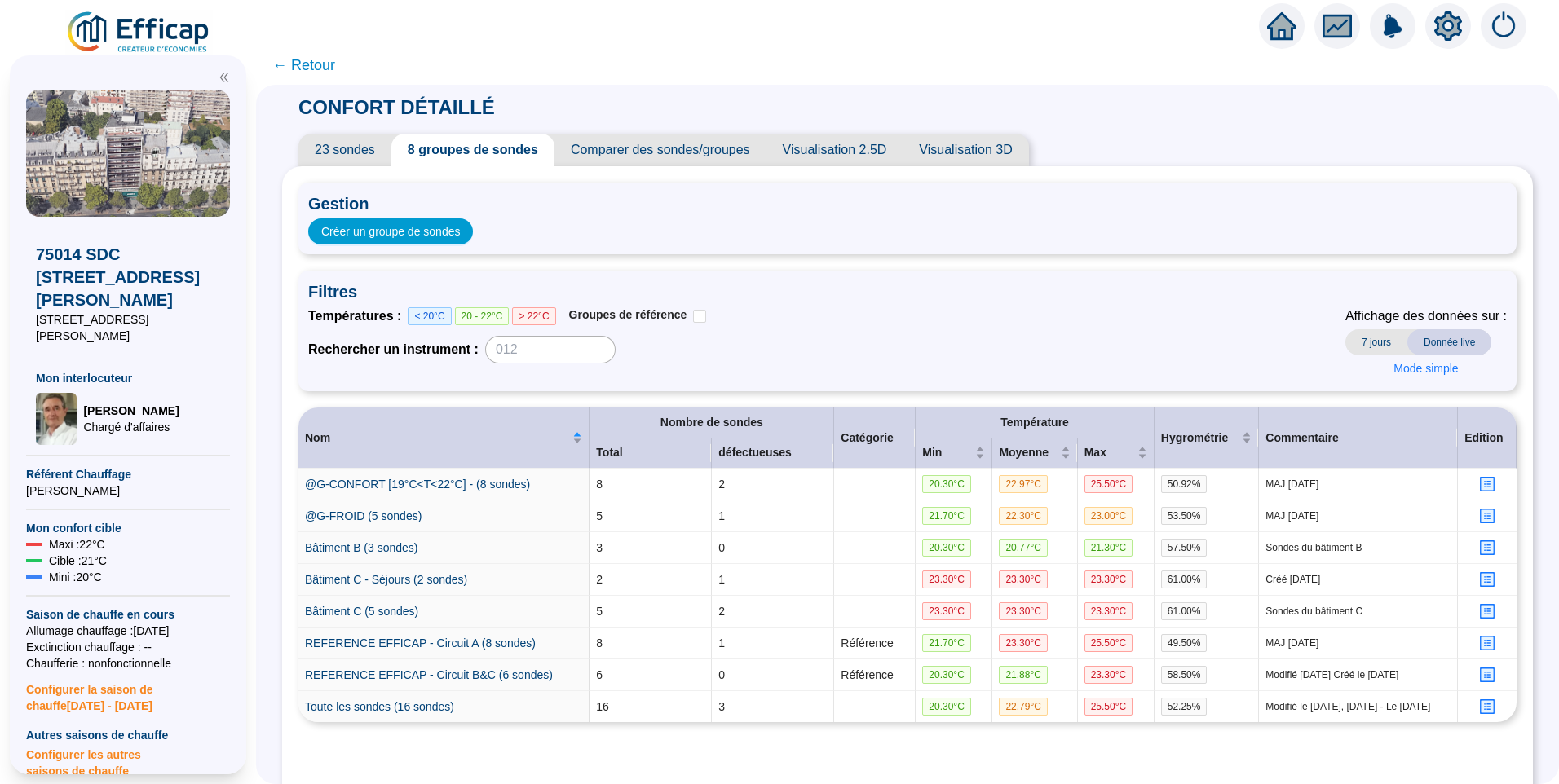
click at [359, 141] on span "23 sondes" at bounding box center [345, 150] width 93 height 33
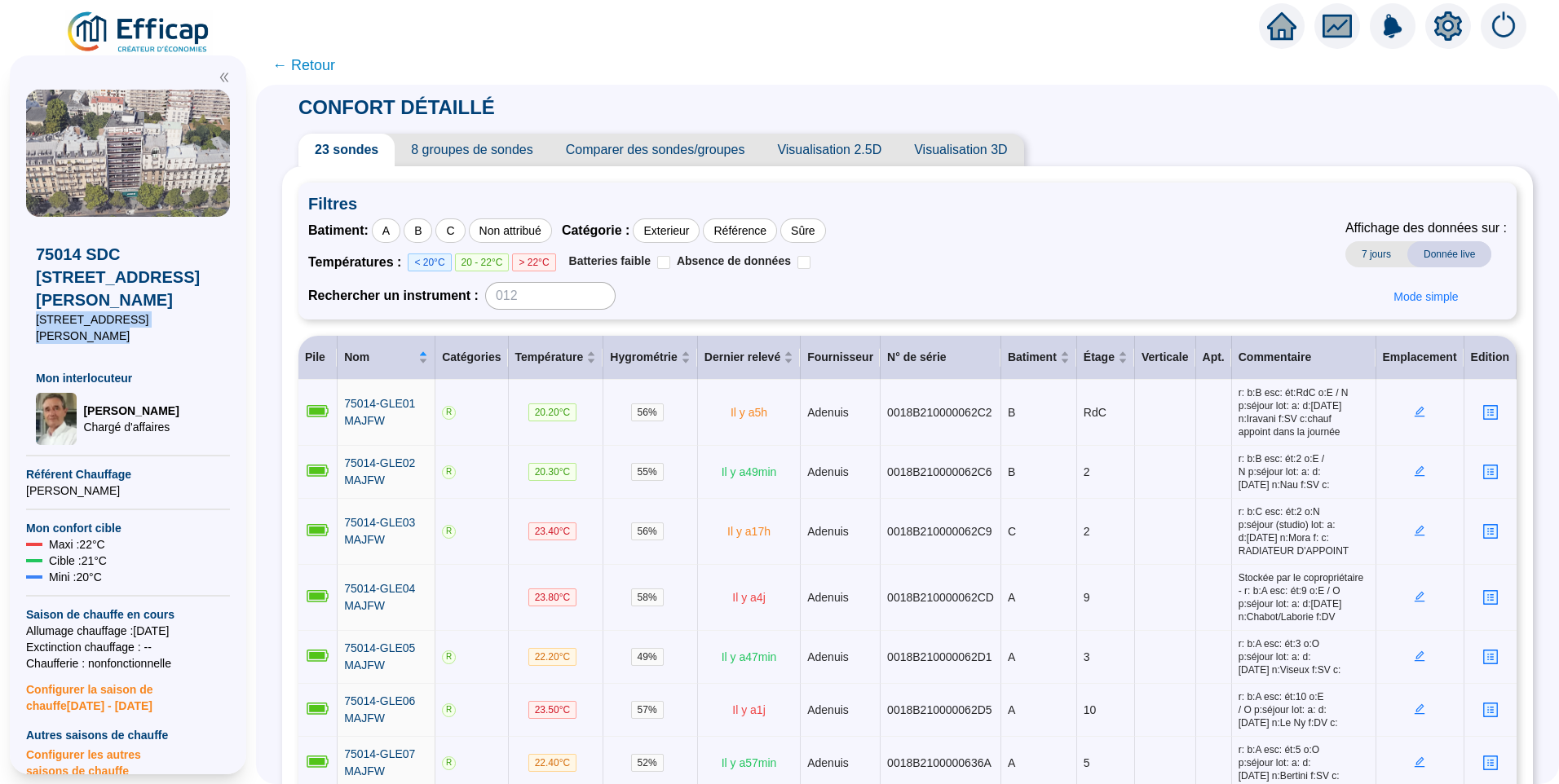
drag, startPoint x: 195, startPoint y: 296, endPoint x: 8, endPoint y: 292, distance: 187.0
click at [8, 292] on div "75014 SDC 116 Av Gal Leclerc 116 Avenue du Général Leclerc Mon interlocuteur Je…" at bounding box center [128, 414] width 256 height 739
click at [1437, 23] on icon "setting" at bounding box center [1448, 26] width 27 height 29
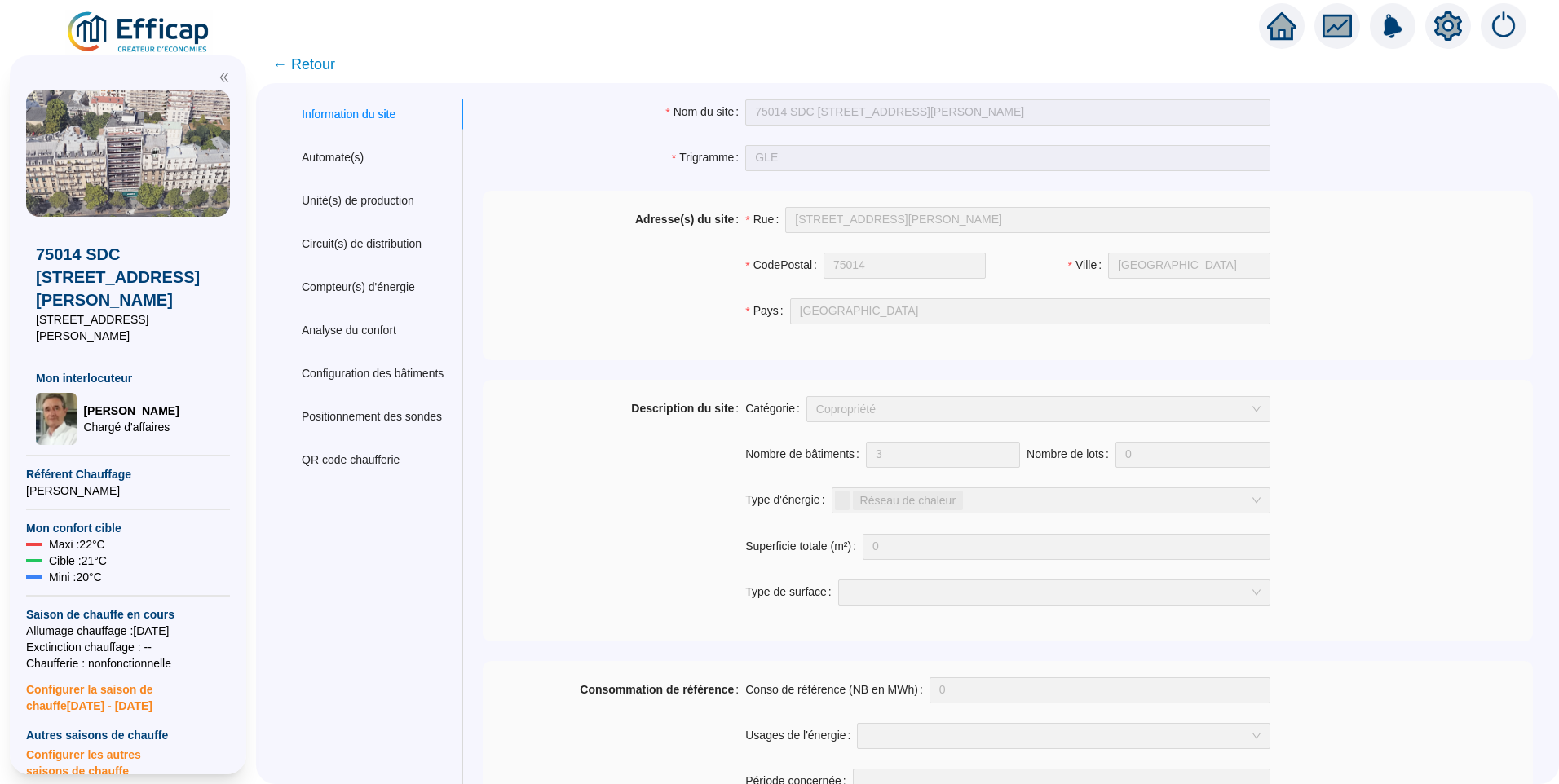
click at [305, 68] on span "← Retour" at bounding box center [304, 64] width 63 height 23
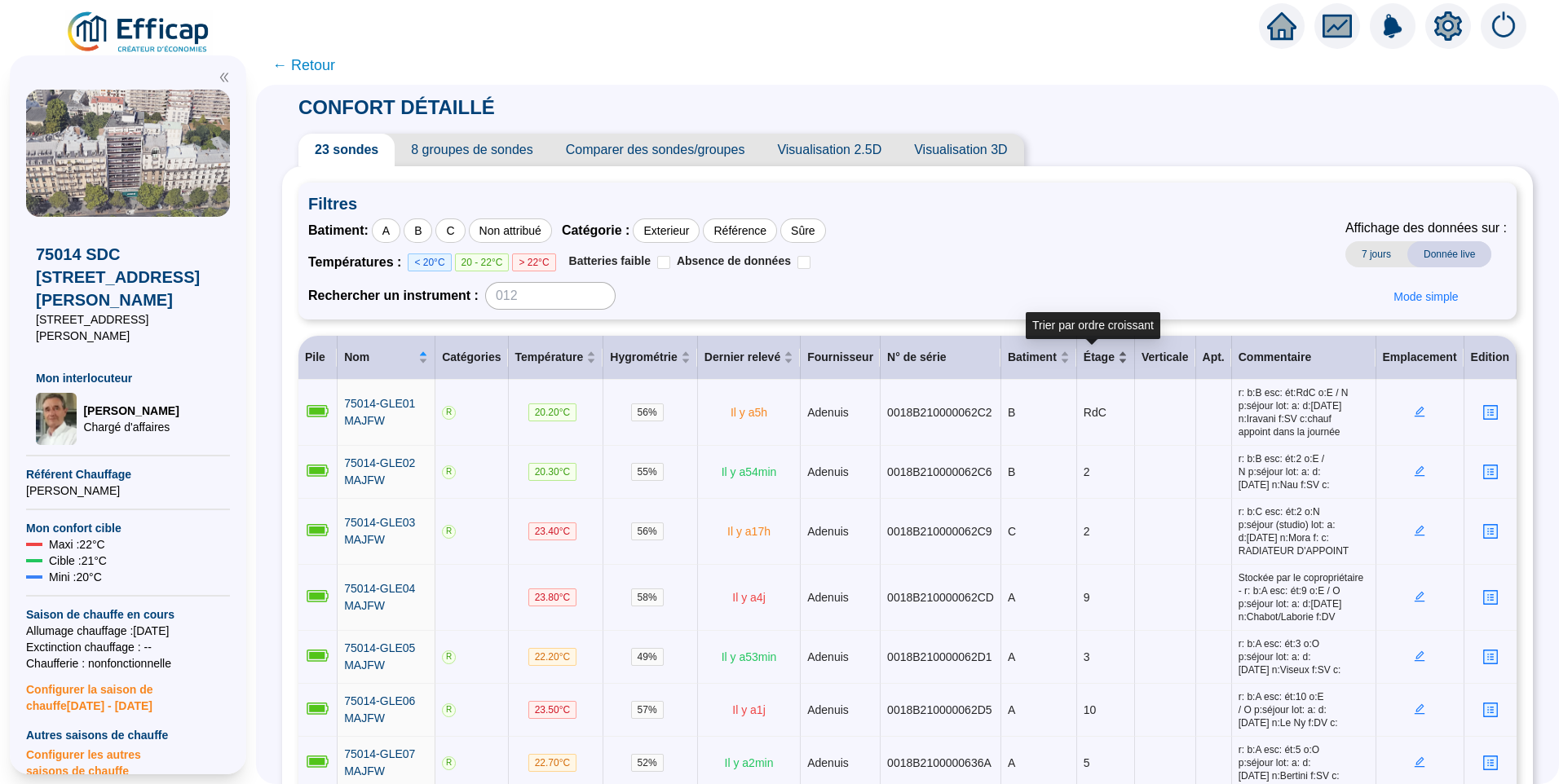
click at [1111, 360] on div "Étage" at bounding box center [1105, 357] width 44 height 17
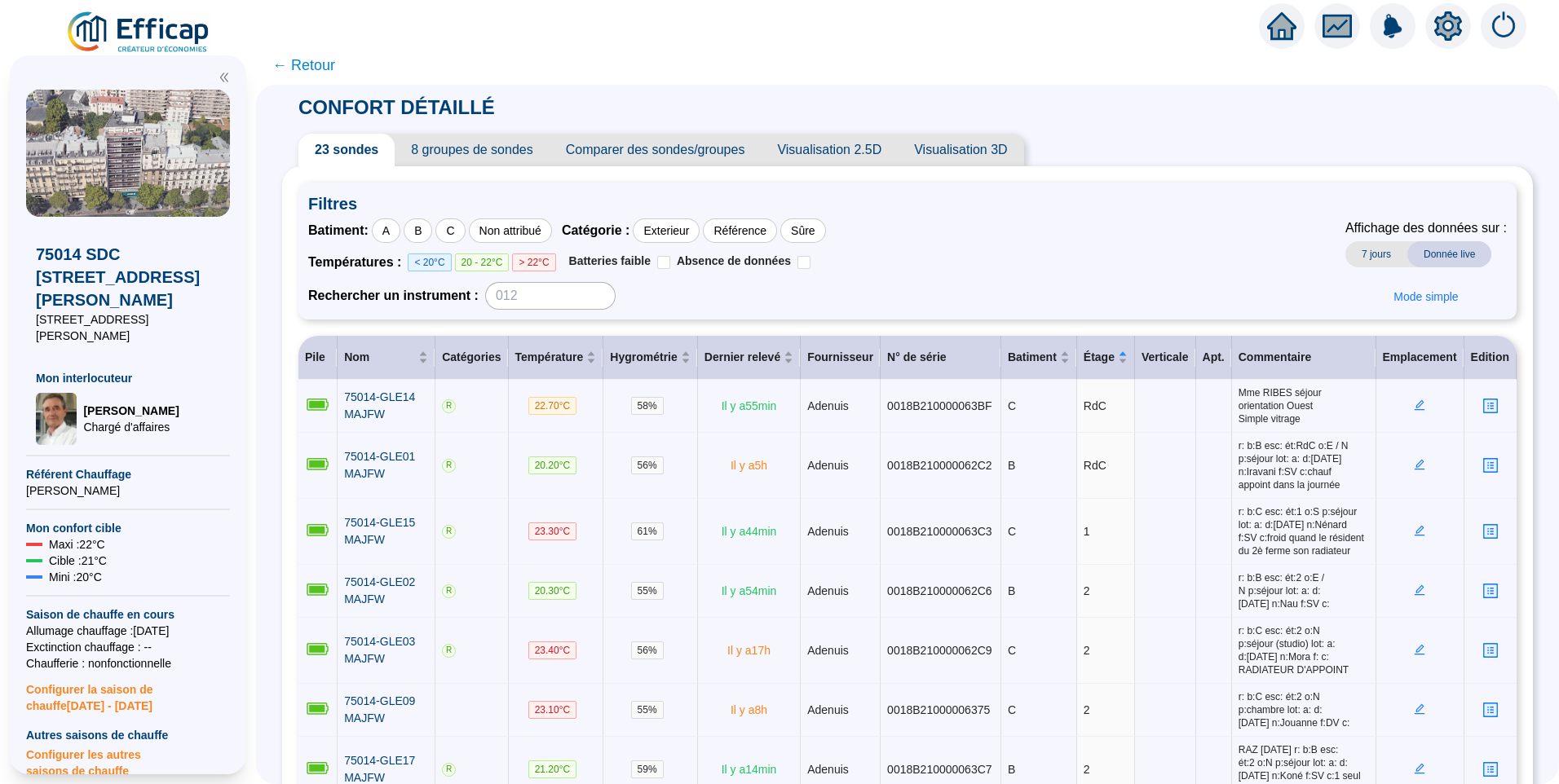
click at [1449, 29] on icon "setting" at bounding box center [1448, 25] width 12 height 12
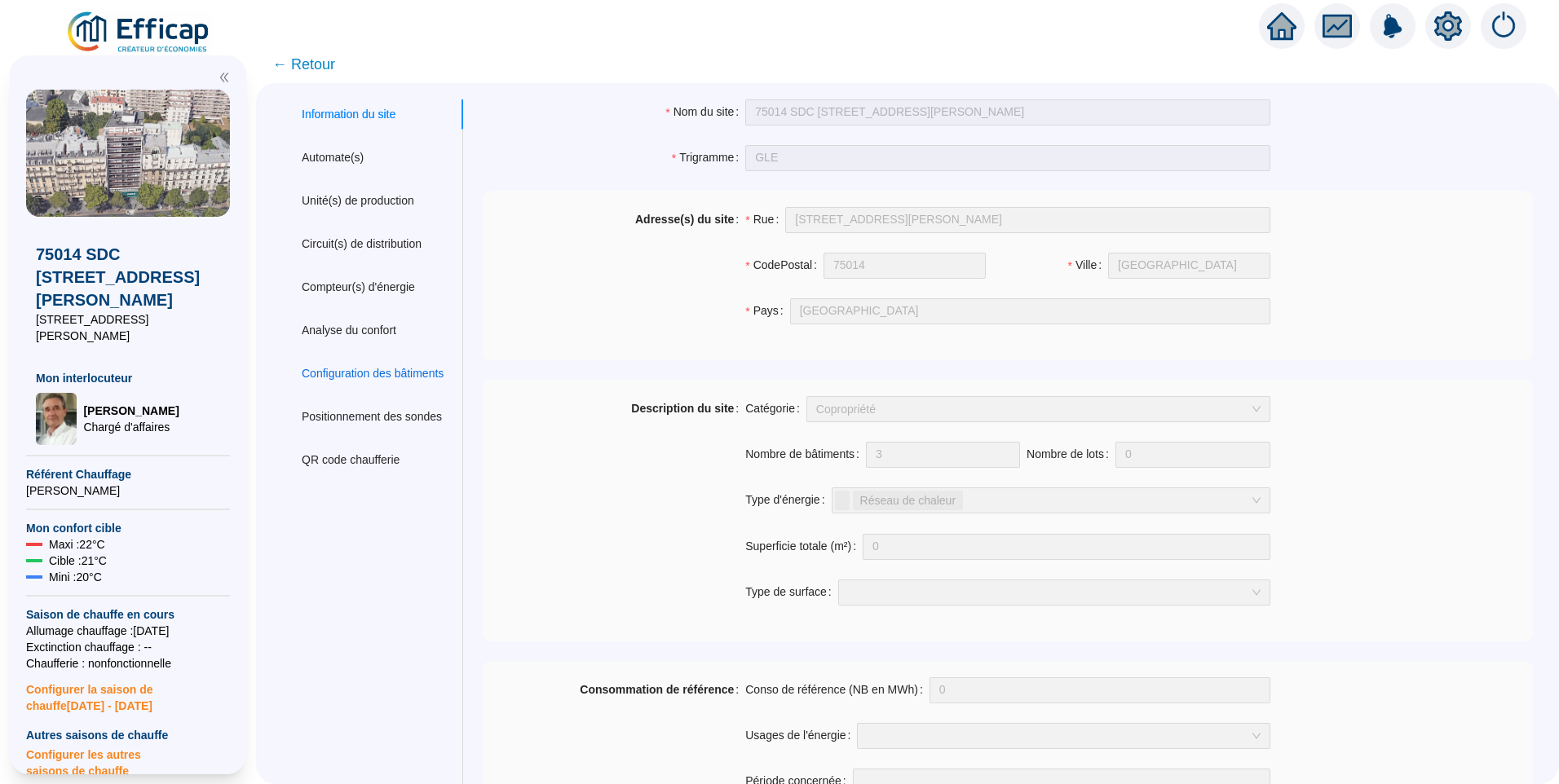
click at [411, 375] on div "Configuration des bâtiments" at bounding box center [373, 373] width 142 height 17
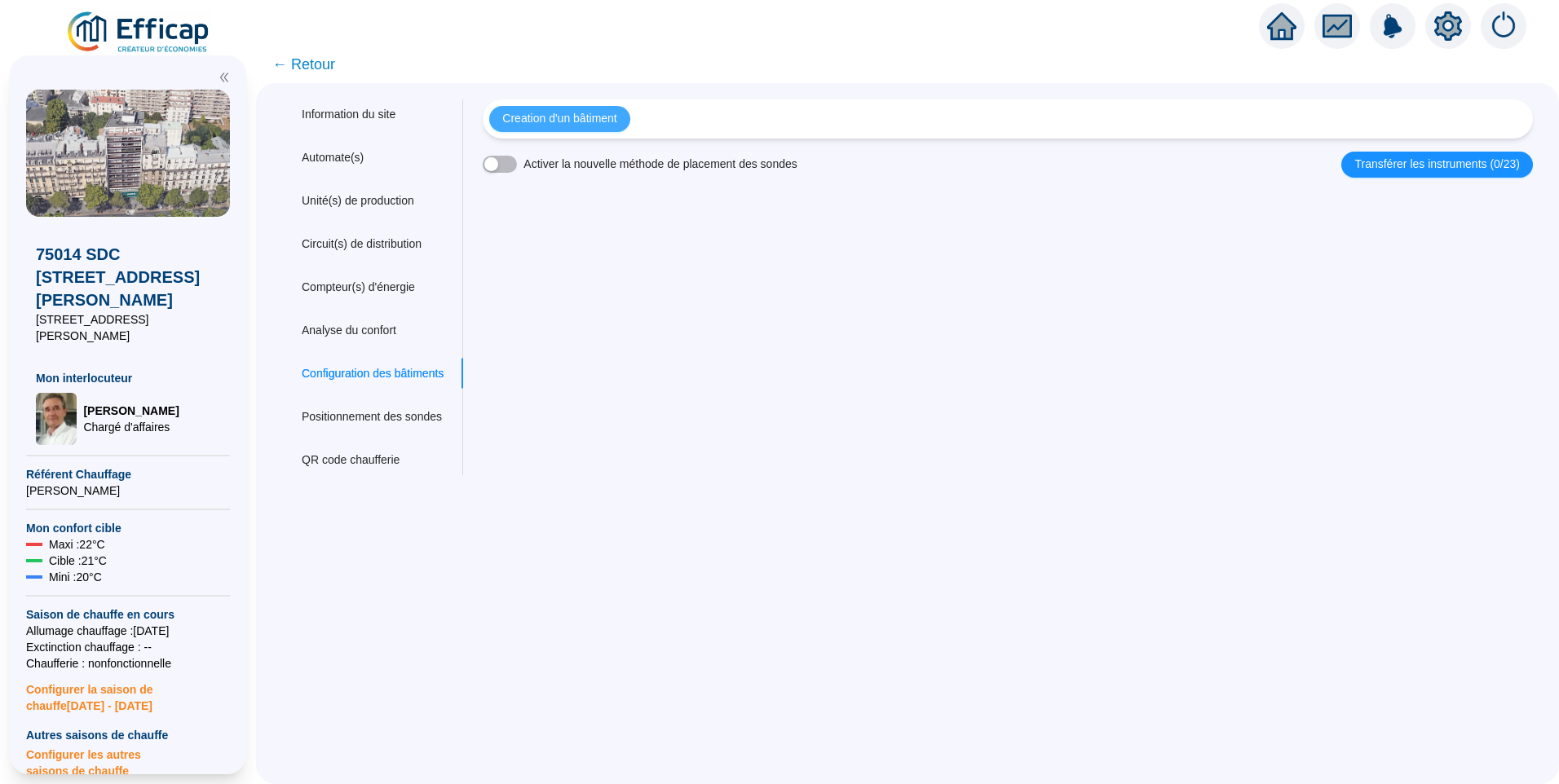
click at [616, 124] on span "Creation d'un bâtiment" at bounding box center [559, 118] width 115 height 17
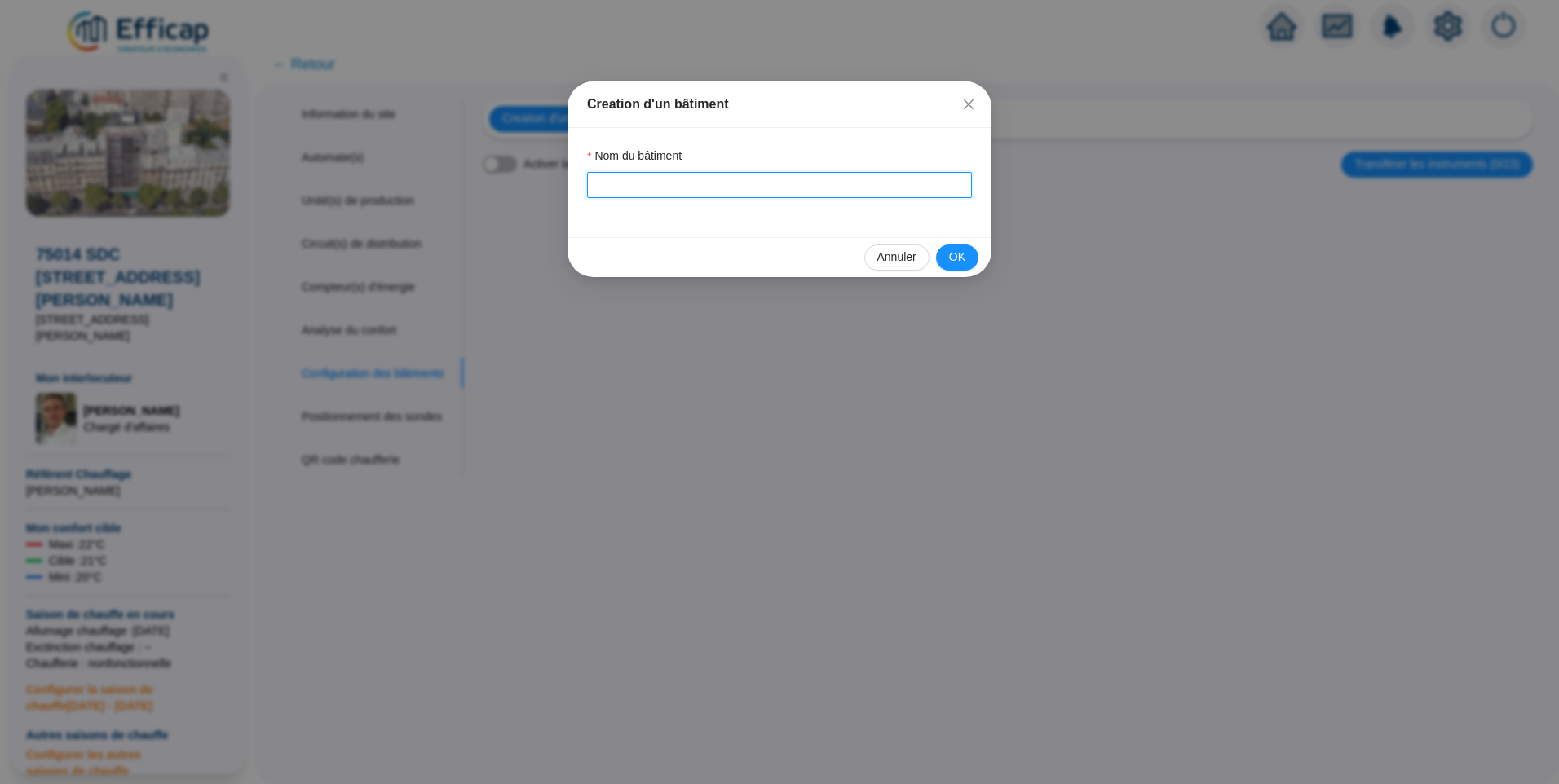
click at [628, 189] on input "Nom du bâtiment" at bounding box center [779, 184] width 385 height 26
click at [966, 213] on div "Nom du bâtiment A" at bounding box center [779, 183] width 424 height 109
click at [966, 257] on button "OK" at bounding box center [957, 257] width 43 height 26
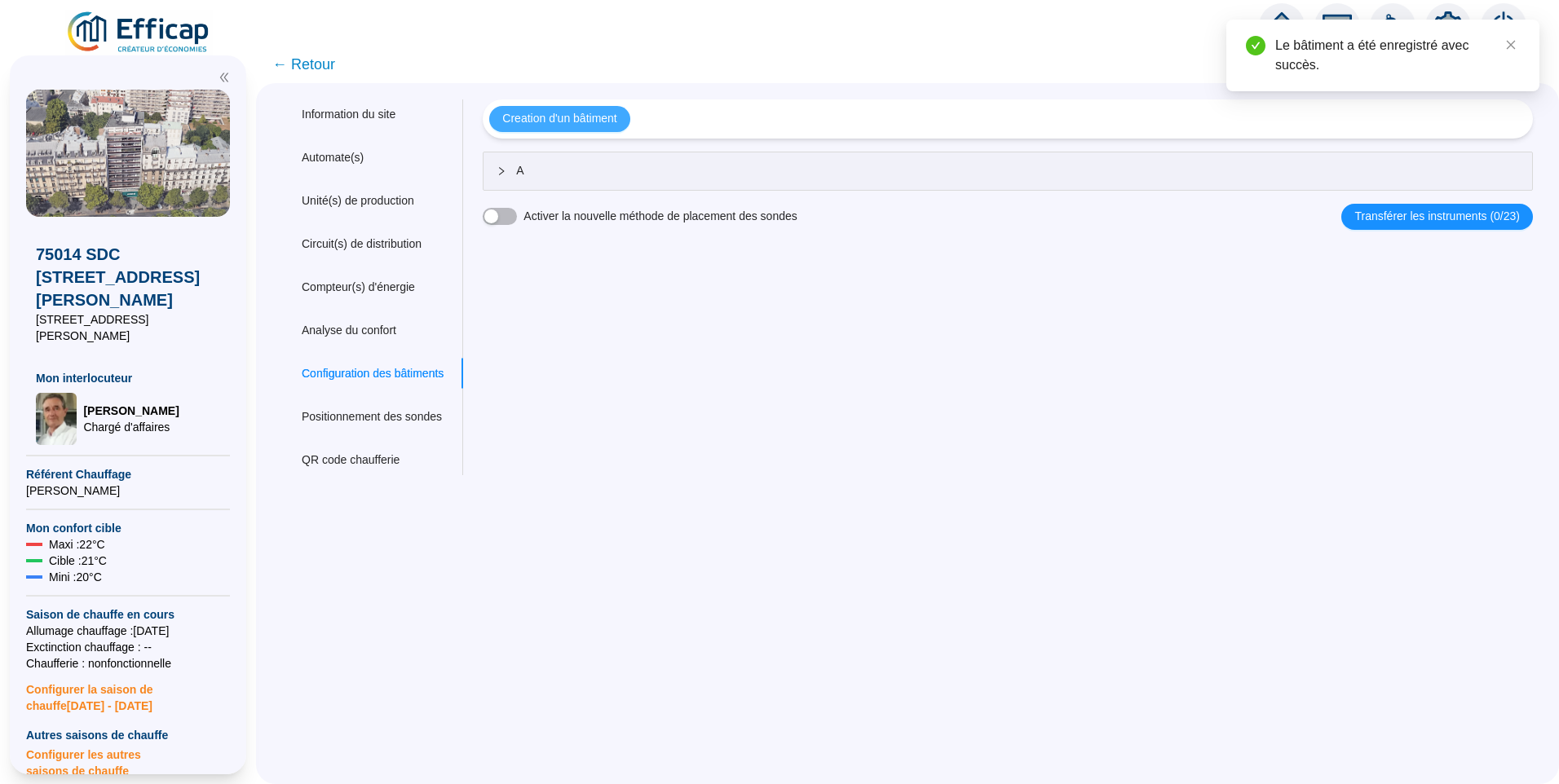
click at [596, 120] on span "Creation d'un bâtiment" at bounding box center [559, 118] width 115 height 17
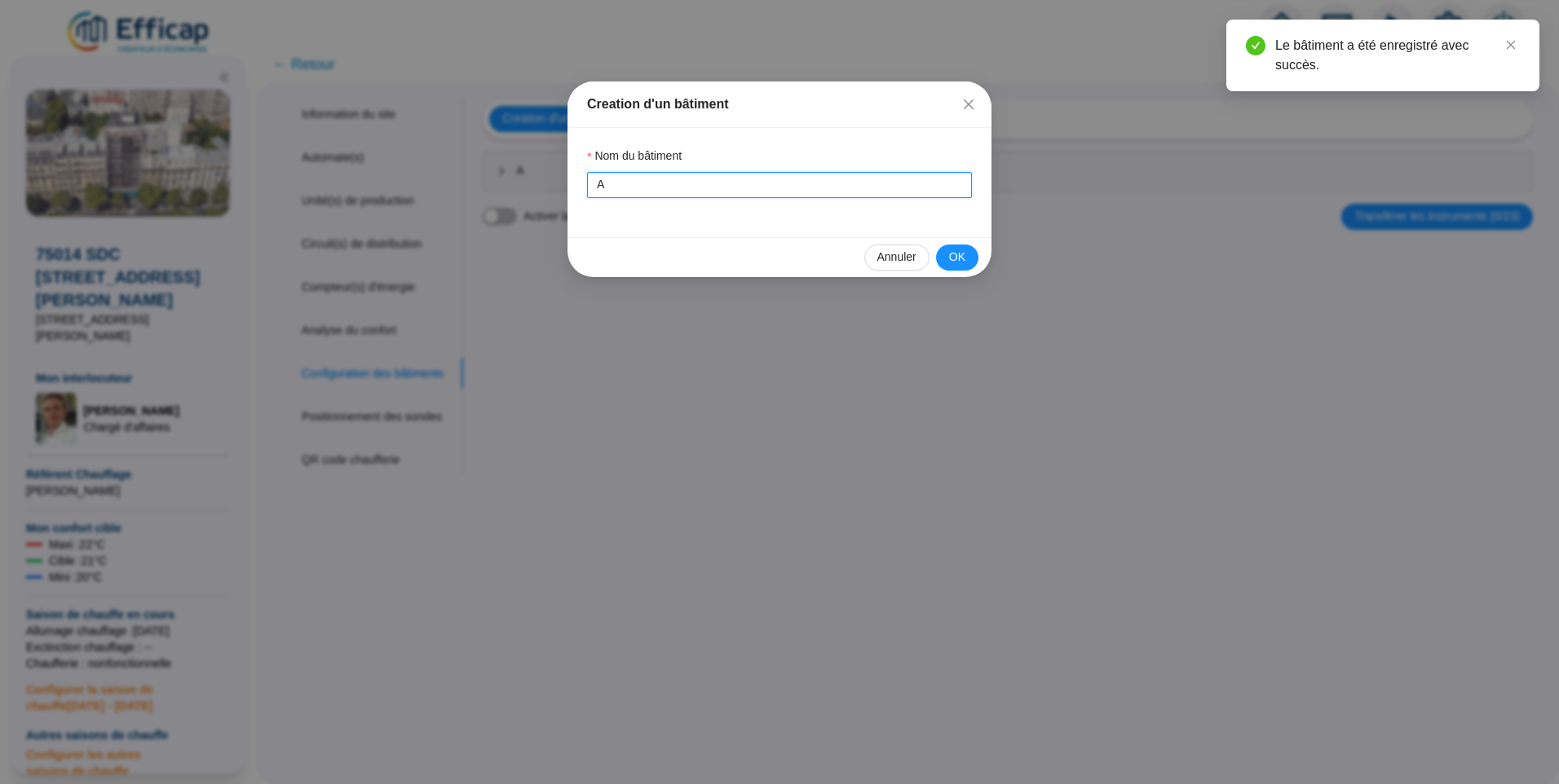
drag, startPoint x: 589, startPoint y: 182, endPoint x: 415, endPoint y: 184, distance: 174.0
click at [415, 184] on div "Creation d'un bâtiment Nom du bâtiment A Annuler OK" at bounding box center [779, 392] width 1559 height 784
drag, startPoint x: 926, startPoint y: 214, endPoint x: 979, endPoint y: 273, distance: 79.3
click at [929, 217] on div "Nom du bâtiment B" at bounding box center [779, 183] width 424 height 109
click at [962, 257] on span "OK" at bounding box center [957, 257] width 16 height 17
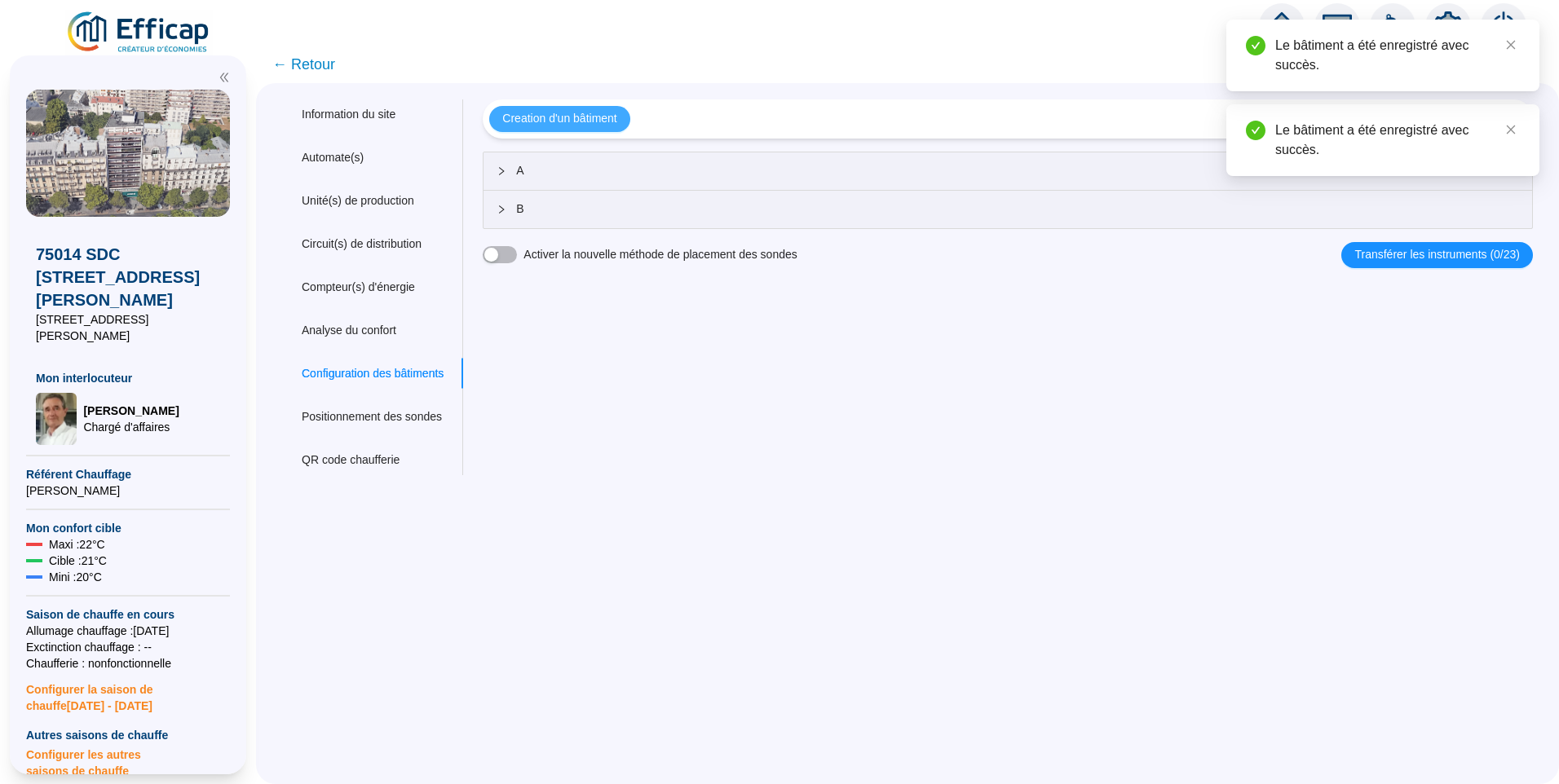
click at [570, 123] on span "Creation d'un bâtiment" at bounding box center [559, 118] width 115 height 17
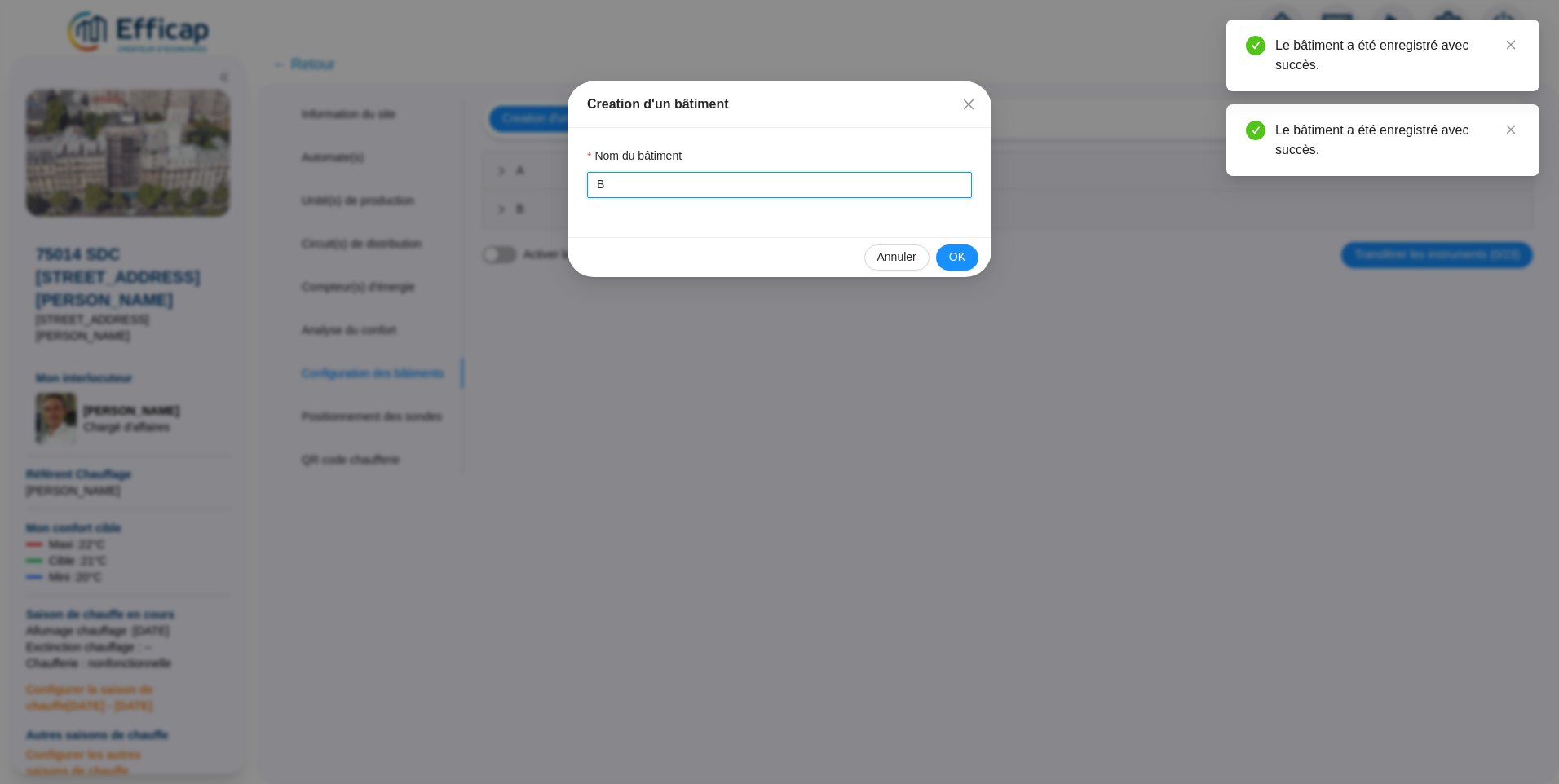
drag, startPoint x: 621, startPoint y: 185, endPoint x: 471, endPoint y: 167, distance: 151.1
click at [471, 167] on div "Creation d'un bâtiment Nom du bâtiment B Annuler OK" at bounding box center [779, 392] width 1559 height 784
type input "C"
click at [964, 256] on span "OK" at bounding box center [957, 257] width 16 height 17
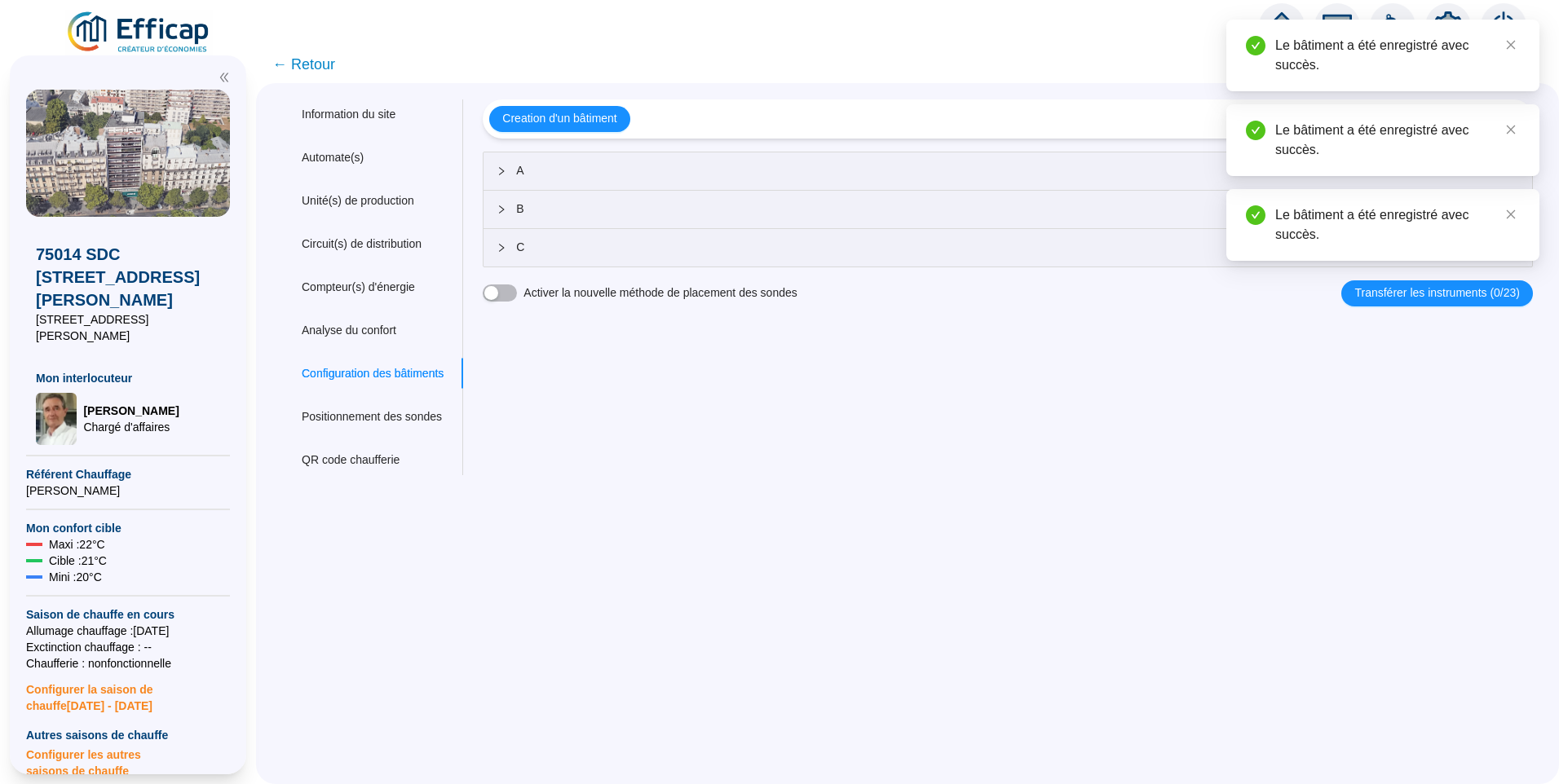
click at [684, 174] on span "A" at bounding box center [1017, 170] width 1003 height 17
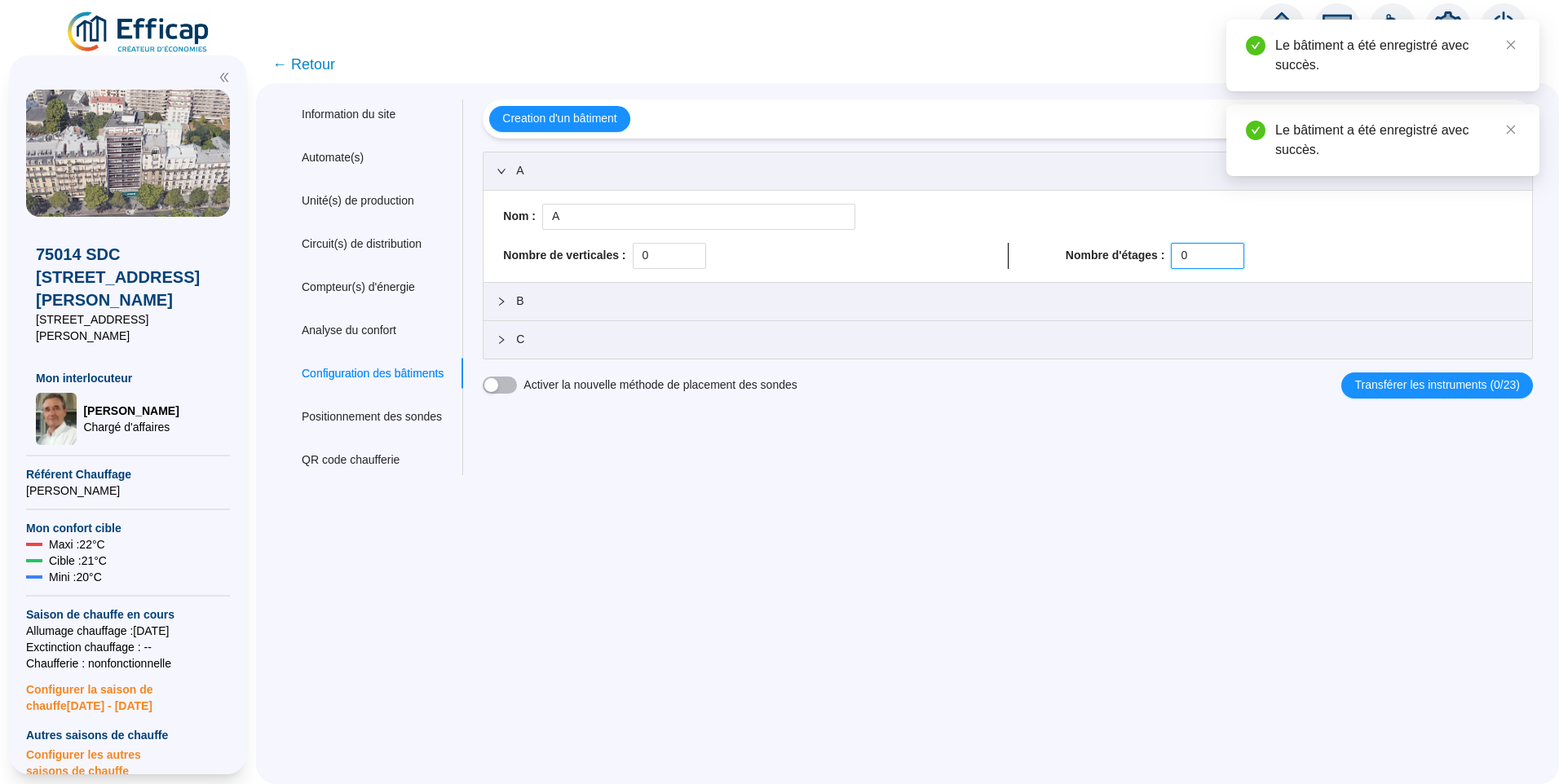
drag, startPoint x: 1190, startPoint y: 261, endPoint x: 1155, endPoint y: 264, distance: 35.1
click at [1155, 264] on div "Nombre d'étages : 0" at bounding box center [1288, 255] width 446 height 26
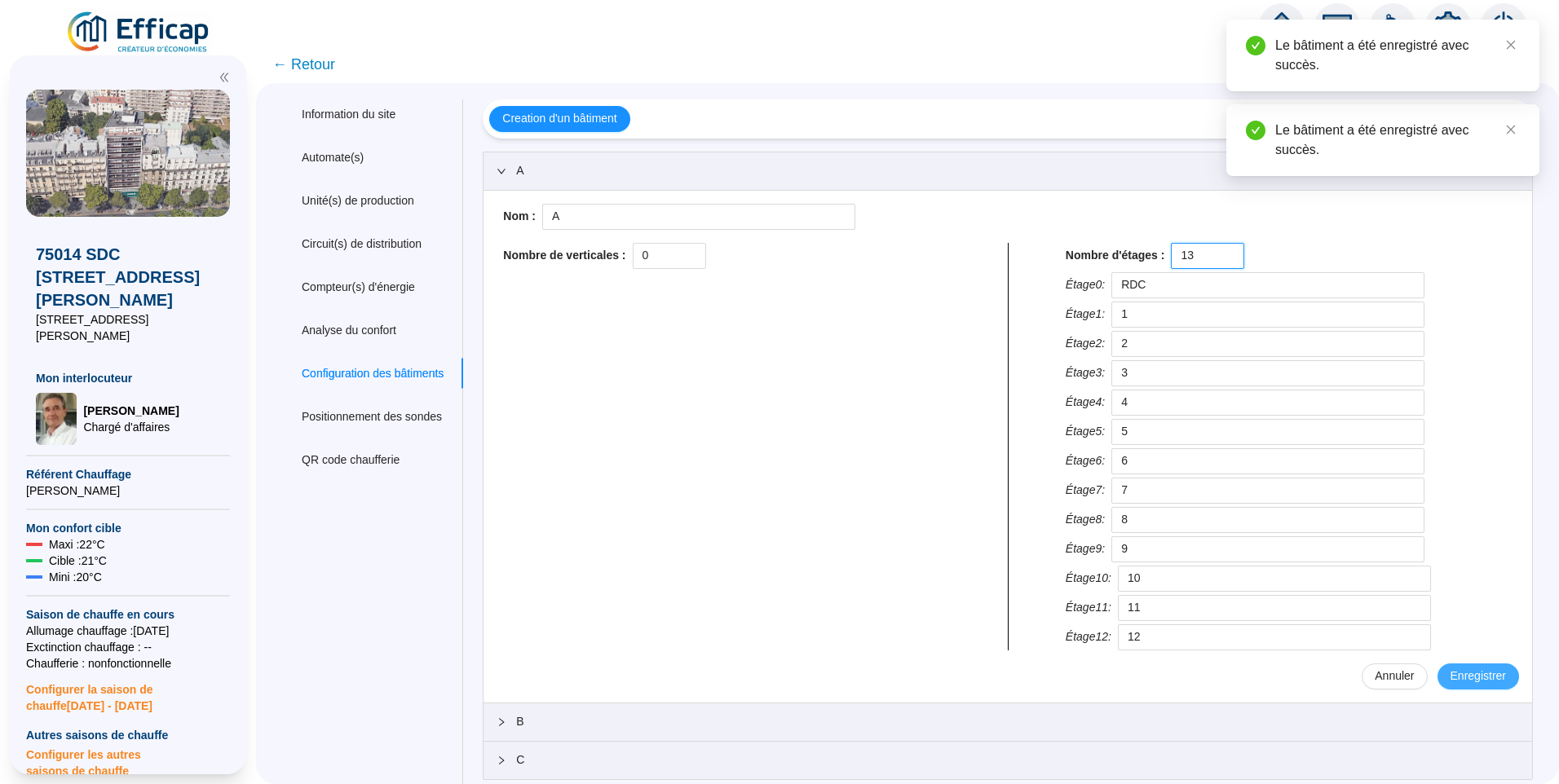
type input "13"
click at [1455, 689] on button "Enregistrer" at bounding box center [1478, 676] width 82 height 26
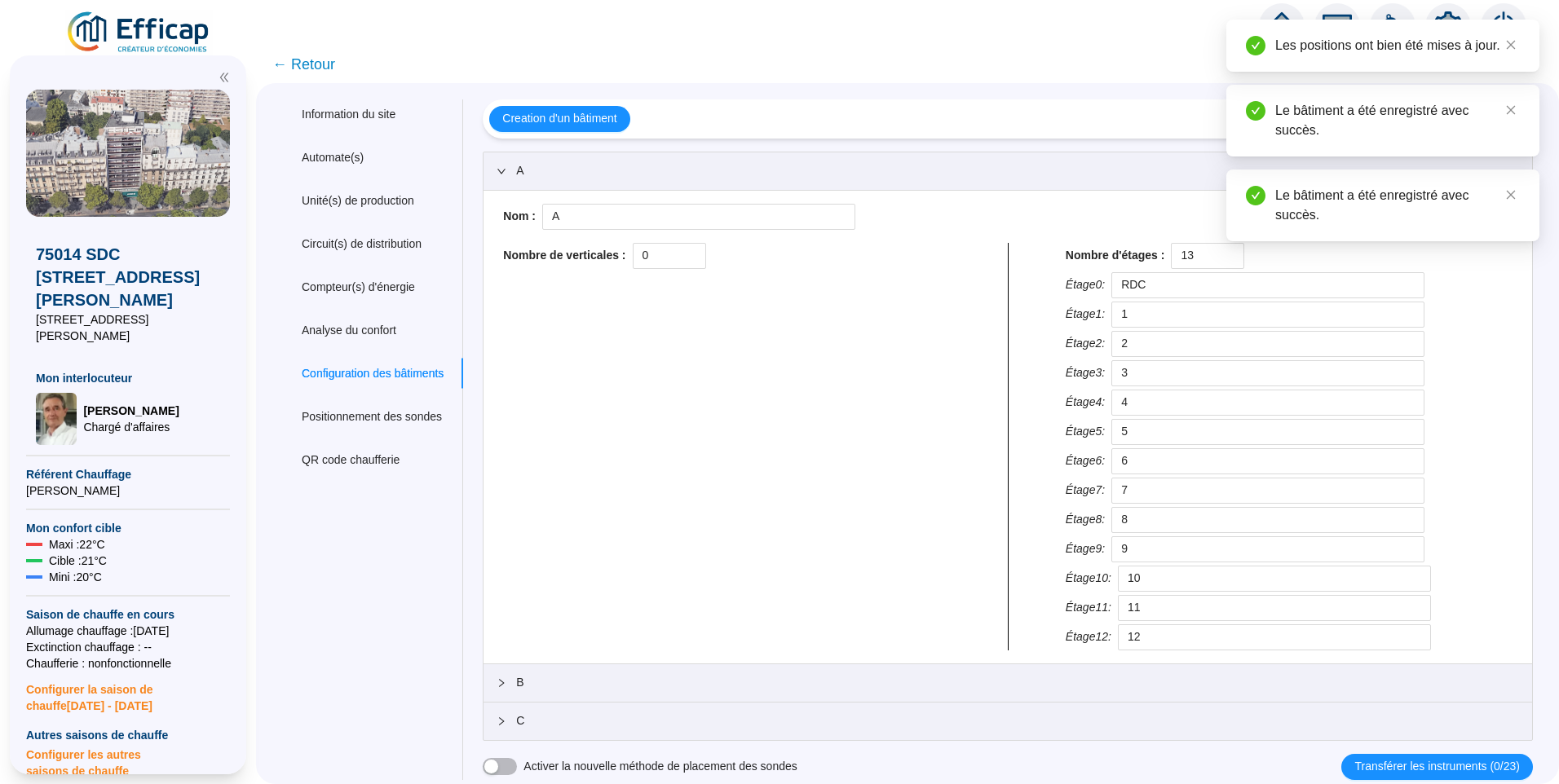
click at [516, 175] on div at bounding box center [506, 171] width 20 height 18
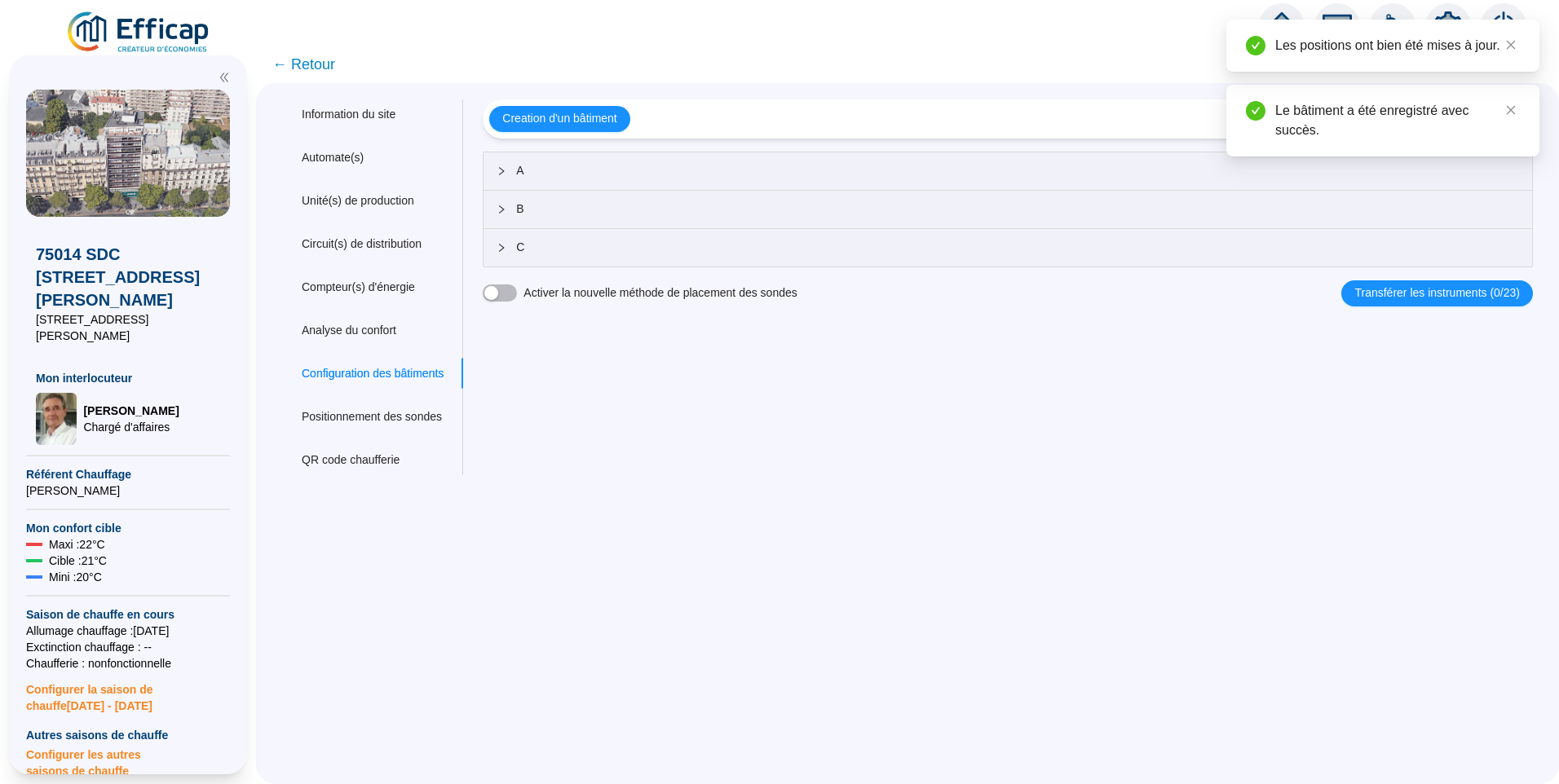
click at [530, 207] on span "B" at bounding box center [1017, 209] width 1003 height 17
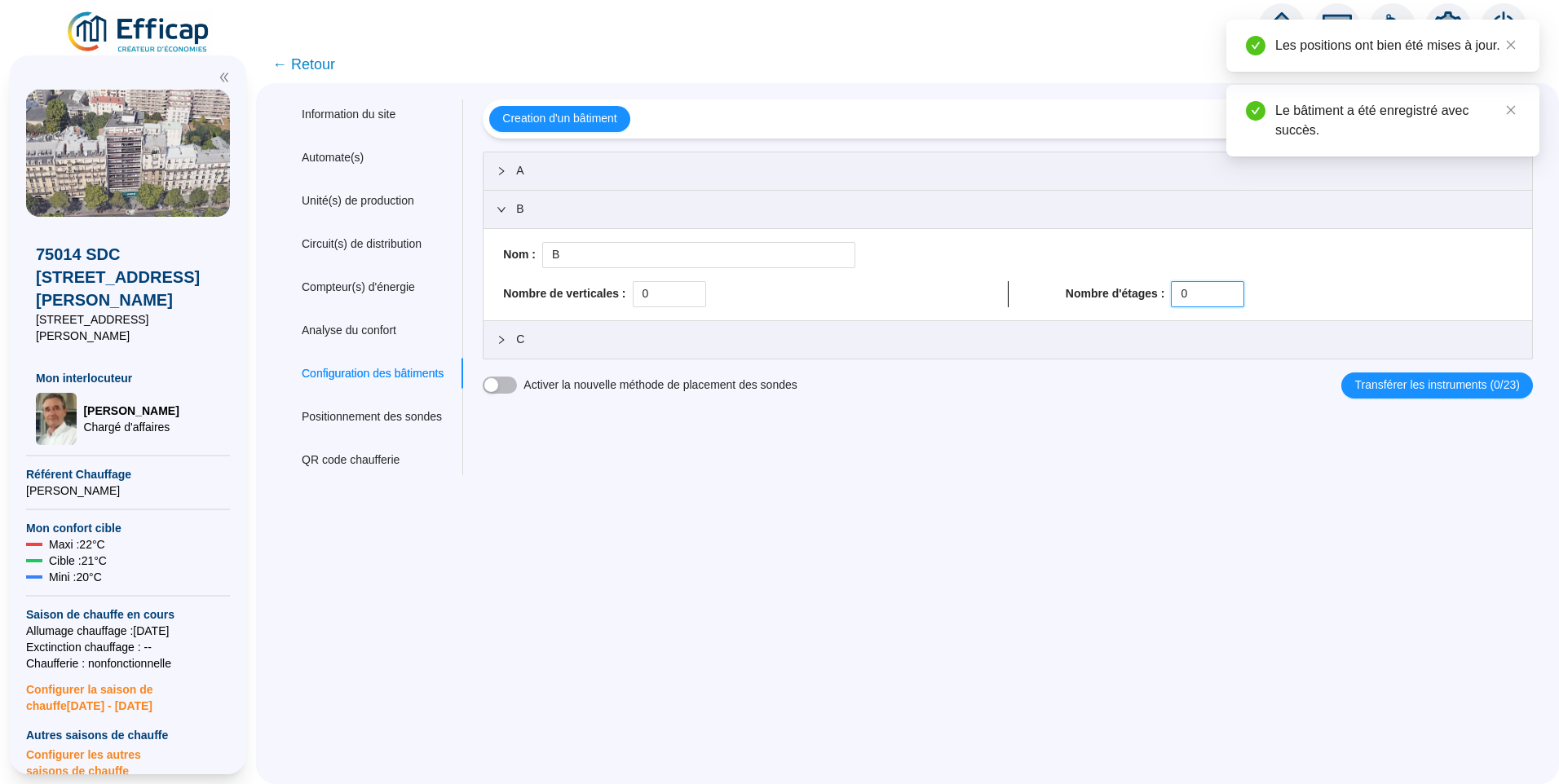
drag, startPoint x: 1198, startPoint y: 294, endPoint x: 1075, endPoint y: 281, distance: 123.7
click at [1077, 280] on div "Nom : B Nombre de verticales : 0 Nombre d'étages : 0" at bounding box center [1007, 274] width 1023 height 65
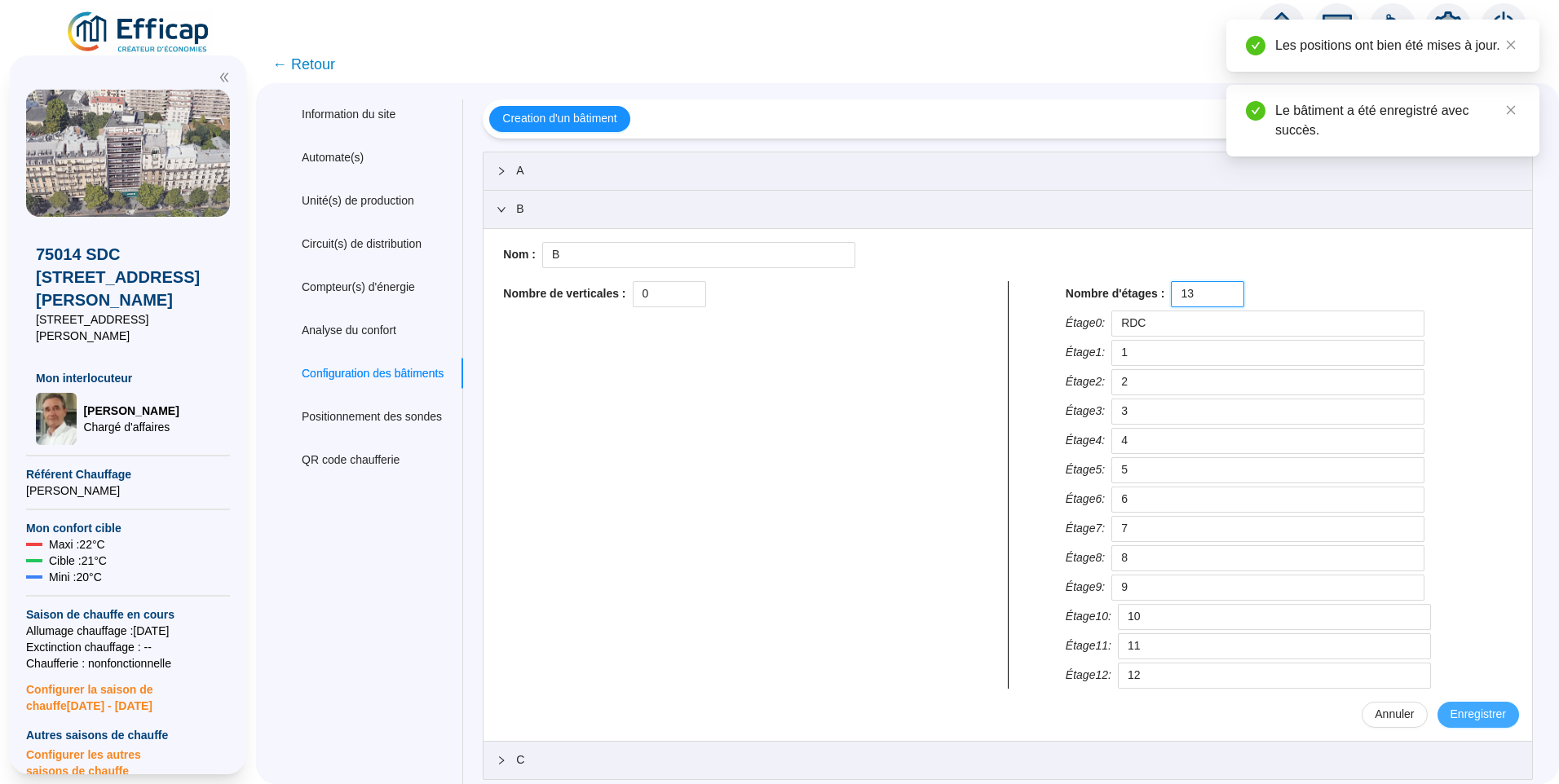
type input "13"
click at [1481, 720] on span "Enregistrer" at bounding box center [1478, 714] width 55 height 17
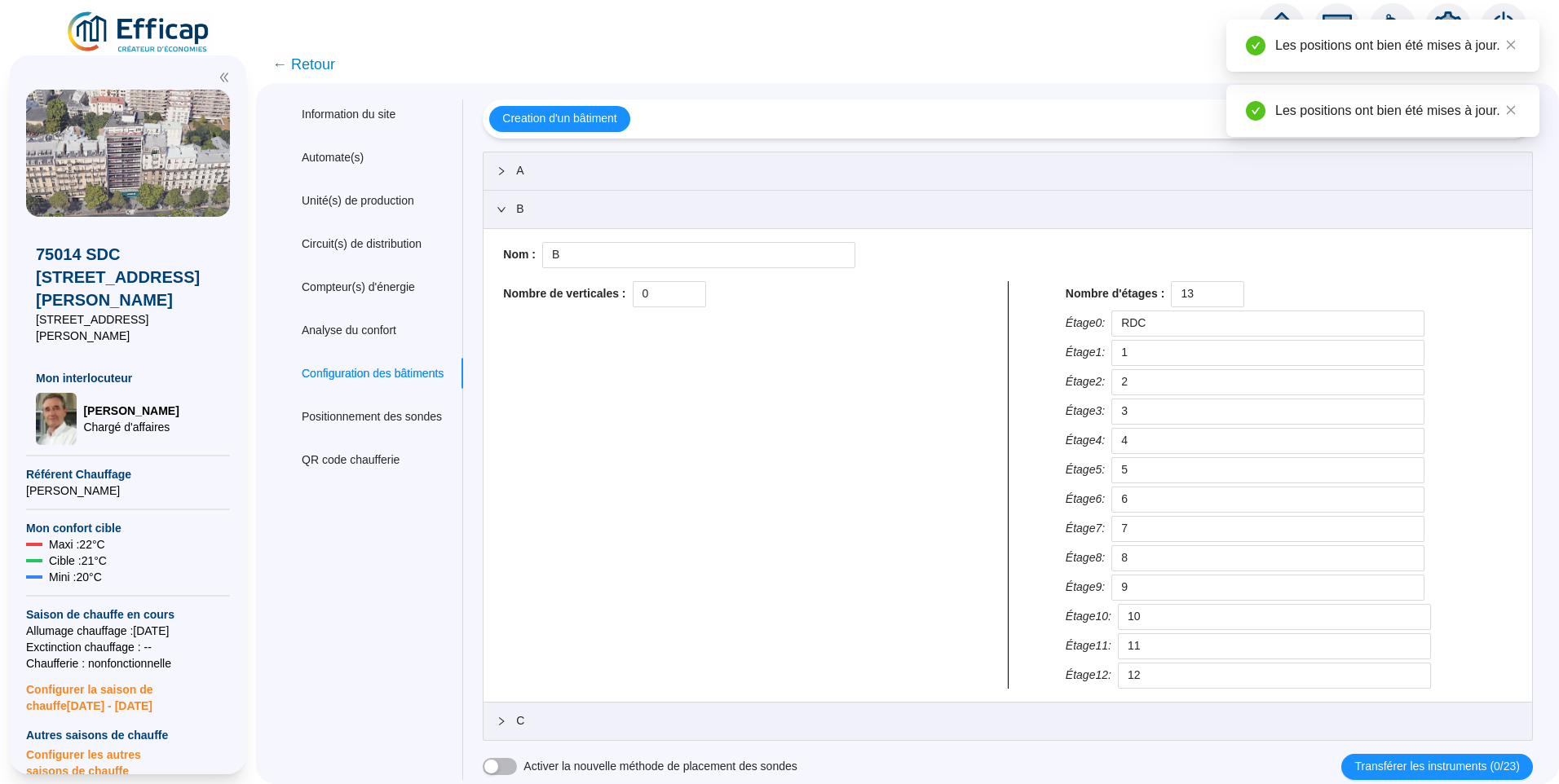
click at [506, 207] on icon "expanded" at bounding box center [501, 209] width 10 height 10
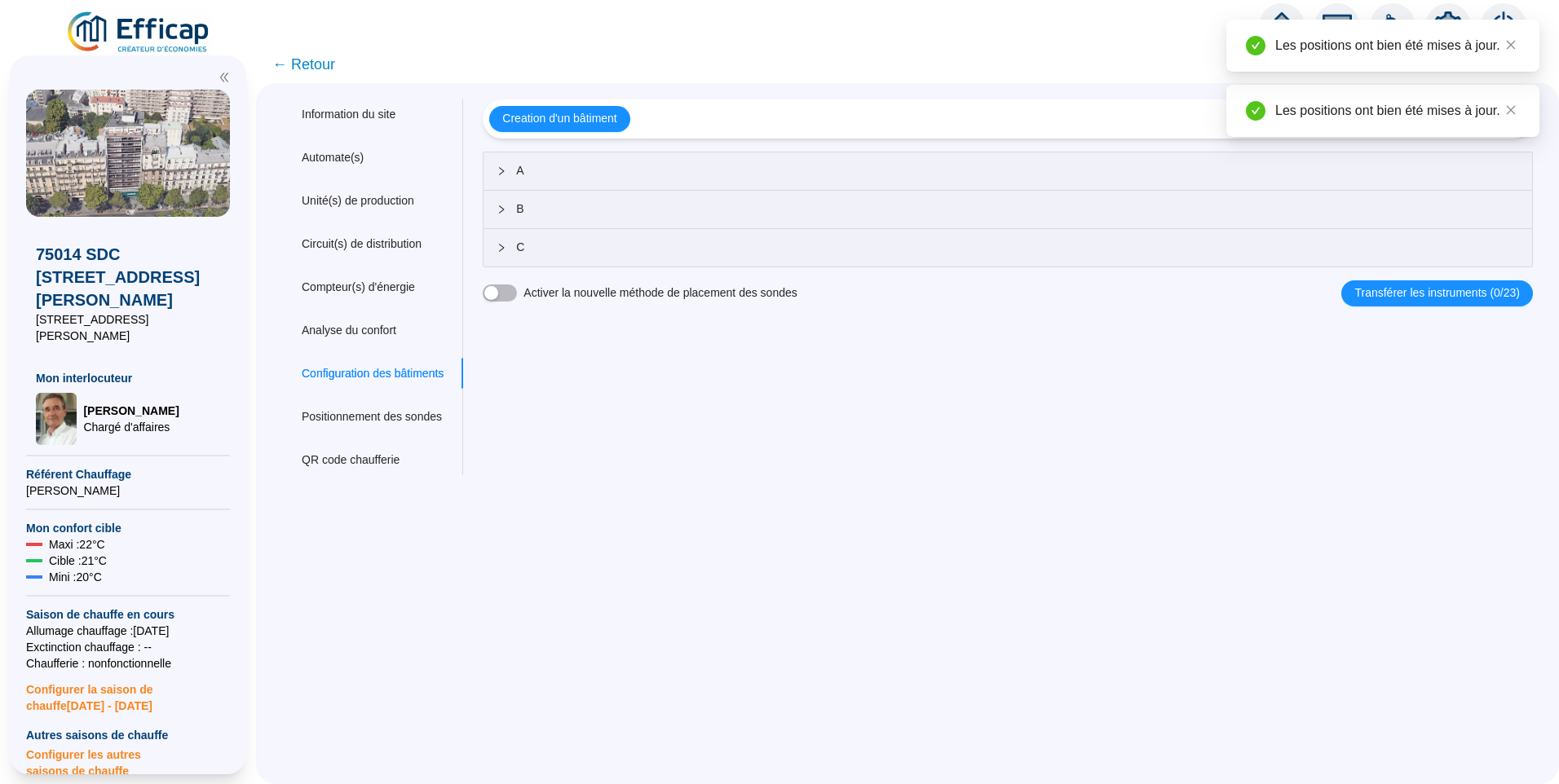
click at [506, 249] on icon "collapsed" at bounding box center [501, 247] width 10 height 10
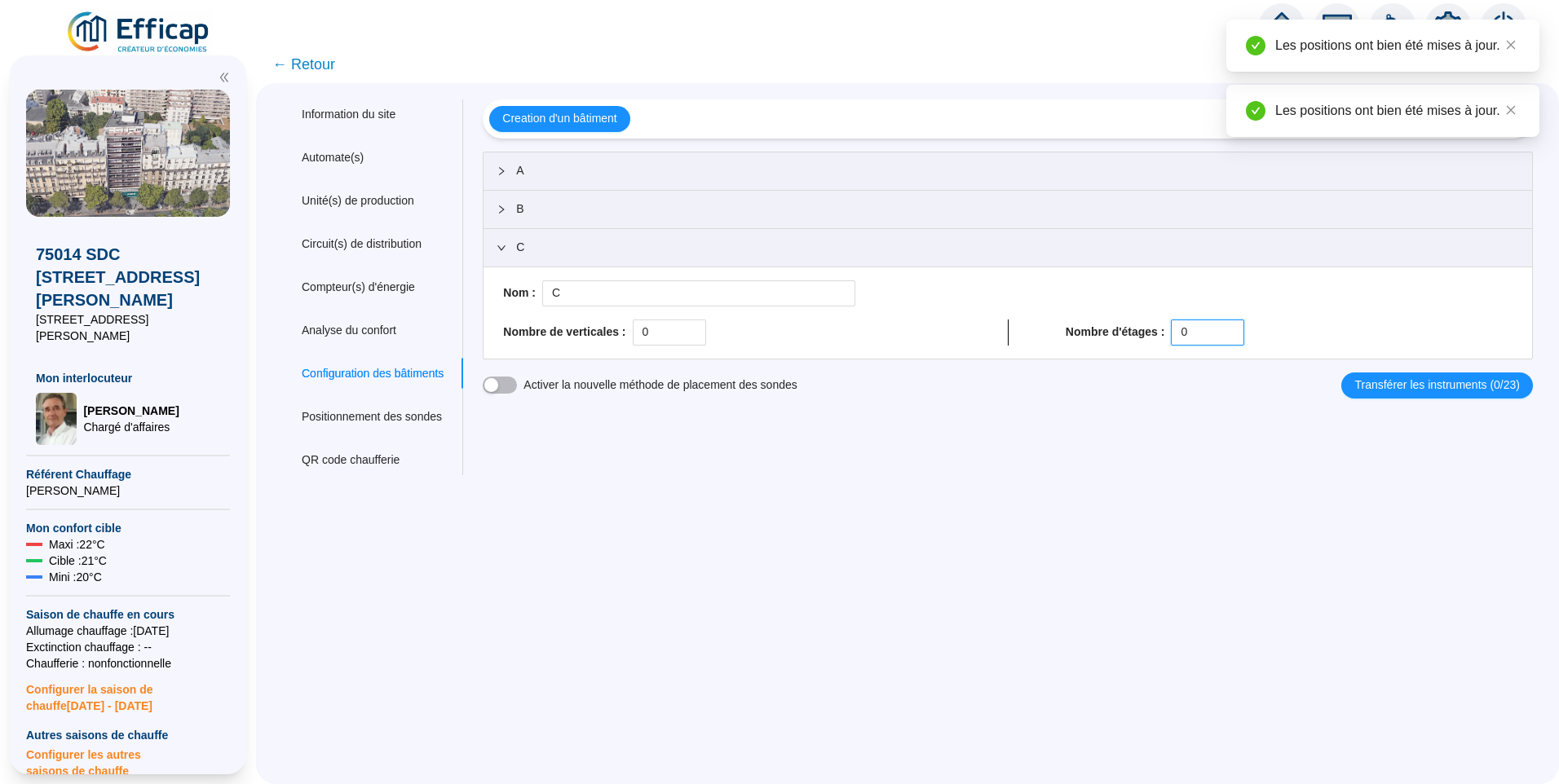
drag, startPoint x: 1207, startPoint y: 332, endPoint x: 818, endPoint y: 323, distance: 389.1
click at [818, 323] on div "Nombre de verticales : 0 Nombre d'étages : 0" at bounding box center [1007, 332] width 1023 height 26
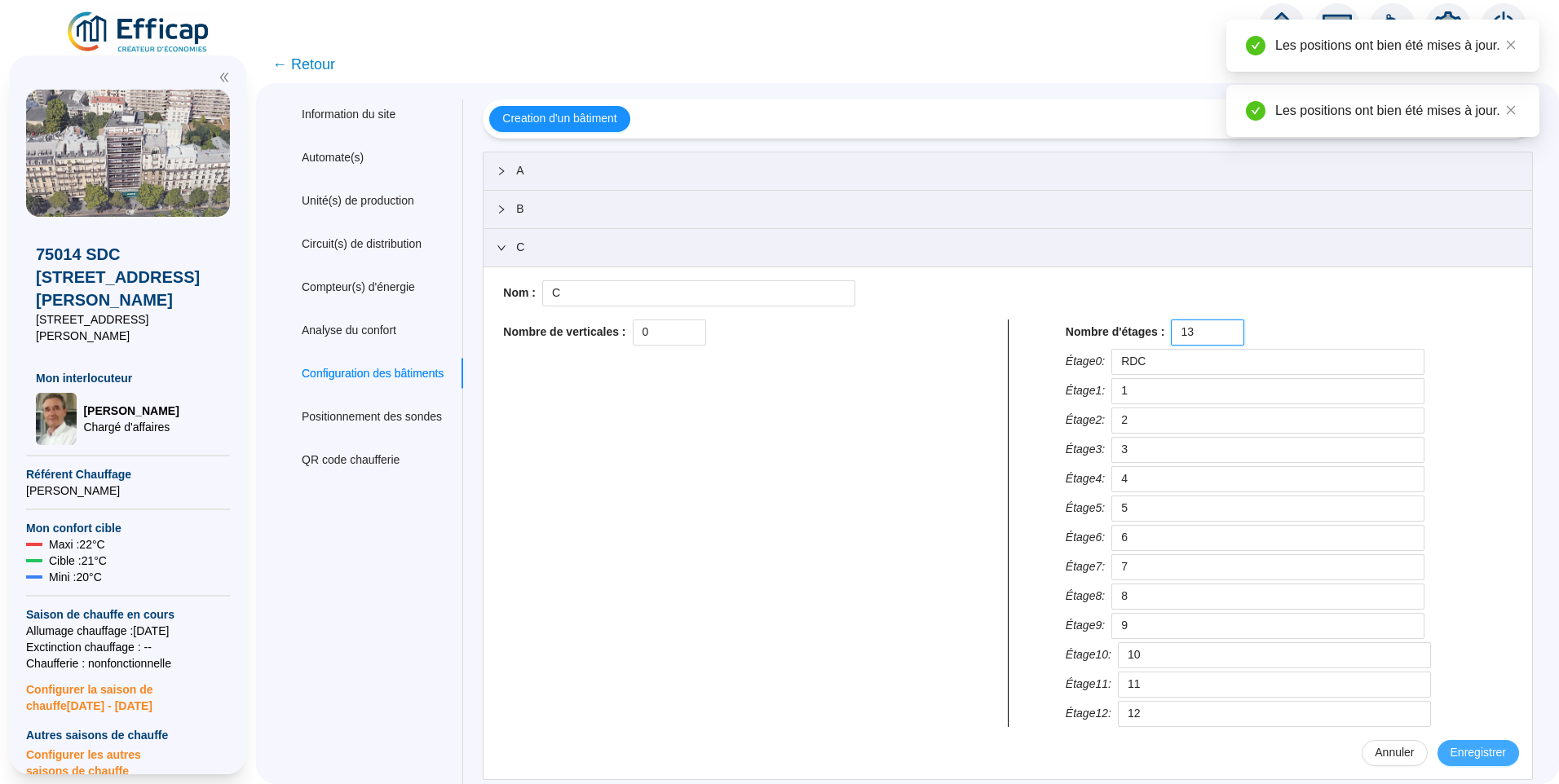
type input "13"
click at [1476, 759] on button "Enregistrer" at bounding box center [1478, 752] width 82 height 26
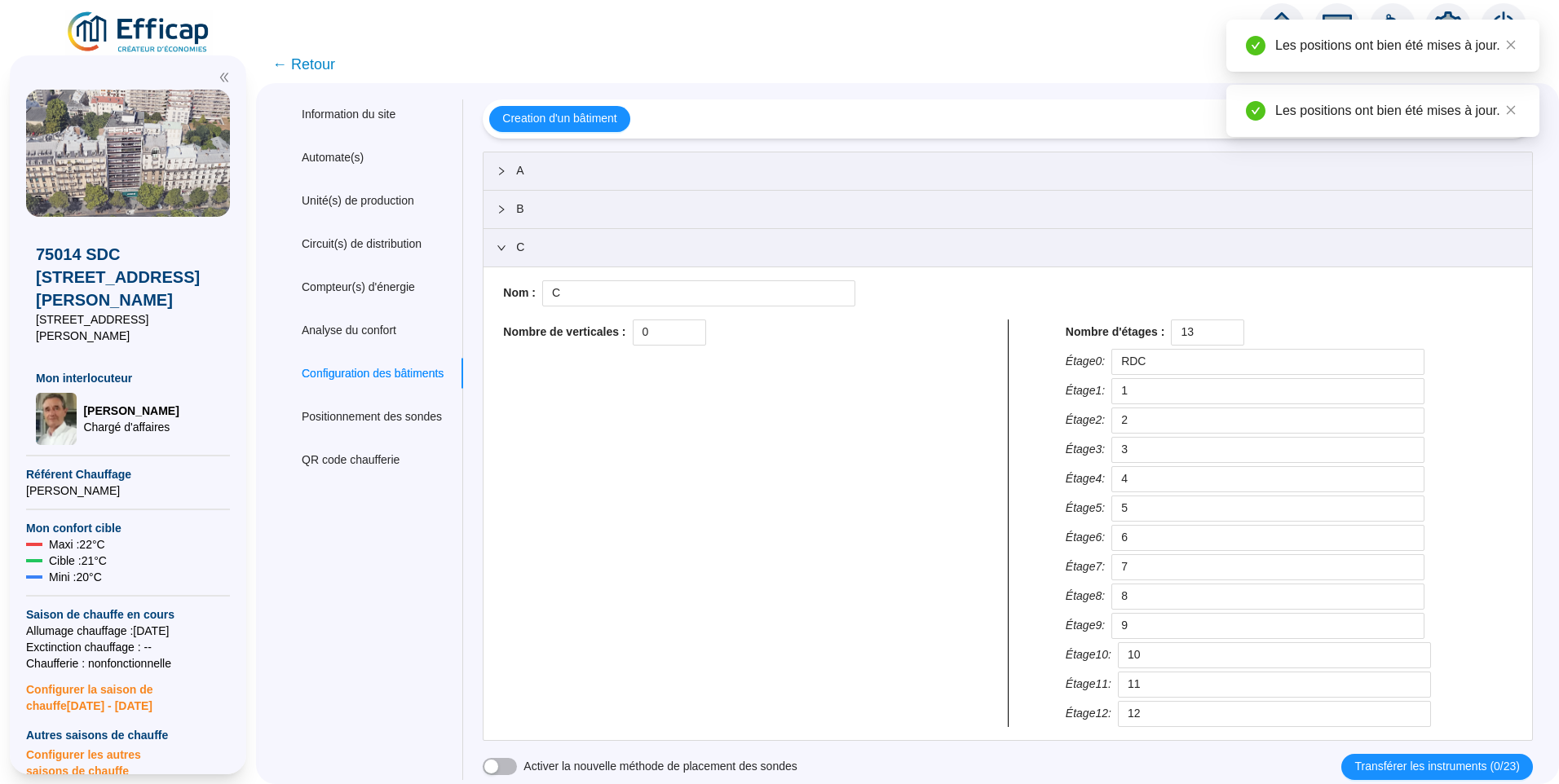
click at [560, 244] on span "C" at bounding box center [1017, 247] width 1003 height 17
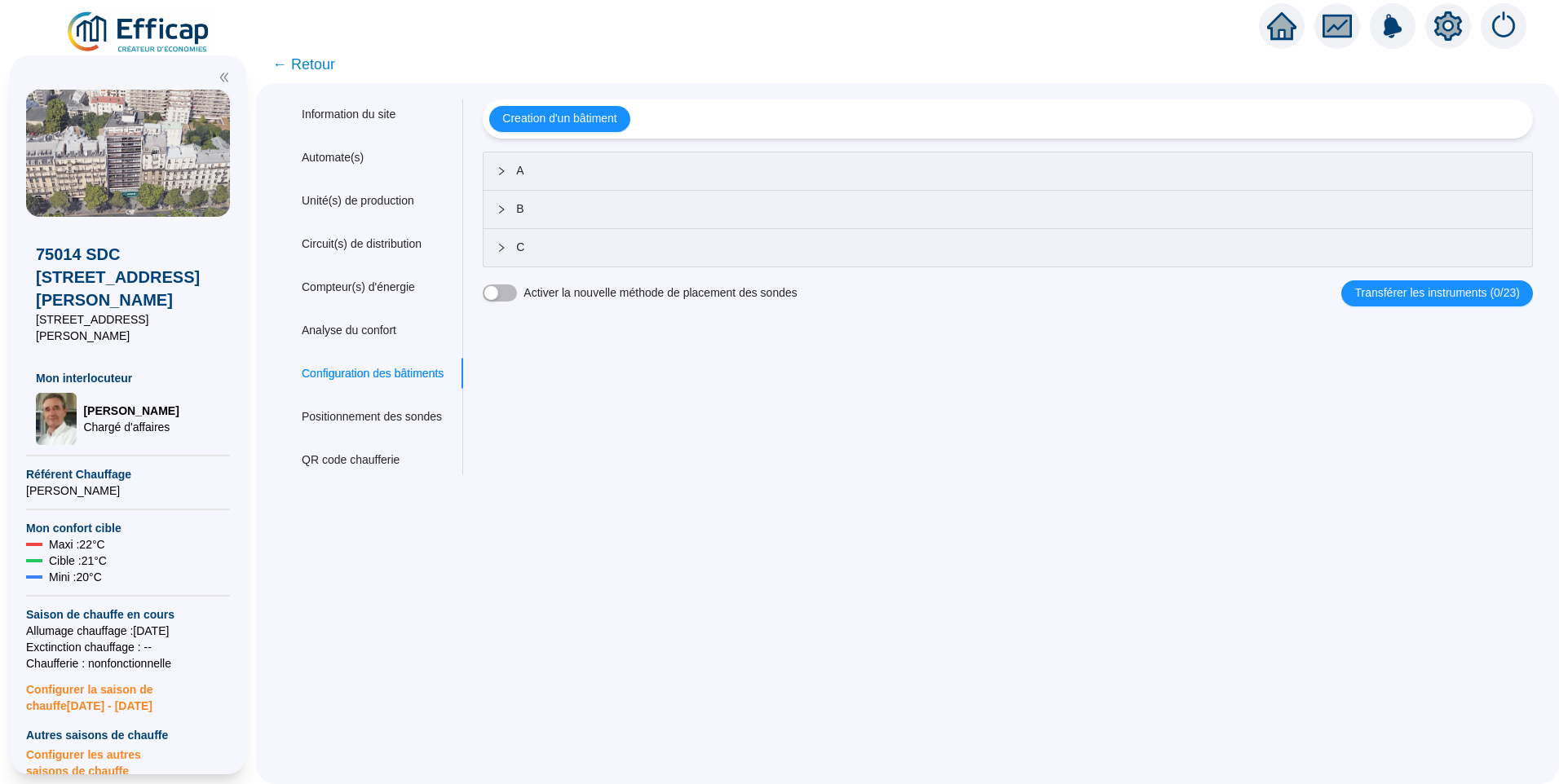
click at [319, 74] on span "← Retour" at bounding box center [304, 64] width 63 height 23
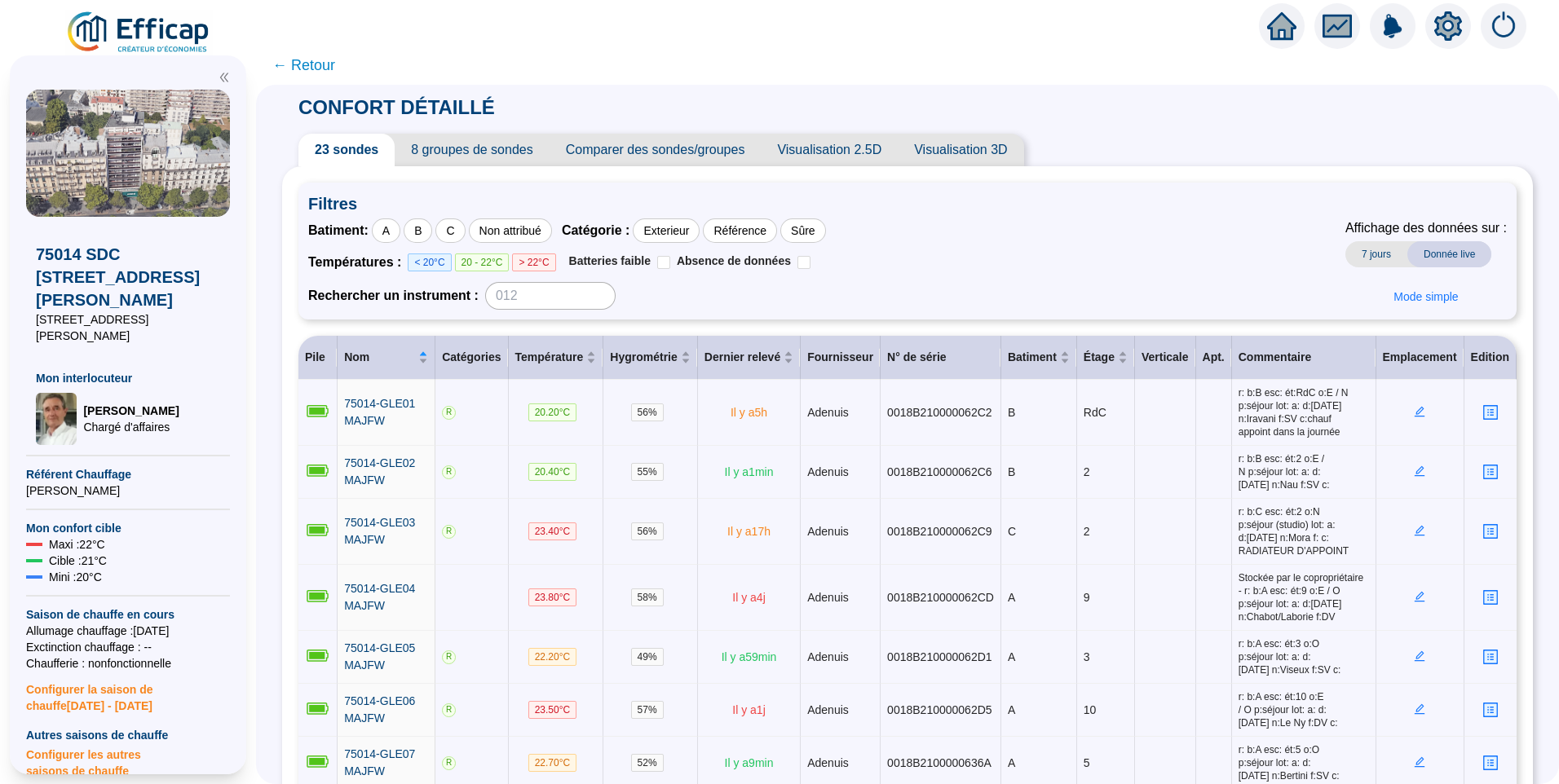
click at [502, 145] on span "8 groupes de sondes" at bounding box center [472, 150] width 155 height 33
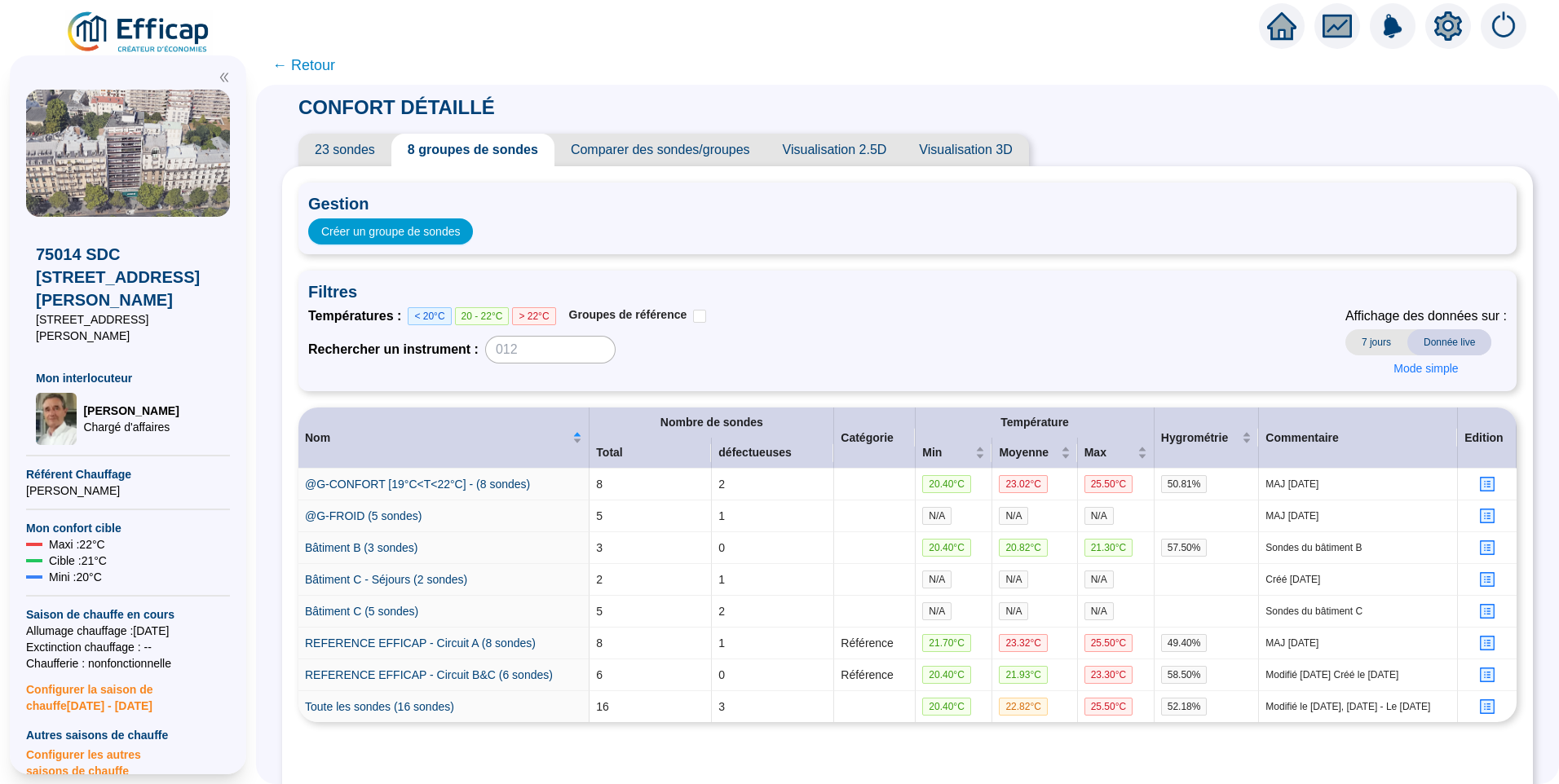
click at [620, 140] on span "Comparer des sondes/groupes" at bounding box center [660, 150] width 212 height 33
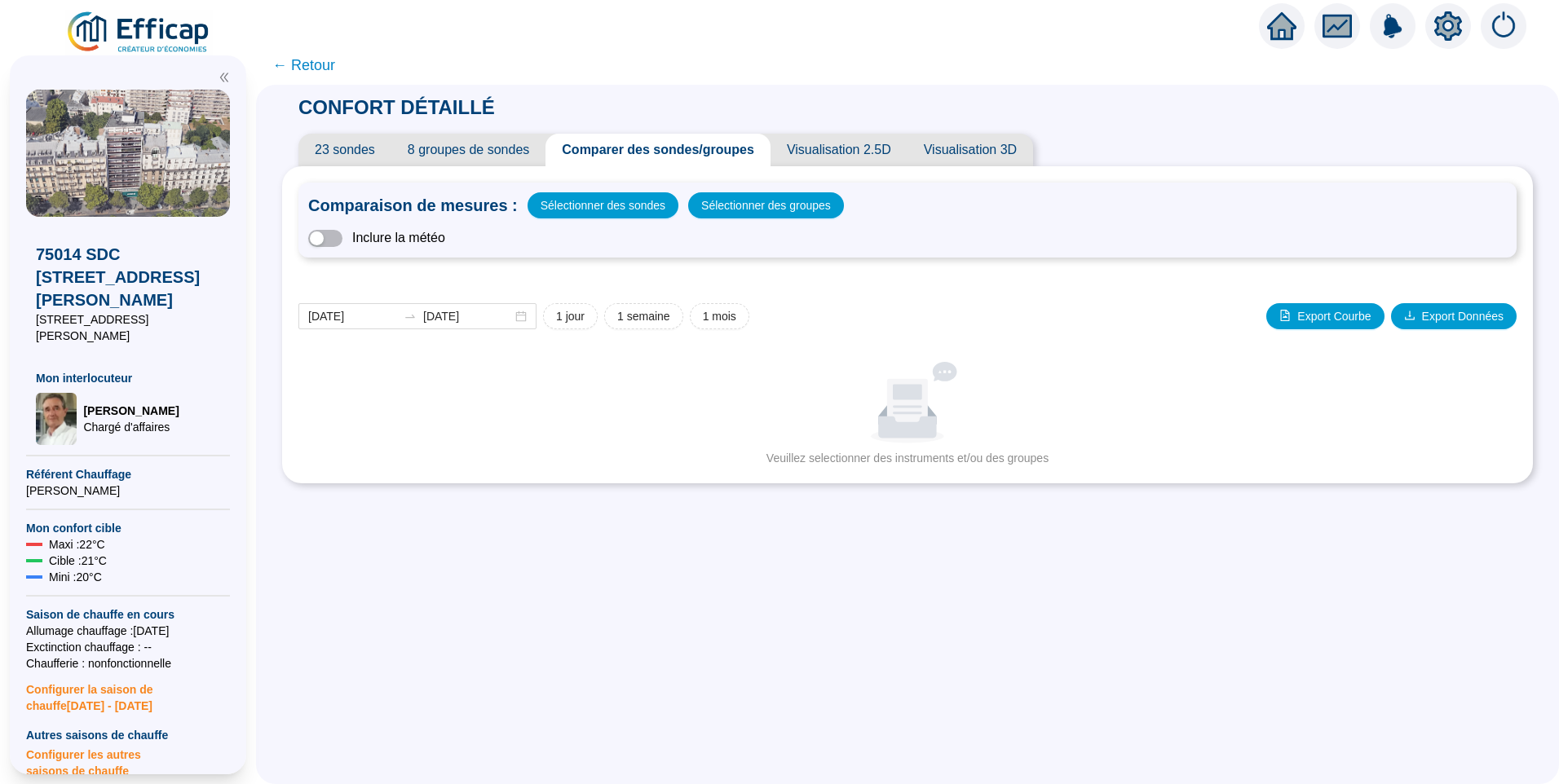
click at [483, 144] on span "8 groupes de sondes" at bounding box center [468, 150] width 155 height 33
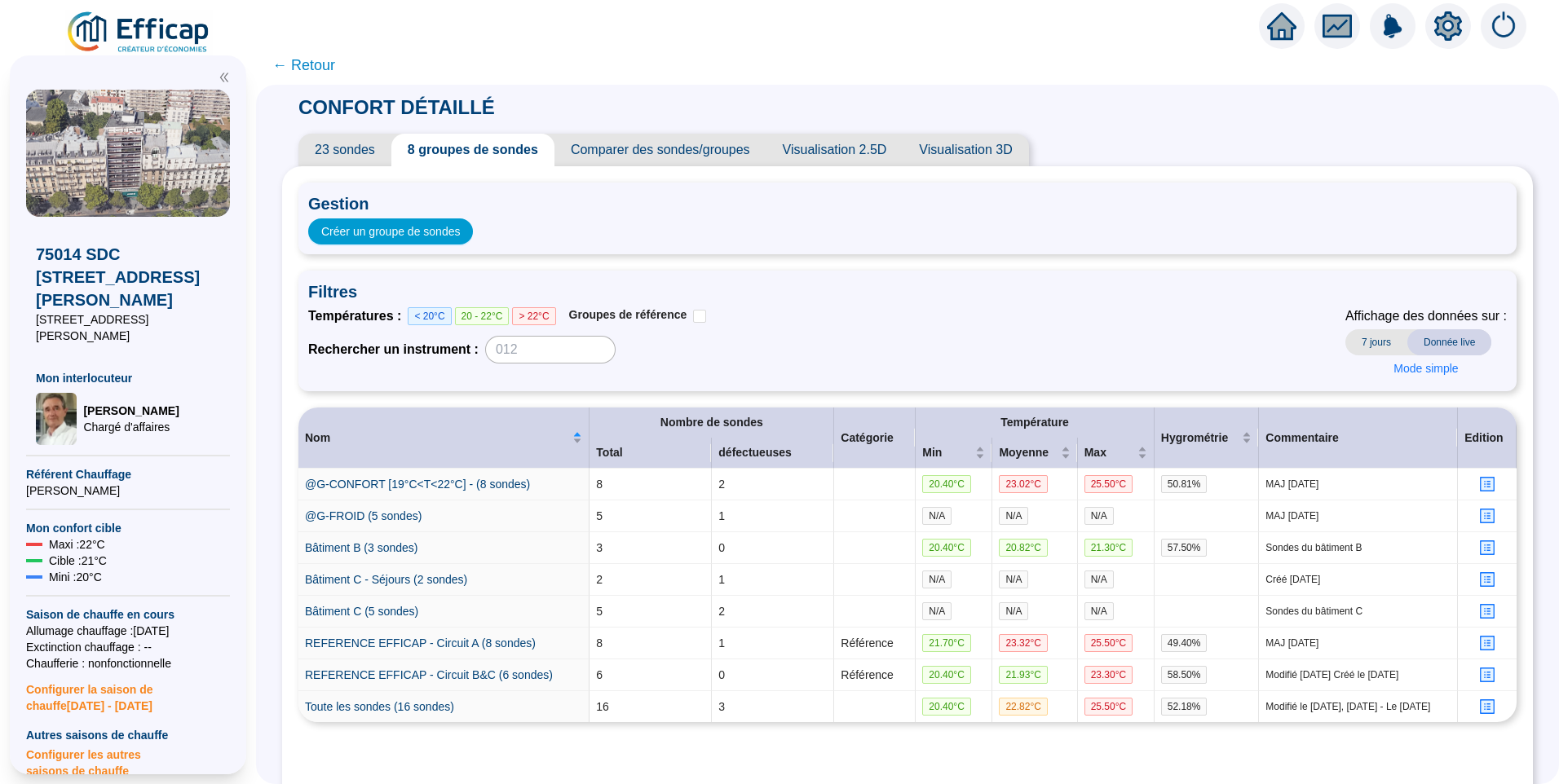
click at [361, 154] on span "23 sondes" at bounding box center [345, 150] width 93 height 33
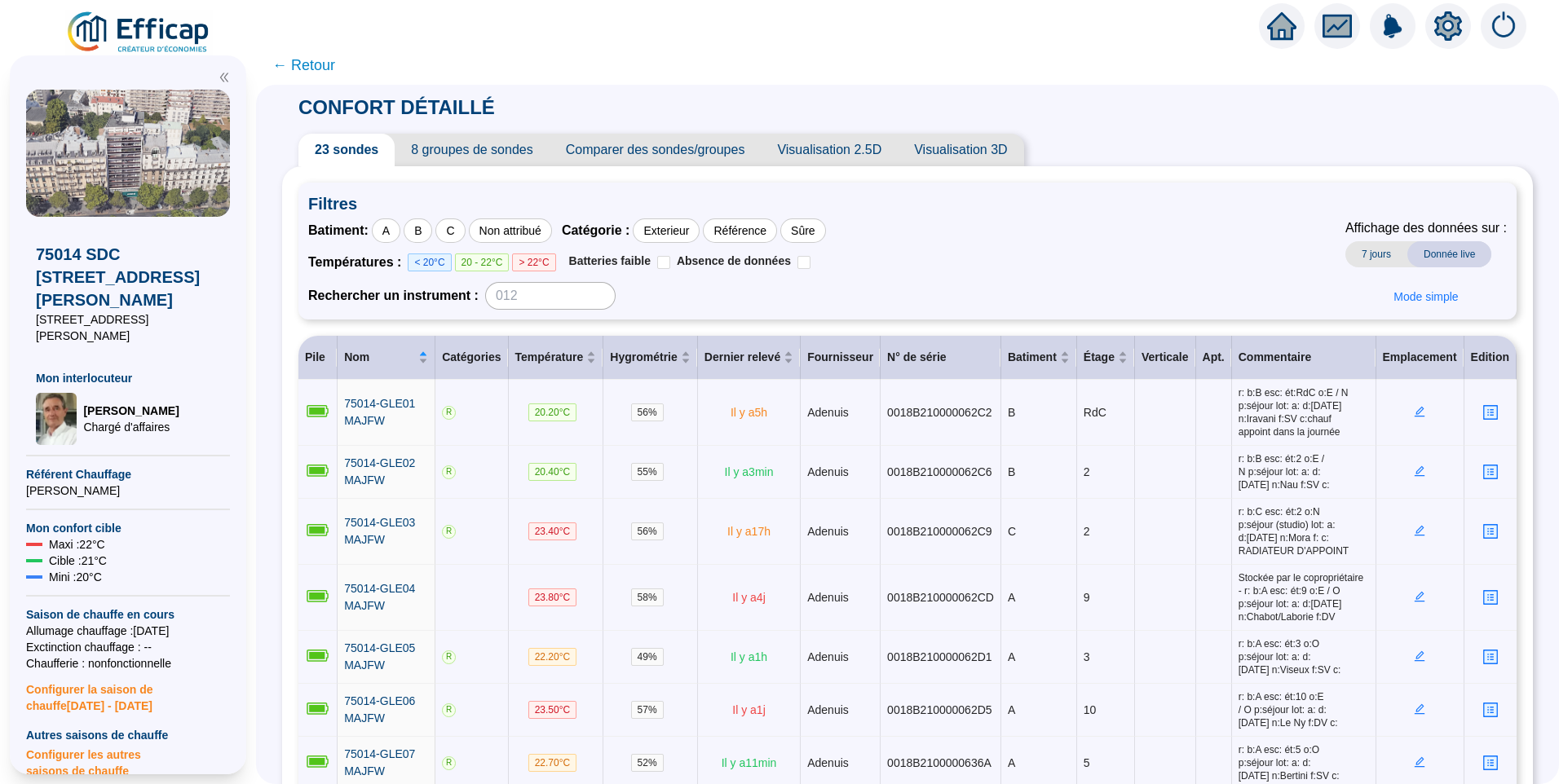
click at [470, 148] on span "8 groupes de sondes" at bounding box center [472, 150] width 155 height 33
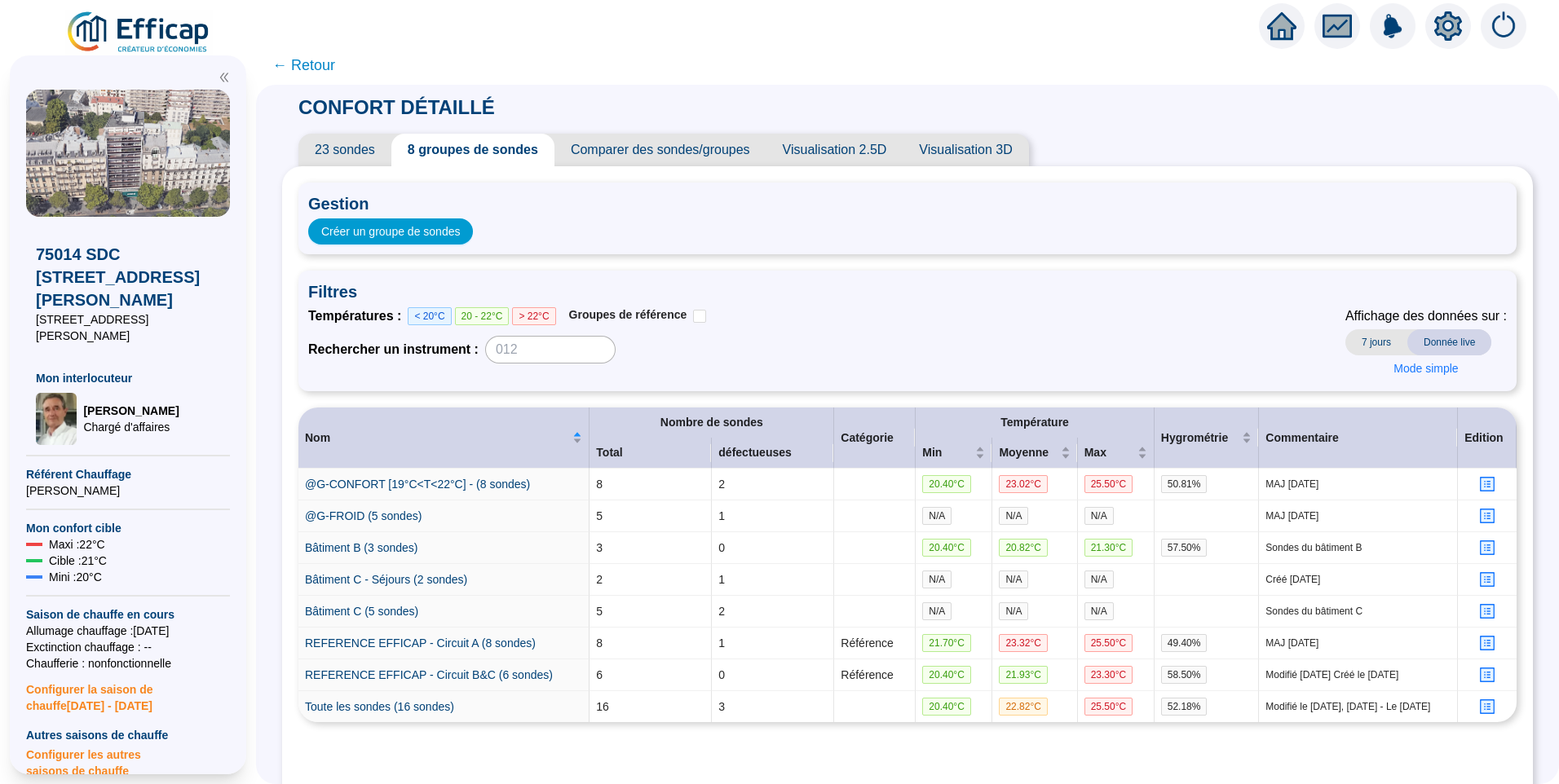
click at [371, 146] on span "23 sondes" at bounding box center [345, 150] width 93 height 33
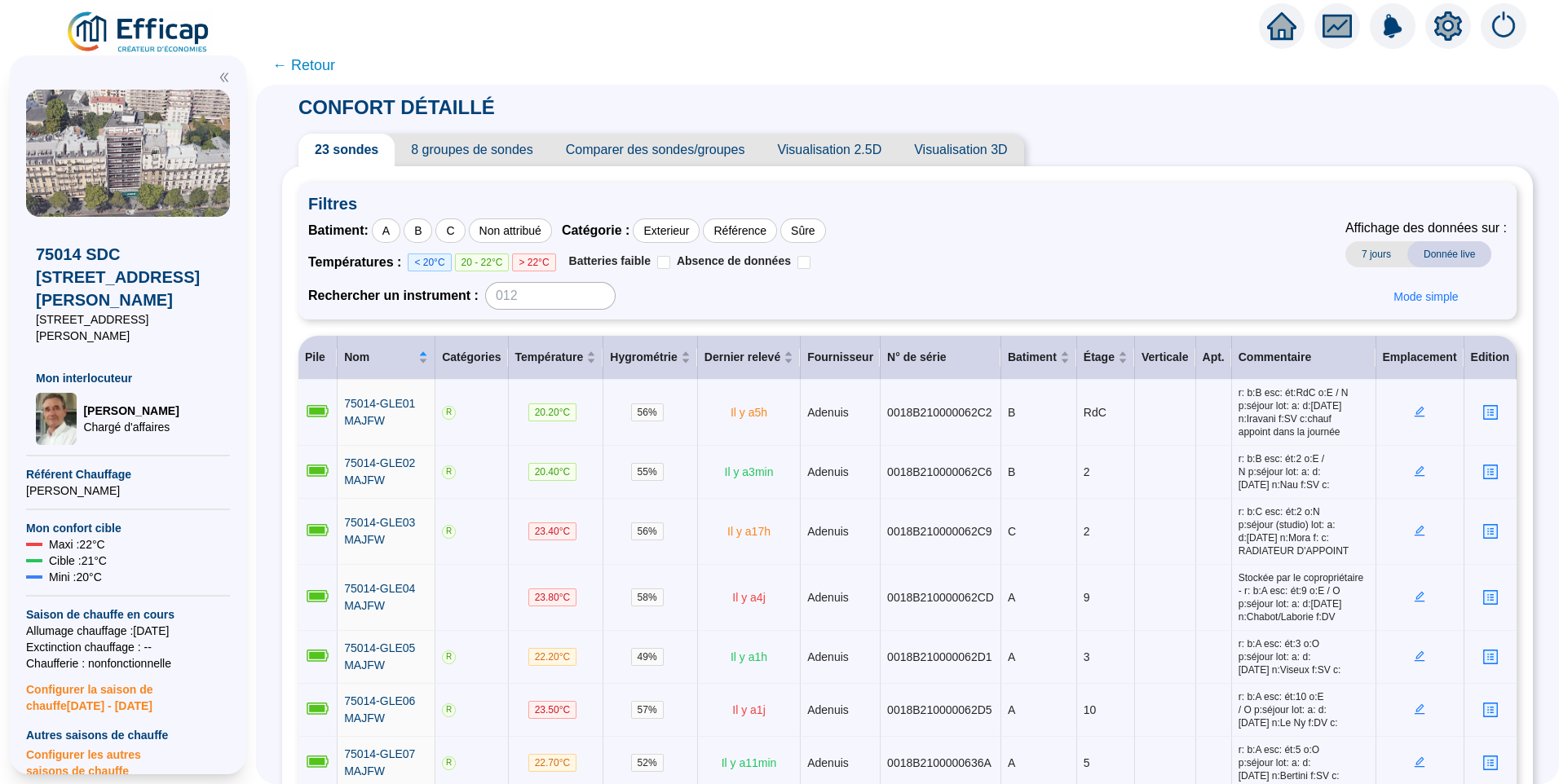
click at [316, 66] on span "← Retour" at bounding box center [304, 65] width 63 height 23
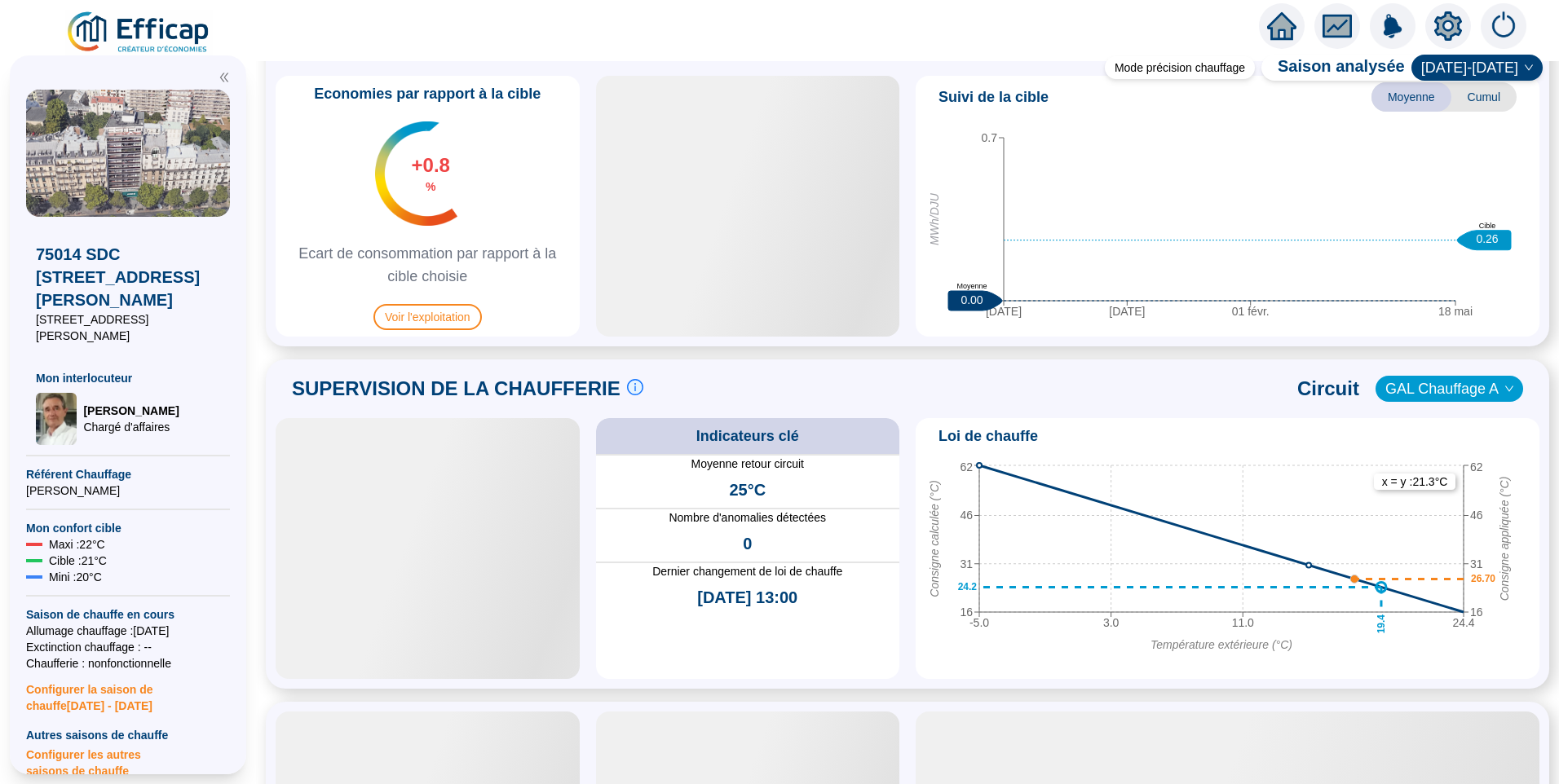
scroll to position [826, 0]
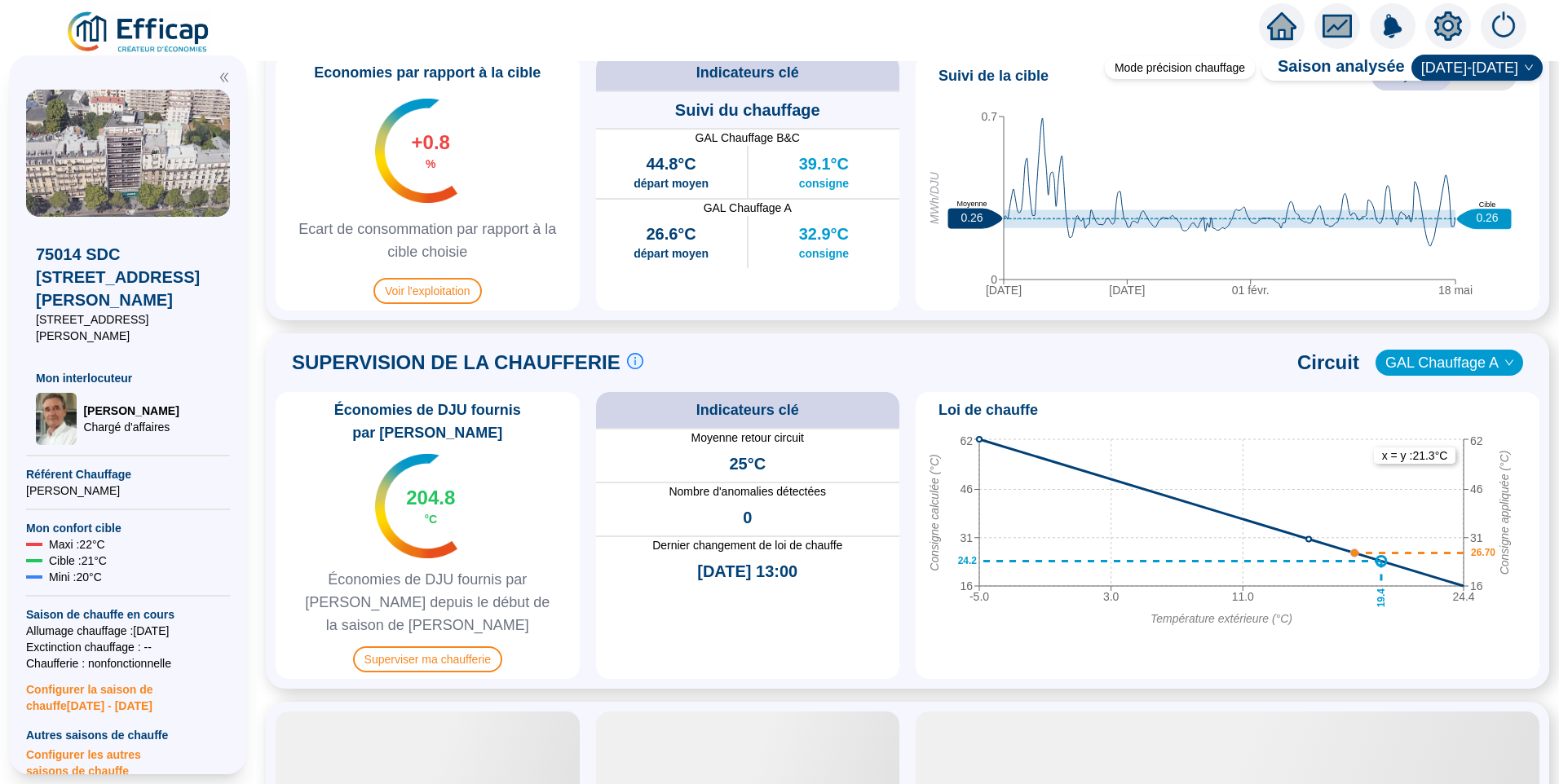
click at [427, 306] on div "Economies par rapport à la cible +0.8 % Ecart de consommation par rapport à la …" at bounding box center [427, 183] width 305 height 256
click at [441, 289] on span "Voir l'exploitation" at bounding box center [427, 291] width 108 height 26
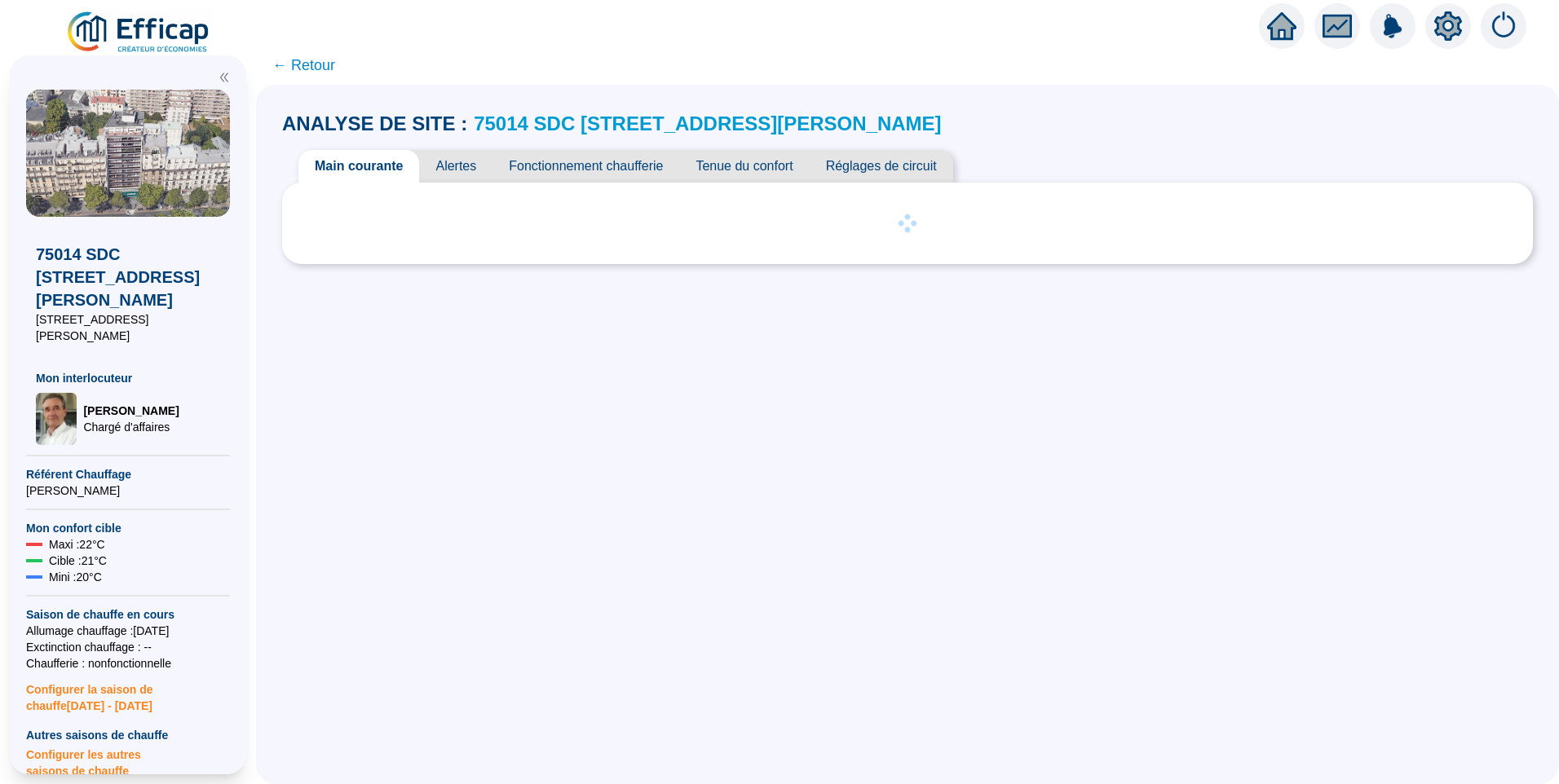
click at [476, 164] on span "Alertes" at bounding box center [455, 166] width 74 height 33
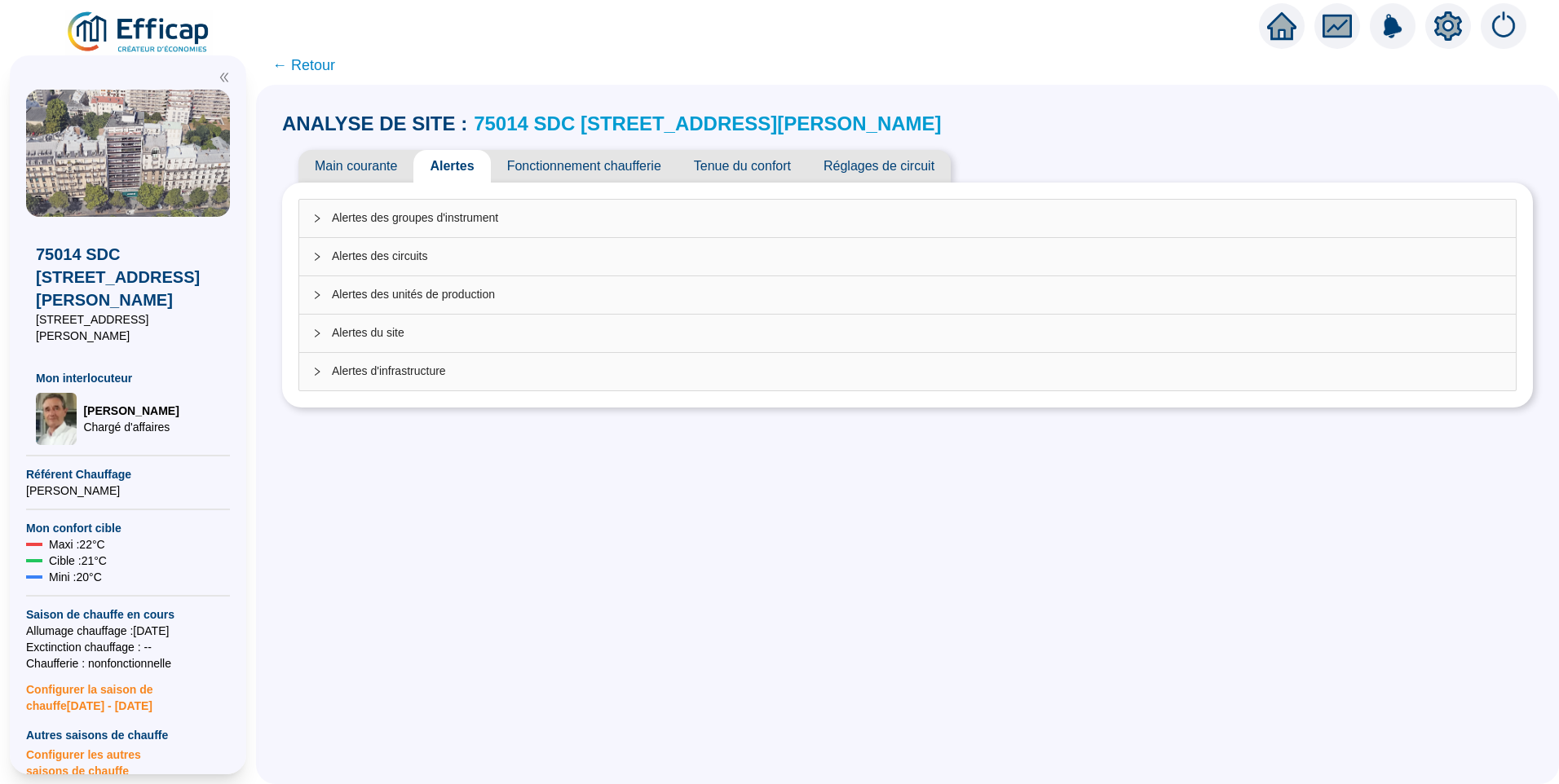
click at [449, 376] on span "Alertes d'infrastructure" at bounding box center [917, 371] width 1171 height 17
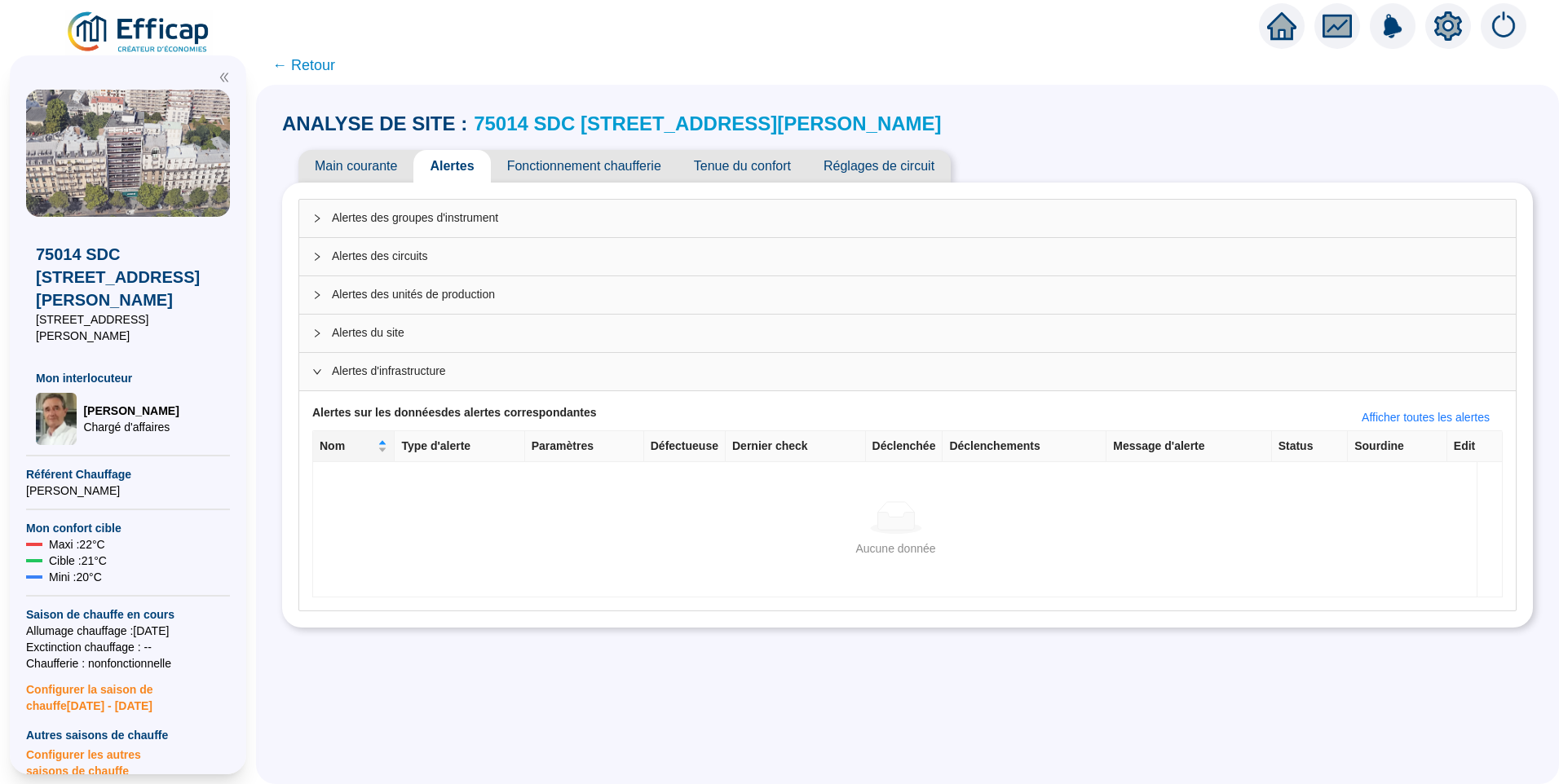
click at [410, 342] on div "Alertes du site" at bounding box center [907, 332] width 1216 height 37
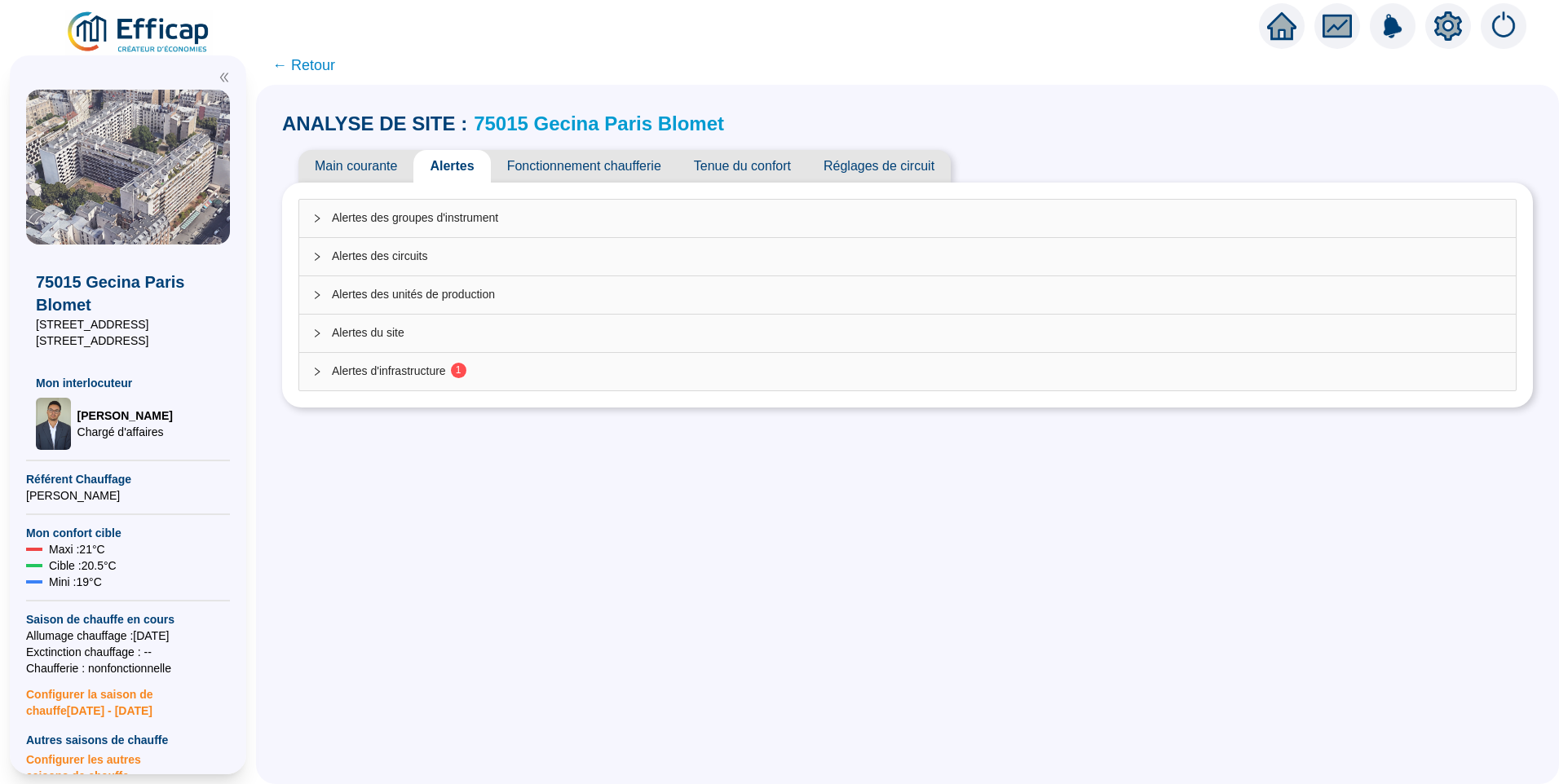
click at [458, 362] on span "Alertes d'infrastructure 1" at bounding box center [917, 371] width 1171 height 17
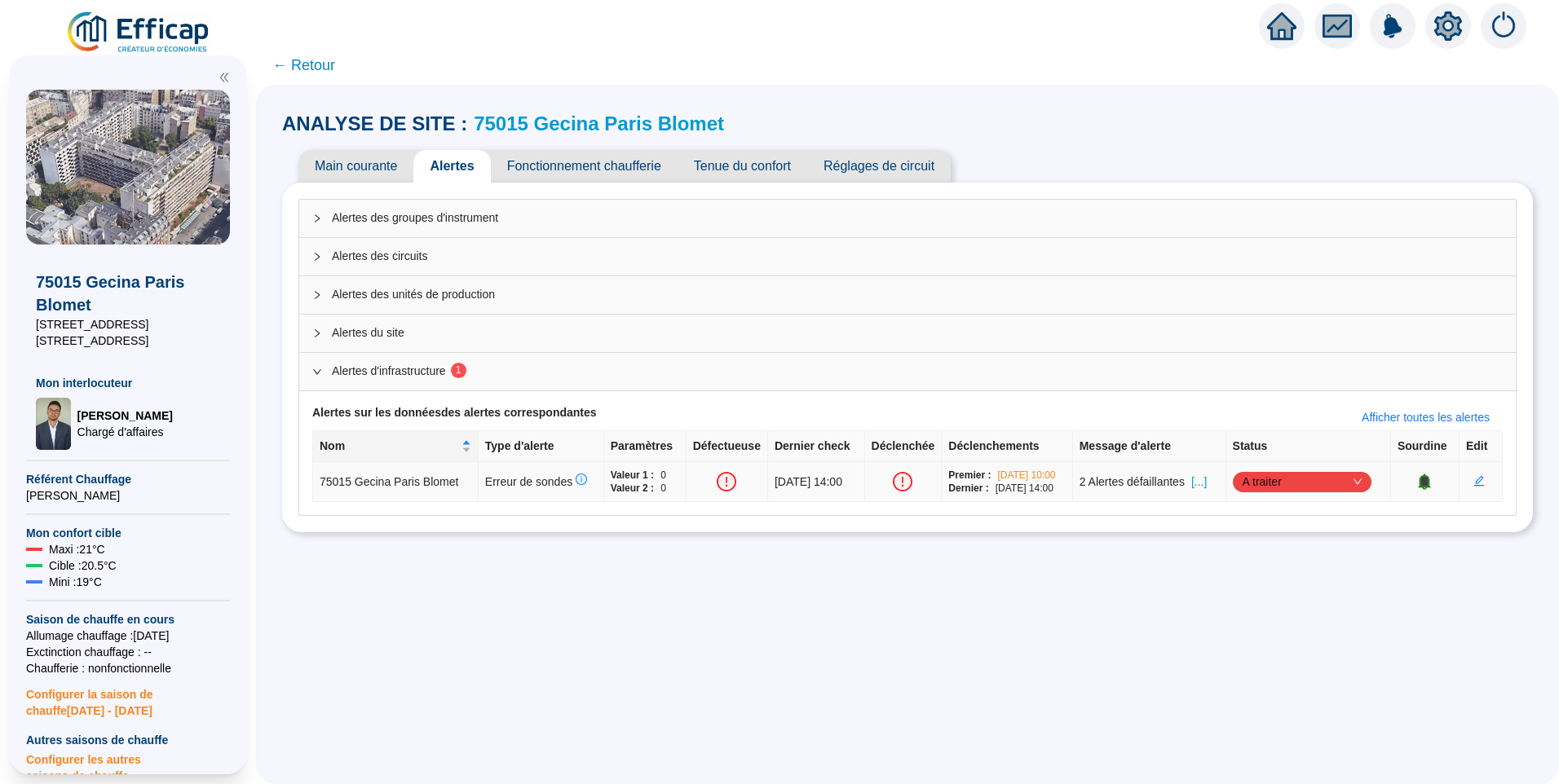
click at [1206, 483] on span "[...]" at bounding box center [1198, 481] width 15 height 17
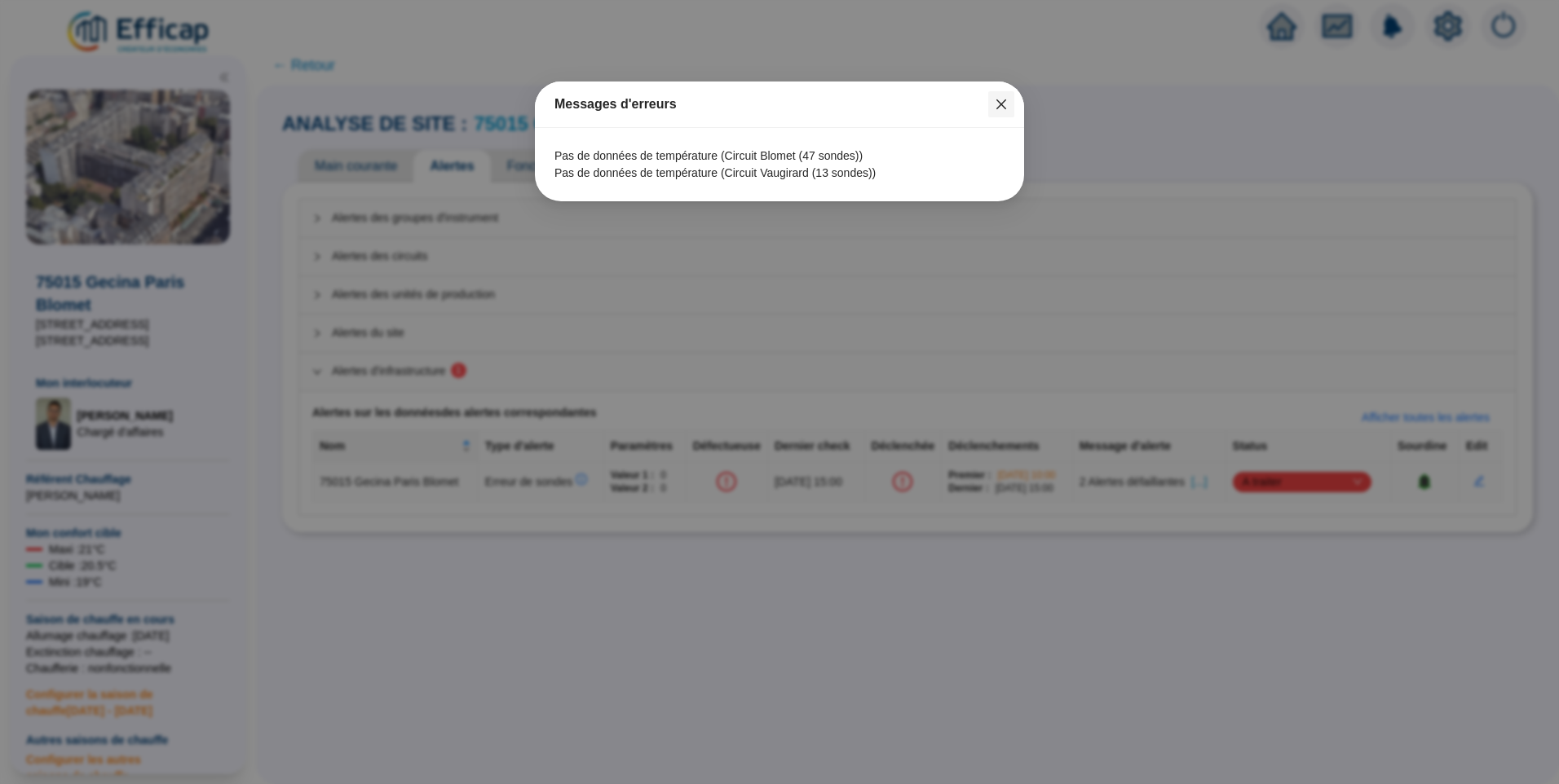
click at [999, 105] on icon "close" at bounding box center [1001, 104] width 13 height 13
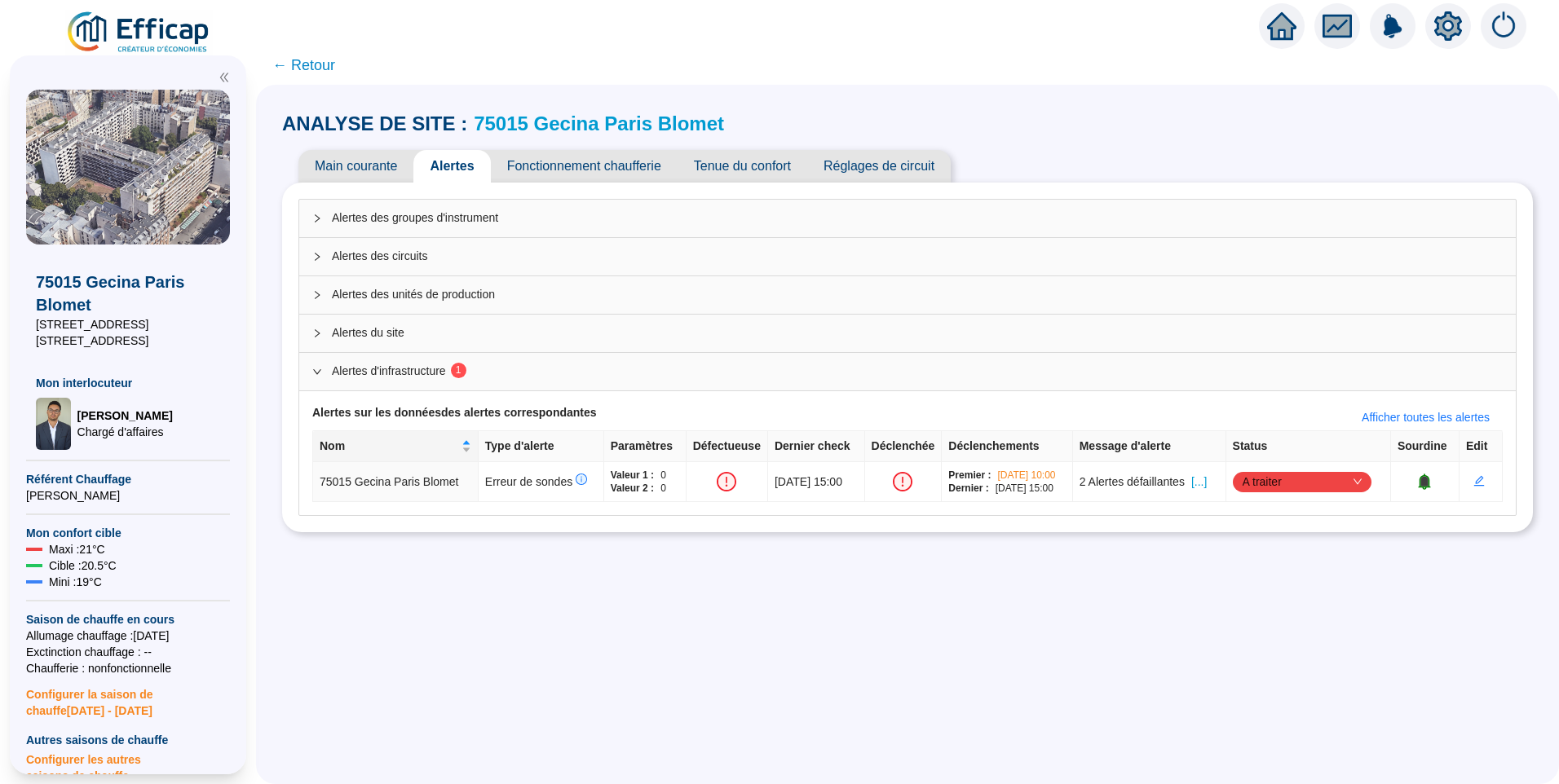
click at [325, 68] on span "← Retour" at bounding box center [304, 65] width 63 height 23
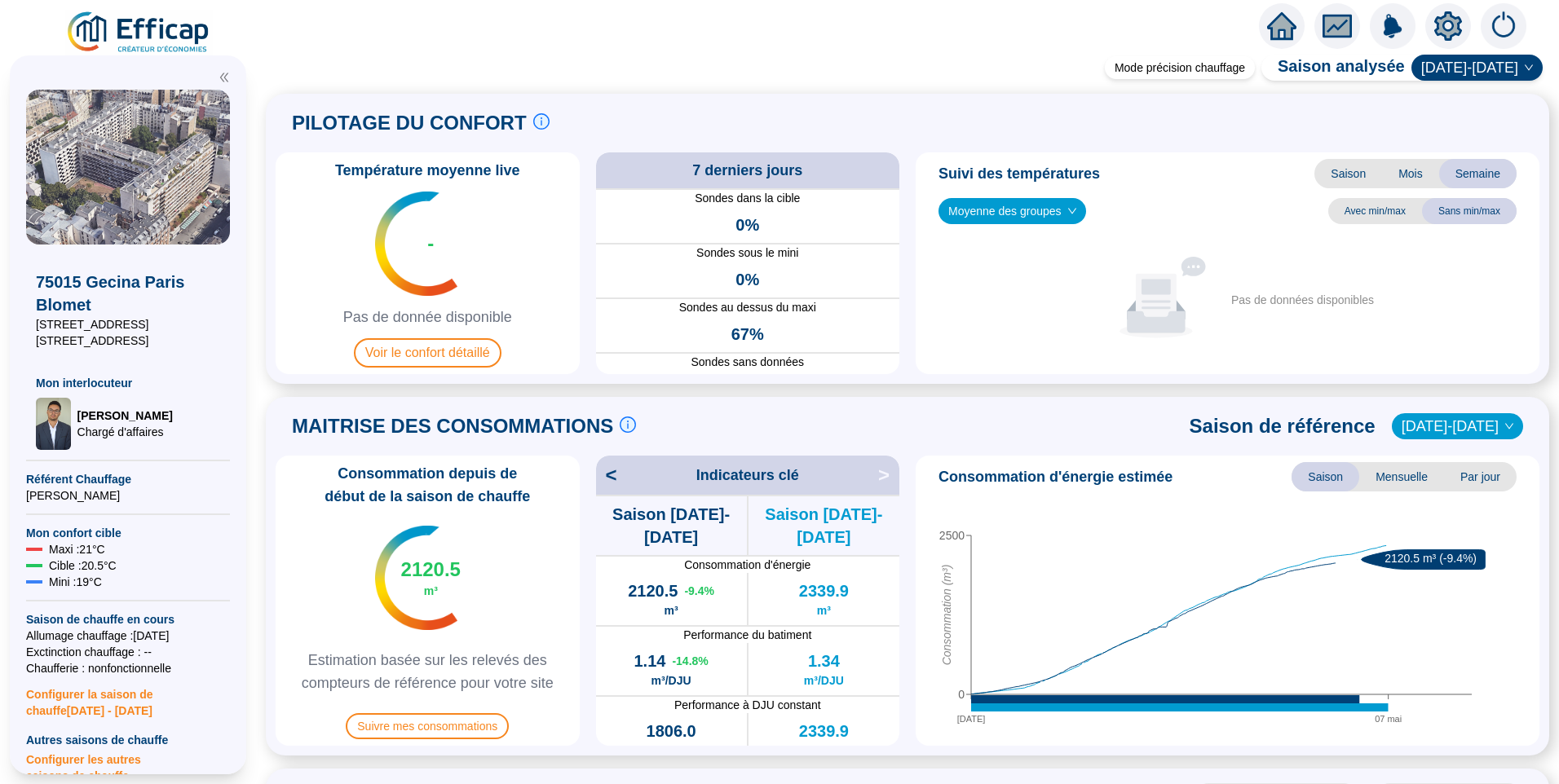
click at [169, 30] on img at bounding box center [139, 33] width 147 height 45
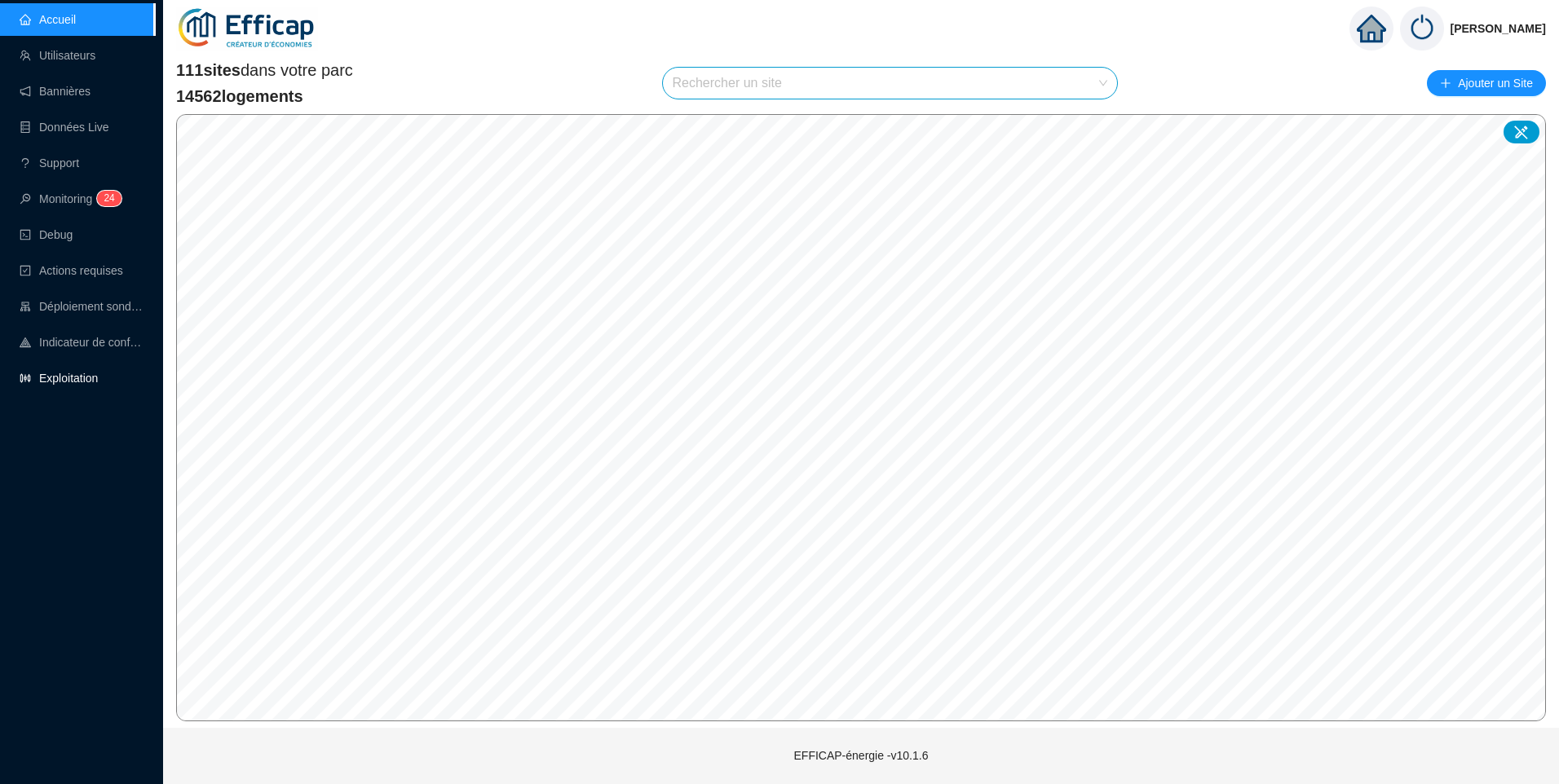
click at [55, 374] on link "Exploitation" at bounding box center [59, 378] width 78 height 13
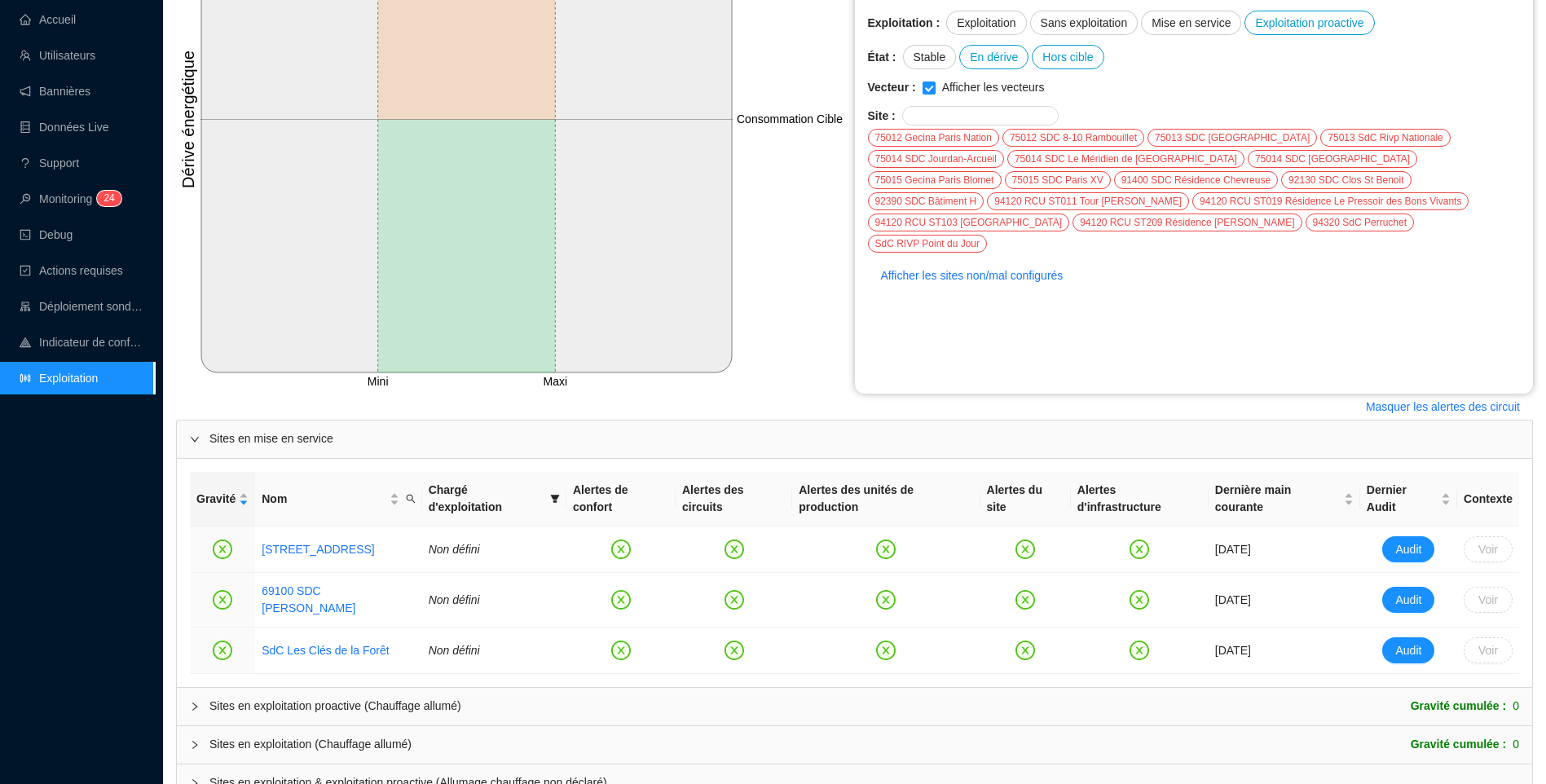
scroll to position [360, 0]
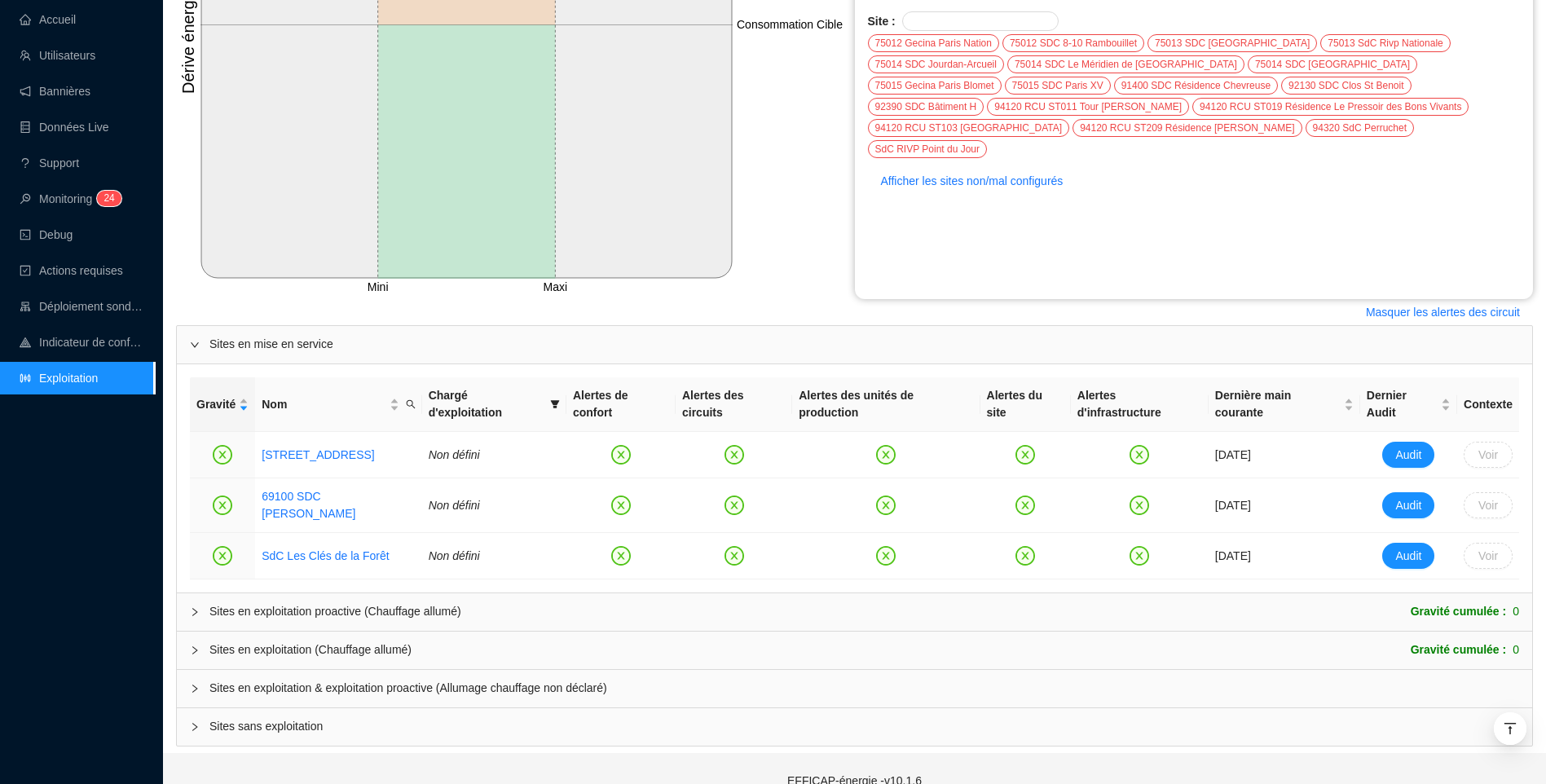
click at [384, 680] on span "Sites en exploitation & exploitation proactive (Allumage chauffage non déclaré)" at bounding box center [863, 688] width 1310 height 17
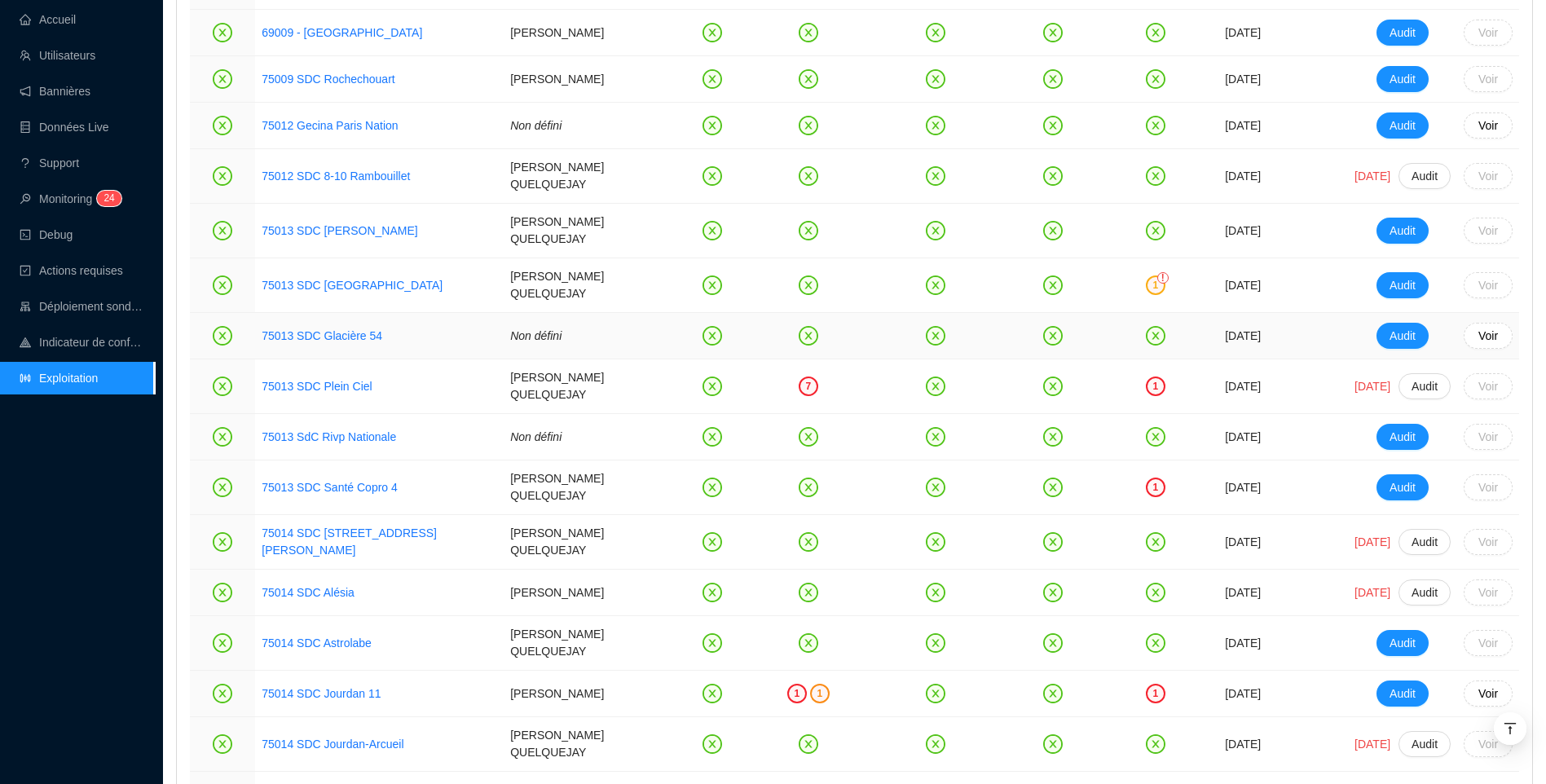
scroll to position [1338, 0]
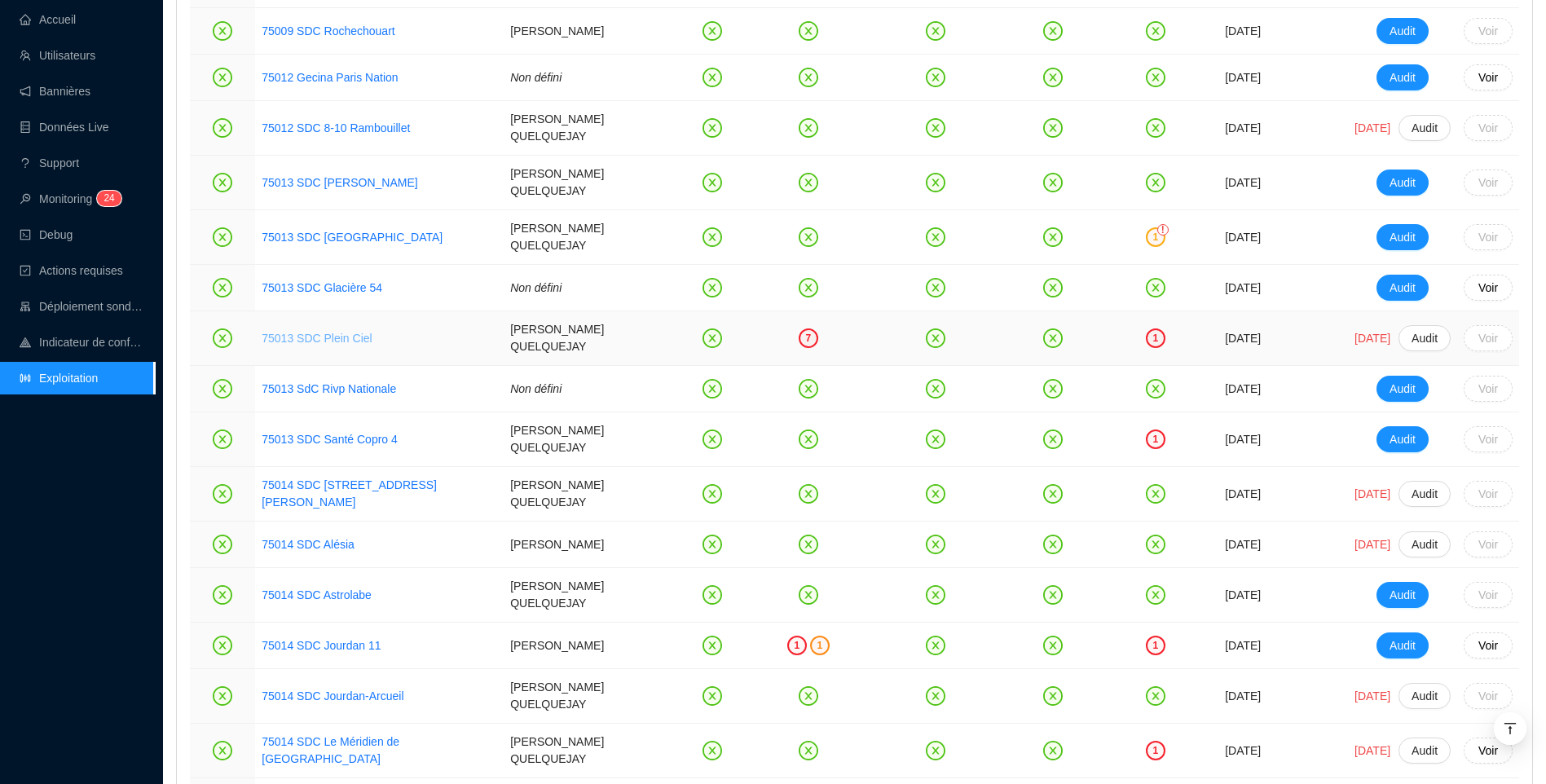
click at [345, 332] on link "75013 SDC Plein Ciel" at bounding box center [316, 338] width 110 height 13
click at [345, 432] on link "75013 SDC Santé Copro 4" at bounding box center [330, 439] width 136 height 13
click at [339, 639] on link "75014 SDC Jourdan 11" at bounding box center [321, 645] width 119 height 13
click at [354, 735] on link "75014 SDC Le Méridien de [GEOGRAPHIC_DATA]" at bounding box center [331, 749] width 138 height 30
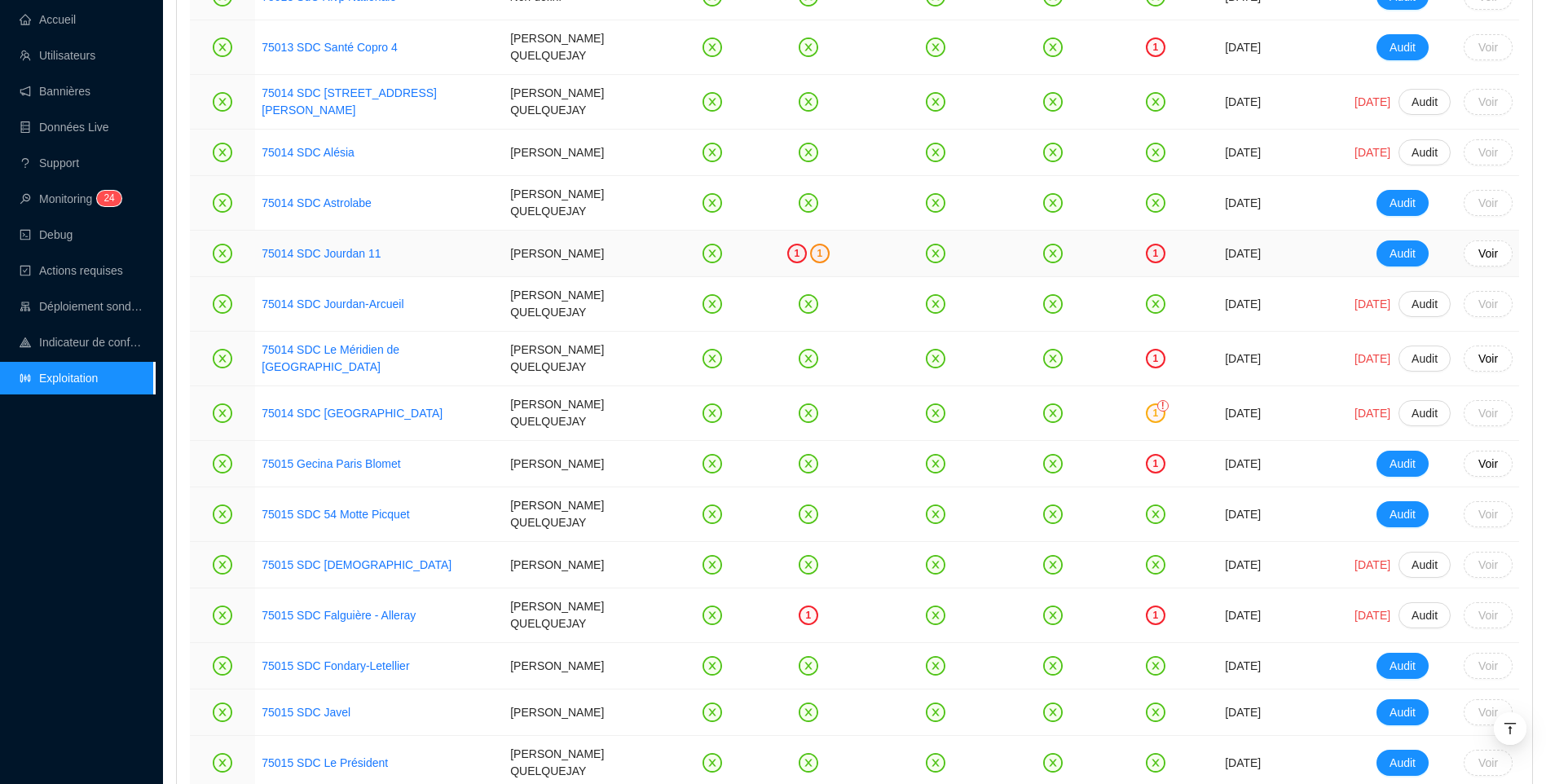
scroll to position [1745, 0]
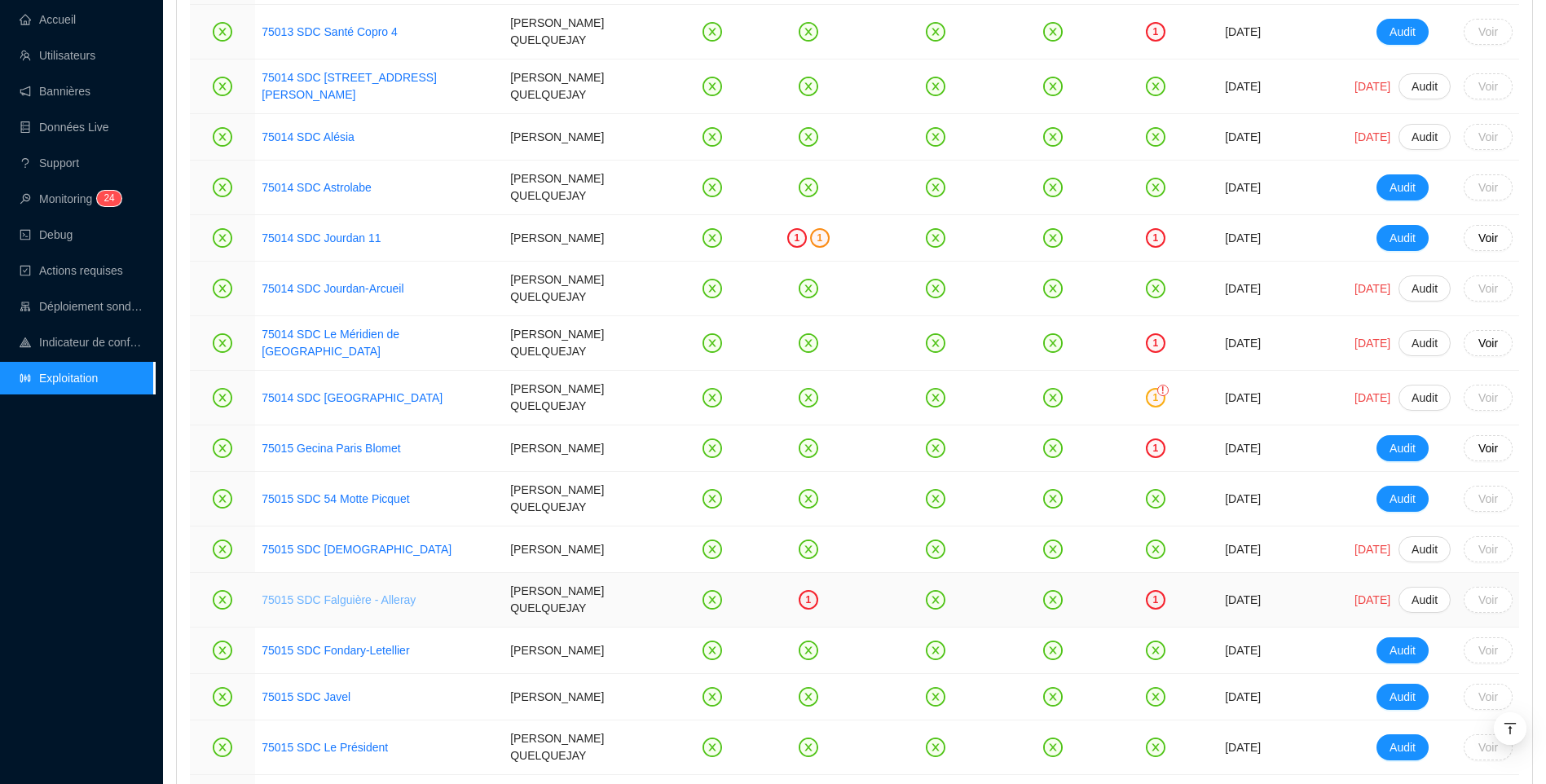
click at [336, 593] on link "75015 SDC Falguière - Alleray" at bounding box center [339, 600] width 155 height 13
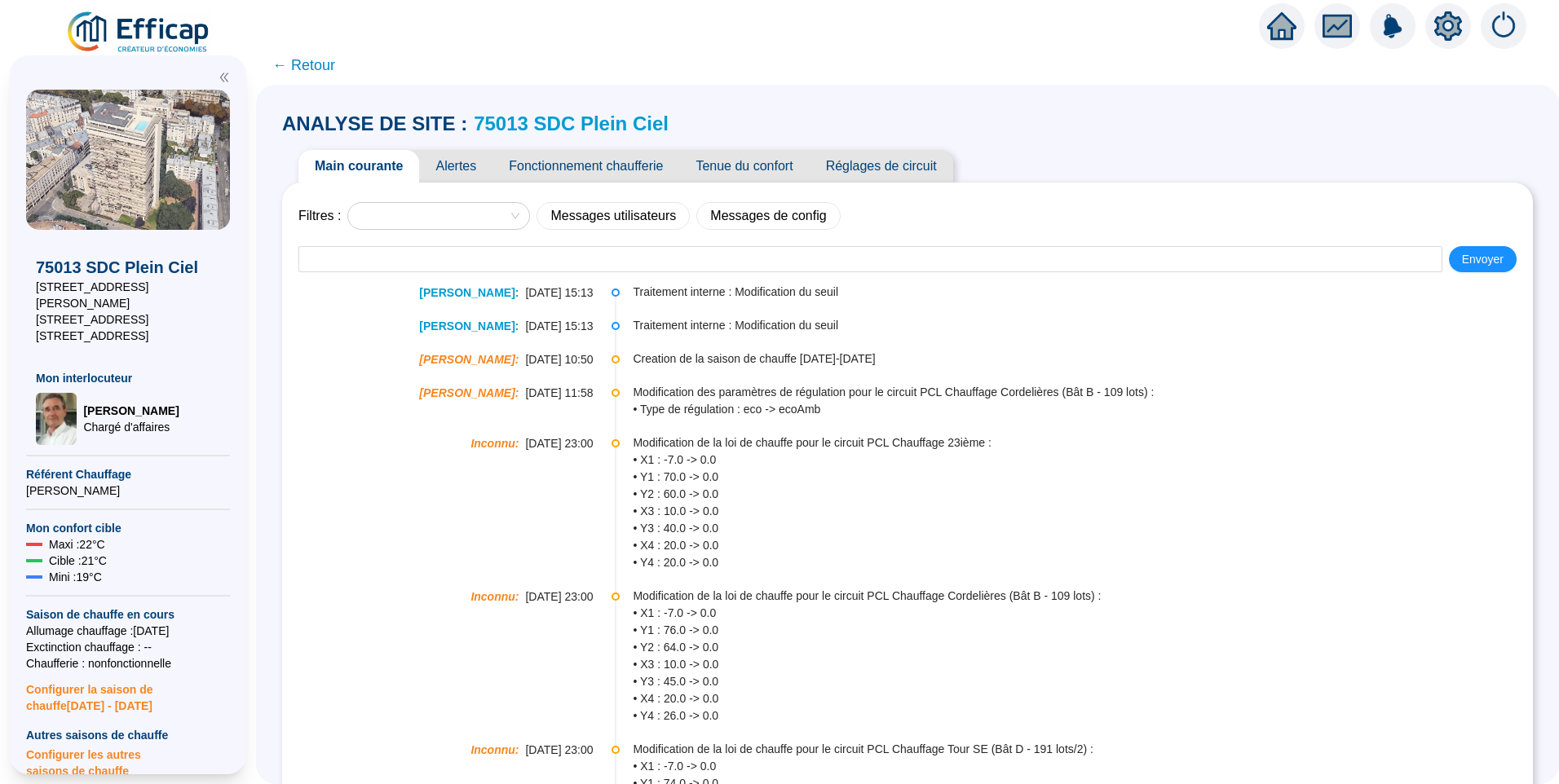
click at [463, 167] on span "Alertes" at bounding box center [455, 166] width 74 height 33
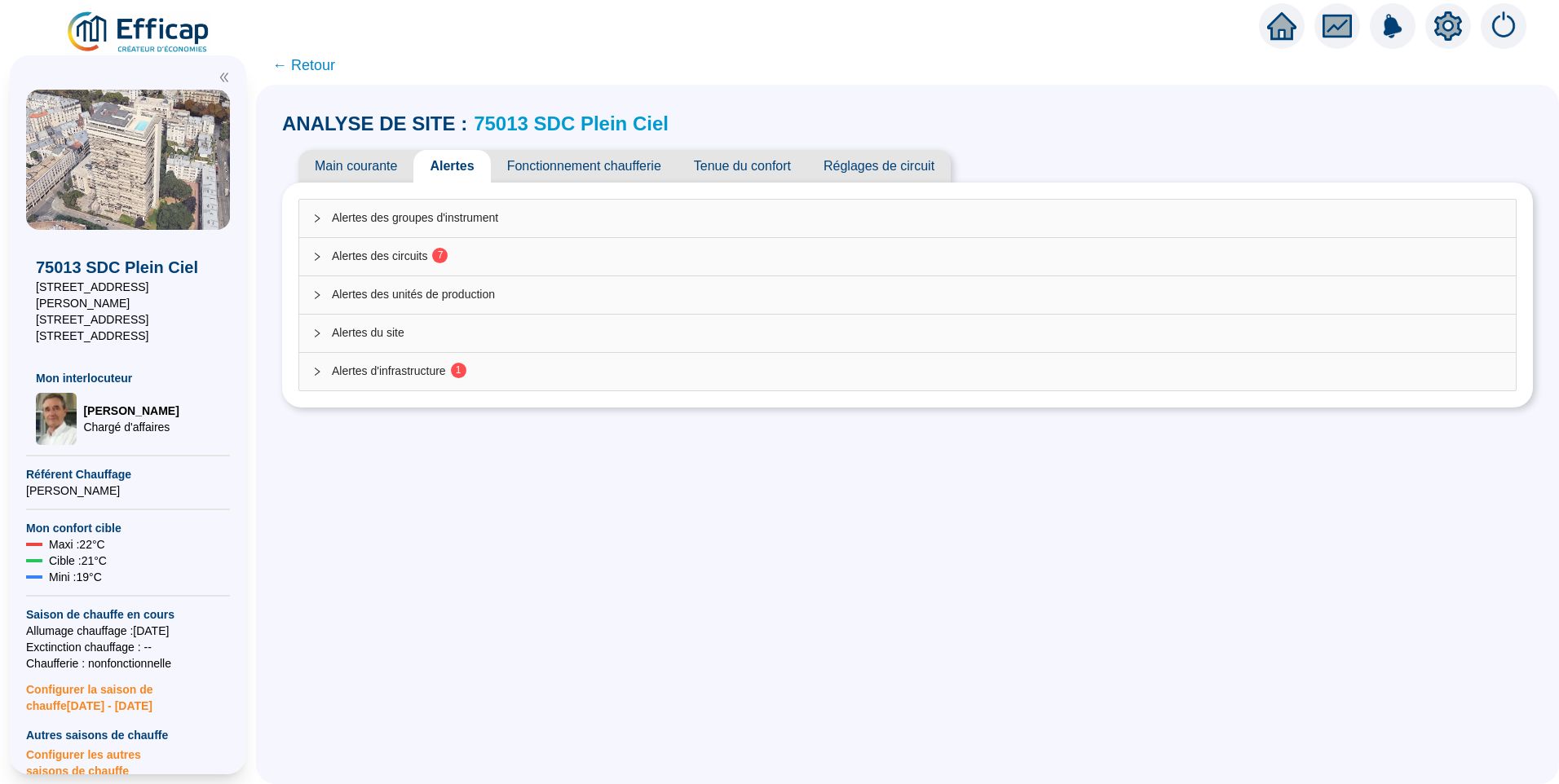
click at [595, 383] on div "Alertes d'infrastructure 1" at bounding box center [907, 371] width 1216 height 37
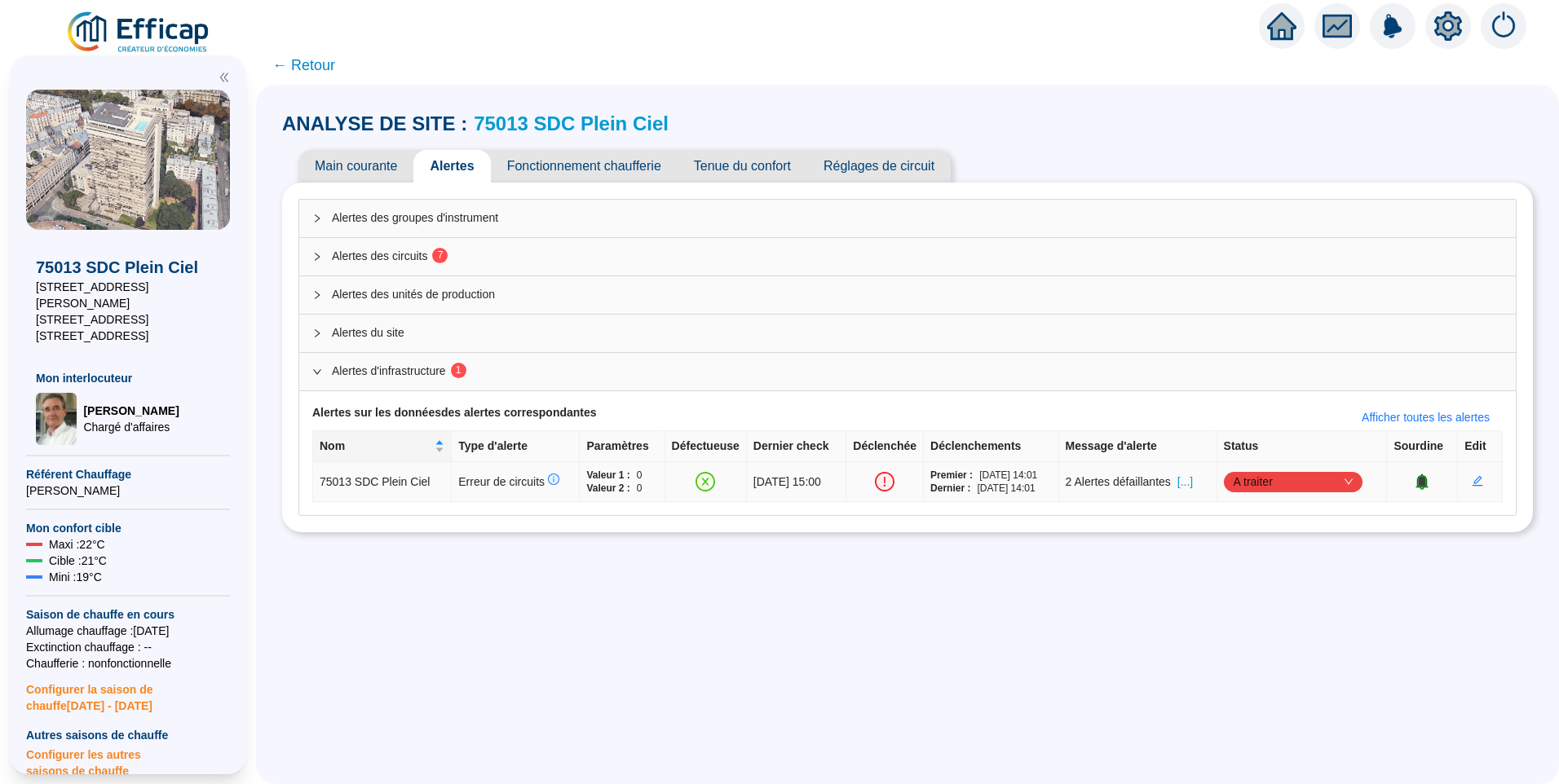
click at [1193, 488] on span "[...]" at bounding box center [1184, 481] width 15 height 17
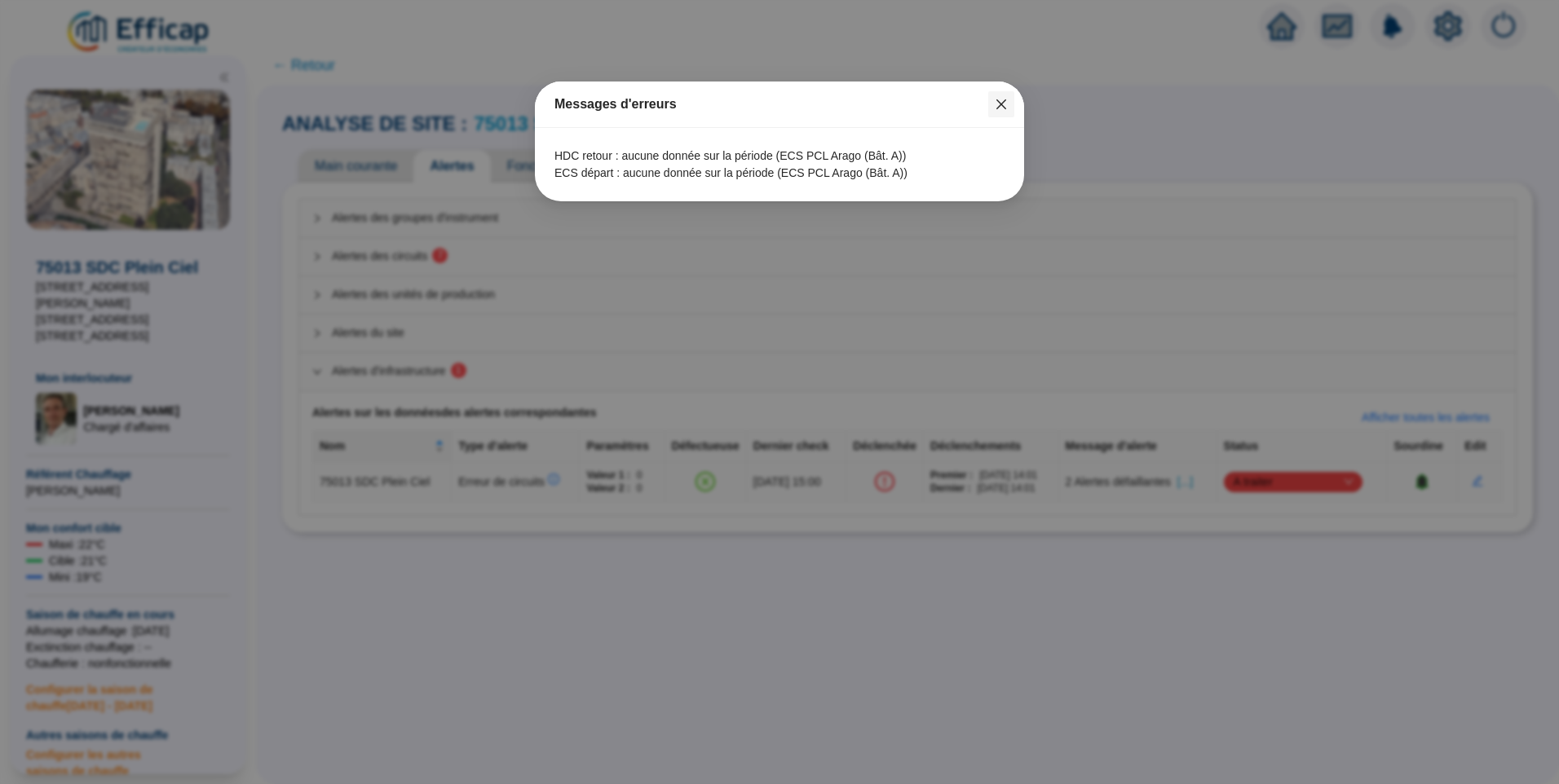
click at [1005, 107] on icon "close" at bounding box center [1001, 104] width 10 height 10
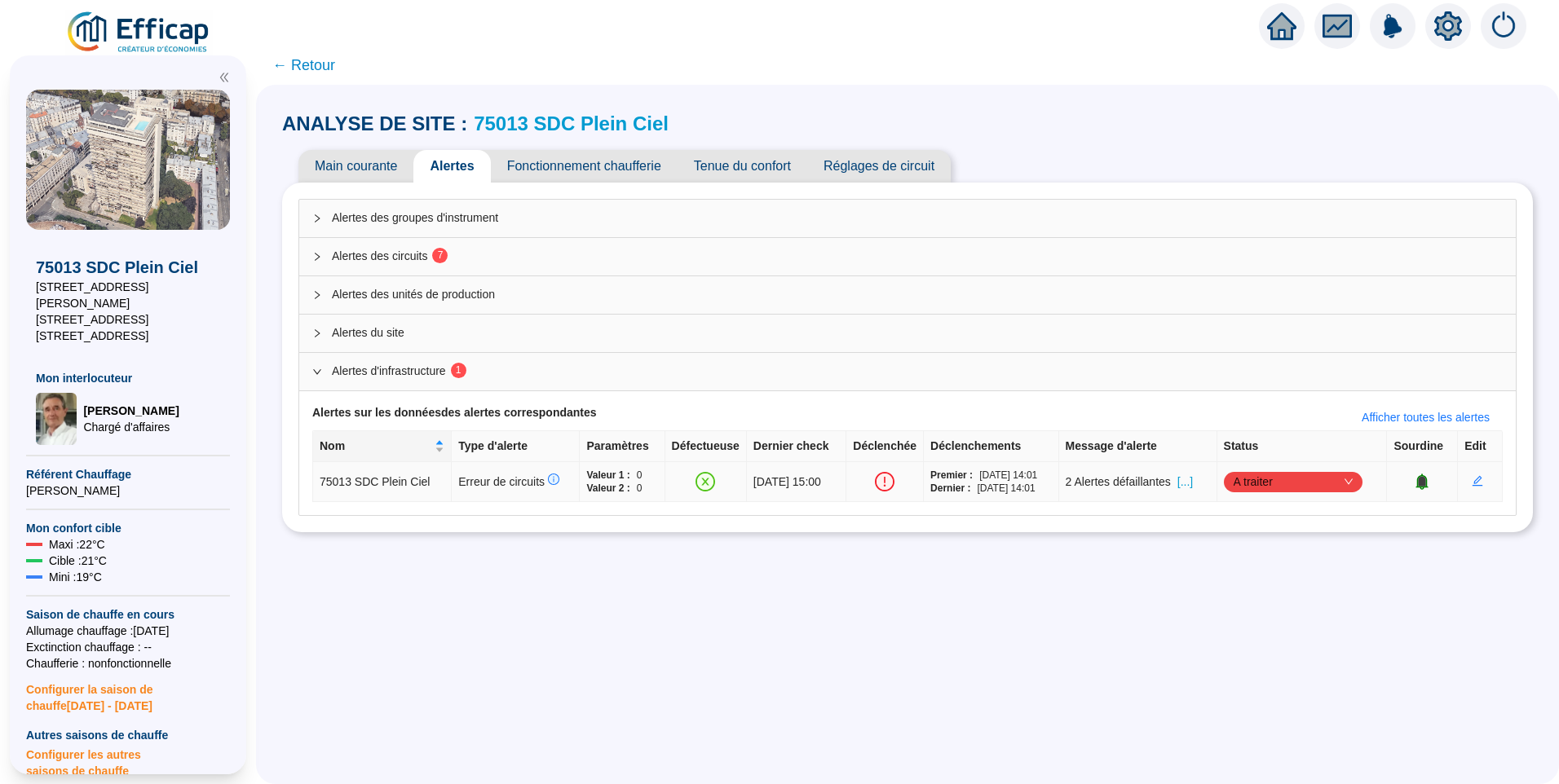
click at [1270, 479] on span "A traiter" at bounding box center [1293, 481] width 119 height 25
click at [1272, 557] on div "Traité" at bounding box center [1296, 564] width 113 height 17
click at [503, 261] on span "Alertes des circuits 7" at bounding box center [917, 256] width 1171 height 17
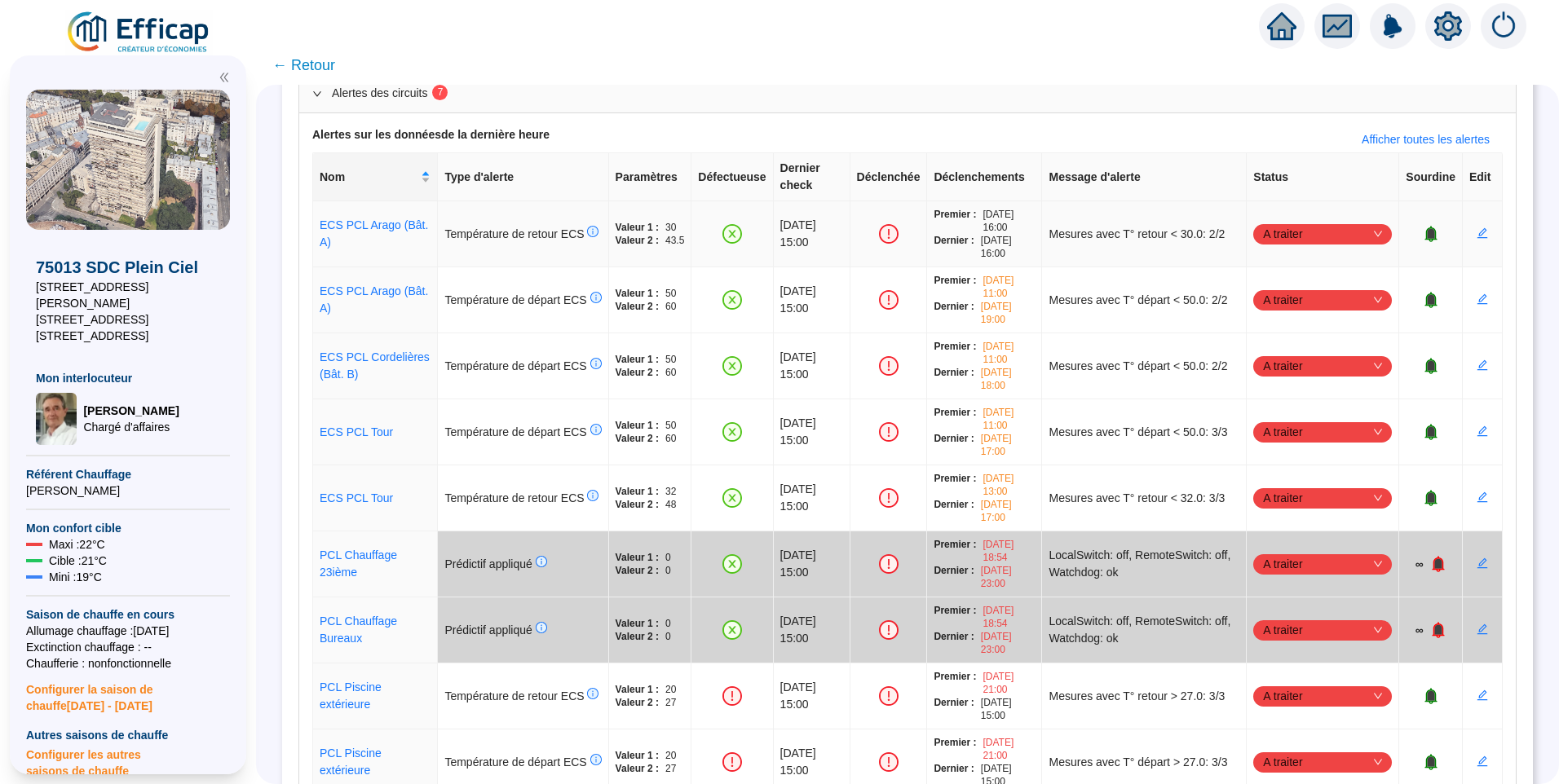
scroll to position [82, 0]
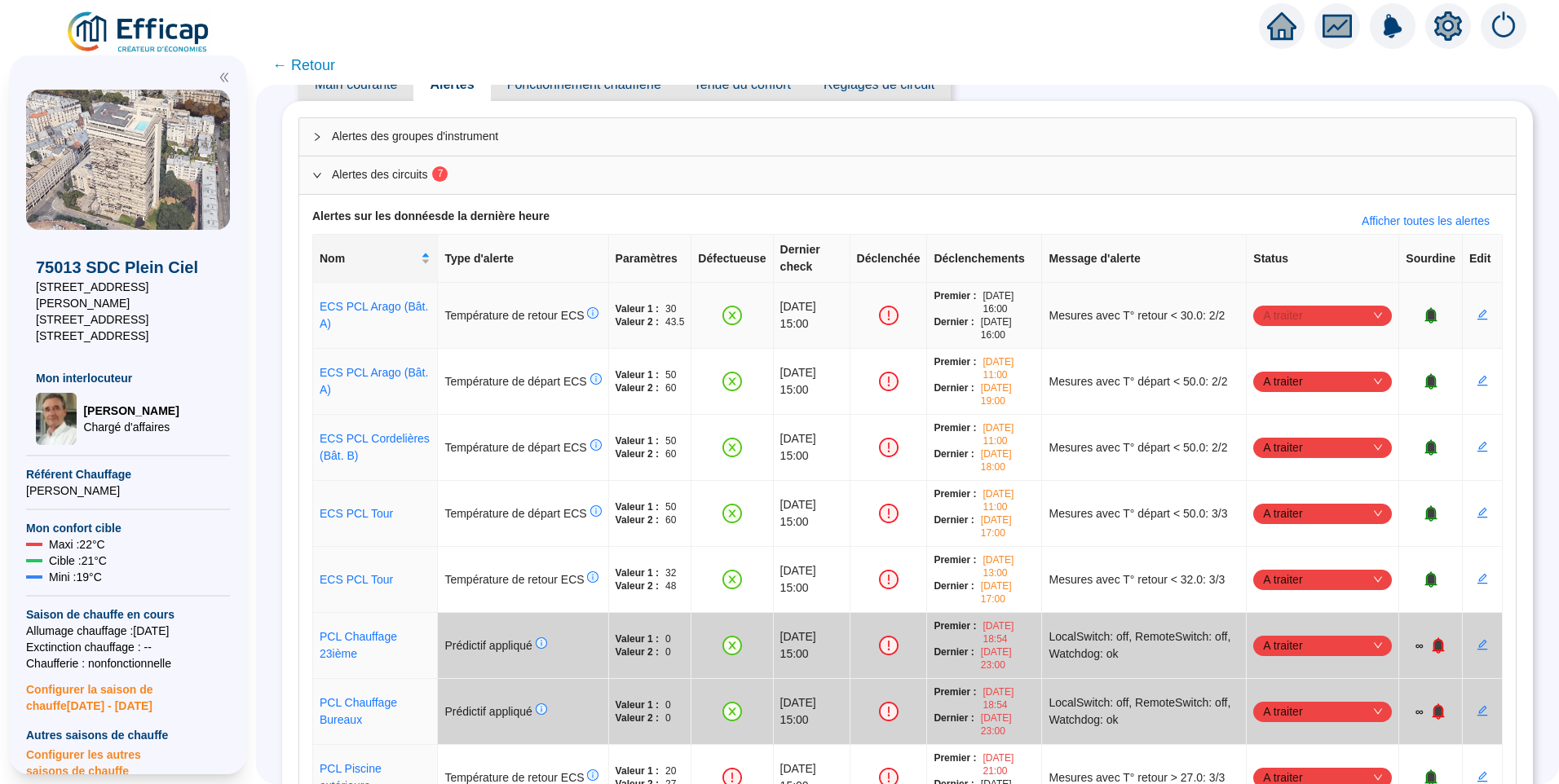
click at [1322, 303] on span "A traiter" at bounding box center [1322, 315] width 119 height 25
click at [1275, 380] on div "Traité" at bounding box center [1314, 381] width 113 height 17
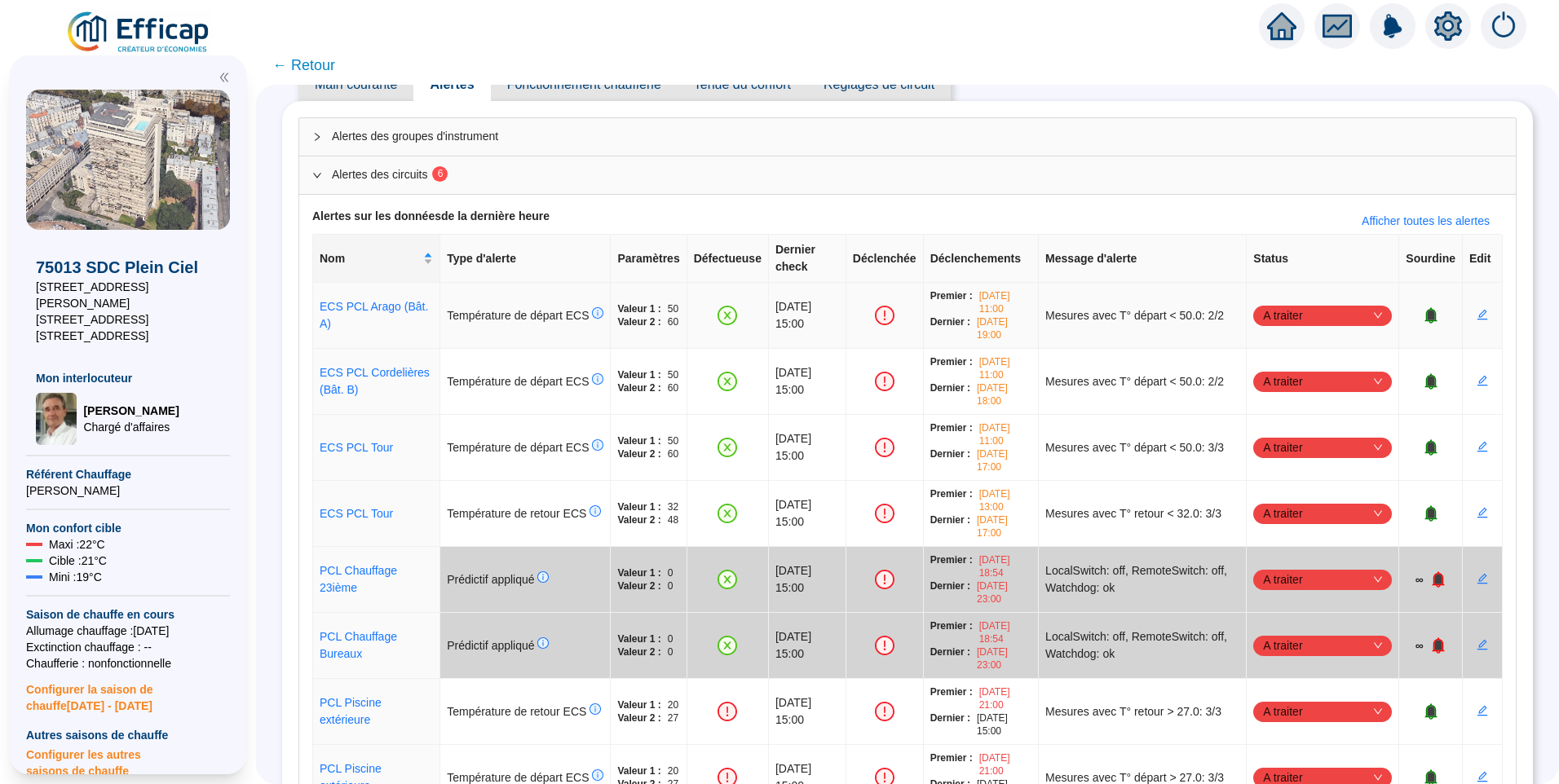
click at [1297, 303] on span "A traiter" at bounding box center [1322, 315] width 119 height 25
click at [1299, 383] on div "Traité" at bounding box center [1314, 381] width 113 height 17
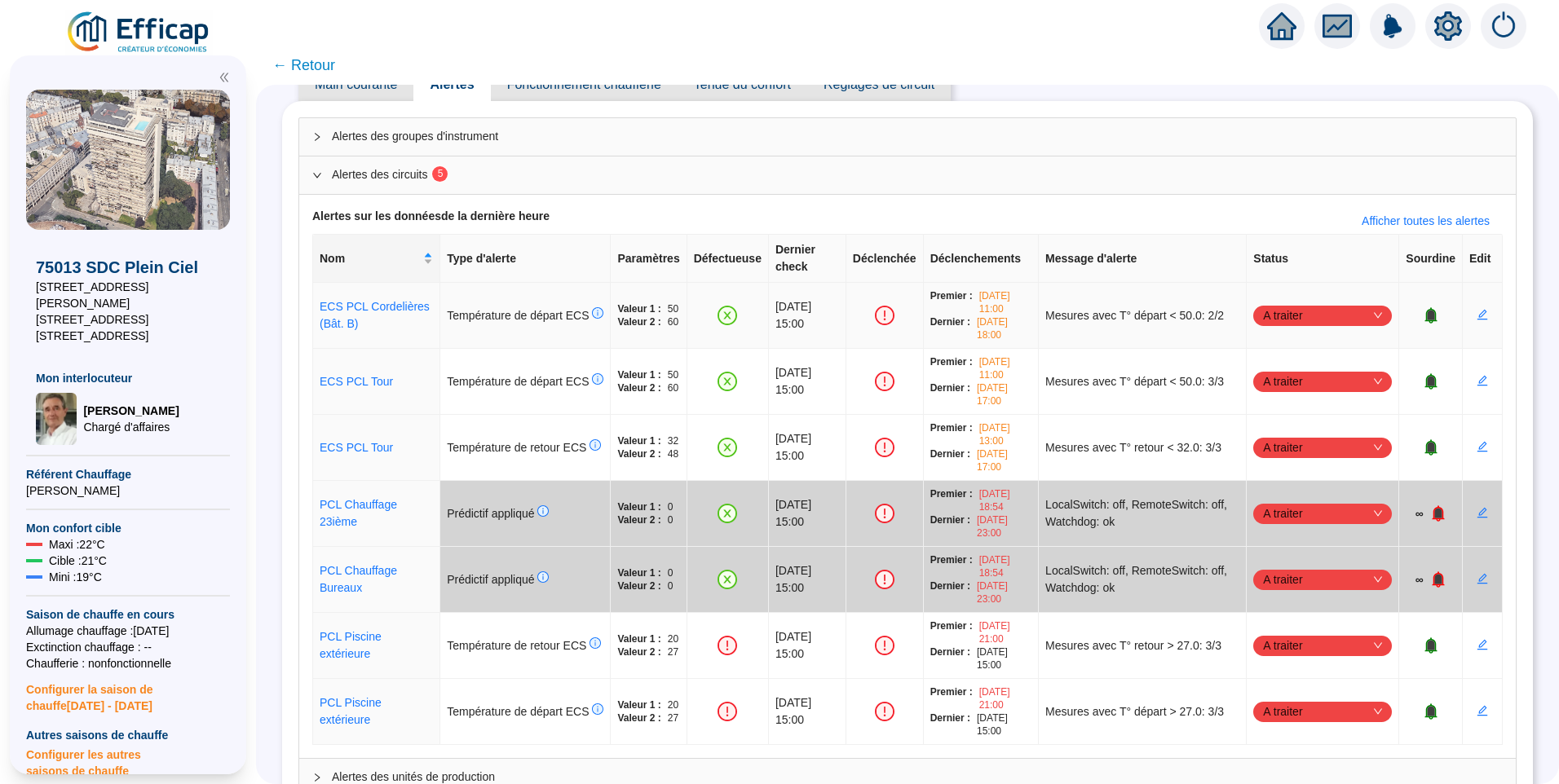
click at [1301, 303] on span "A traiter" at bounding box center [1322, 315] width 119 height 25
click at [1275, 375] on div "Traité" at bounding box center [1314, 381] width 113 height 17
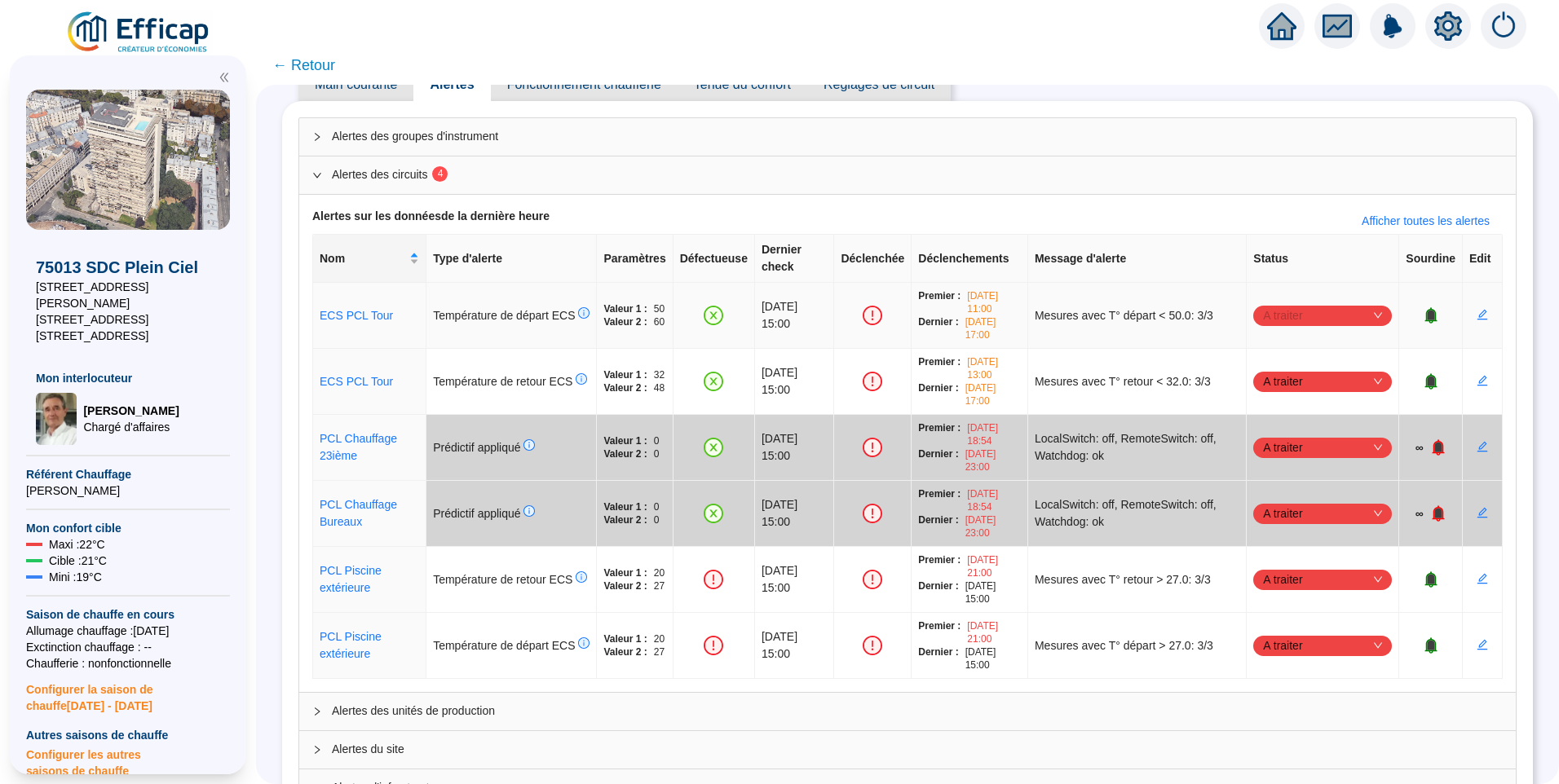
click at [1280, 304] on span "A traiter" at bounding box center [1322, 315] width 119 height 25
click at [1274, 378] on div "Traité" at bounding box center [1314, 381] width 113 height 17
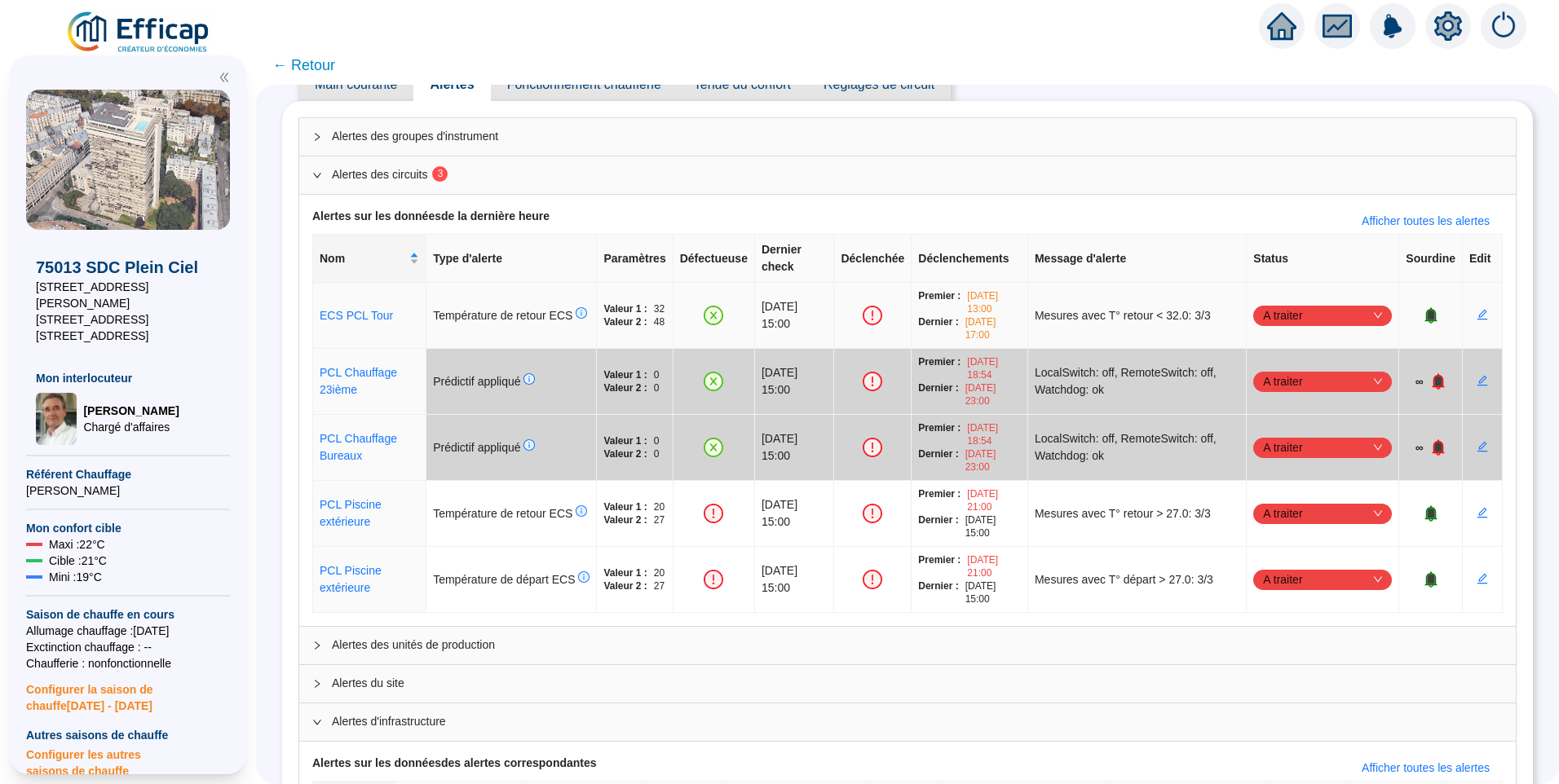
click at [1303, 304] on span "A traiter" at bounding box center [1322, 315] width 119 height 25
click at [1275, 382] on div "Traité" at bounding box center [1314, 381] width 113 height 17
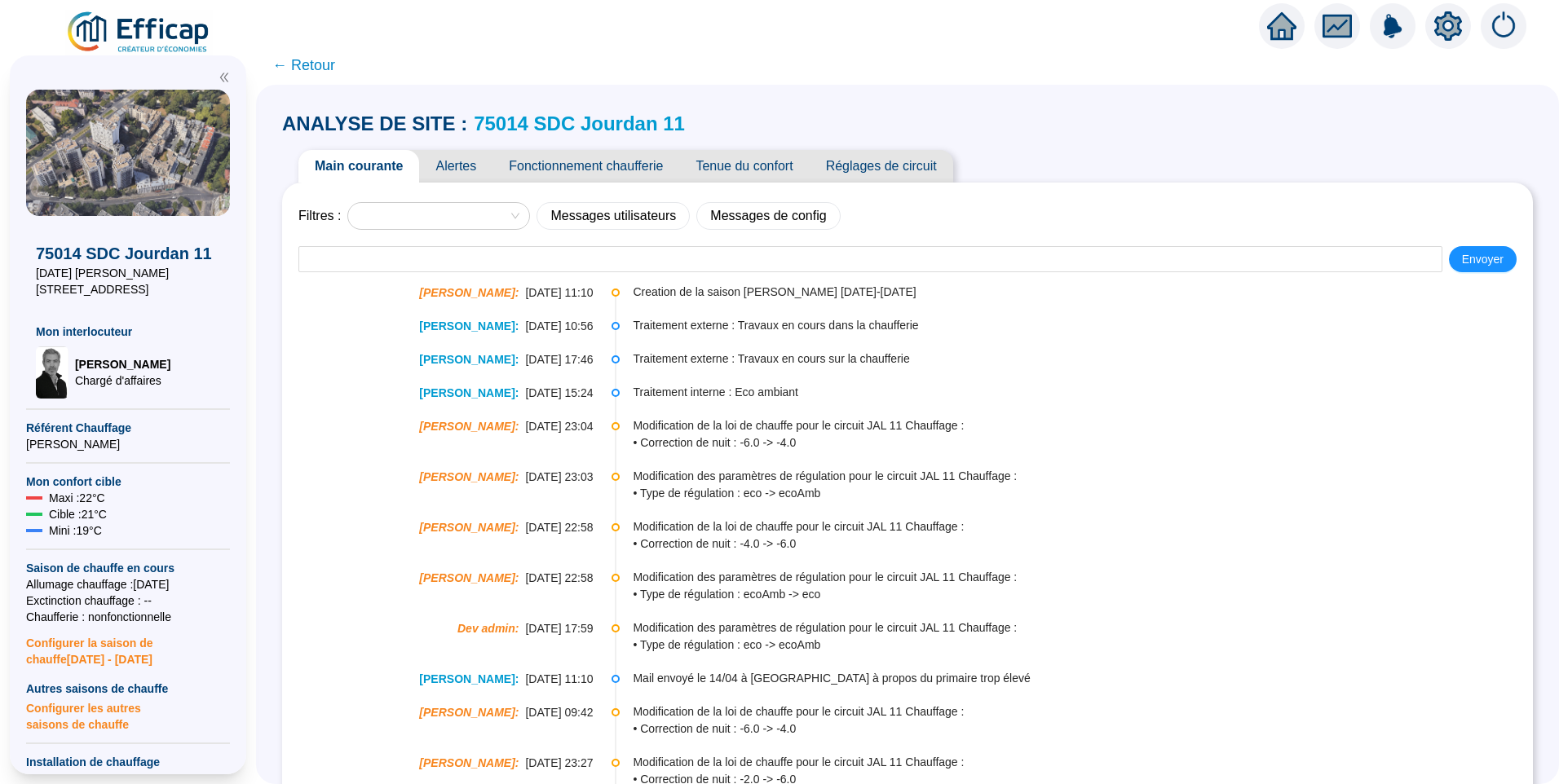
click at [470, 165] on span "Alertes" at bounding box center [455, 166] width 74 height 33
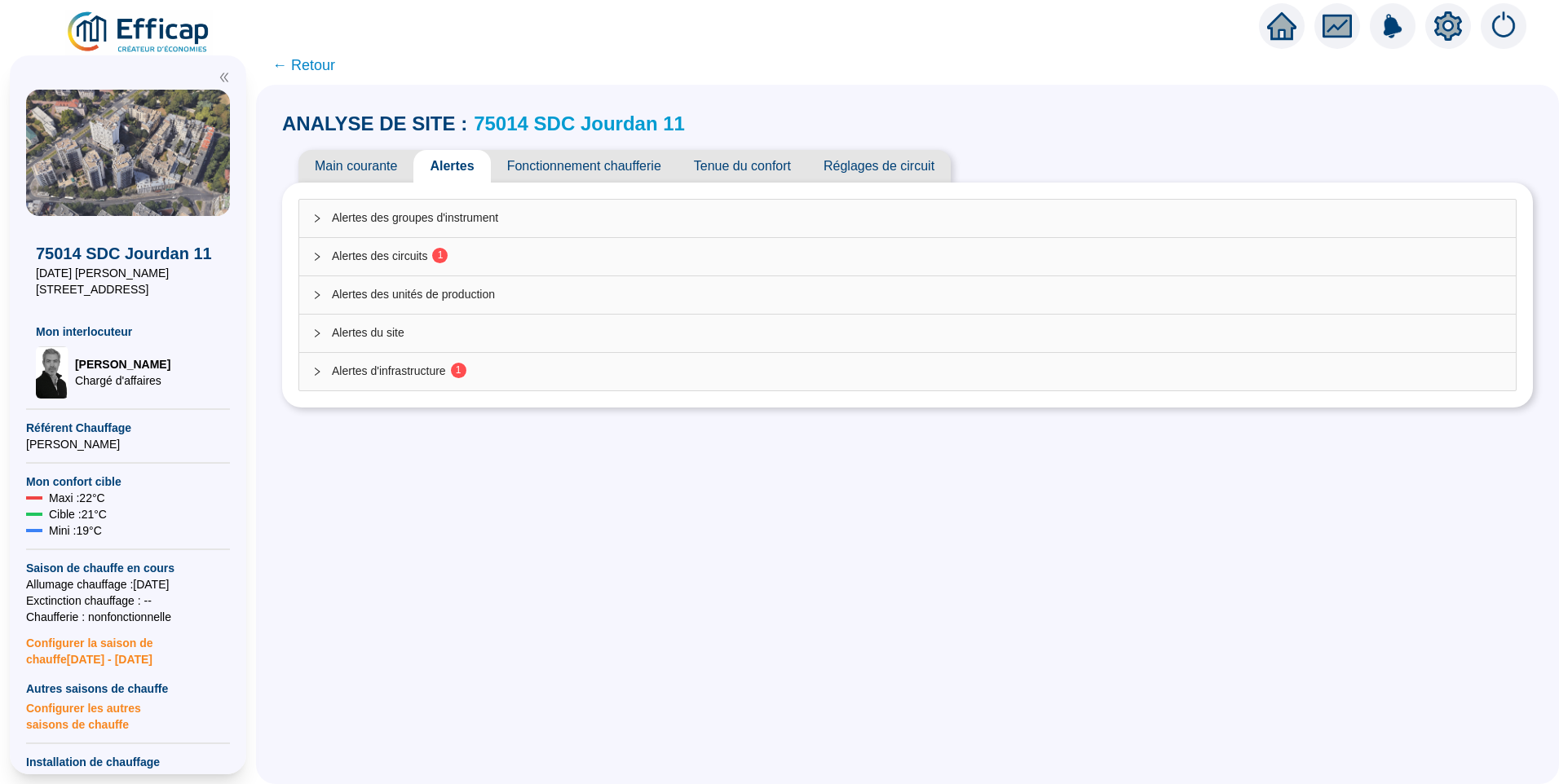
click at [395, 252] on span "Alertes des circuits 1" at bounding box center [917, 256] width 1171 height 17
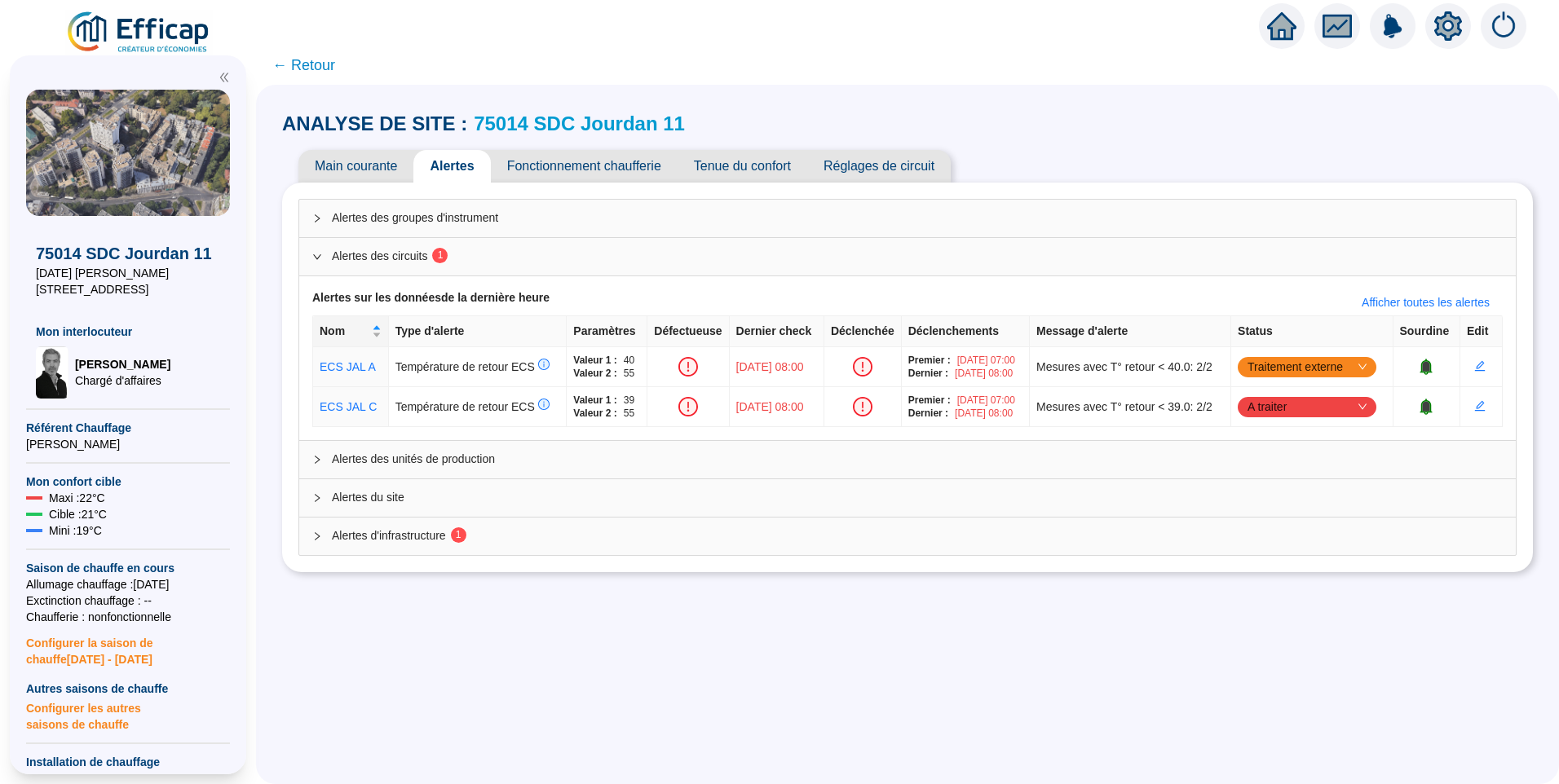
click at [415, 542] on span "Alertes d'infrastructure 1" at bounding box center [917, 535] width 1171 height 17
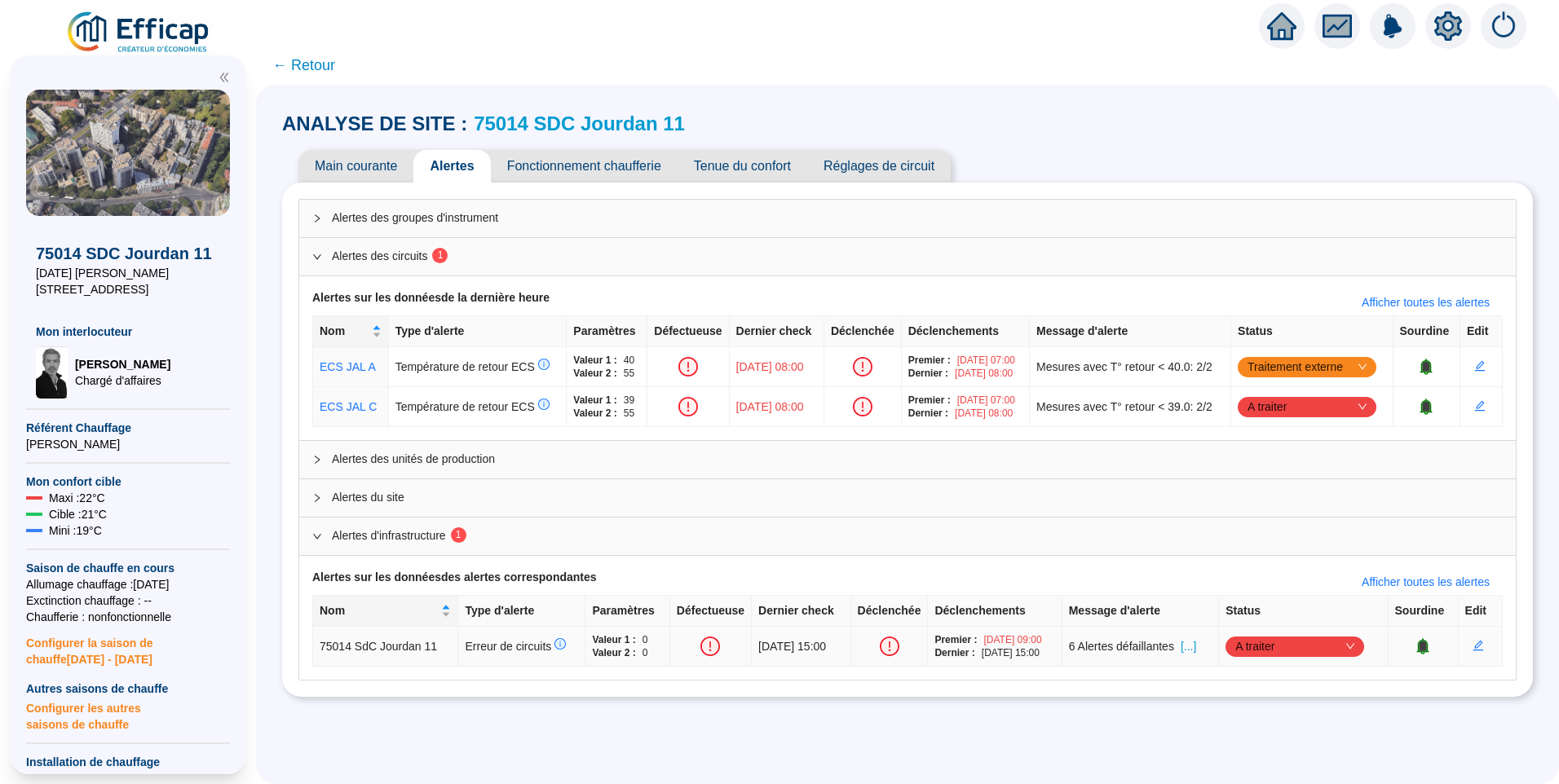
click at [1196, 646] on span "[...]" at bounding box center [1188, 646] width 15 height 17
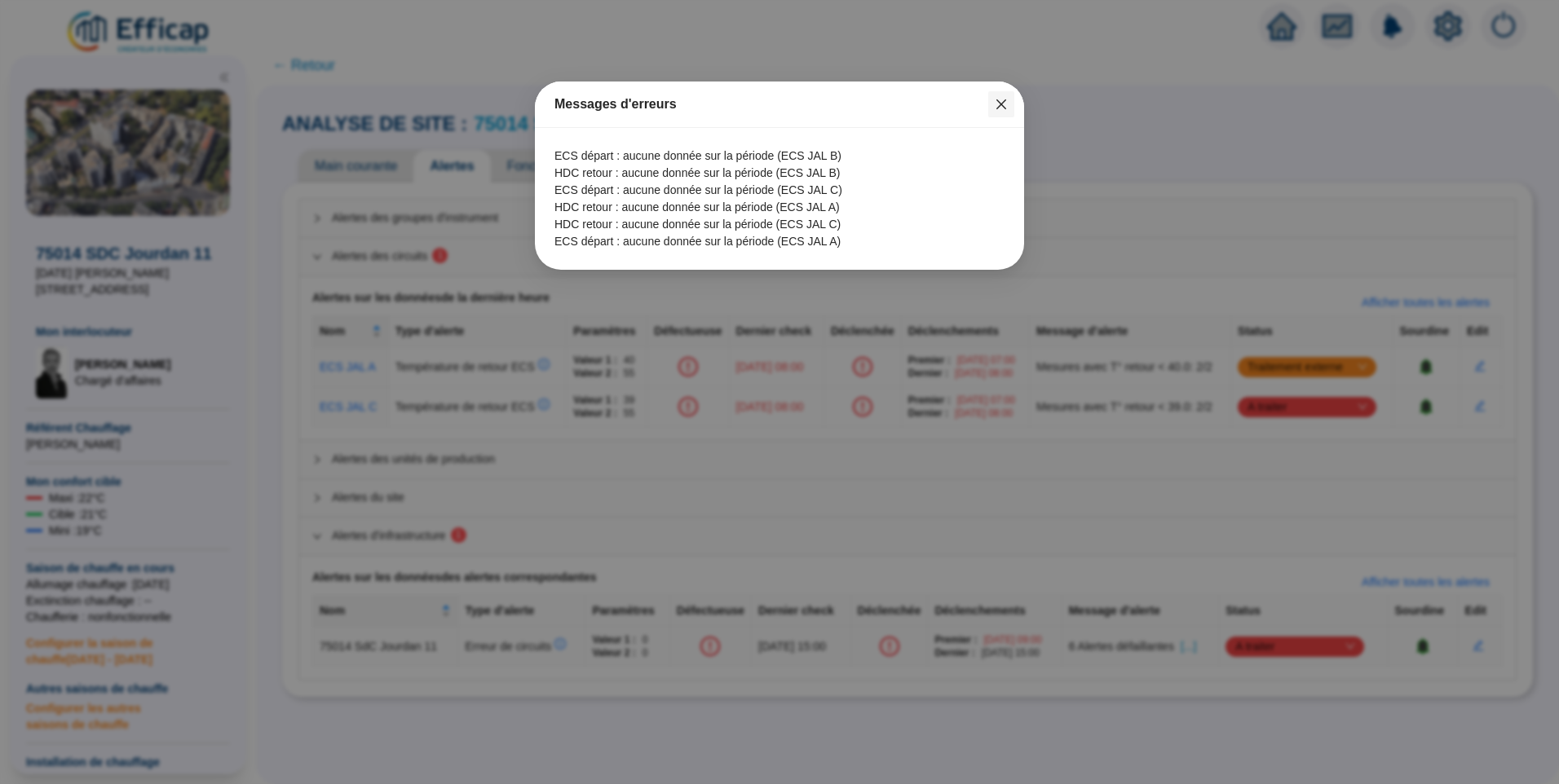
click at [1000, 99] on icon "close" at bounding box center [1001, 104] width 13 height 13
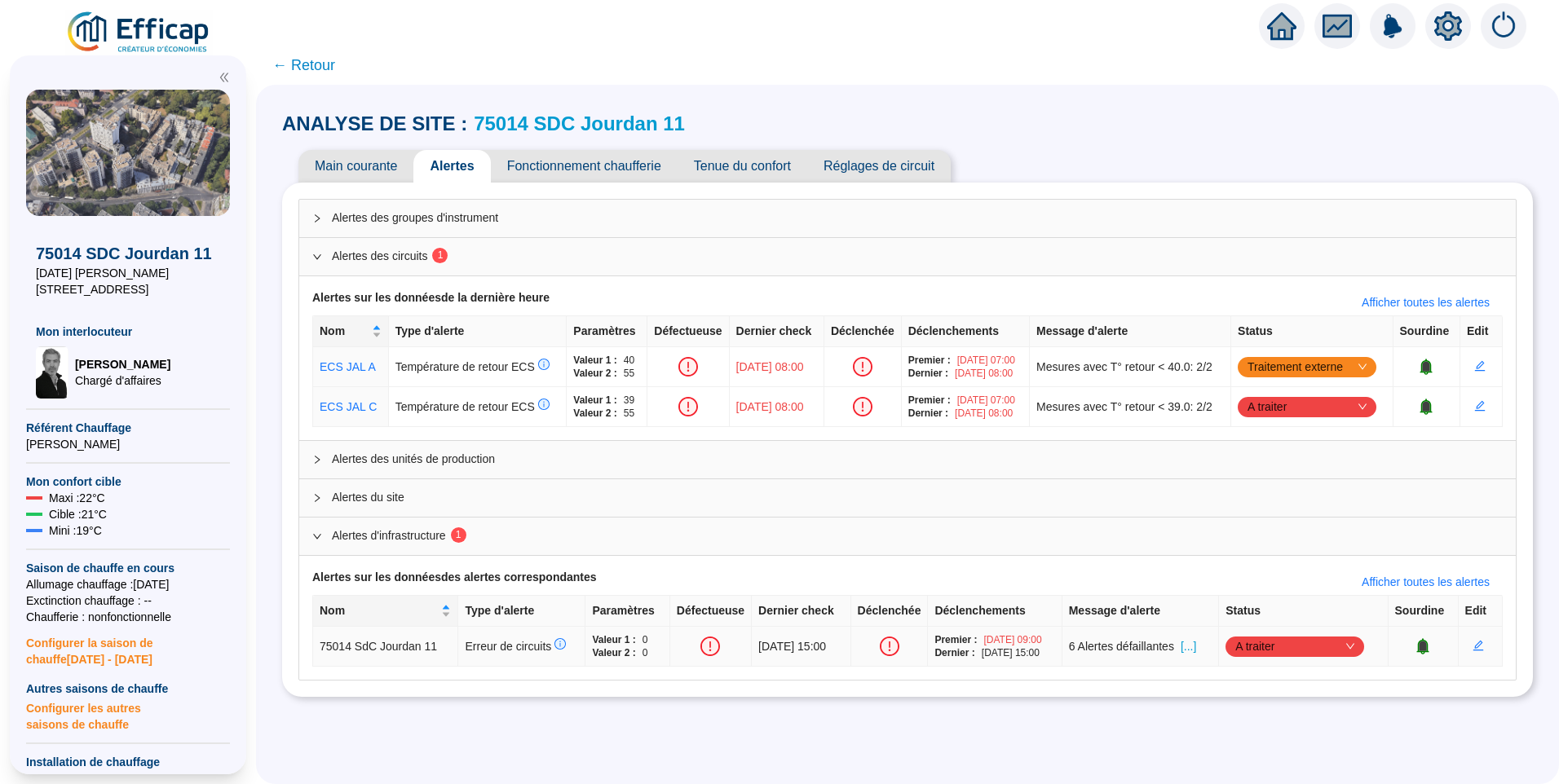
click at [1196, 645] on span "[...]" at bounding box center [1188, 646] width 15 height 17
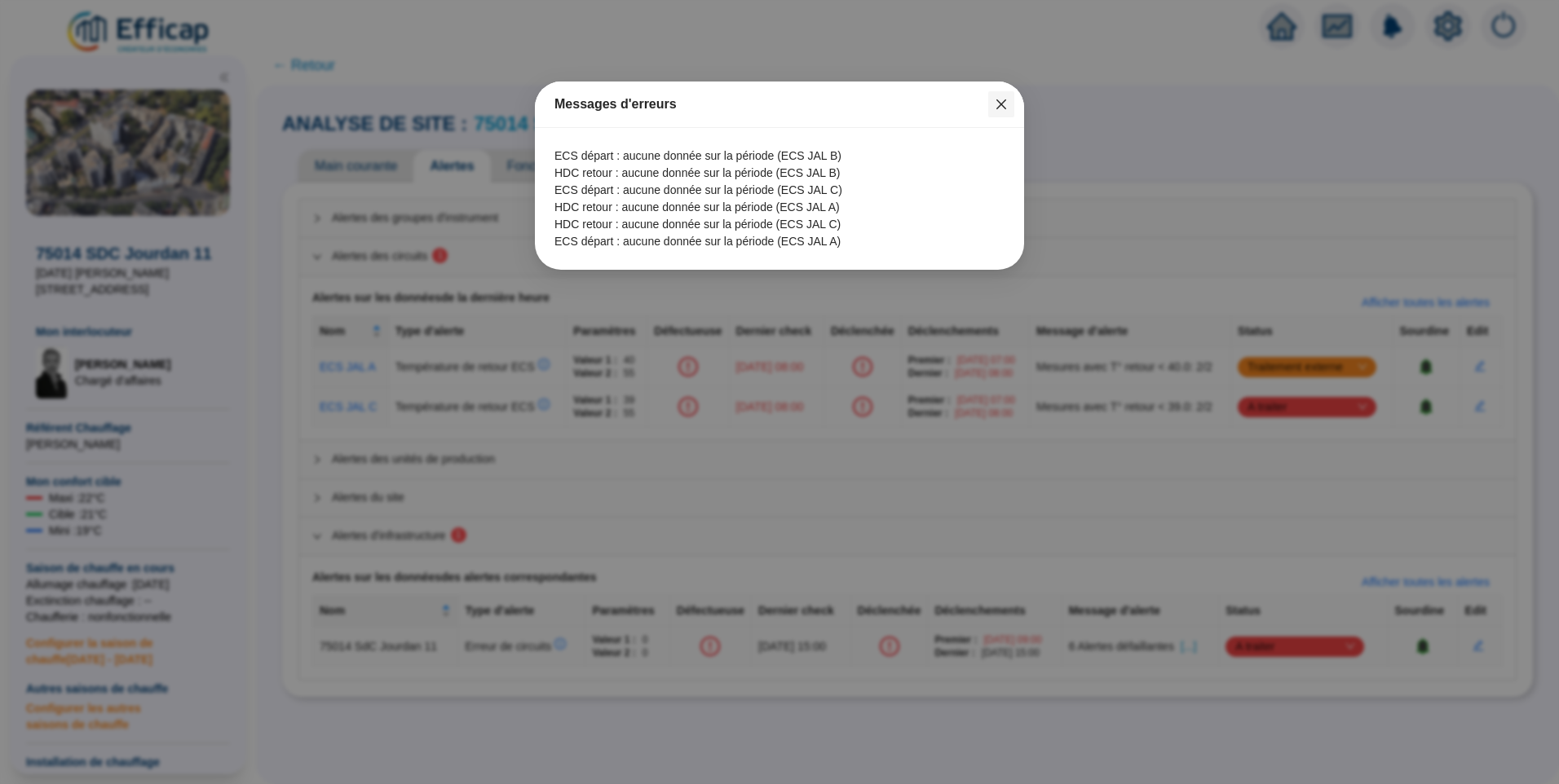
click at [1004, 106] on icon "close" at bounding box center [1001, 104] width 10 height 10
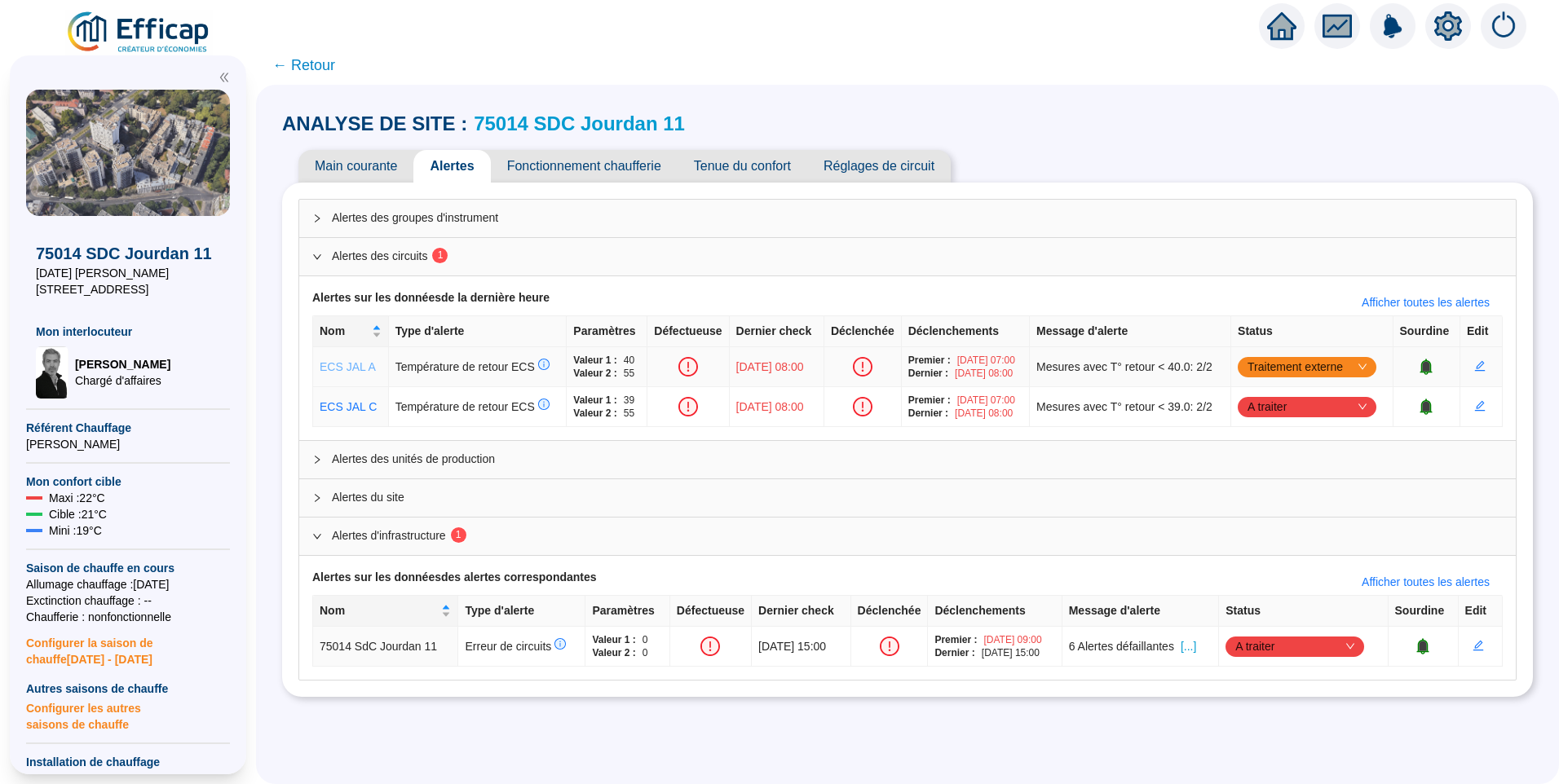
click at [363, 369] on link "ECS JAL A" at bounding box center [348, 366] width 56 height 13
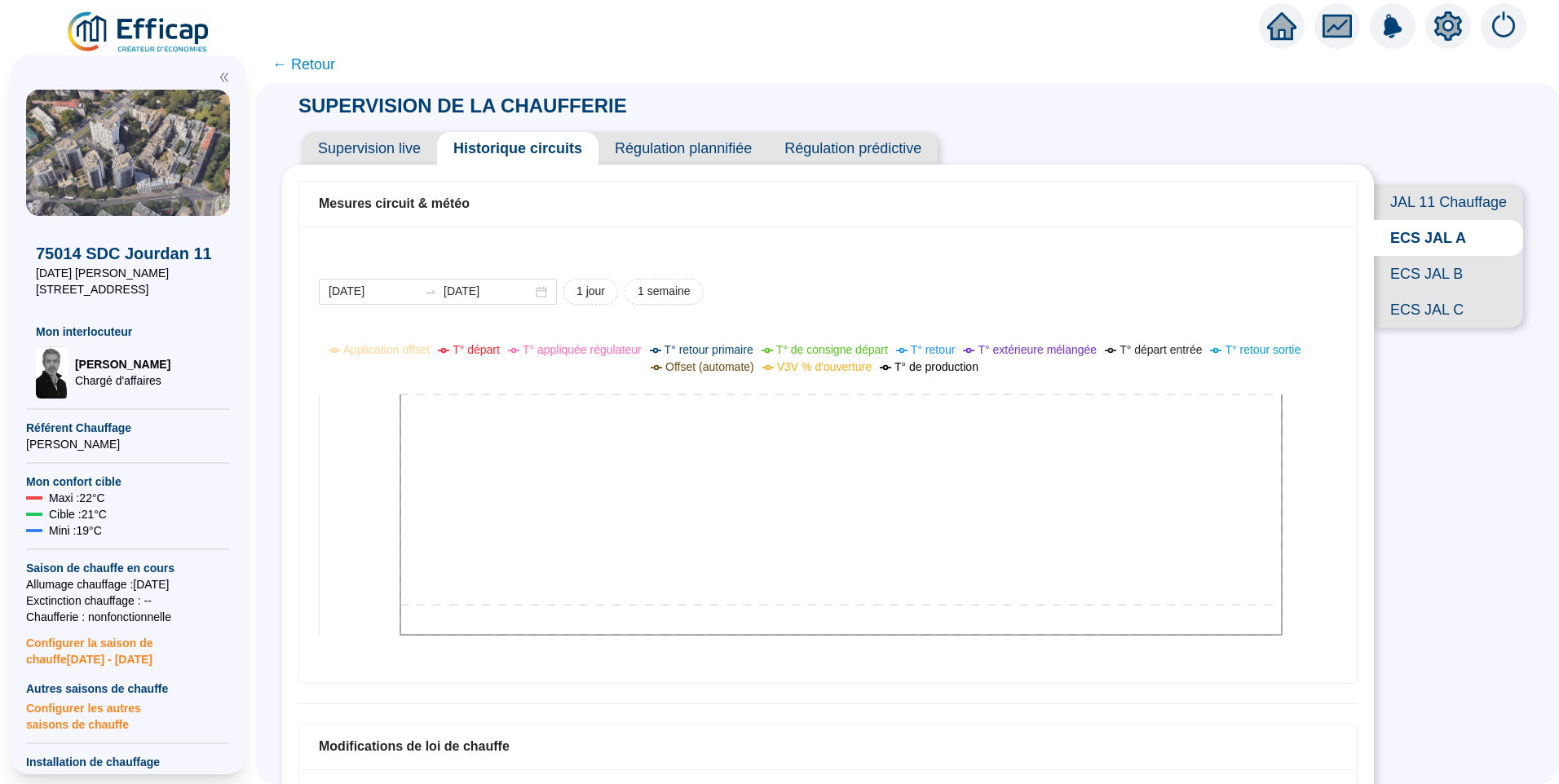
drag, startPoint x: 580, startPoint y: 490, endPoint x: 691, endPoint y: 432, distance: 125.2
click at [581, 490] on icon at bounding box center [819, 500] width 1000 height 326
click at [669, 296] on span "1 semaine" at bounding box center [664, 291] width 53 height 17
click at [410, 293] on input "2025-09-05" at bounding box center [373, 291] width 89 height 17
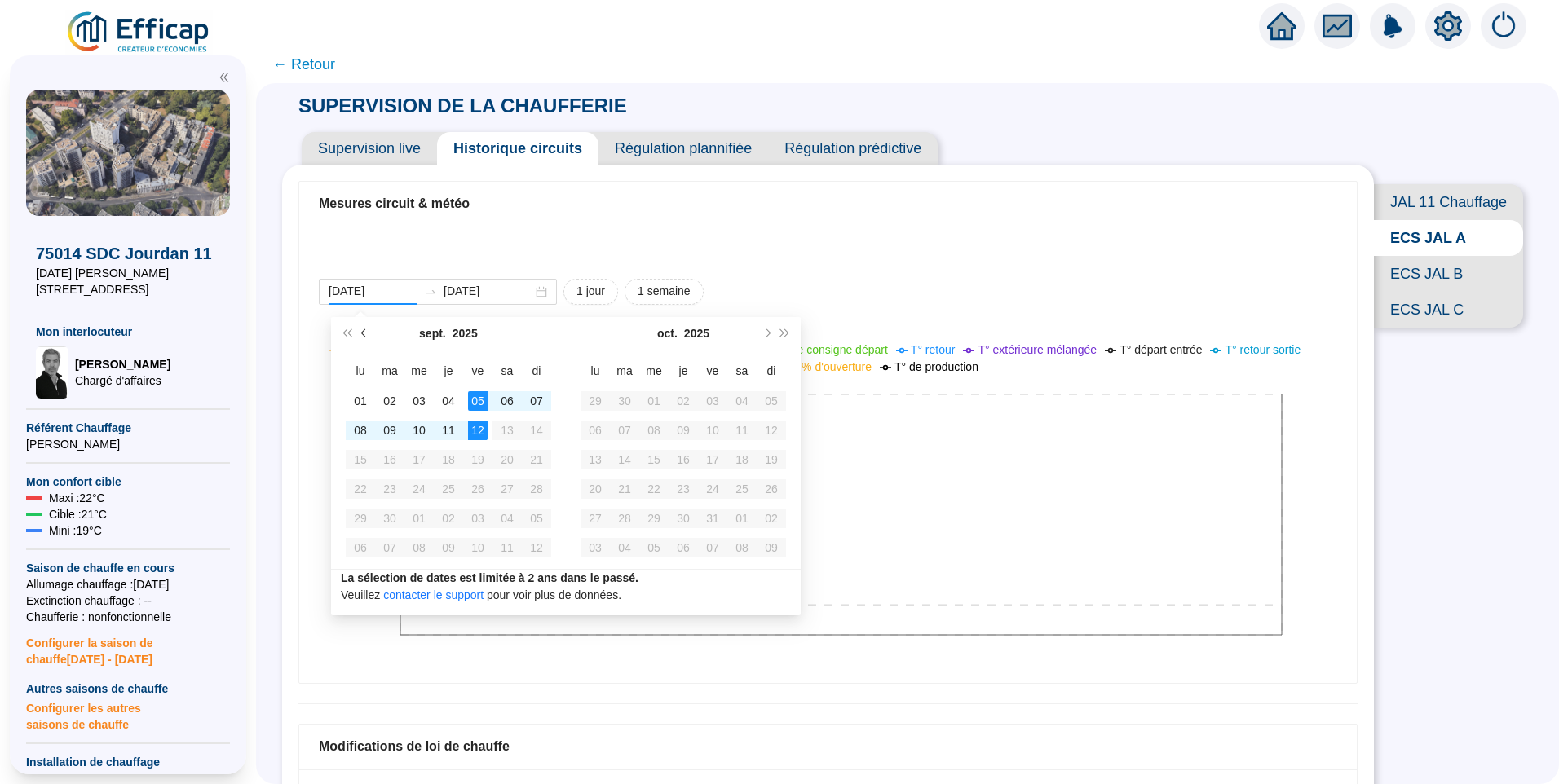
click at [371, 333] on button "Mois précédent (PageUp)" at bounding box center [365, 333] width 18 height 33
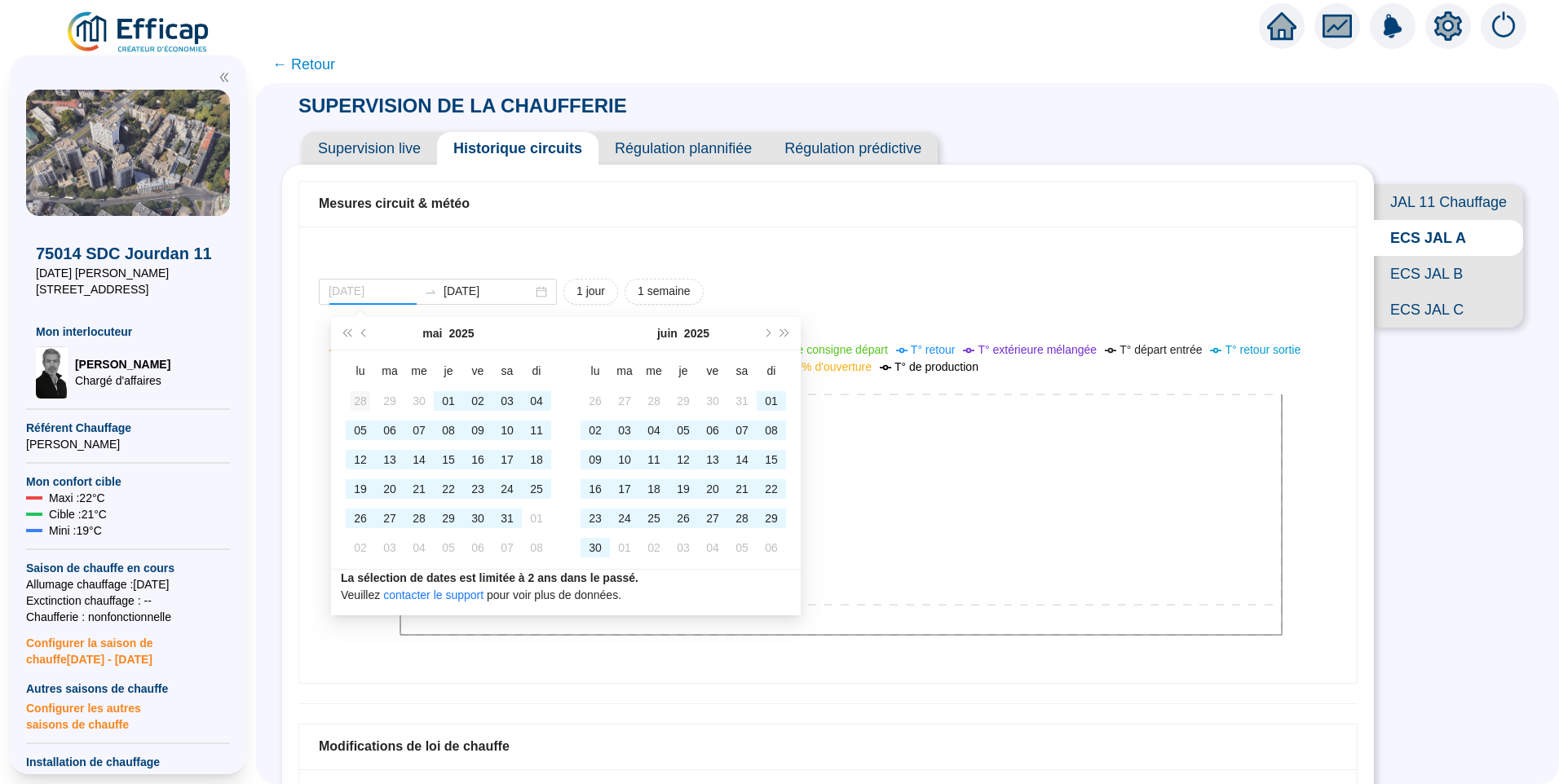
type input "2025-04-28"
click at [355, 398] on div "28" at bounding box center [361, 401] width 20 height 20
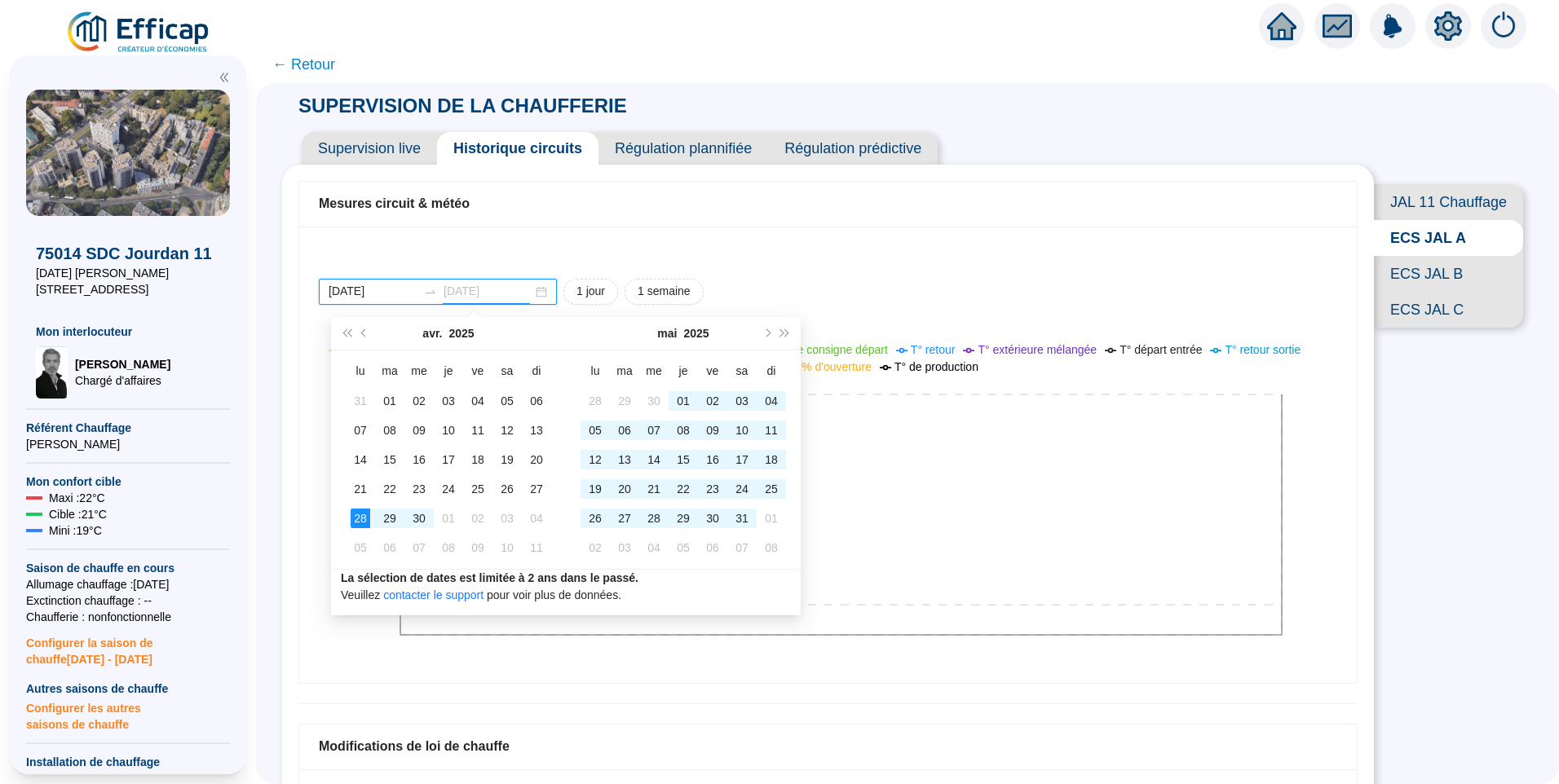
type input "2025-09-12"
click at [1008, 264] on div "2025-09-05 2025-09-12 1 jour 1 semaine Application offset T° départ T° appliqué…" at bounding box center [827, 454] width 1057 height 456
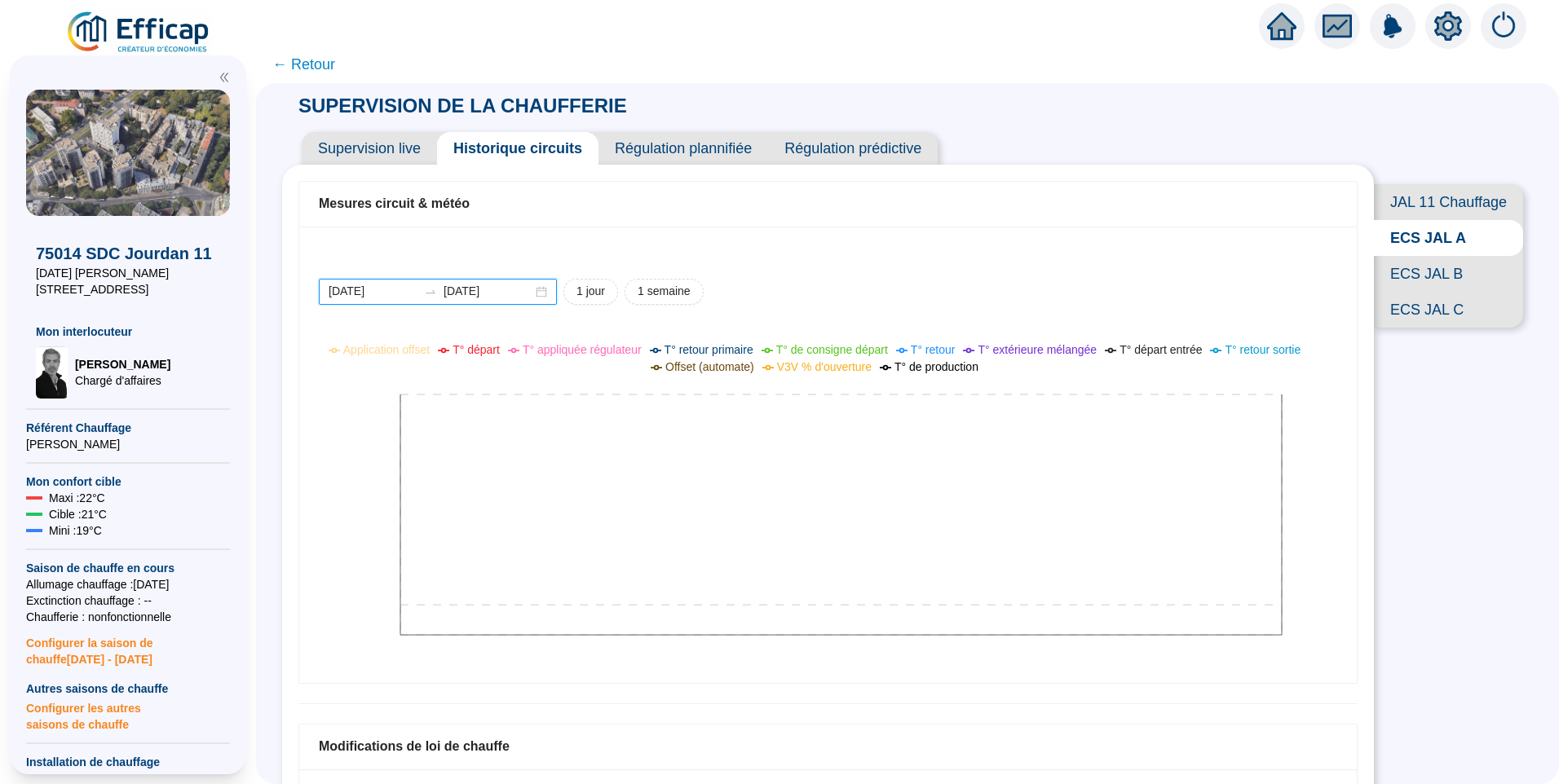
click at [406, 295] on input "2025-09-05" at bounding box center [373, 291] width 89 height 17
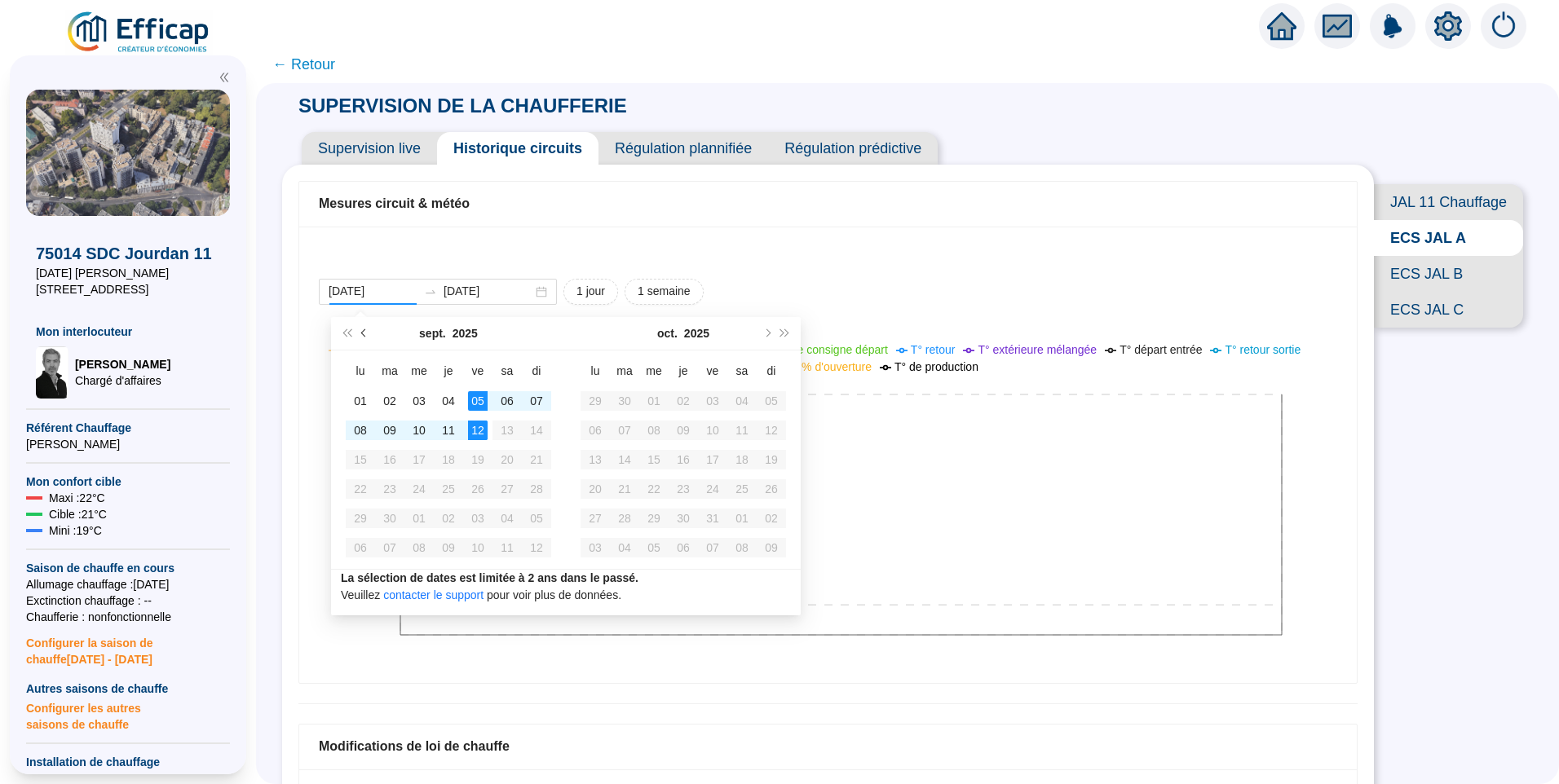
click at [367, 340] on button "Mois précédent (PageUp)" at bounding box center [365, 333] width 18 height 33
click at [368, 340] on button "Mois précédent (PageUp)" at bounding box center [365, 333] width 18 height 33
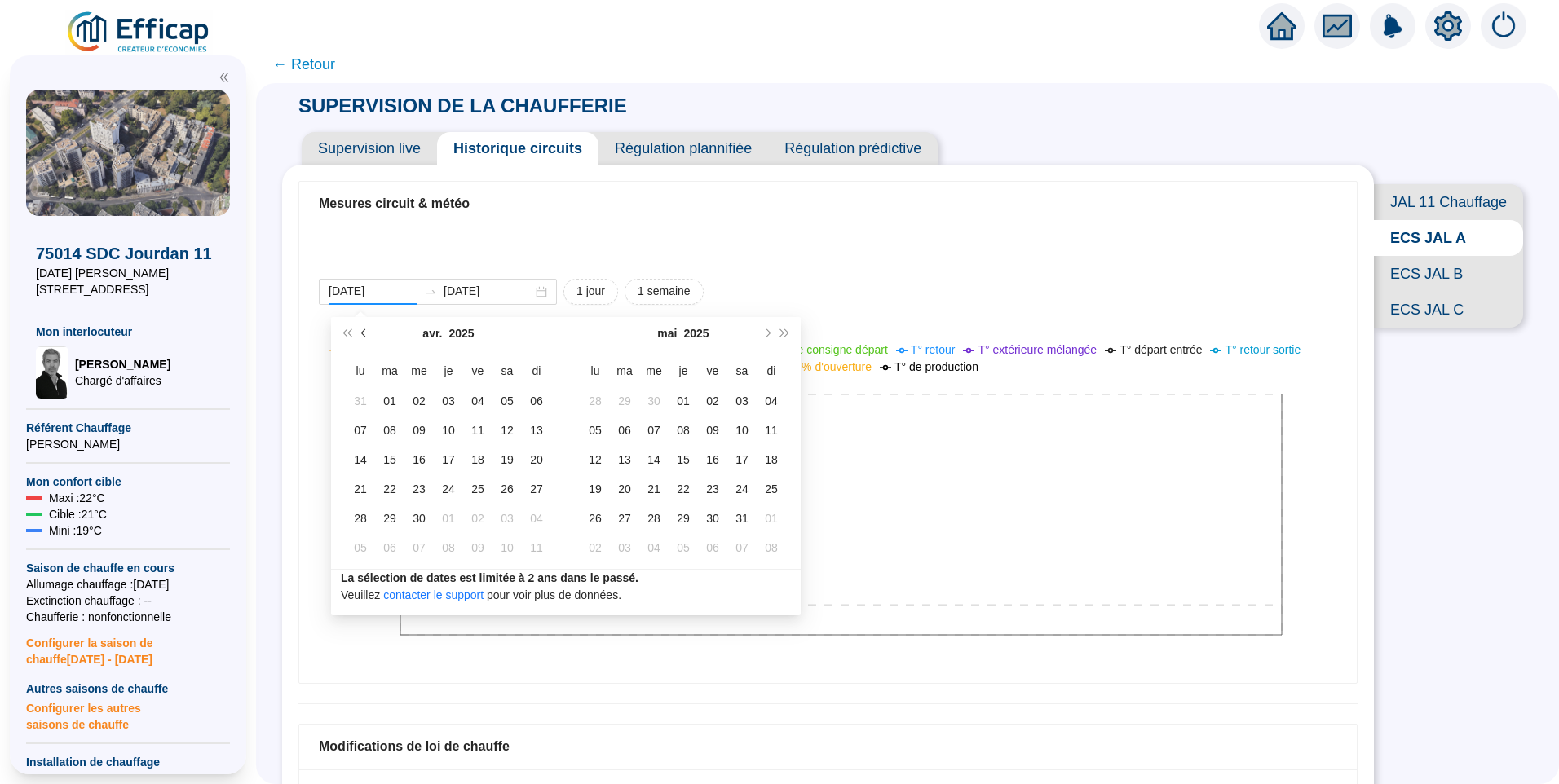
click at [368, 340] on button "Mois précédent (PageUp)" at bounding box center [365, 333] width 18 height 33
type input "2024-11-25"
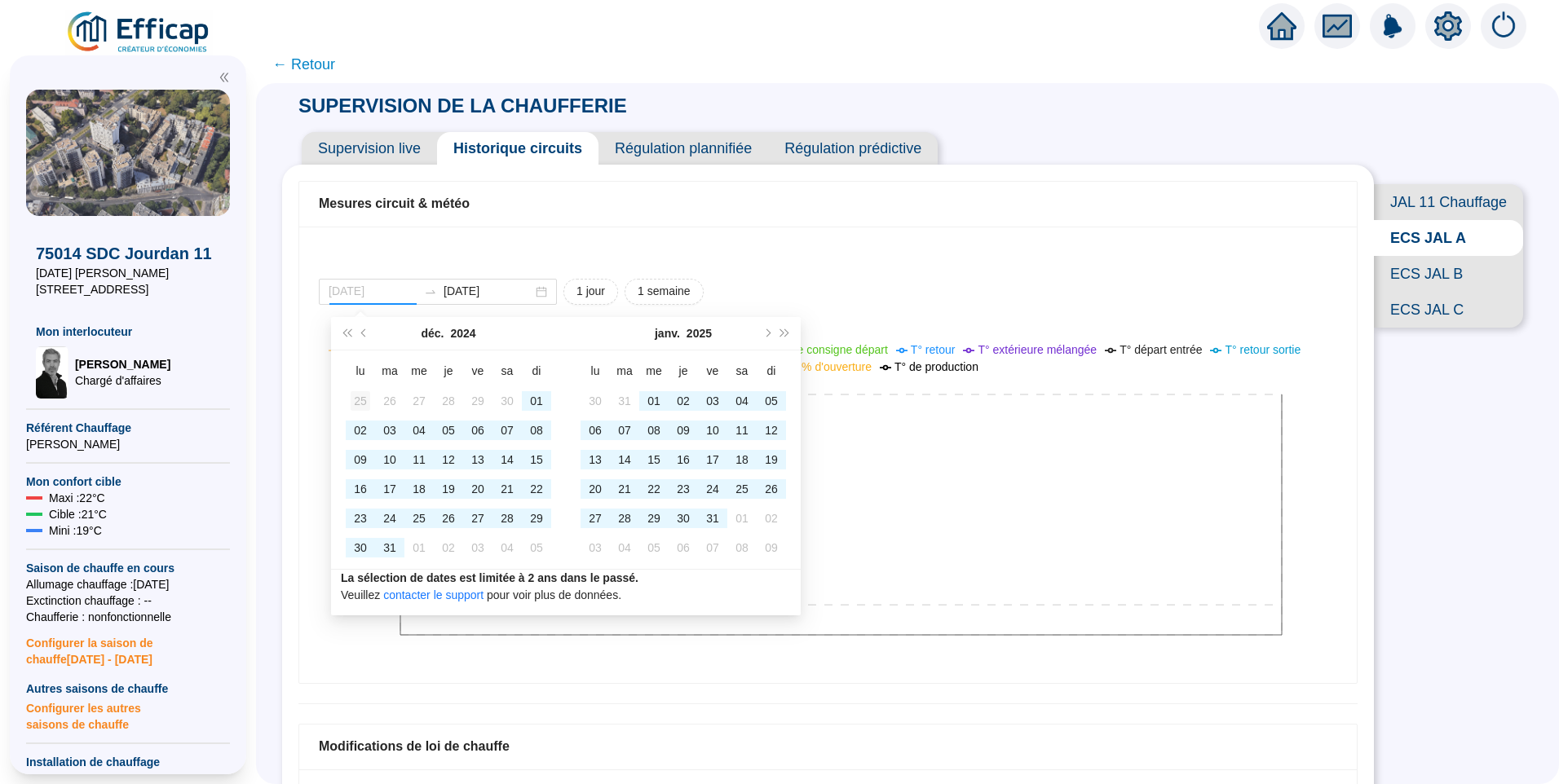
click at [360, 398] on div "25" at bounding box center [361, 401] width 20 height 20
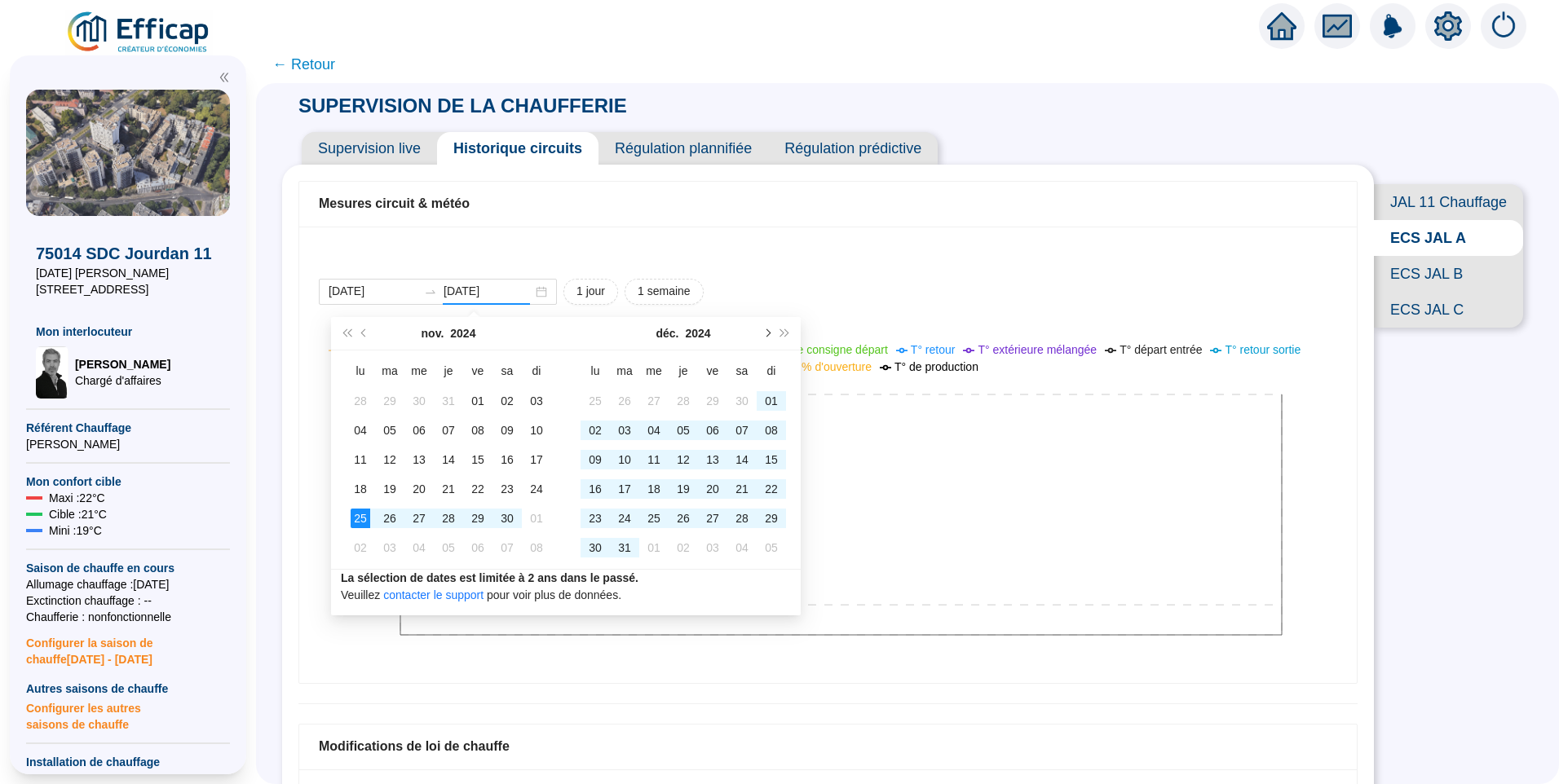
click at [771, 329] on button "Mois suivant (PageDown)" at bounding box center [766, 333] width 18 height 33
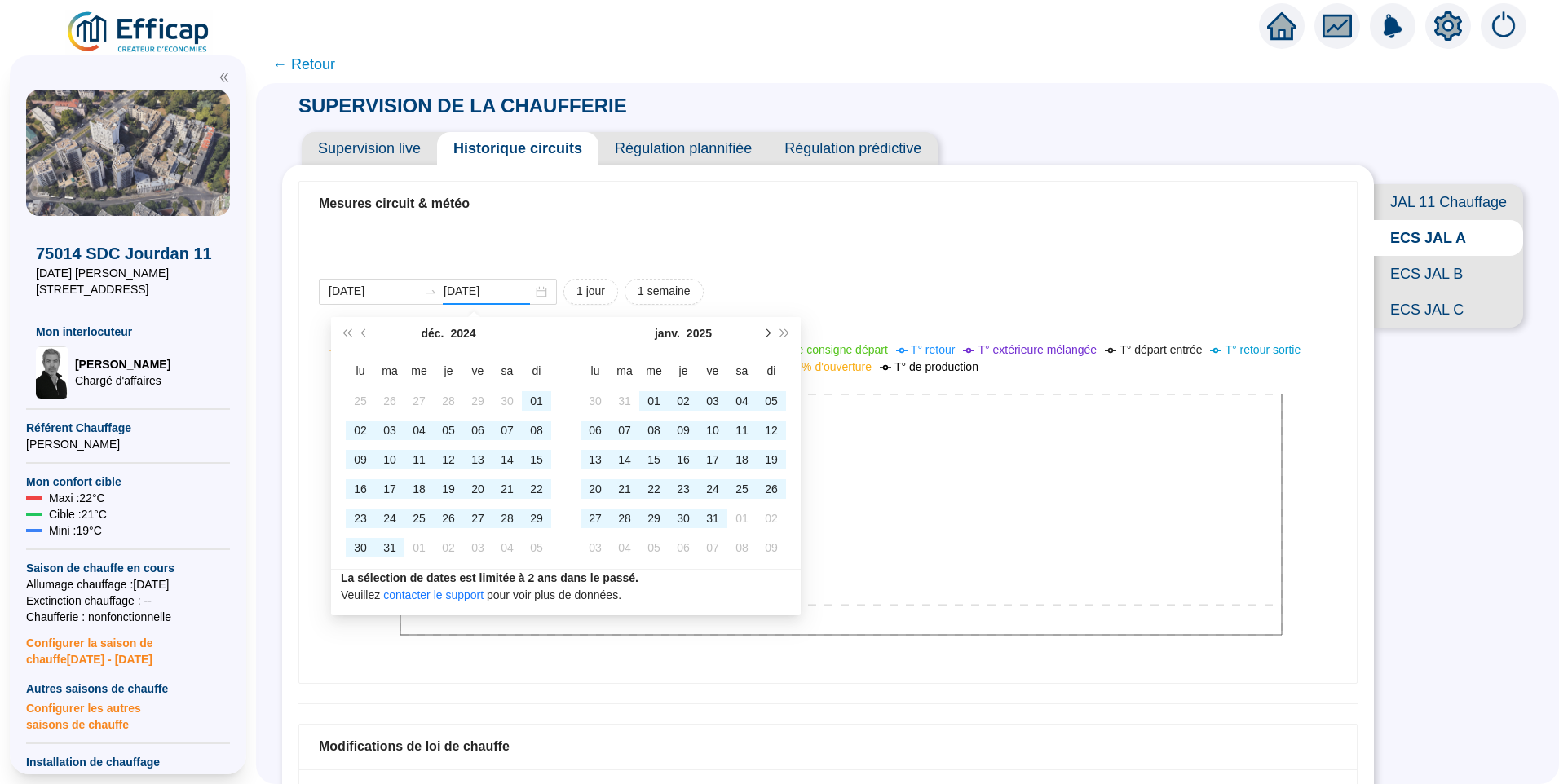
click at [771, 329] on button "Mois suivant (PageDown)" at bounding box center [766, 333] width 18 height 33
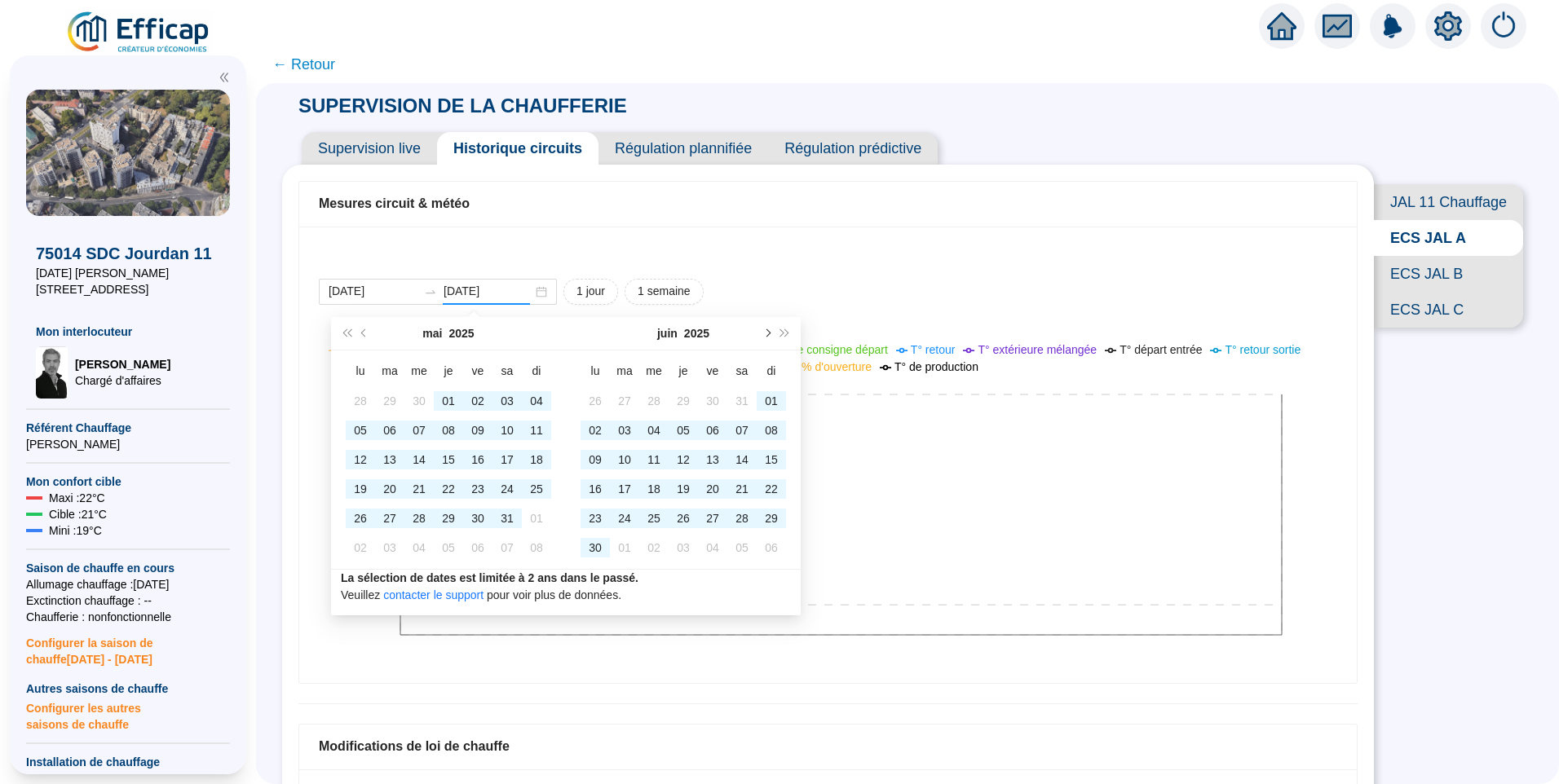
click at [771, 329] on button "Mois suivant (PageDown)" at bounding box center [766, 333] width 18 height 33
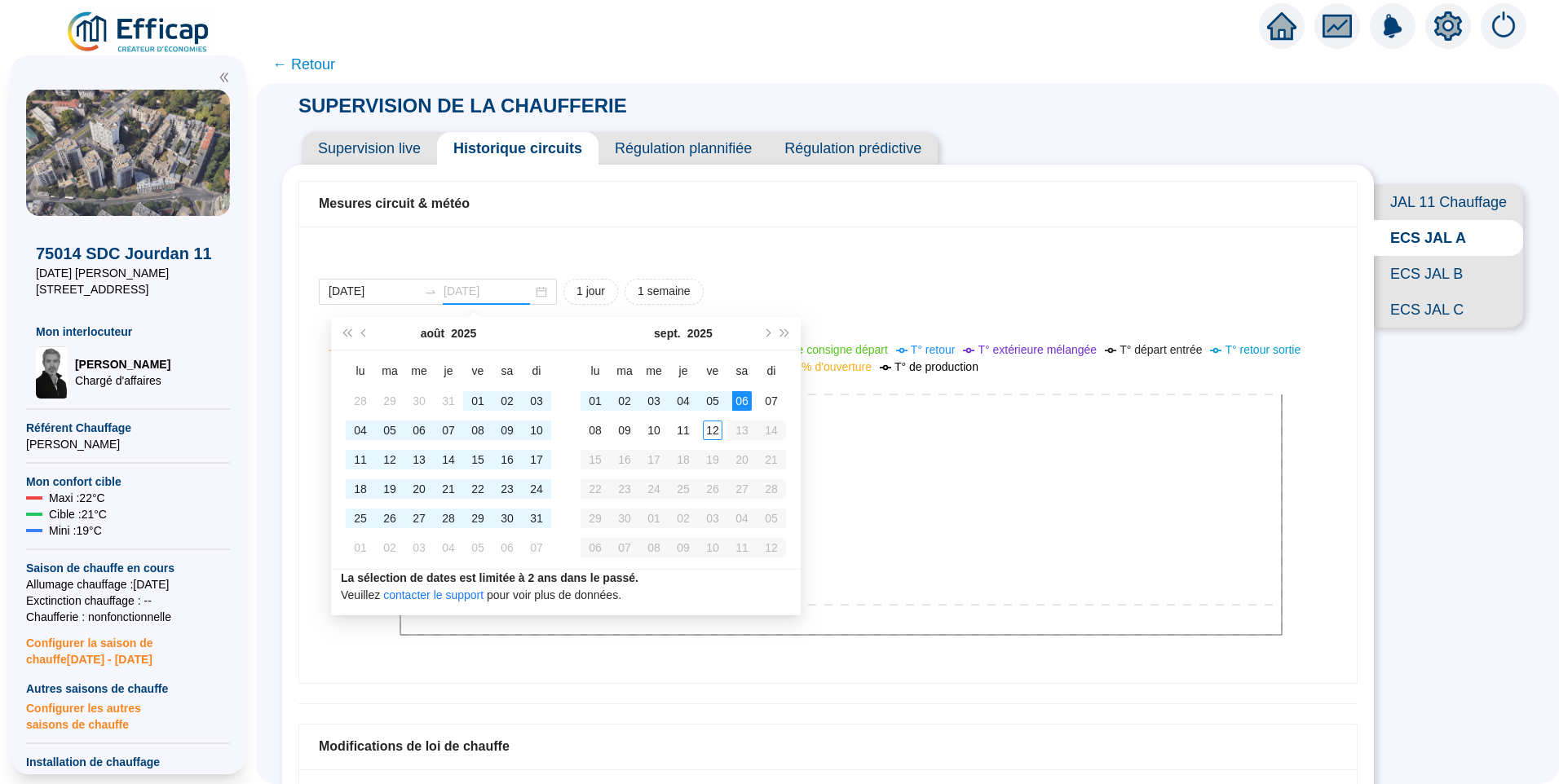
type input "2025-09-12"
click at [711, 429] on div "12" at bounding box center [713, 431] width 20 height 20
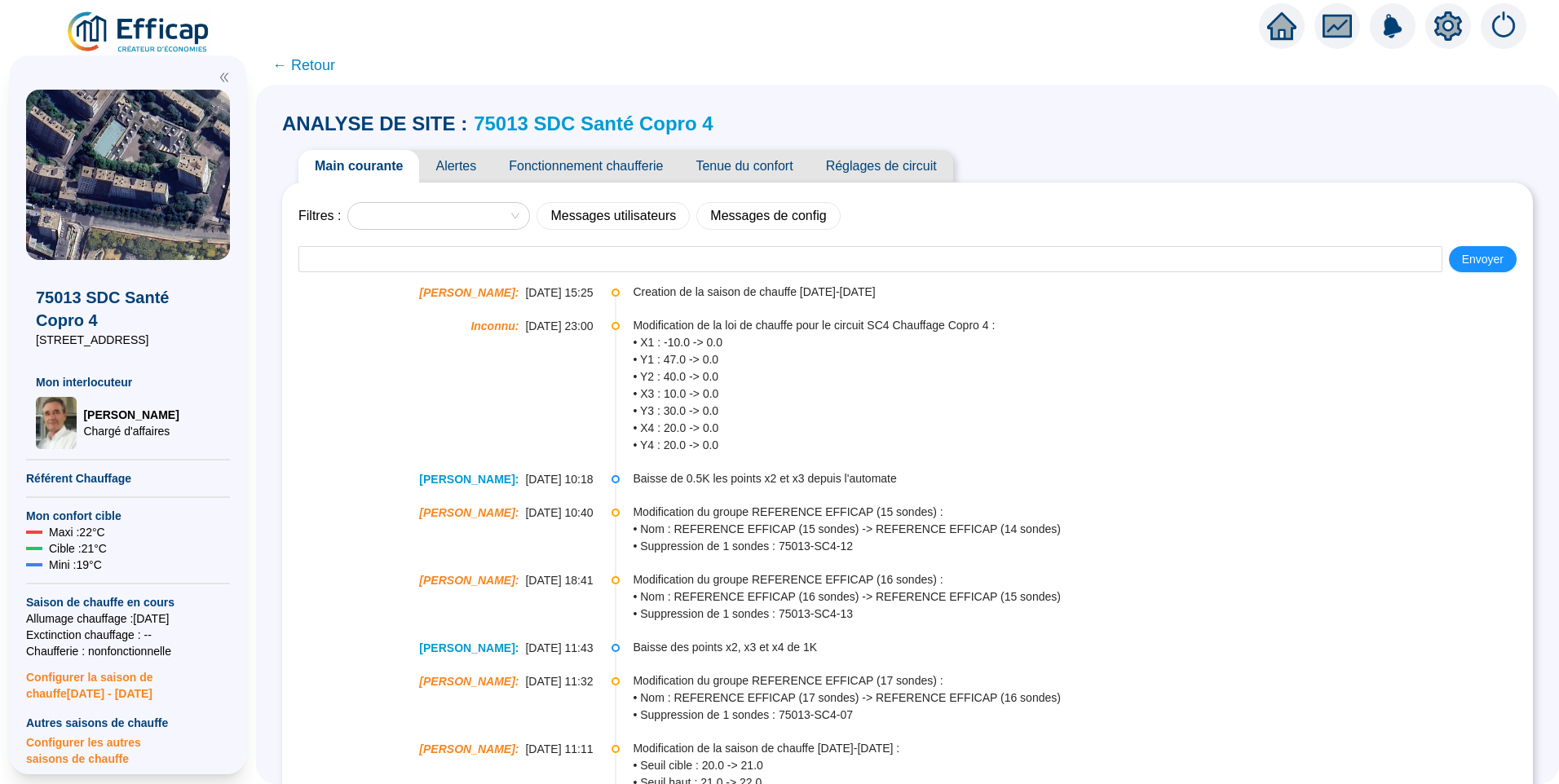
click at [478, 163] on span "Alertes" at bounding box center [455, 166] width 74 height 33
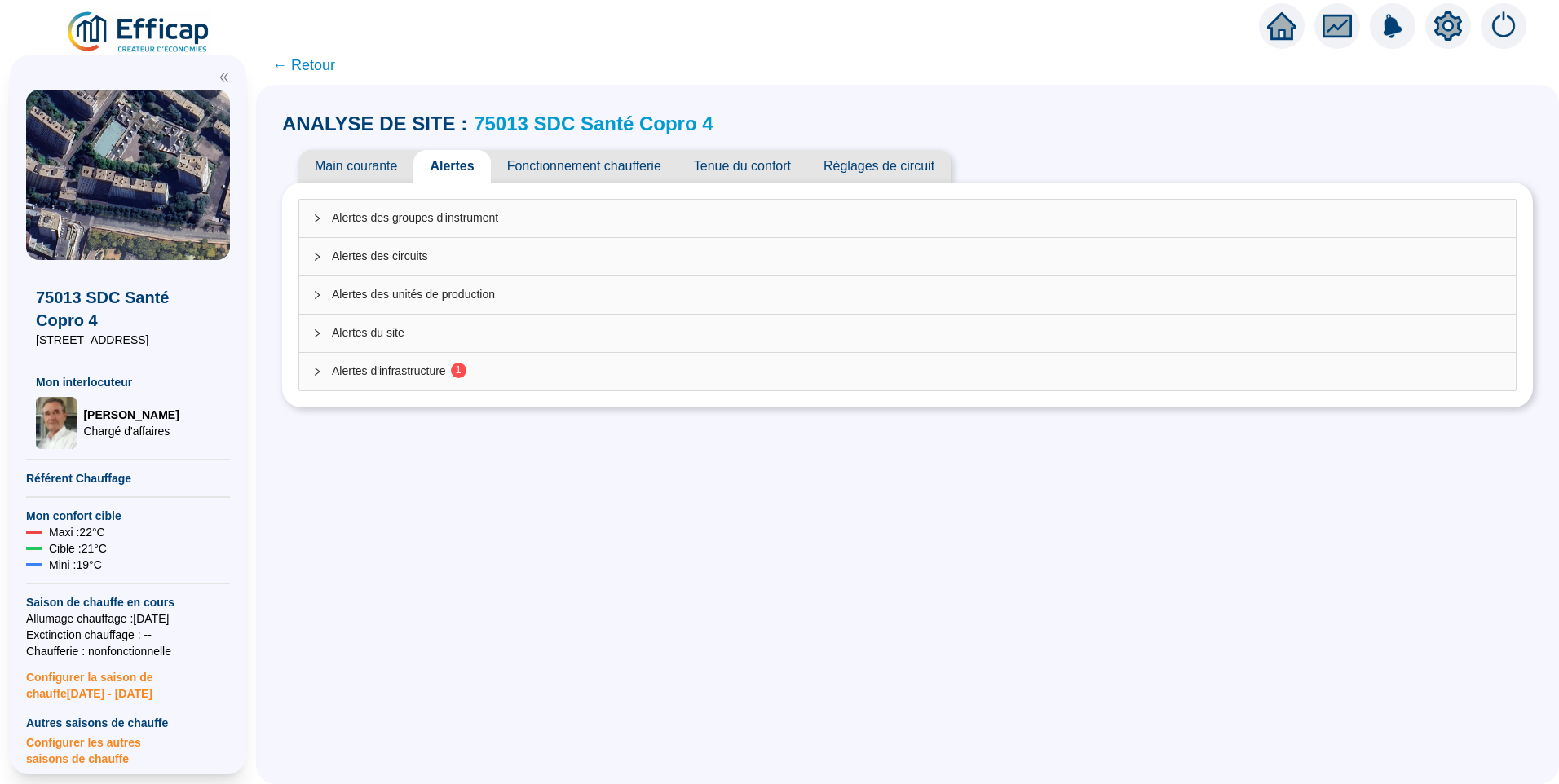
click at [463, 374] on sup "1" at bounding box center [458, 370] width 15 height 15
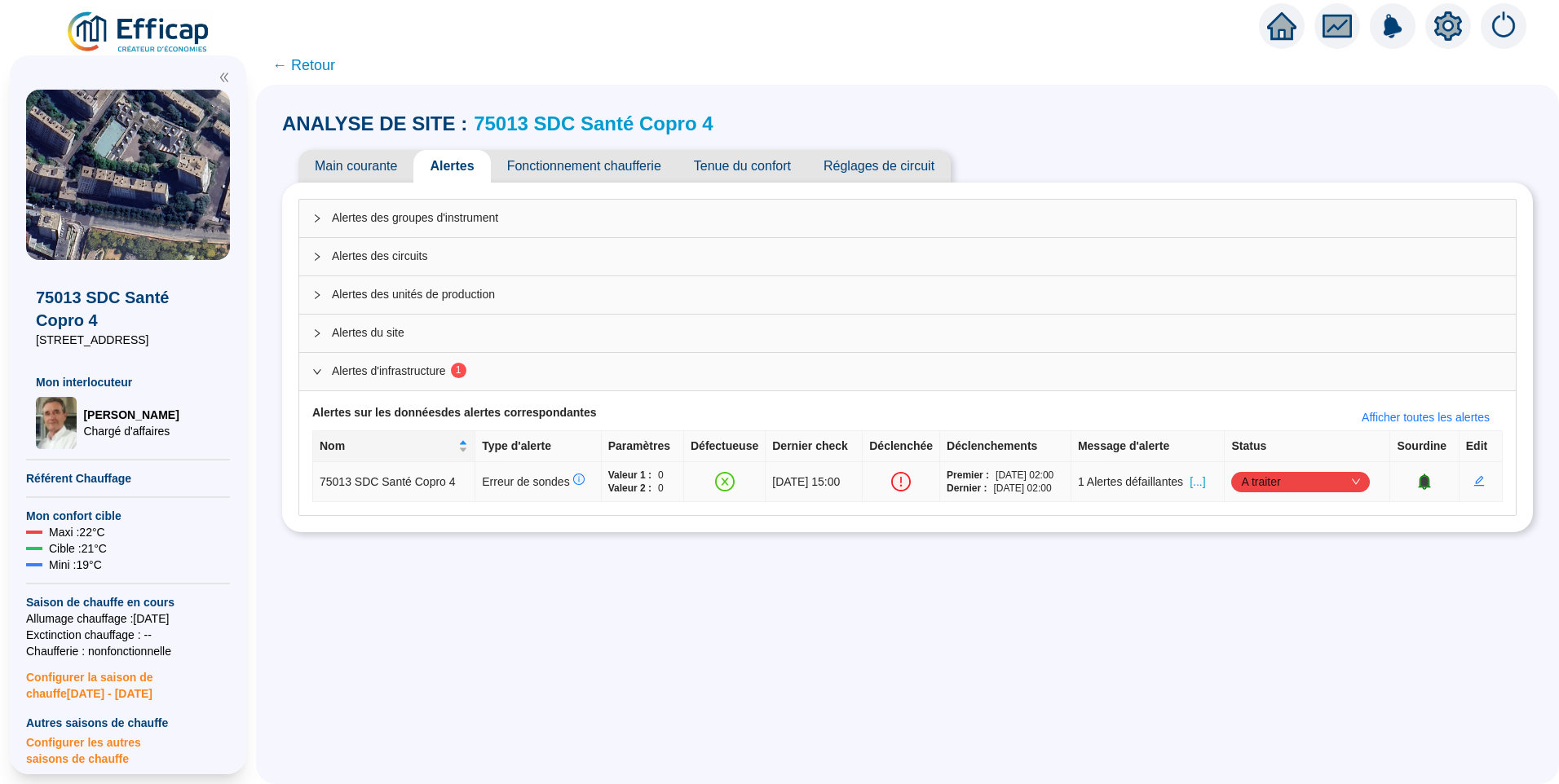
click at [1205, 484] on span "[...]" at bounding box center [1197, 481] width 15 height 17
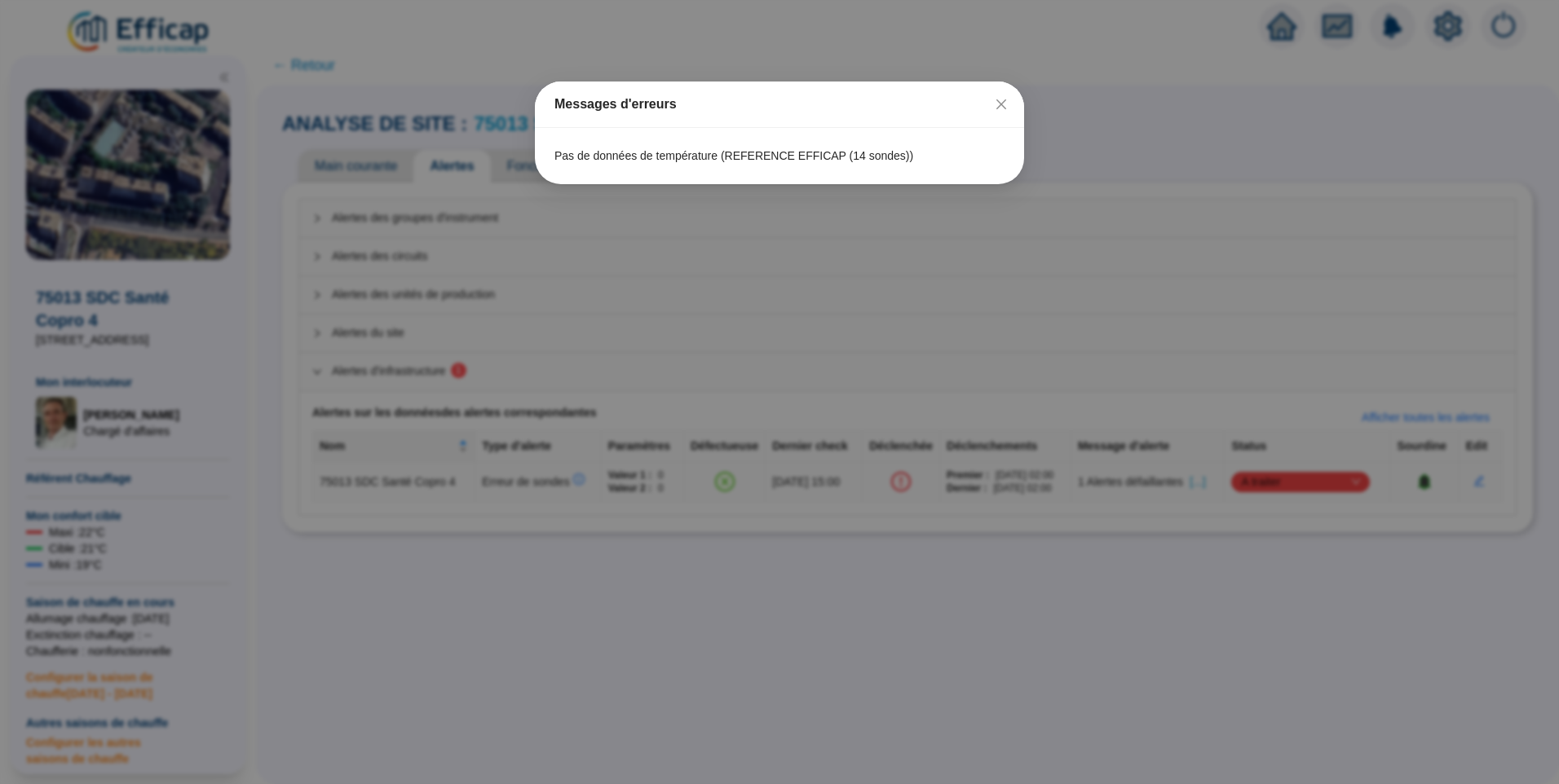
click at [1281, 477] on div "Messages d'erreurs Pas de données de température (REFERENCE EFFICAP (14 sondes))" at bounding box center [779, 392] width 1559 height 784
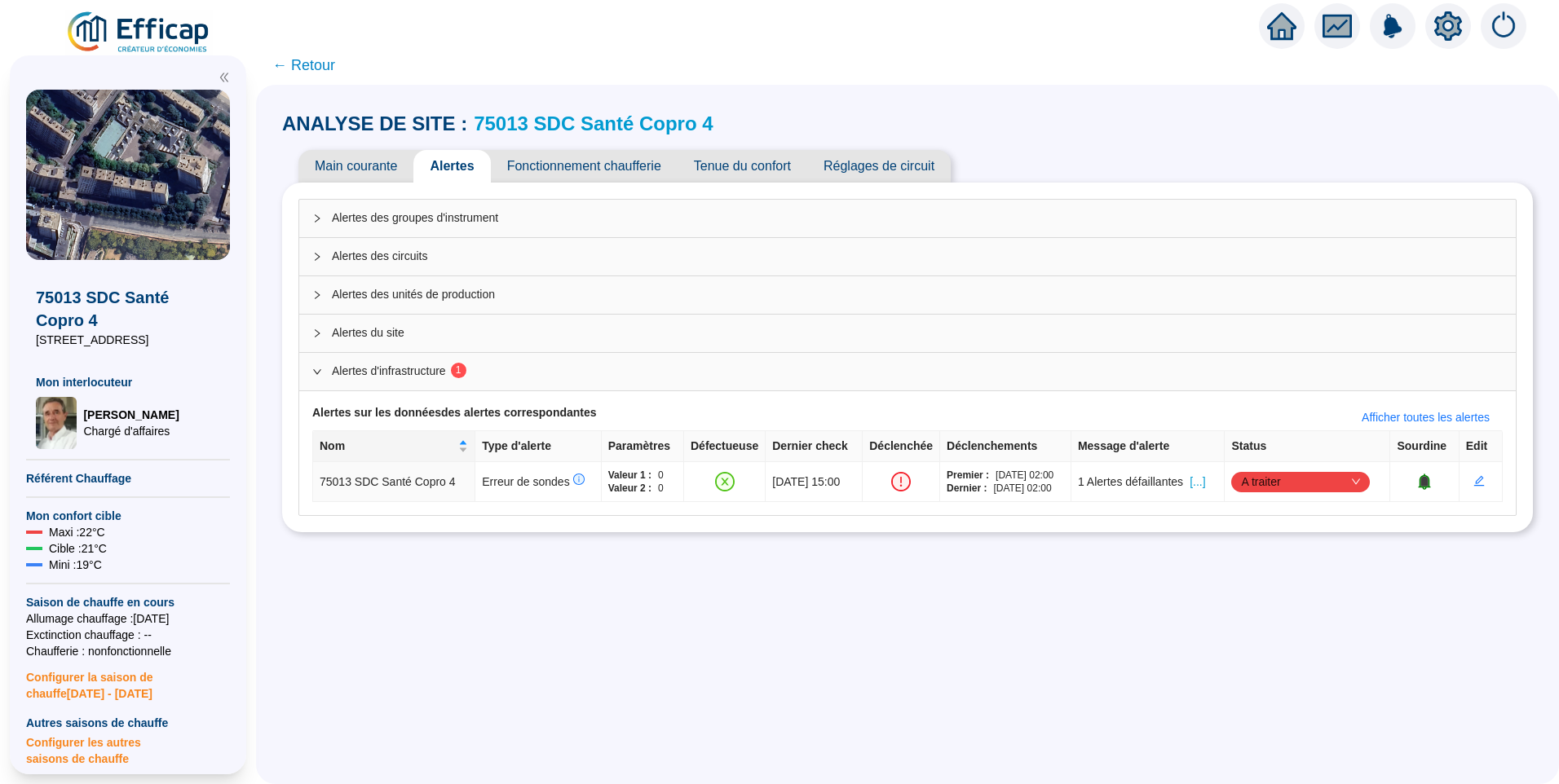
click at [577, 125] on link "75013 SDC Santé Copro 4" at bounding box center [593, 124] width 239 height 22
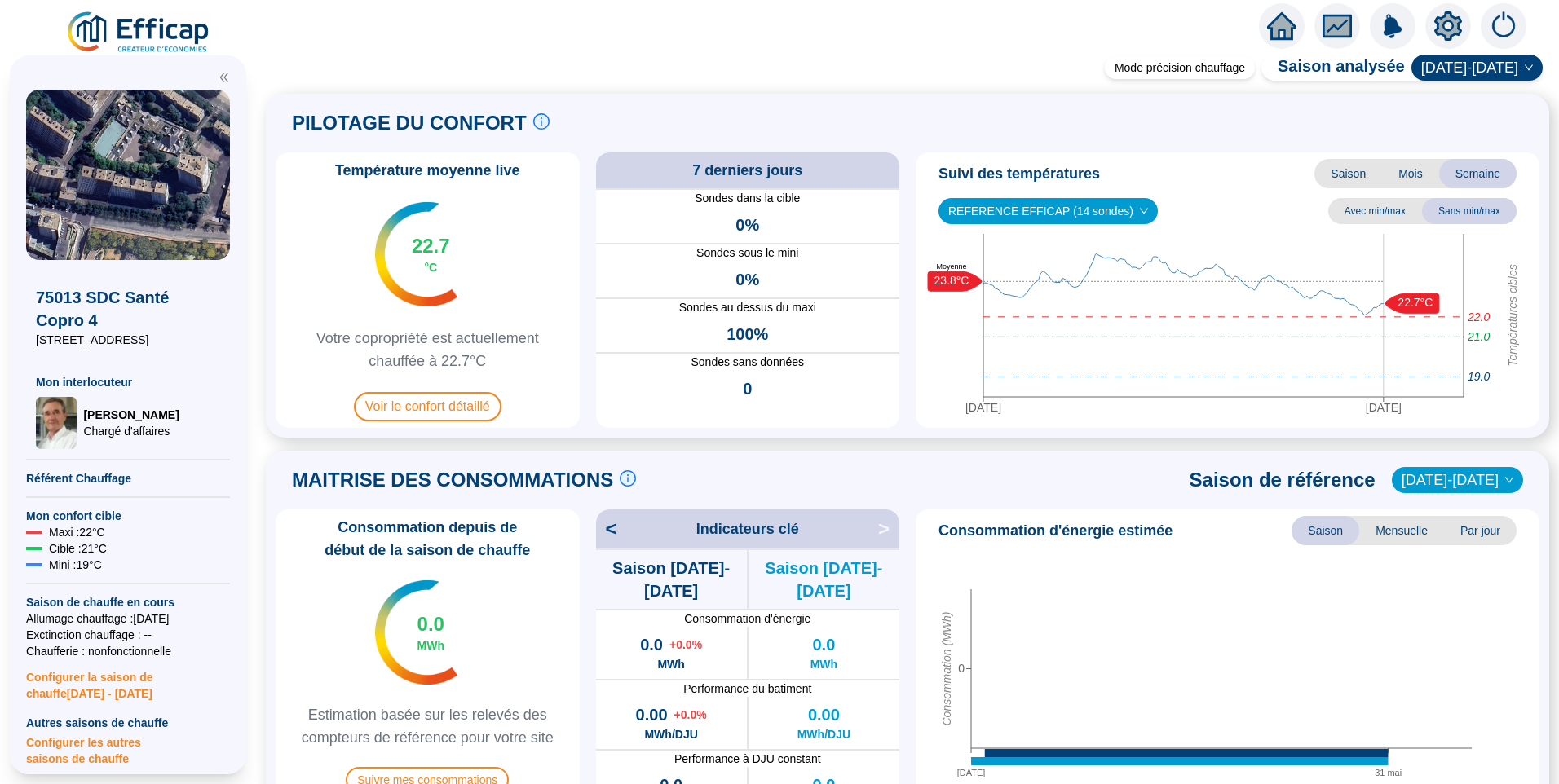
scroll to position [489, 0]
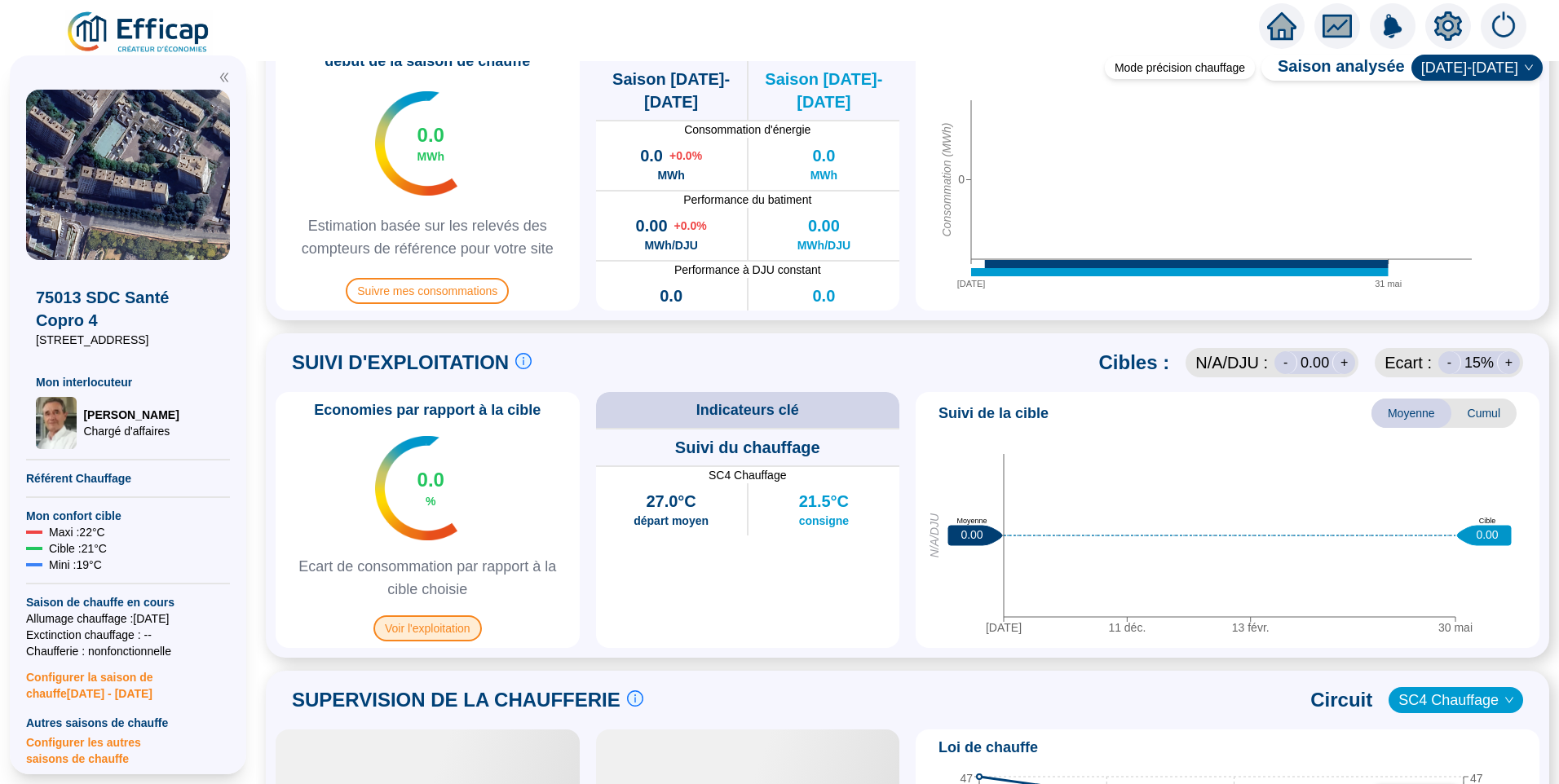
click at [444, 630] on span "Voir l'exploitation" at bounding box center [427, 628] width 108 height 26
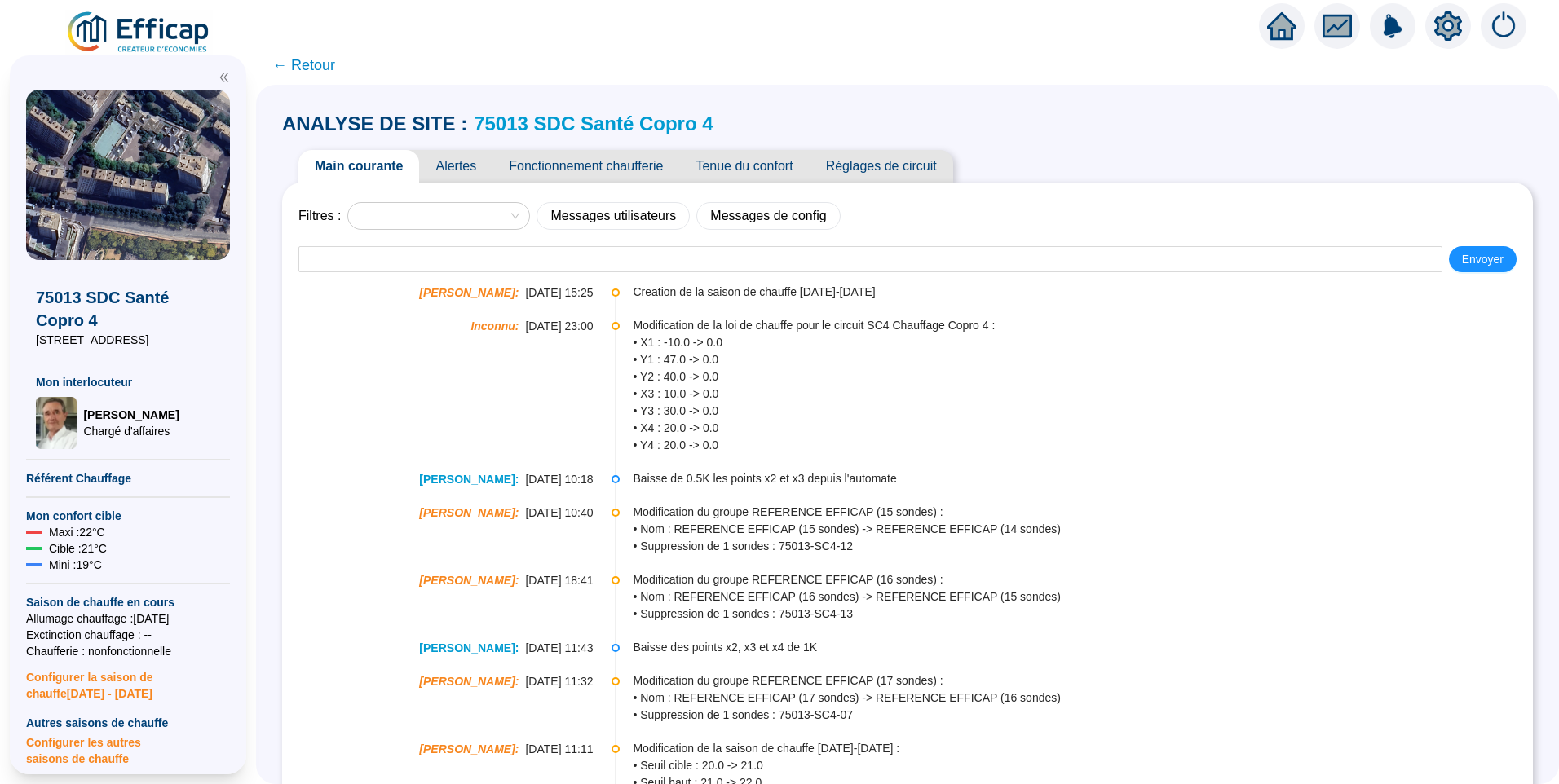
click at [465, 156] on span "Alertes" at bounding box center [455, 166] width 74 height 33
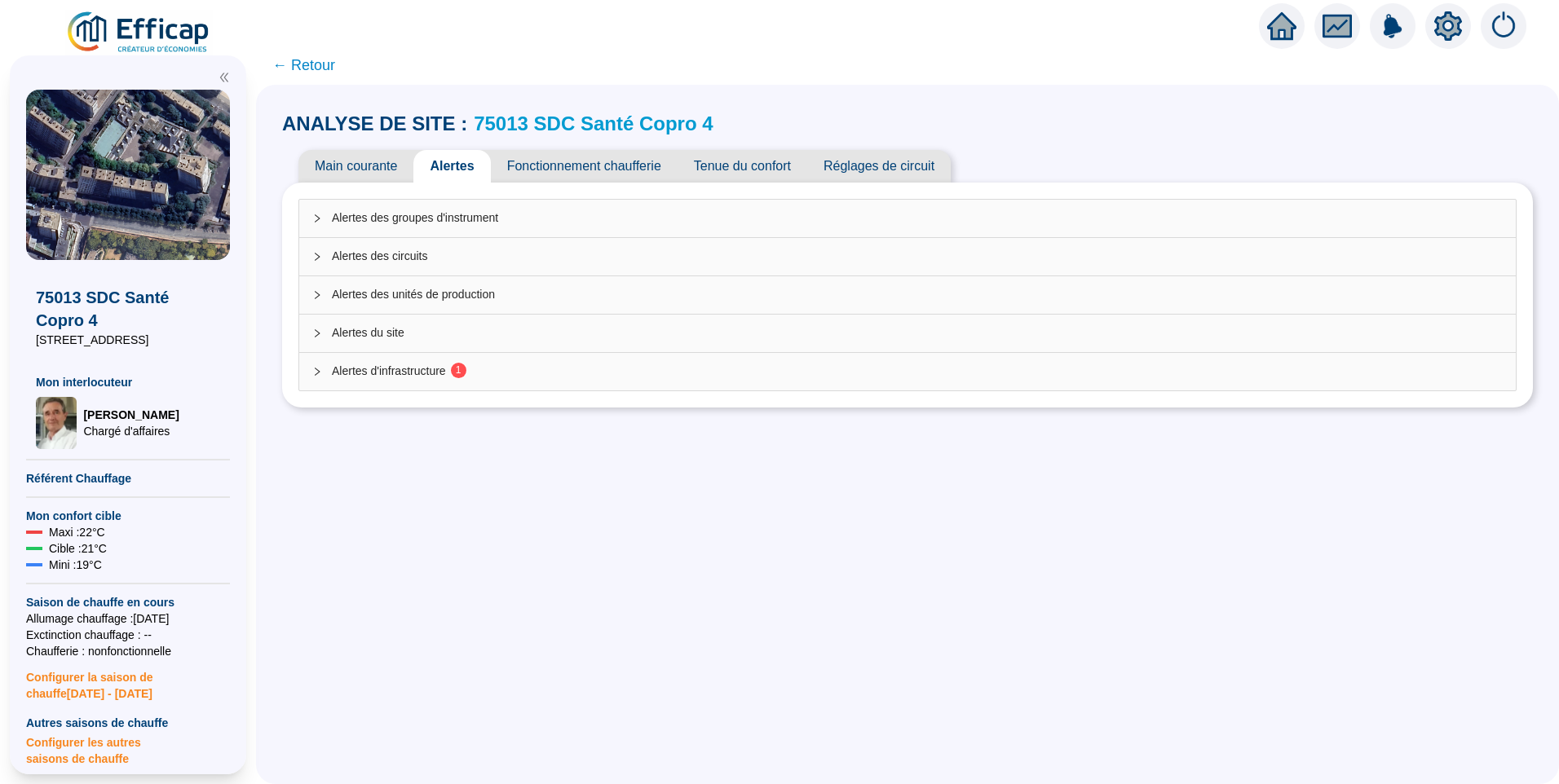
drag, startPoint x: 441, startPoint y: 370, endPoint x: 474, endPoint y: 354, distance: 36.7
click at [441, 371] on span "Alertes d'infrastructure 1" at bounding box center [917, 371] width 1171 height 17
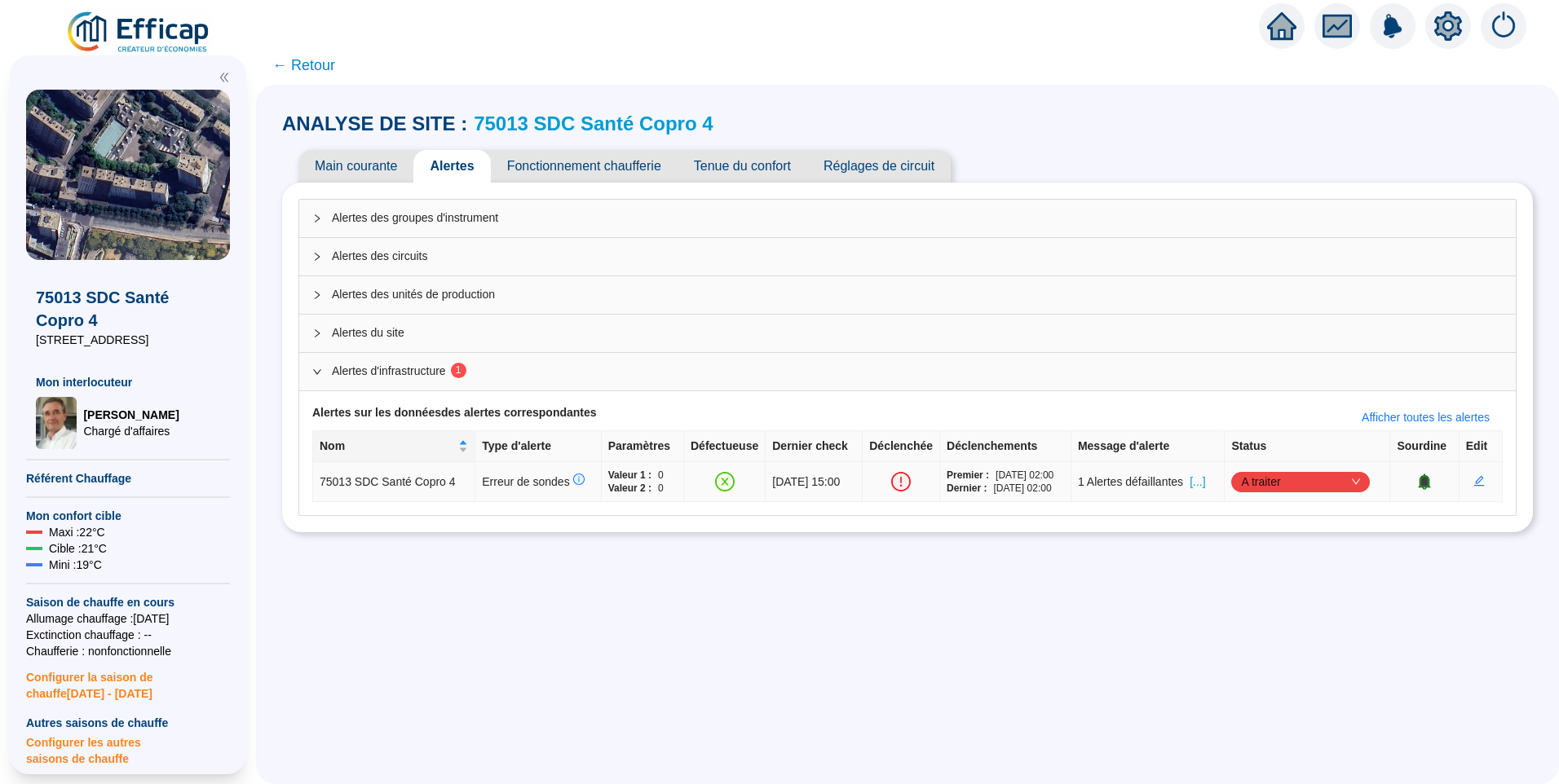
click at [1264, 478] on span "A traiter" at bounding box center [1300, 481] width 119 height 25
click at [1288, 569] on div "Traité" at bounding box center [1303, 564] width 113 height 17
